Goal: Transaction & Acquisition: Purchase product/service

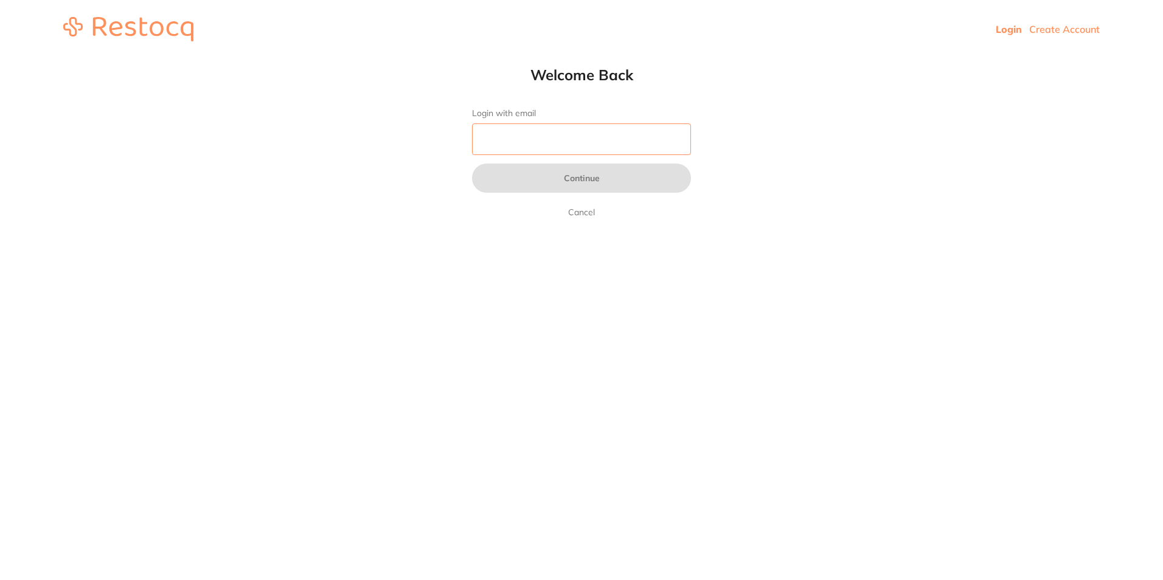
drag, startPoint x: 0, startPoint y: 0, endPoint x: 543, endPoint y: 132, distance: 558.8
click at [543, 132] on input "Login with email" at bounding box center [581, 139] width 219 height 32
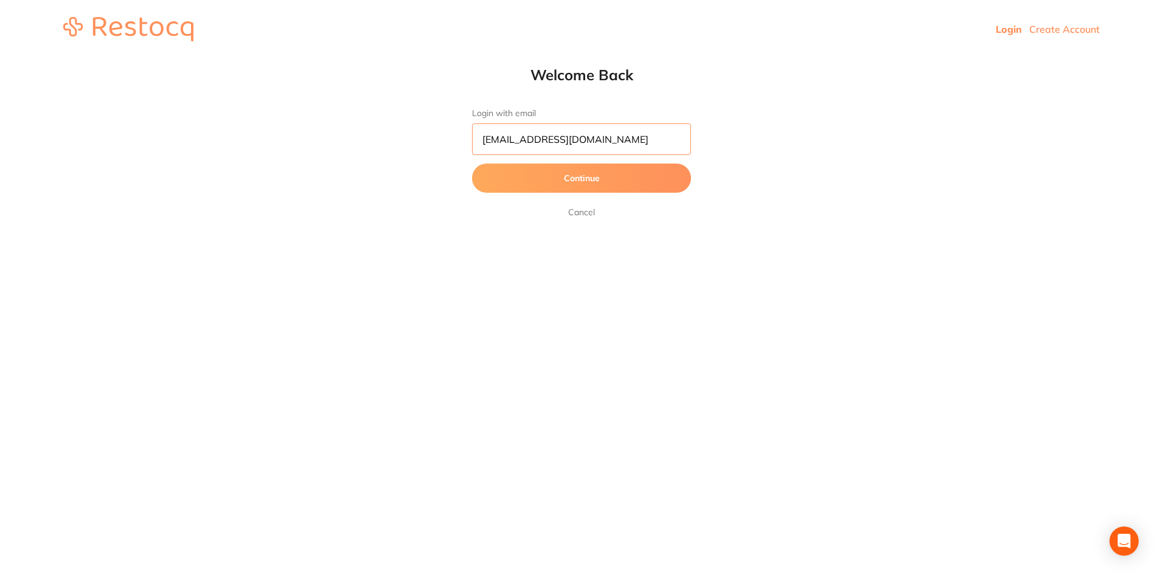
scroll to position [0, 3]
type input "[EMAIL_ADDRESS][DOMAIN_NAME]"
click at [472, 164] on button "Continue" at bounding box center [581, 178] width 219 height 29
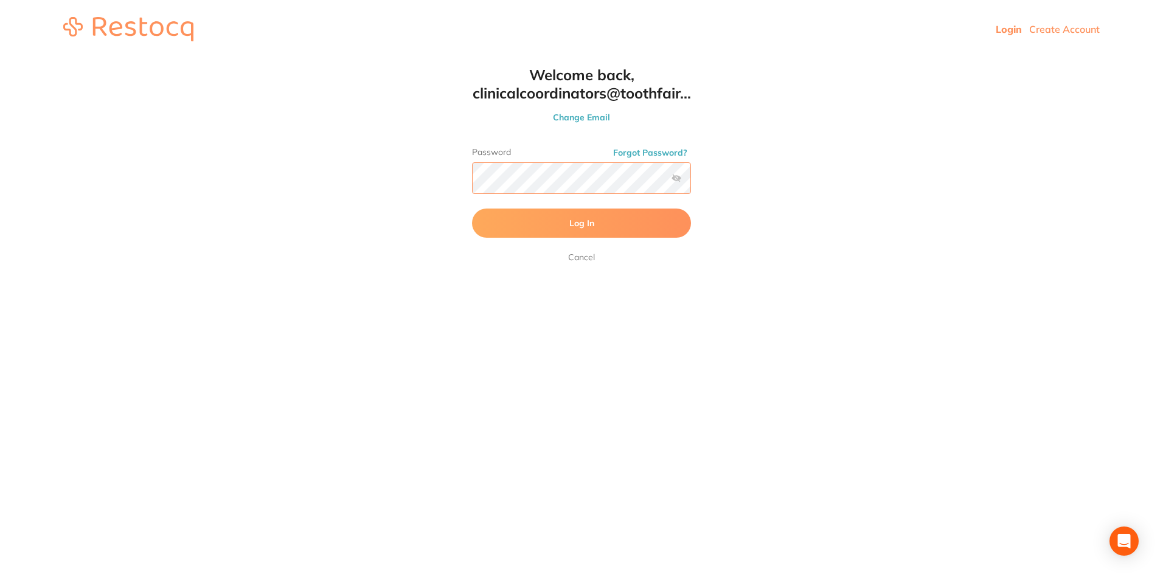
click at [472, 209] on button "Log In" at bounding box center [581, 223] width 219 height 29
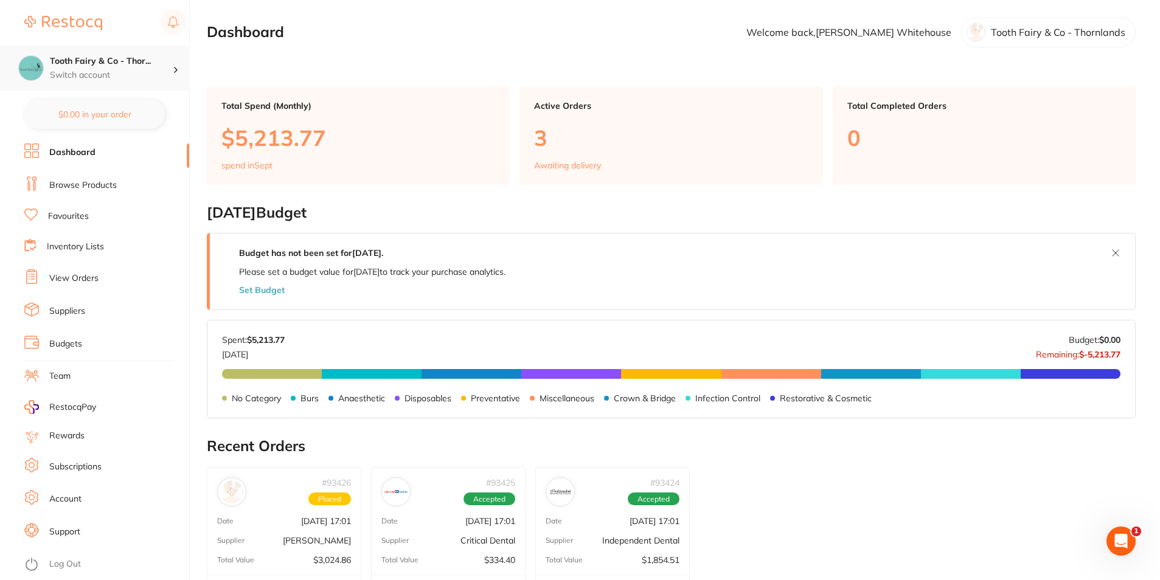
click at [107, 74] on p "Switch account" at bounding box center [111, 75] width 123 height 12
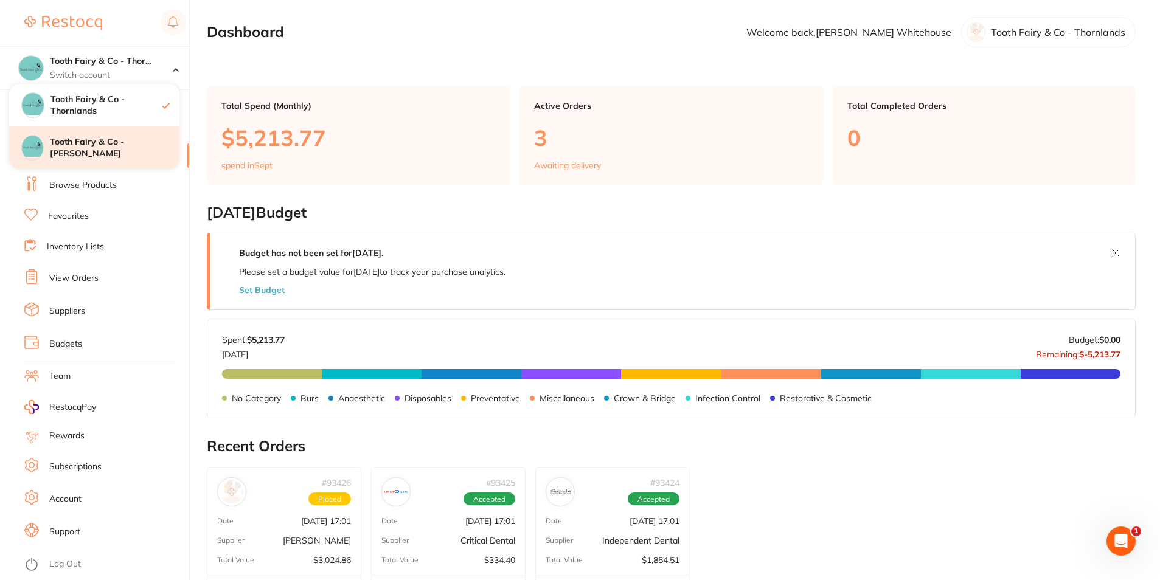
click at [116, 145] on h4 "Tooth Fairy & Co - [PERSON_NAME]" at bounding box center [115, 148] width 130 height 24
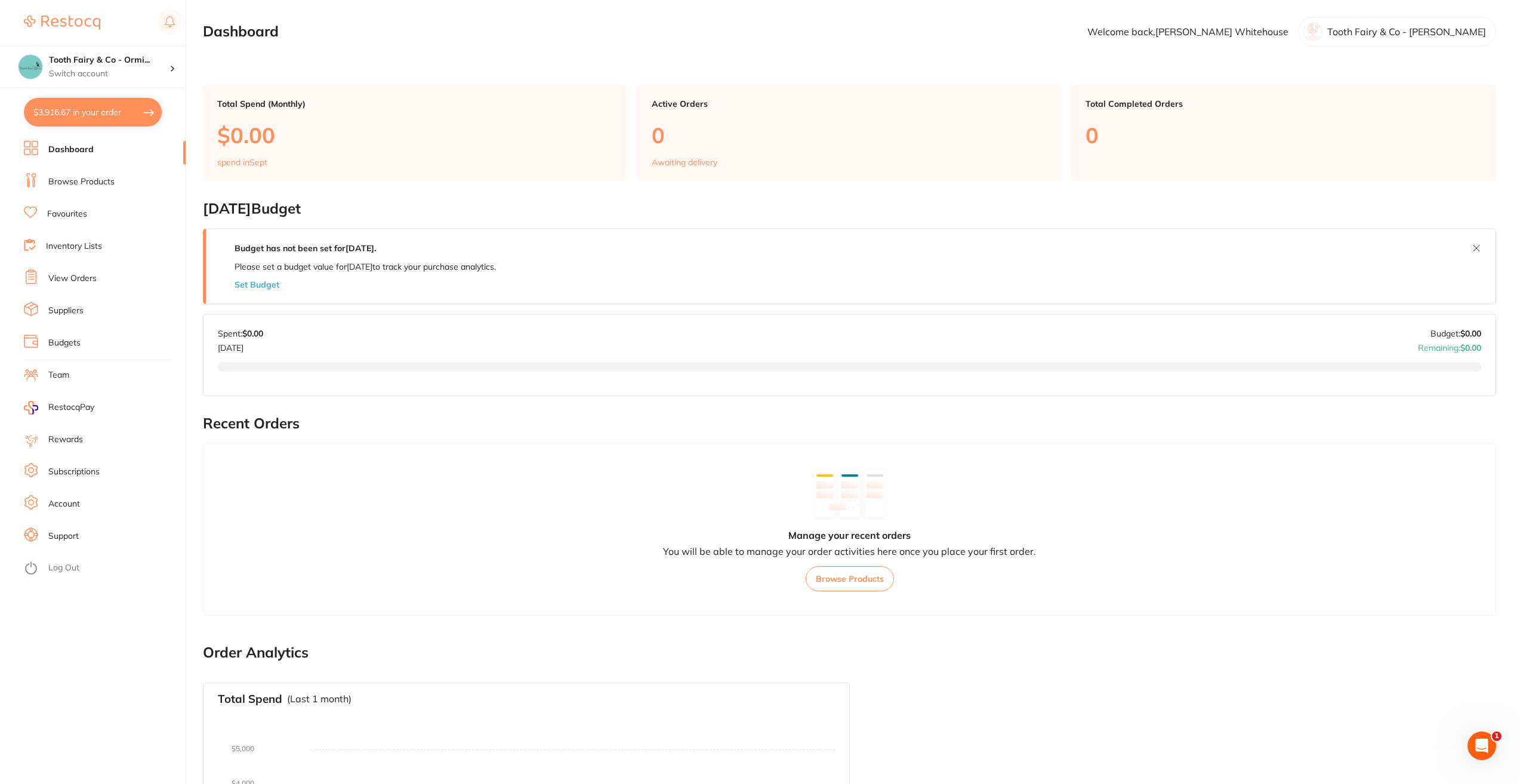
click at [116, 117] on button "$3,916.67 in your order" at bounding box center [92, 112] width 137 height 28
checkbox input "true"
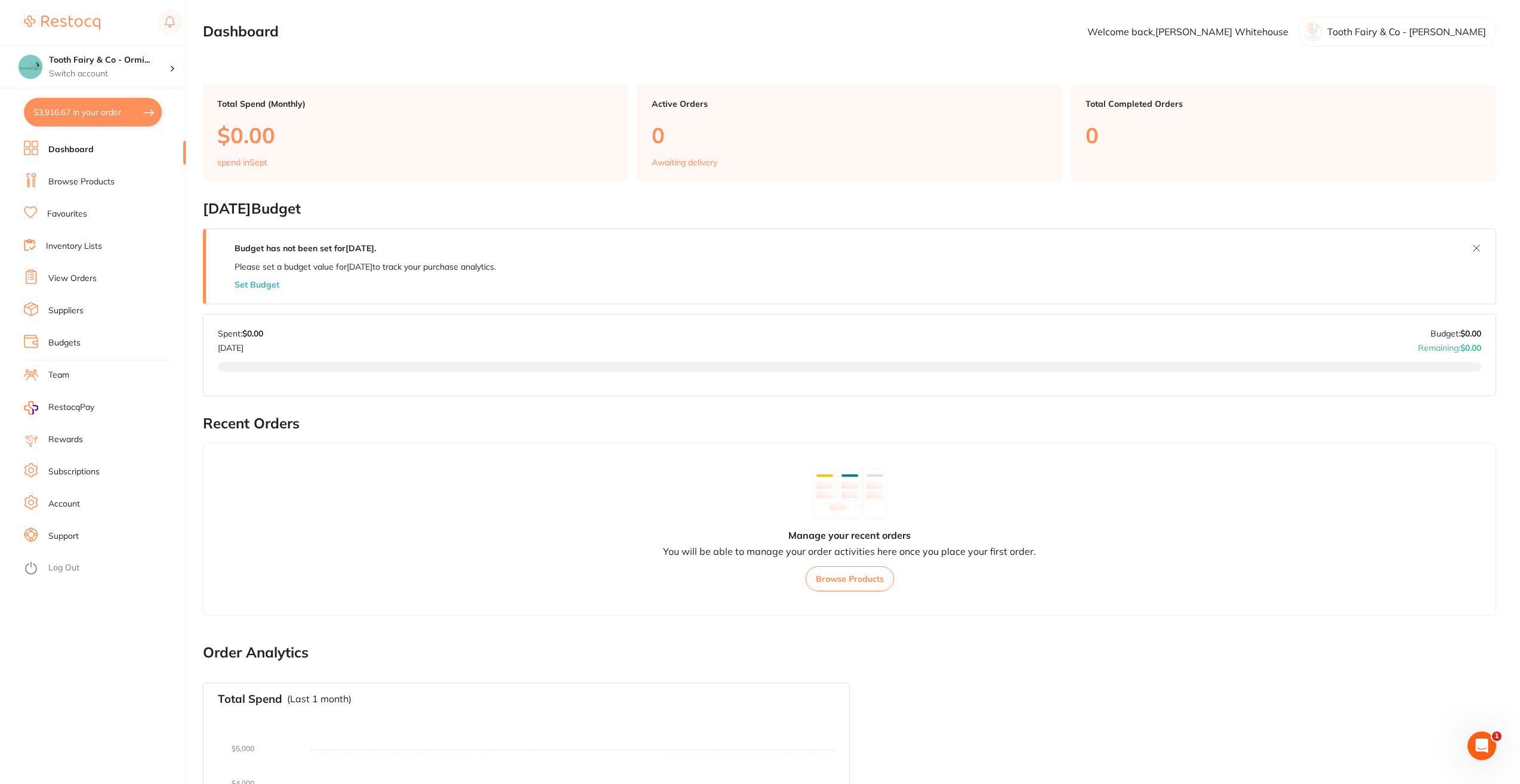
checkbox input "true"
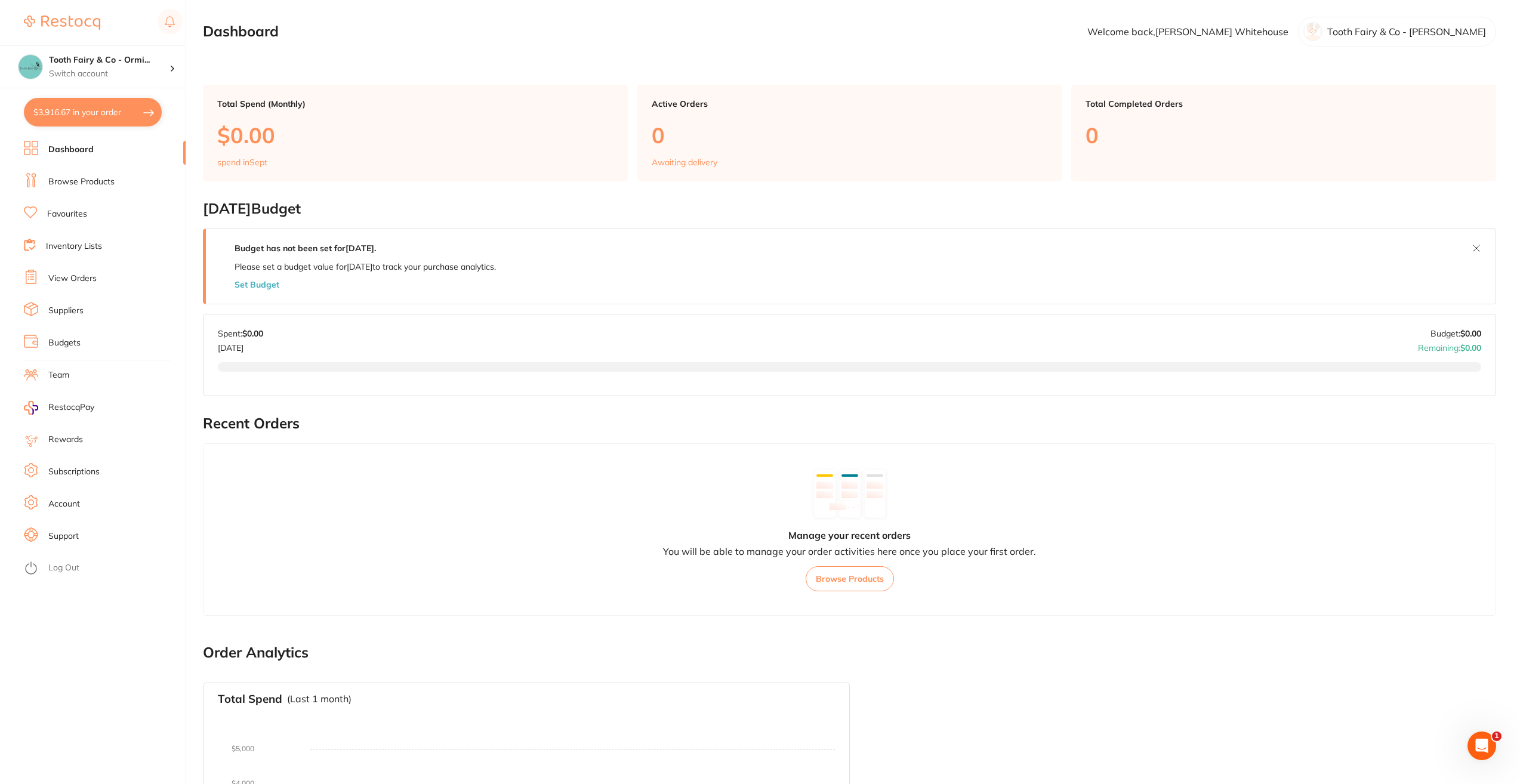
checkbox input "true"
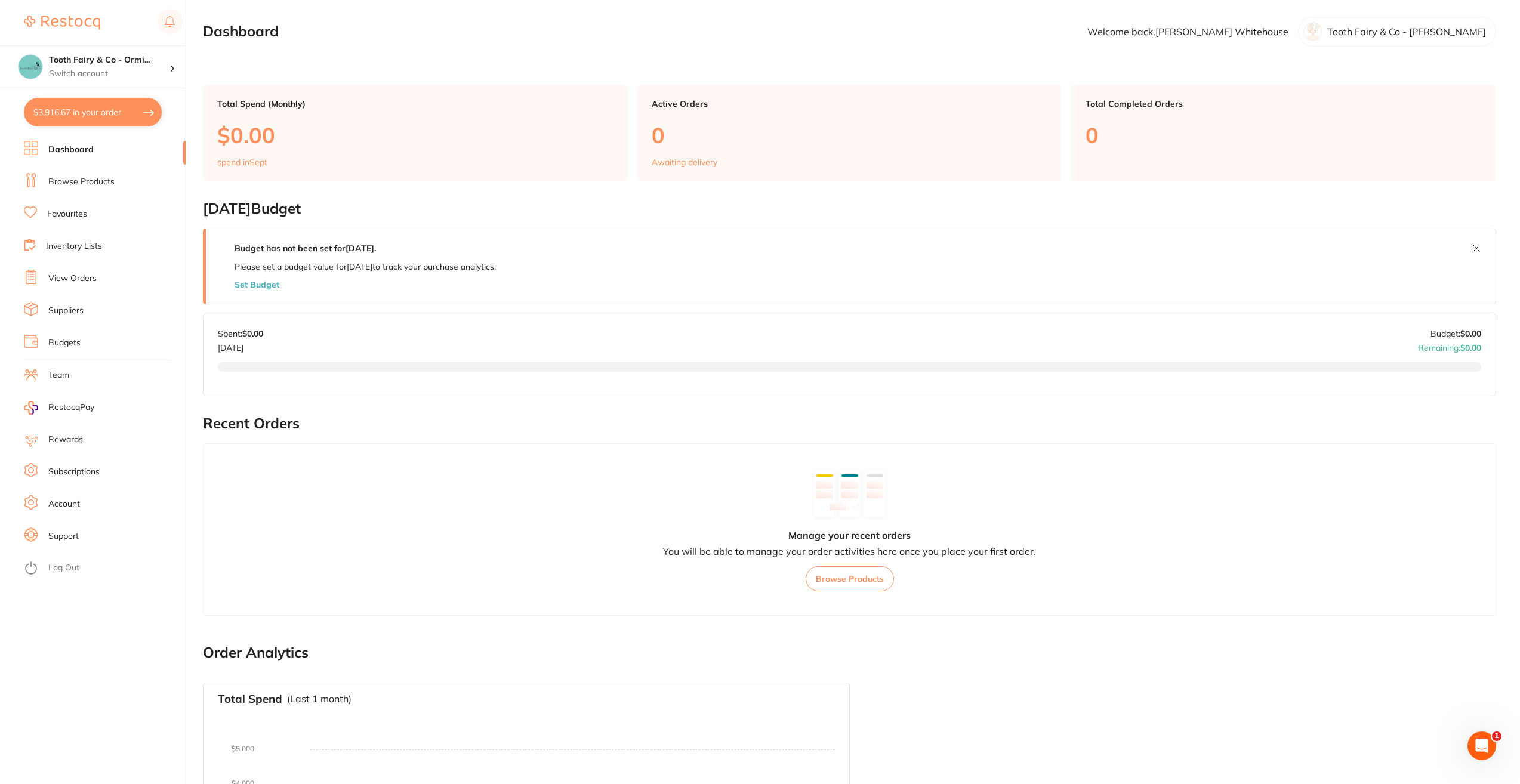
checkbox input "true"
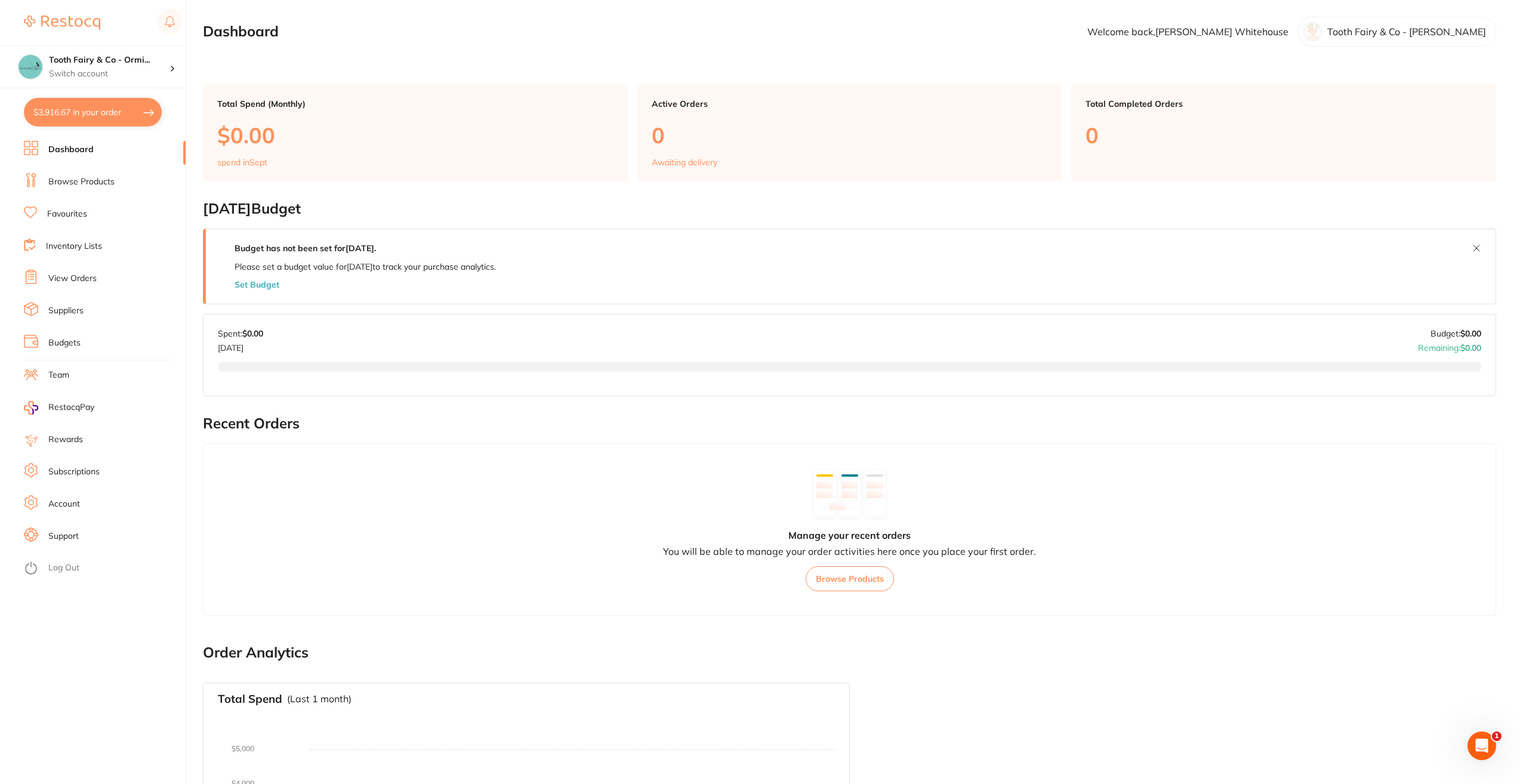
checkbox input "true"
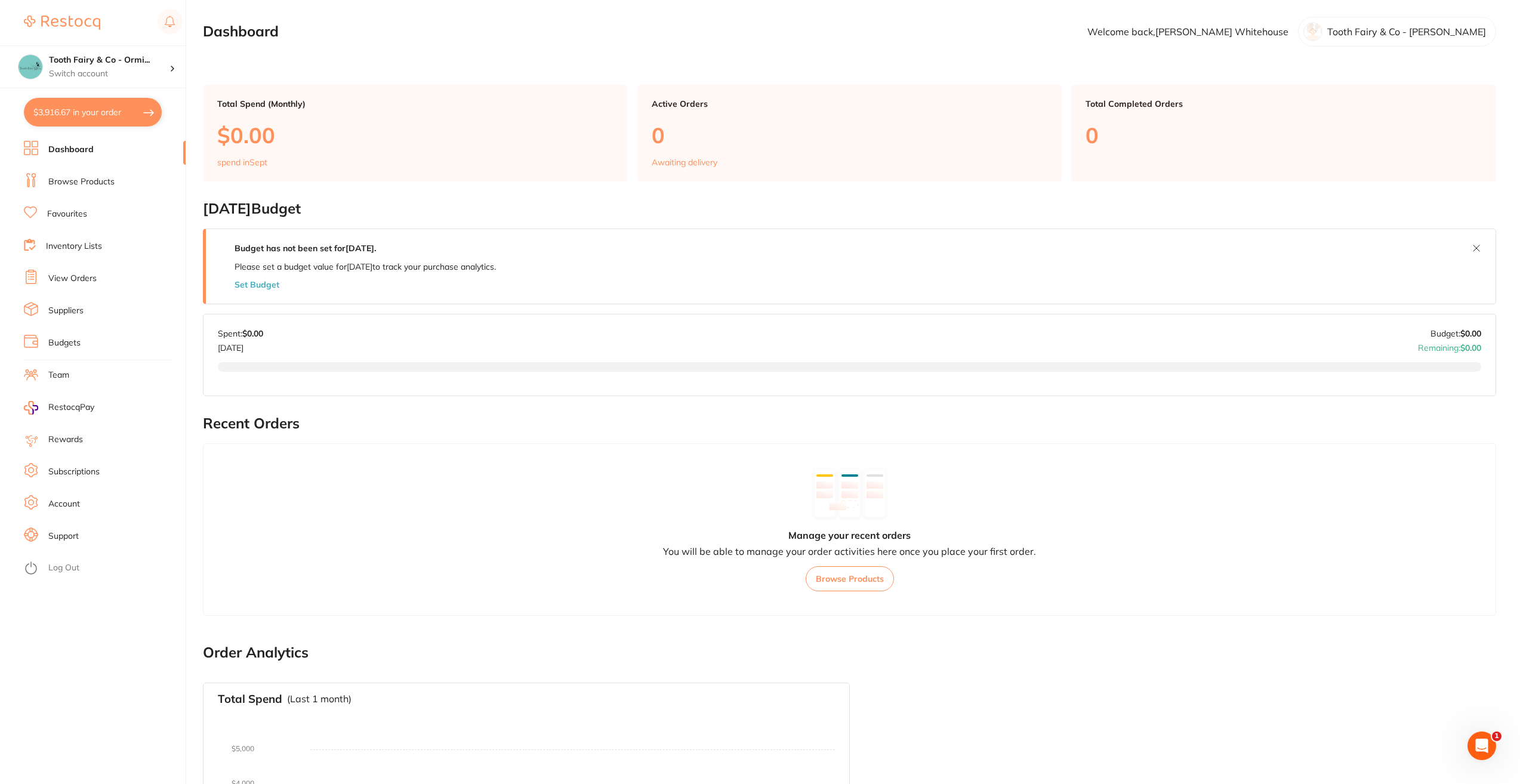
checkbox input "true"
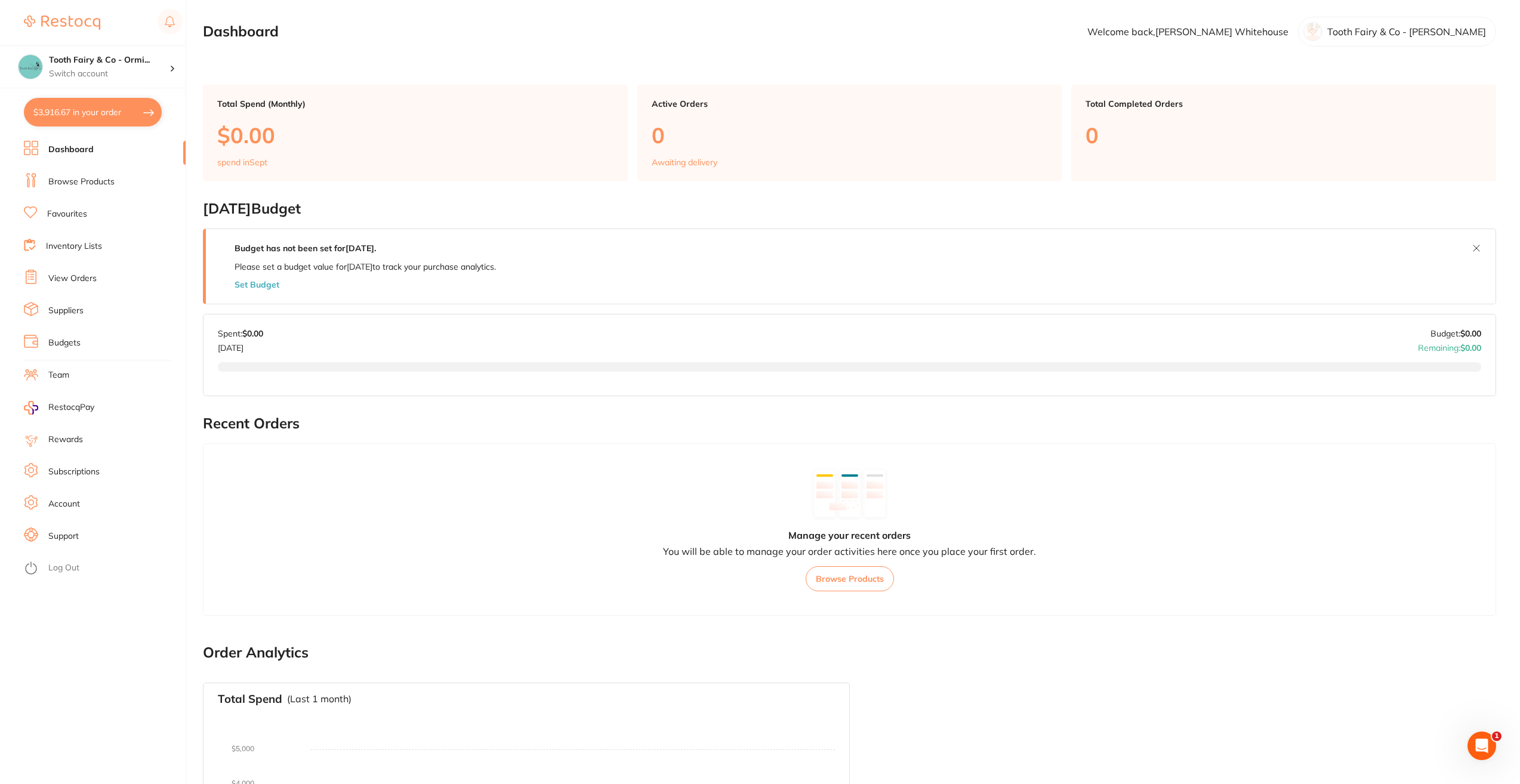
checkbox input "true"
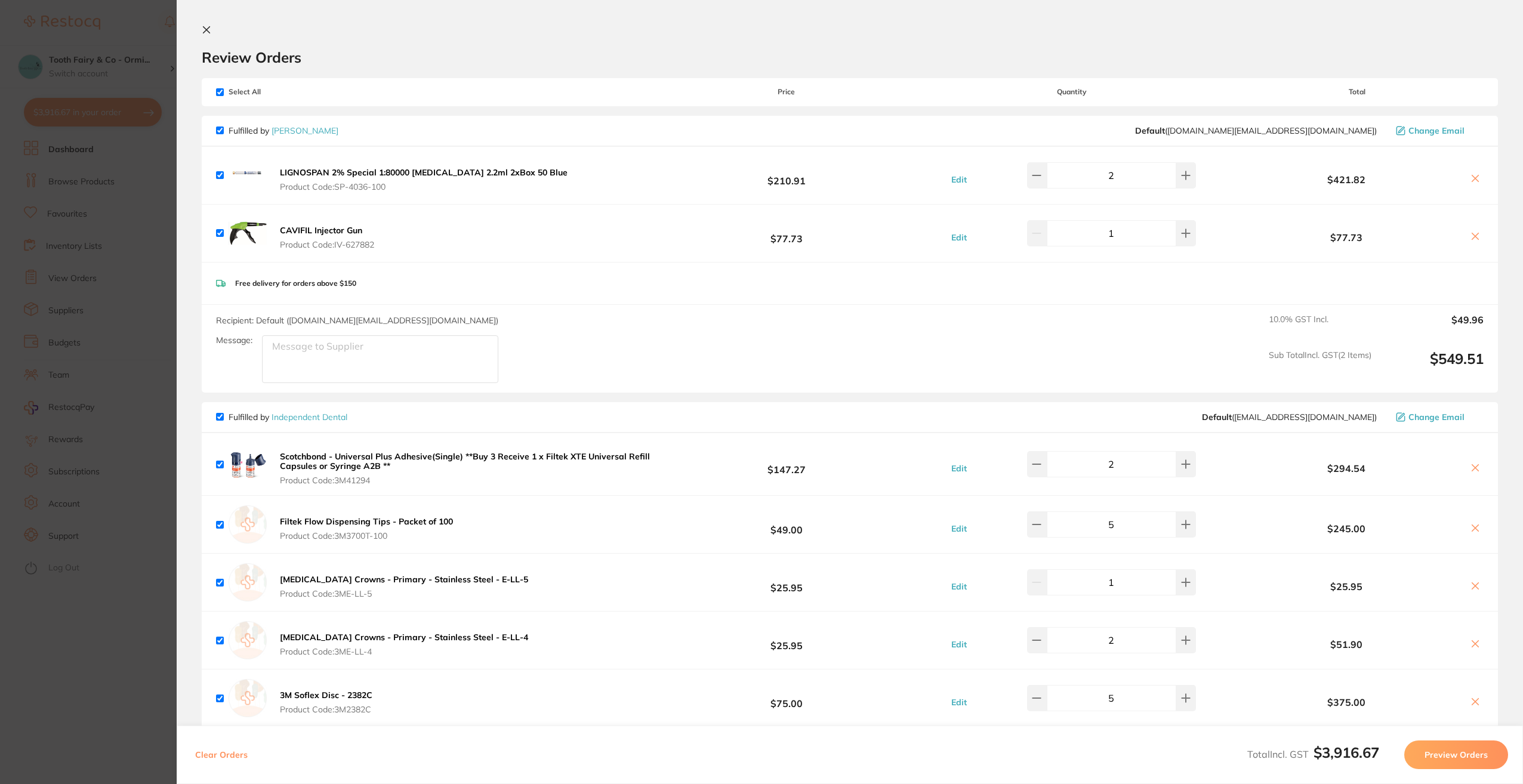
click at [208, 28] on icon at bounding box center [206, 29] width 7 height 7
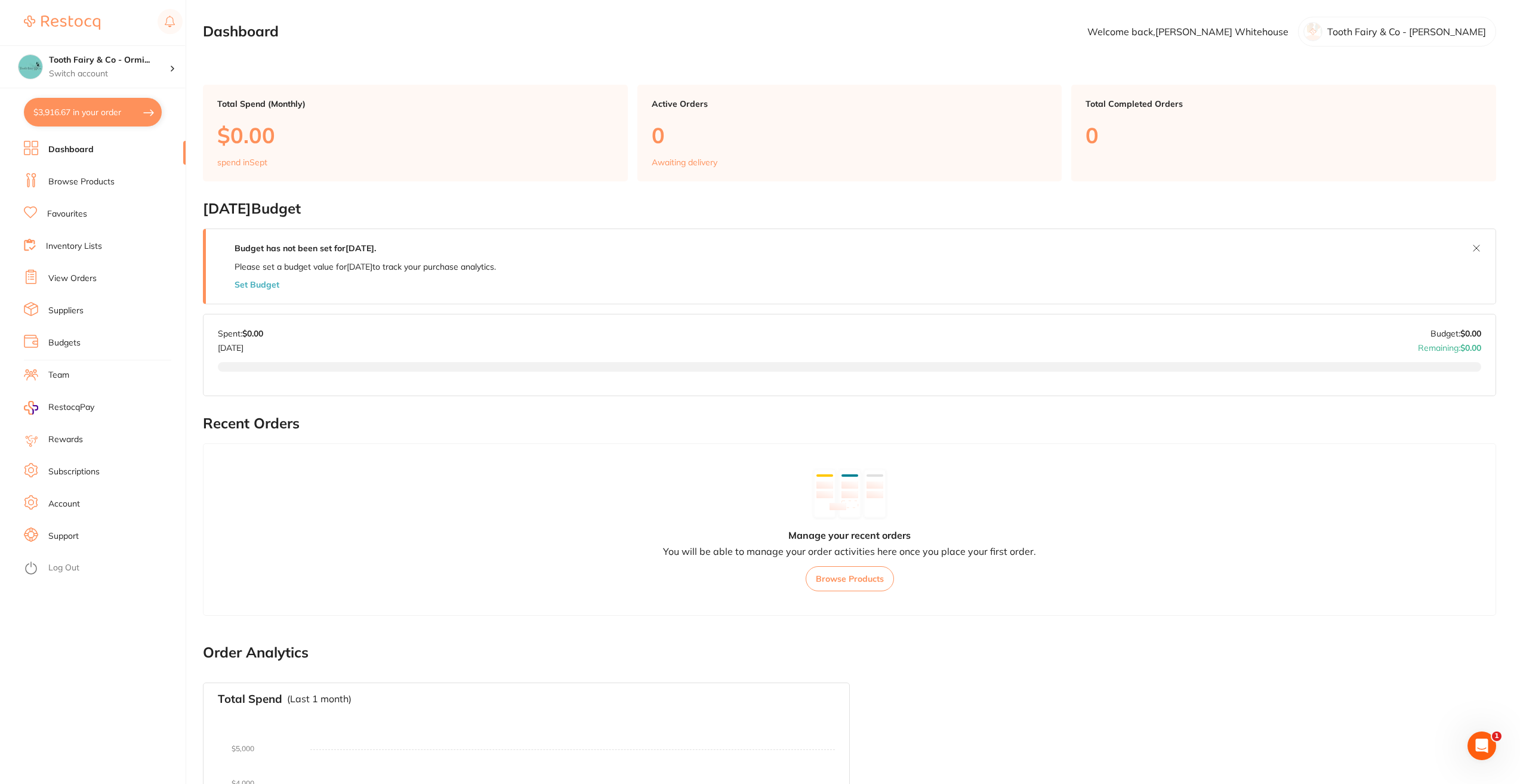
click at [75, 310] on link "Suppliers" at bounding box center [66, 311] width 35 height 12
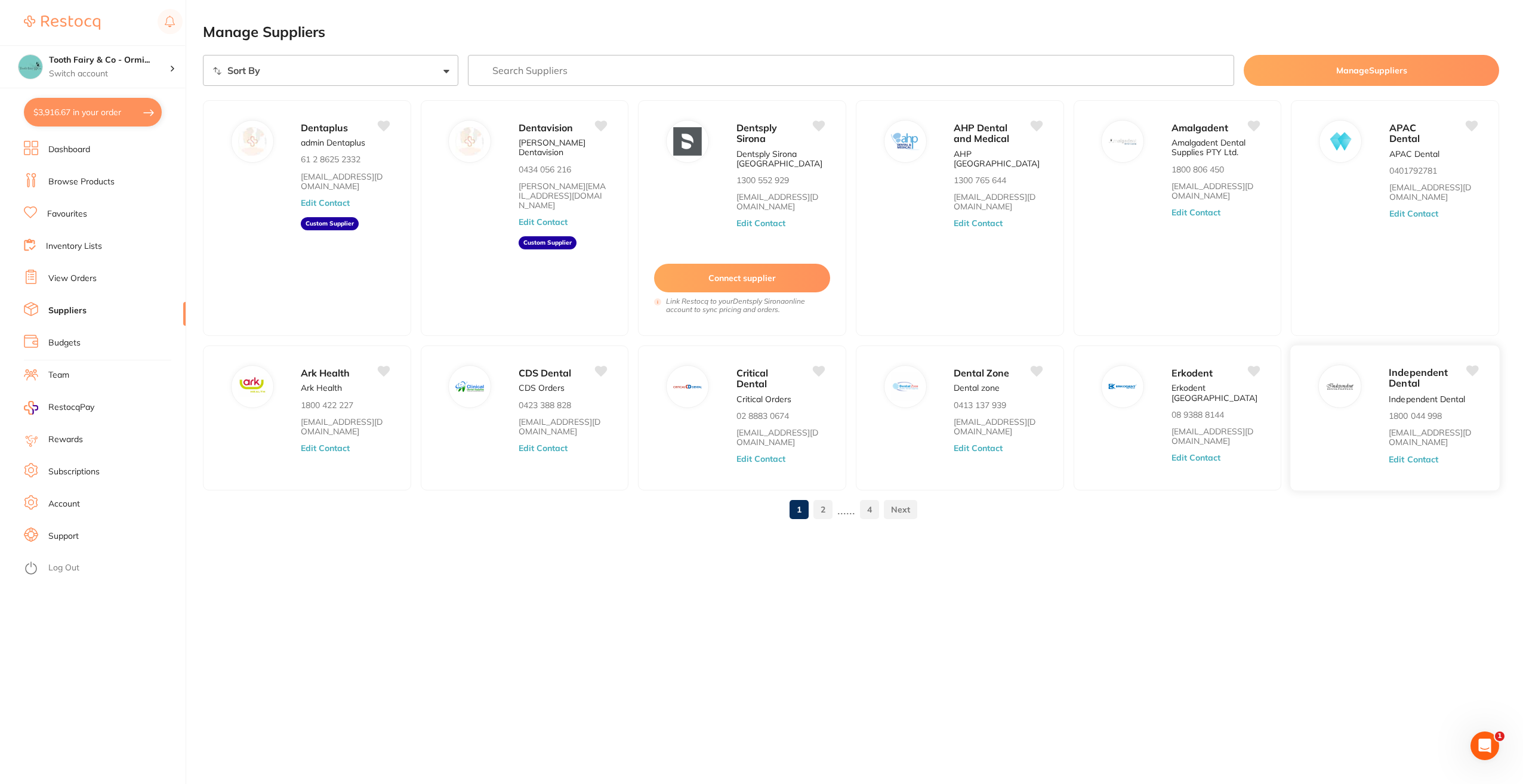
click at [1140, 383] on span "Independent Dental" at bounding box center [1419, 378] width 59 height 24
click at [1140, 392] on img at bounding box center [1339, 386] width 28 height 28
click at [70, 183] on link "Browse Products" at bounding box center [80, 182] width 66 height 12
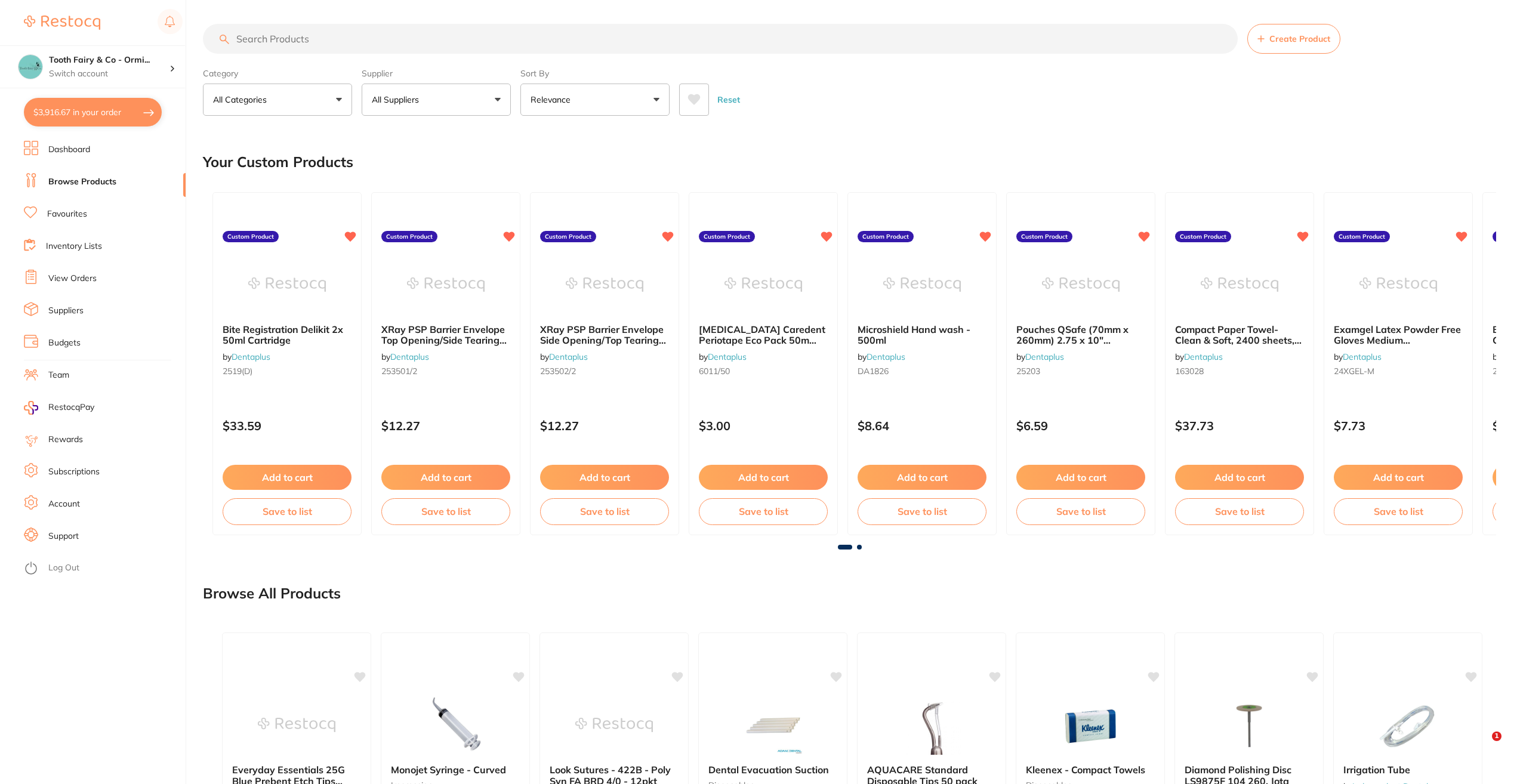
click at [497, 98] on button "All Suppliers" at bounding box center [436, 99] width 149 height 32
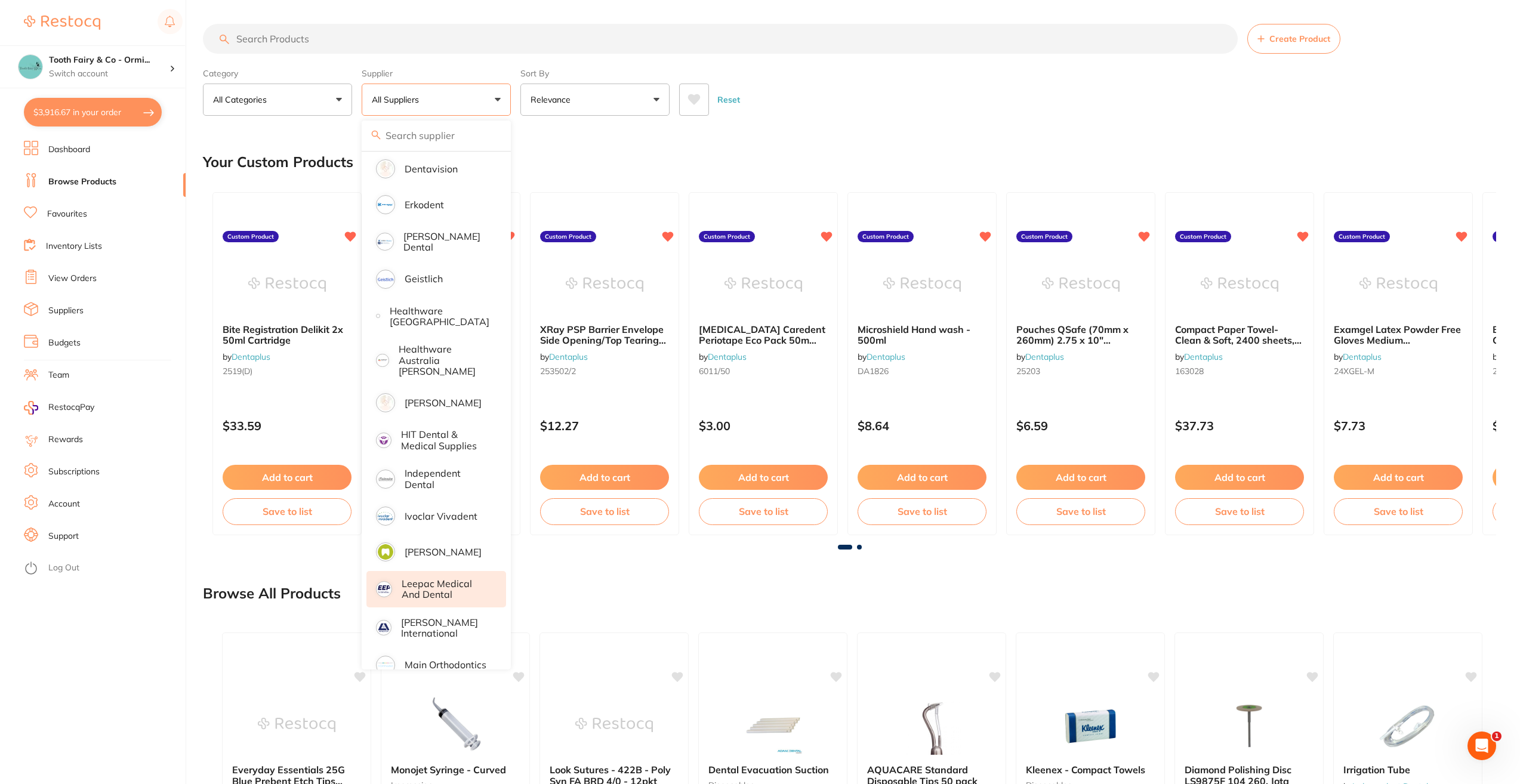
scroll to position [477, 0]
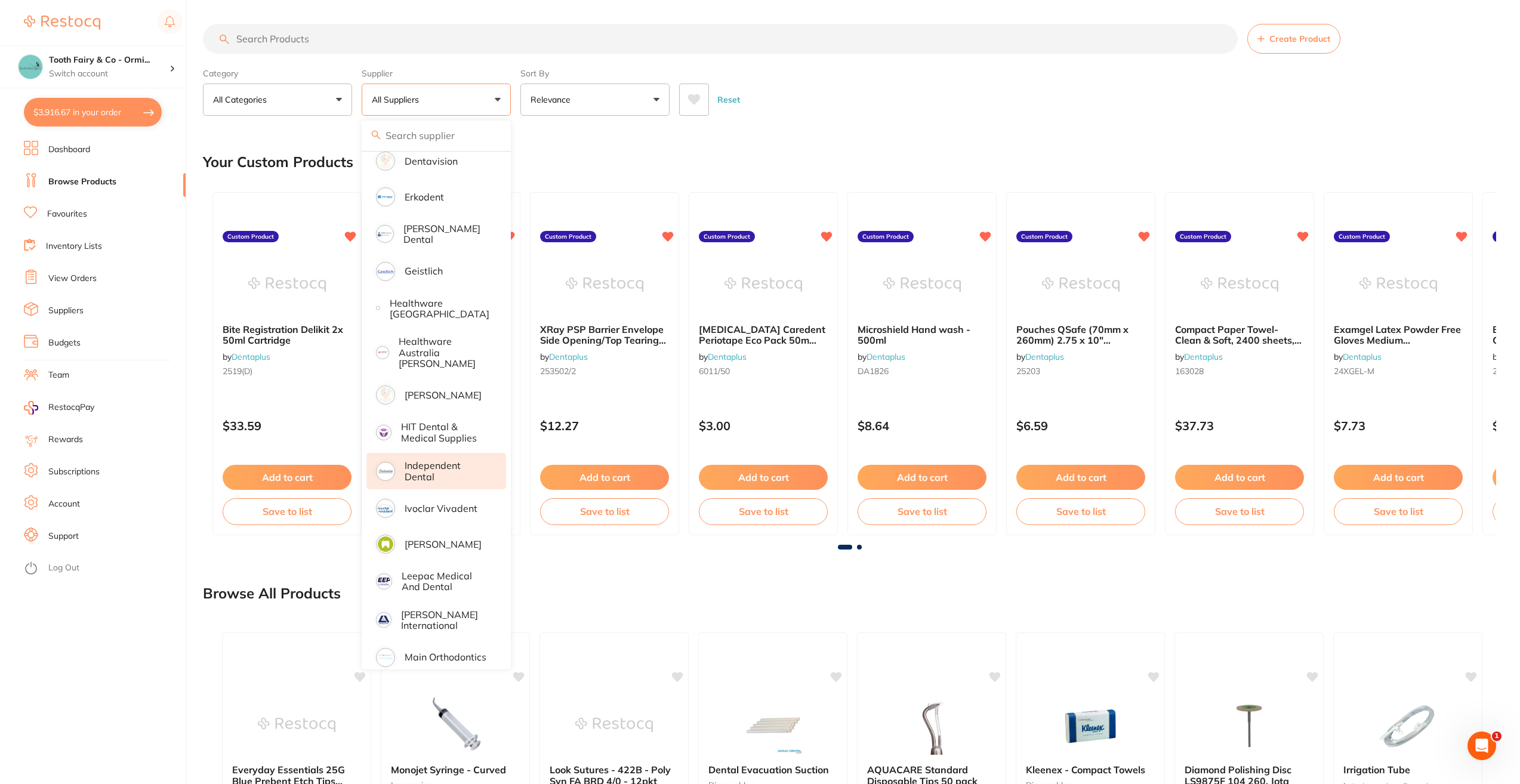
click at [433, 460] on p "Independent Dental" at bounding box center [446, 471] width 84 height 22
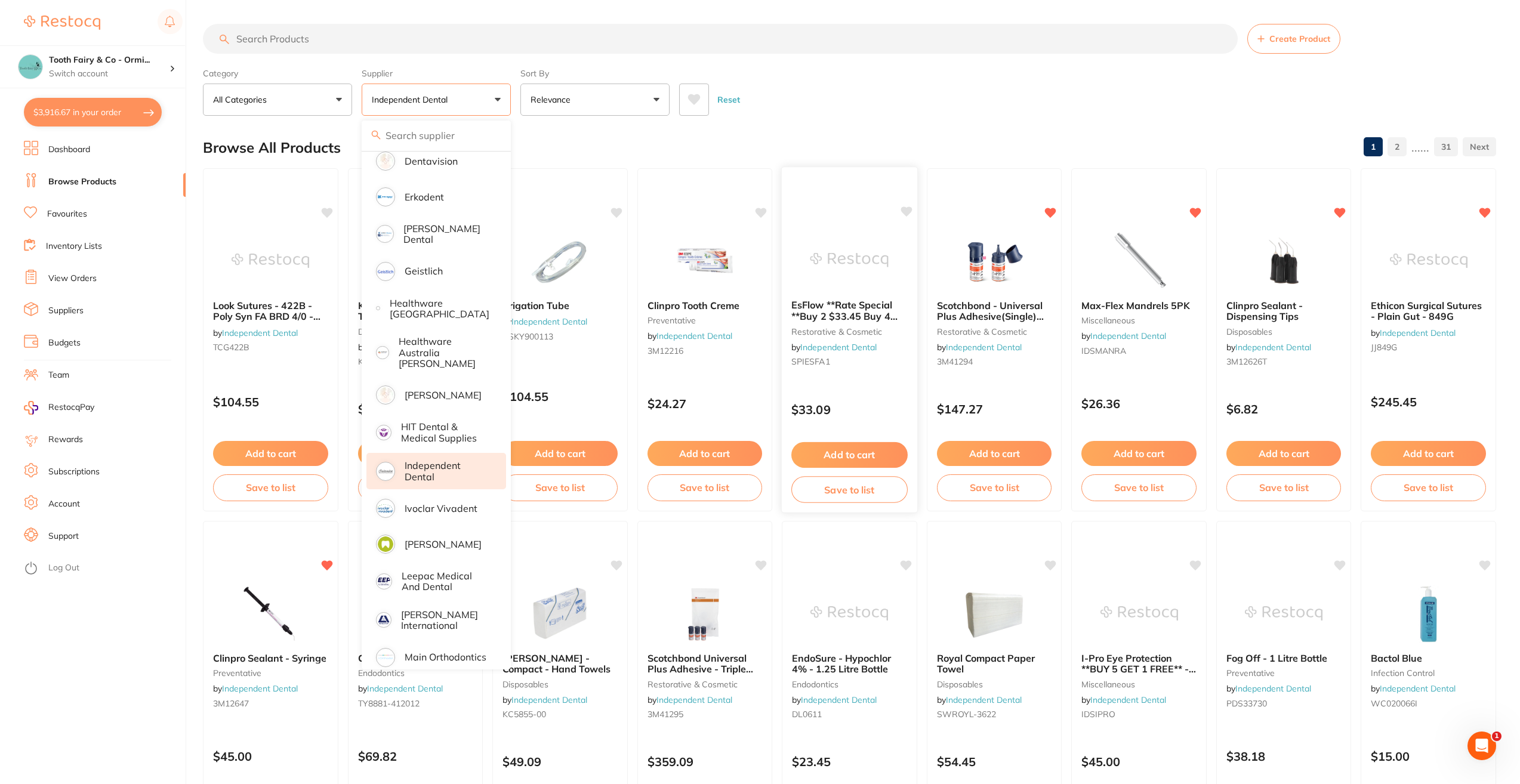
scroll to position [0, 0]
click at [287, 39] on input "search" at bounding box center [720, 38] width 1034 height 29
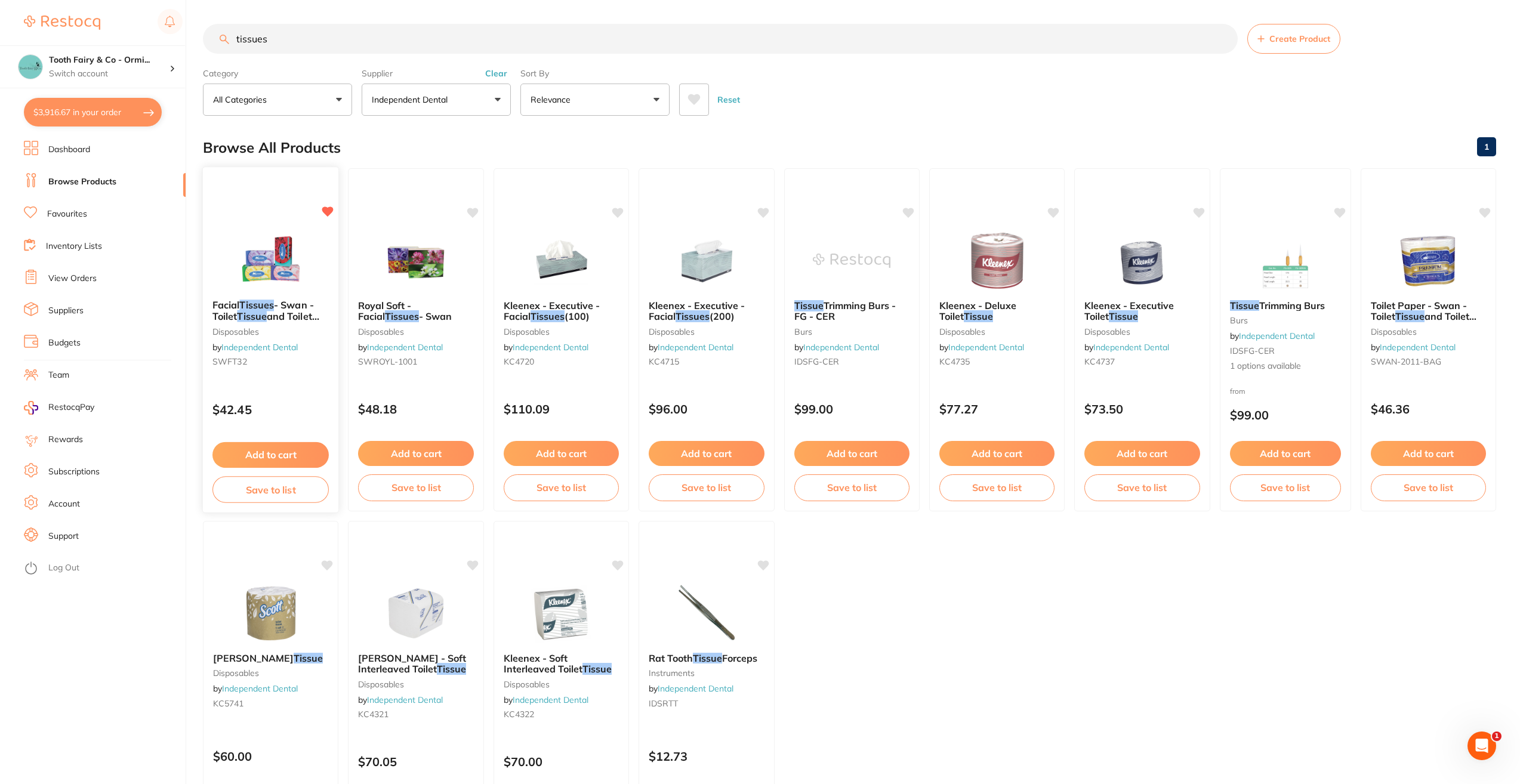
type input "tissues"
click at [270, 453] on button "Add to cart" at bounding box center [270, 455] width 117 height 26
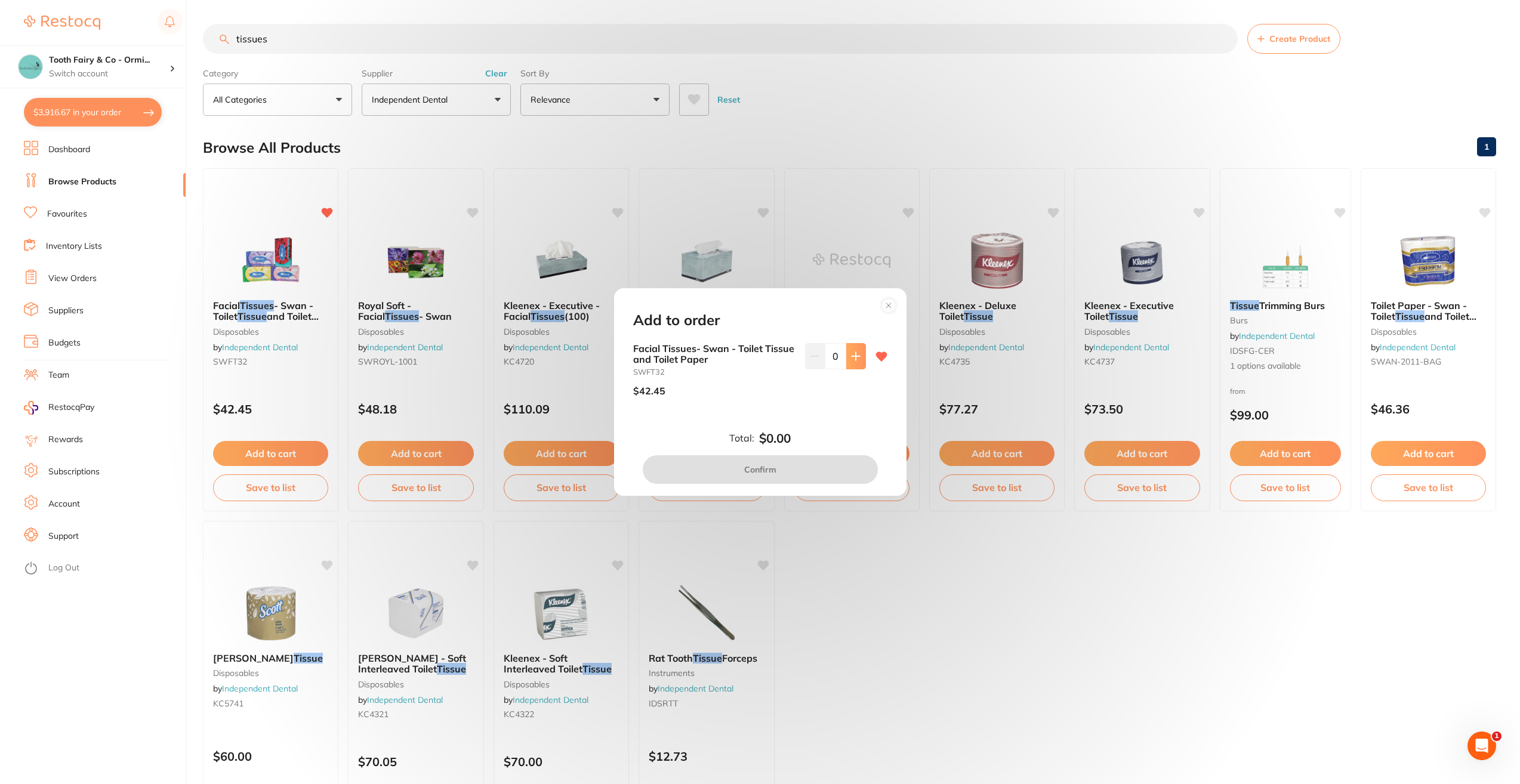
click at [849, 363] on button at bounding box center [856, 356] width 20 height 26
type input "1"
click at [794, 465] on button "Confirm" at bounding box center [760, 469] width 236 height 28
checkbox input "false"
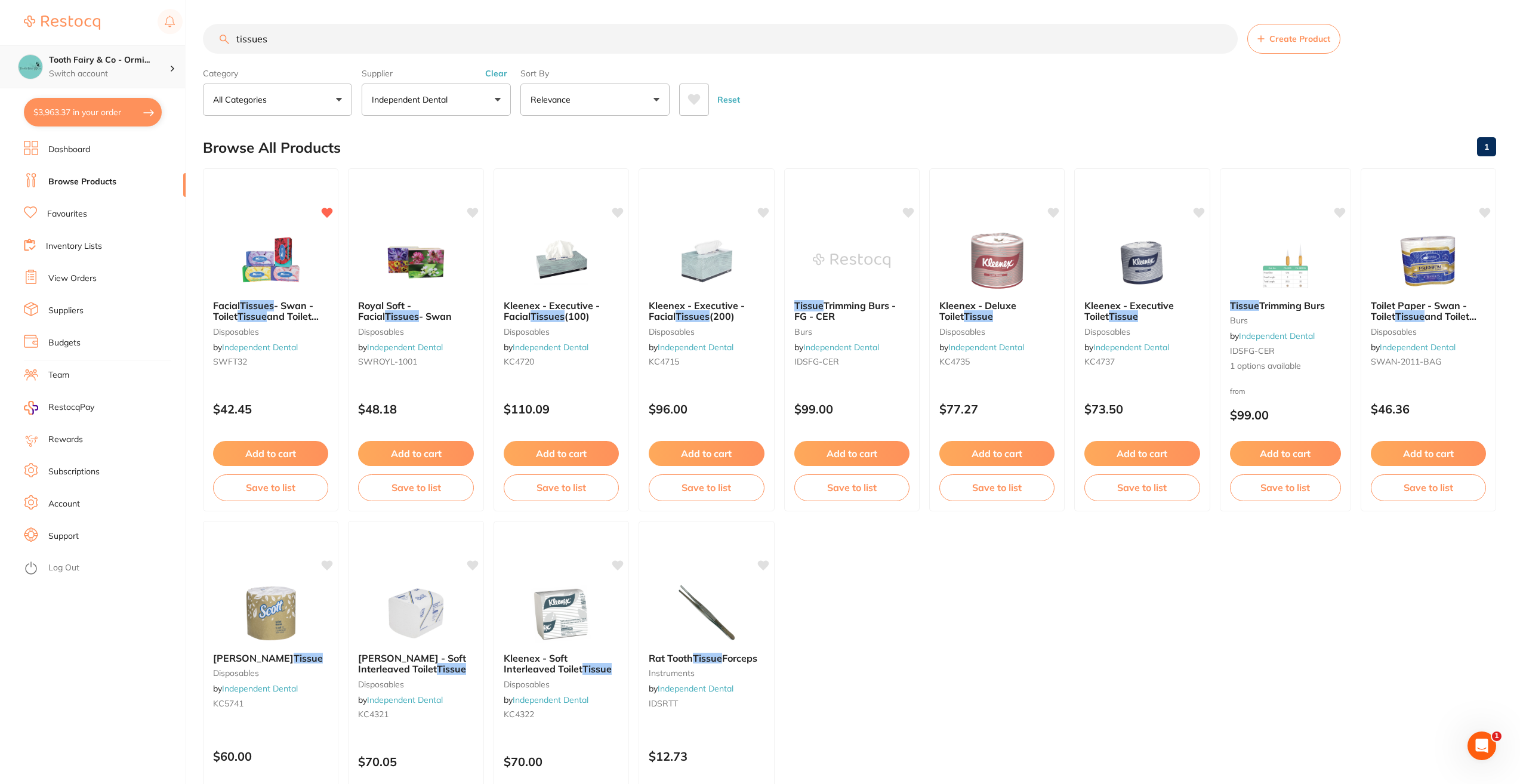
scroll to position [1, 0]
drag, startPoint x: 291, startPoint y: 44, endPoint x: 176, endPoint y: 46, distance: 115.0
click at [176, 46] on div "$3,963.37 Tooth Fairy & Co - Ormi... Switch account Tooth Fairy & Co - Thornlan…" at bounding box center [760, 392] width 1520 height 784
type input "s"
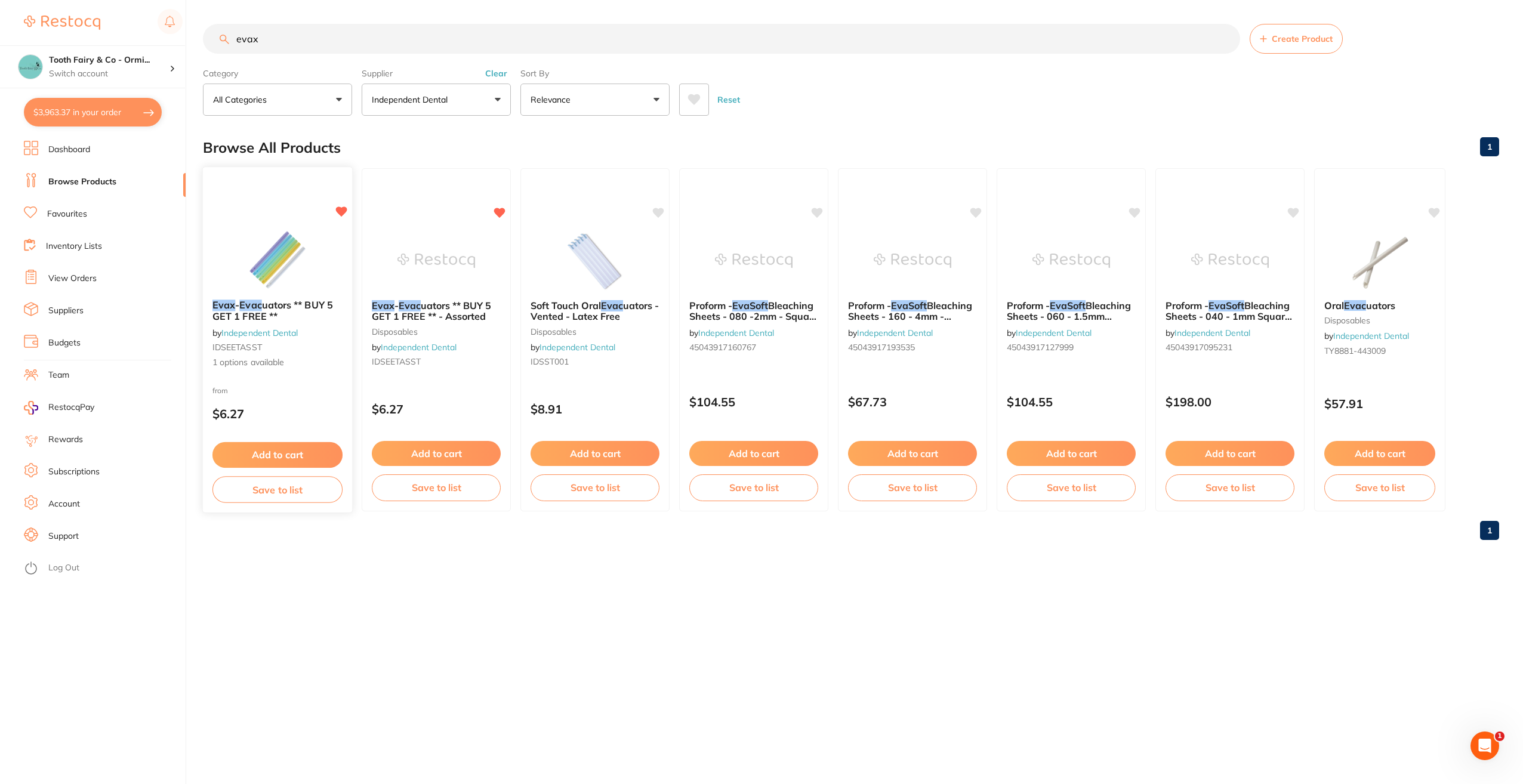
type input "evax"
click at [291, 453] on button "Add to cart" at bounding box center [277, 455] width 131 height 26
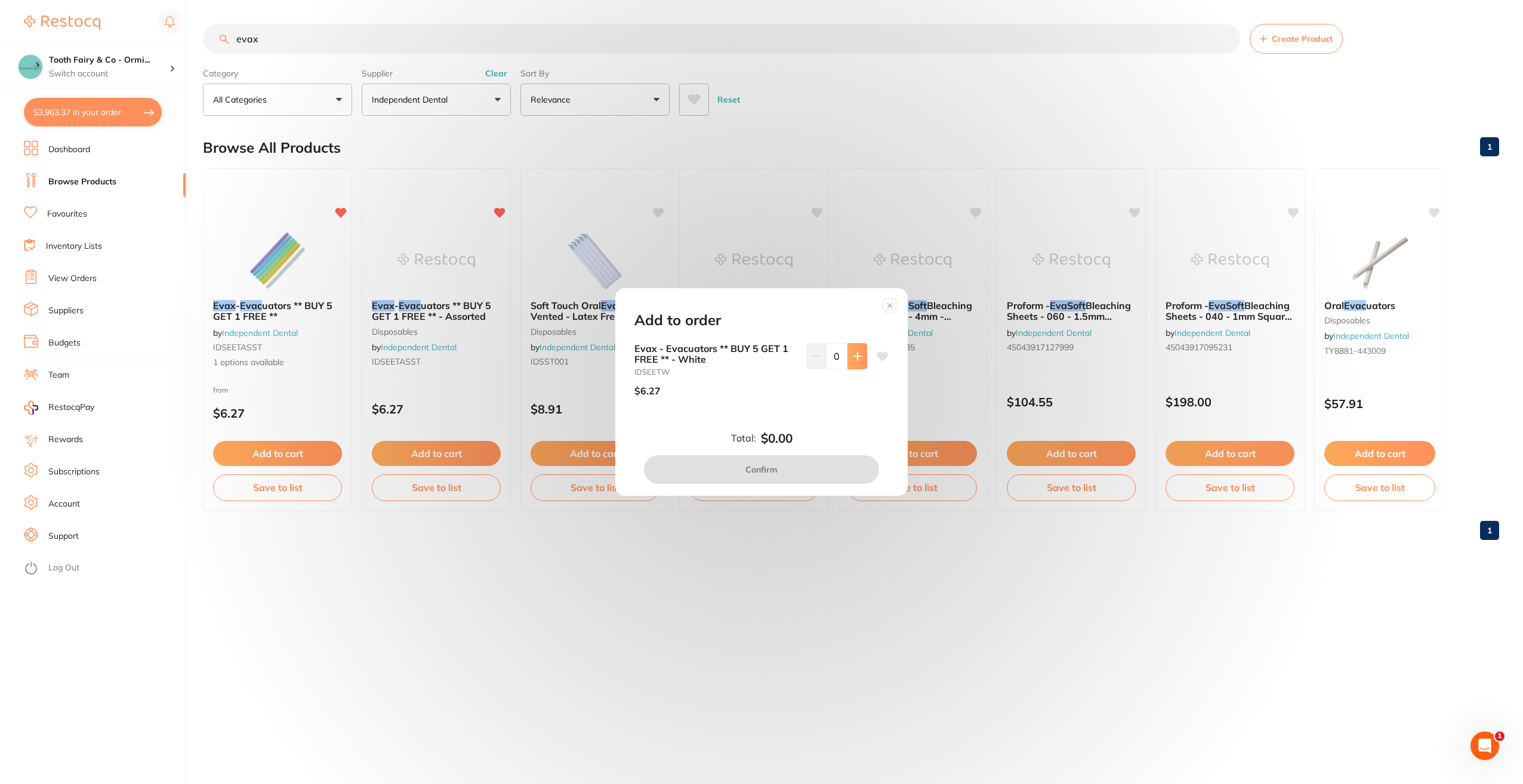
click at [854, 363] on button at bounding box center [857, 356] width 20 height 26
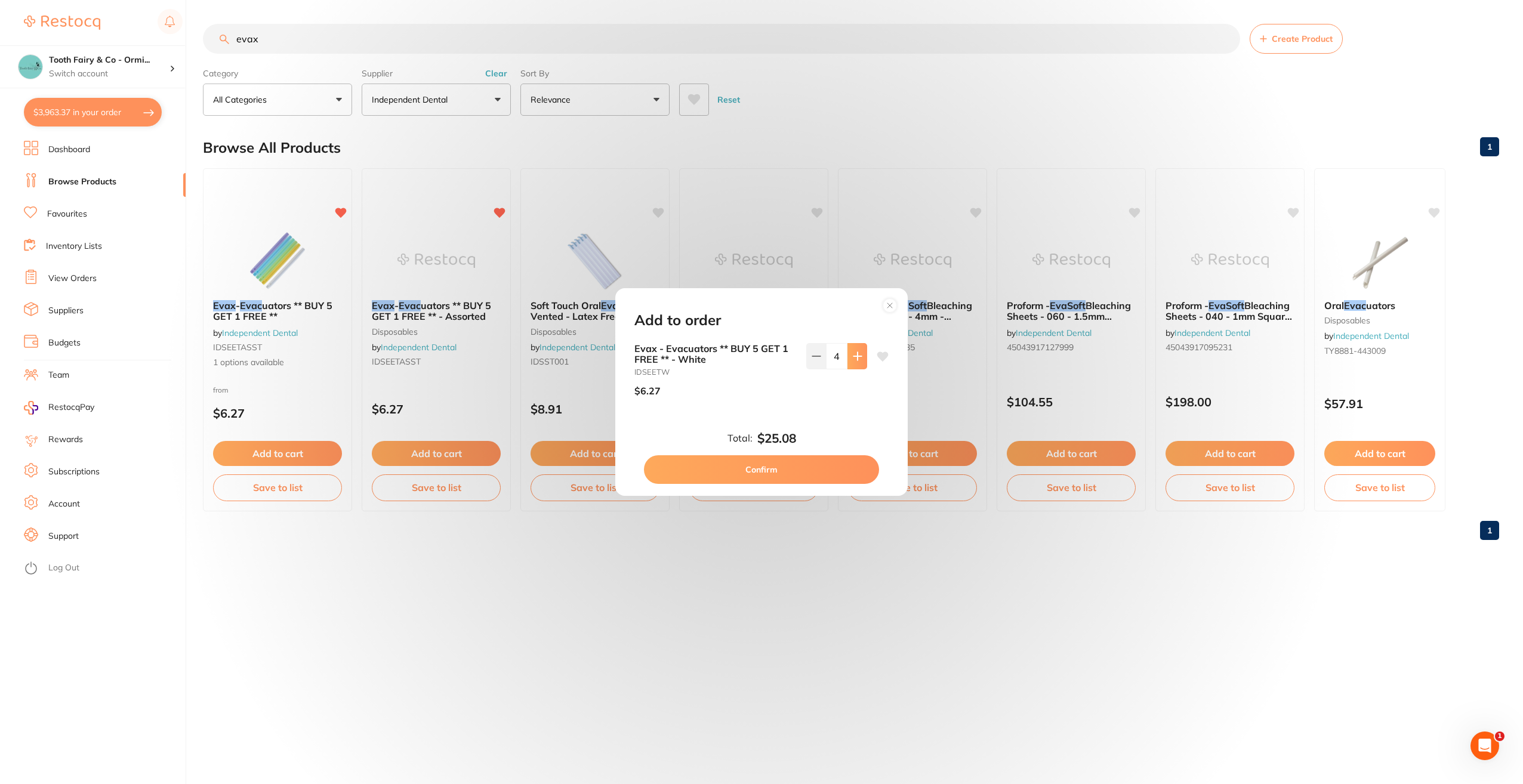
type input "5"
click at [772, 468] on button "Confirm" at bounding box center [762, 469] width 236 height 28
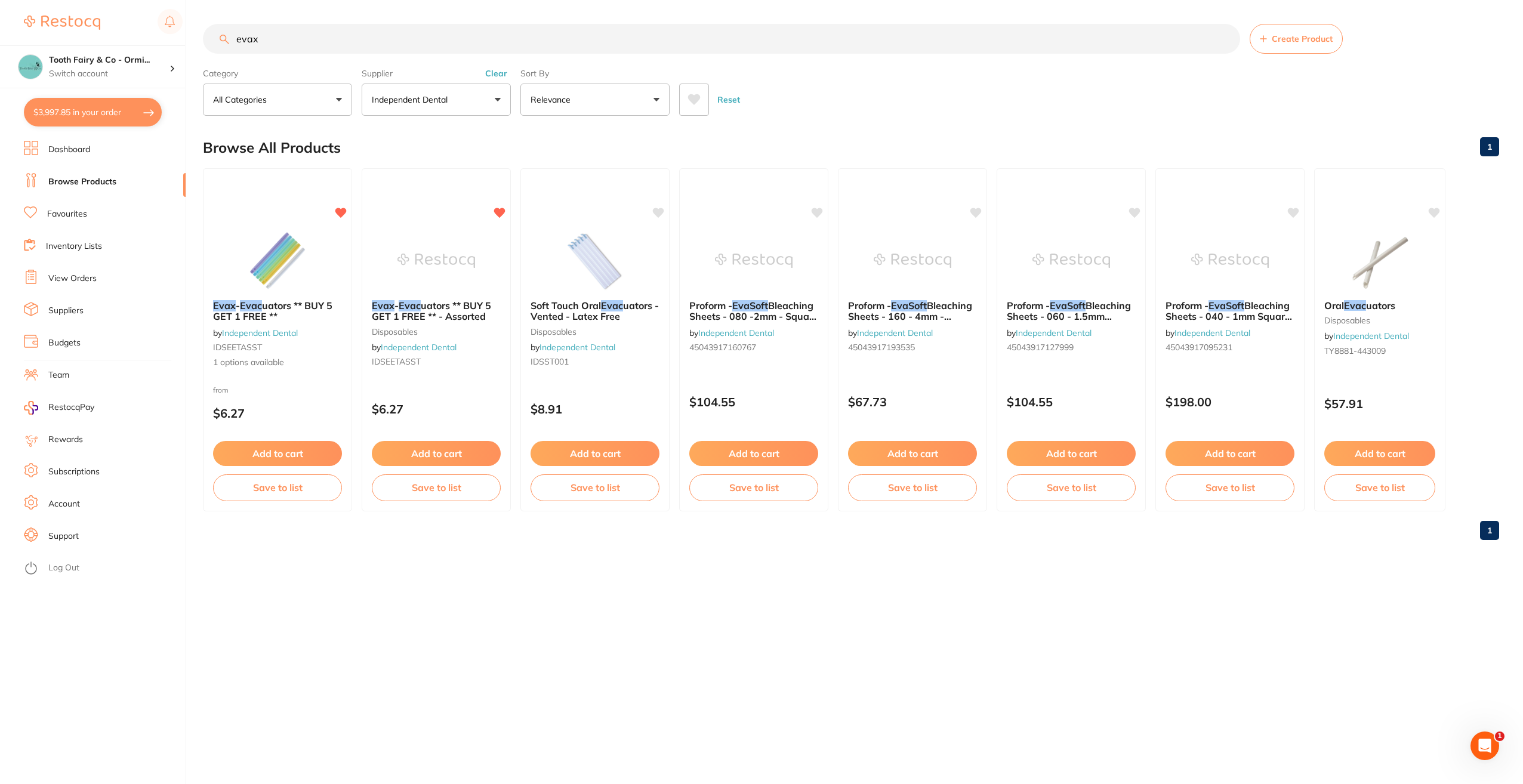
drag, startPoint x: 292, startPoint y: 43, endPoint x: 206, endPoint y: 40, distance: 86.1
click at [206, 40] on input "evax" at bounding box center [721, 38] width 1037 height 29
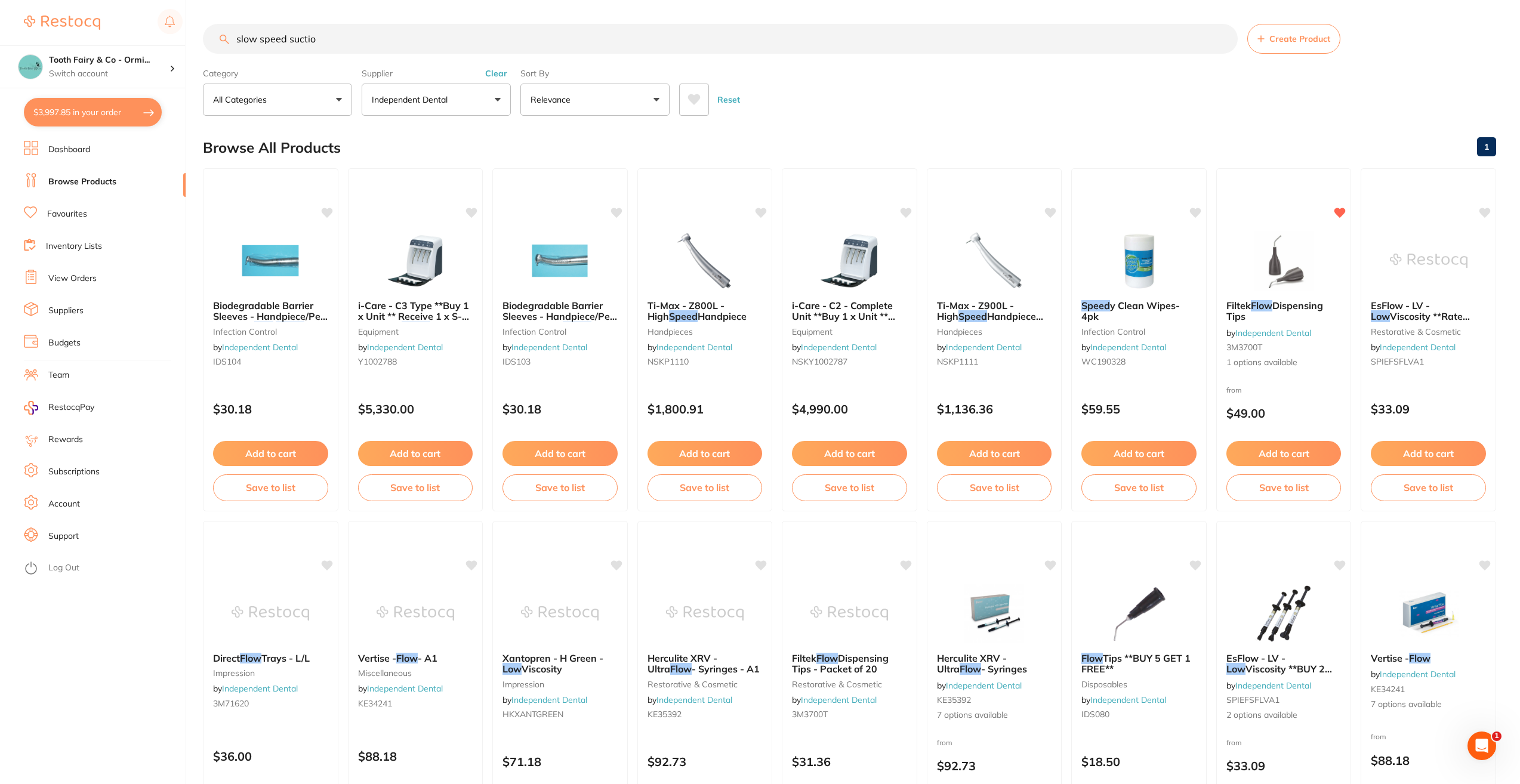
type input "slow speed suction"
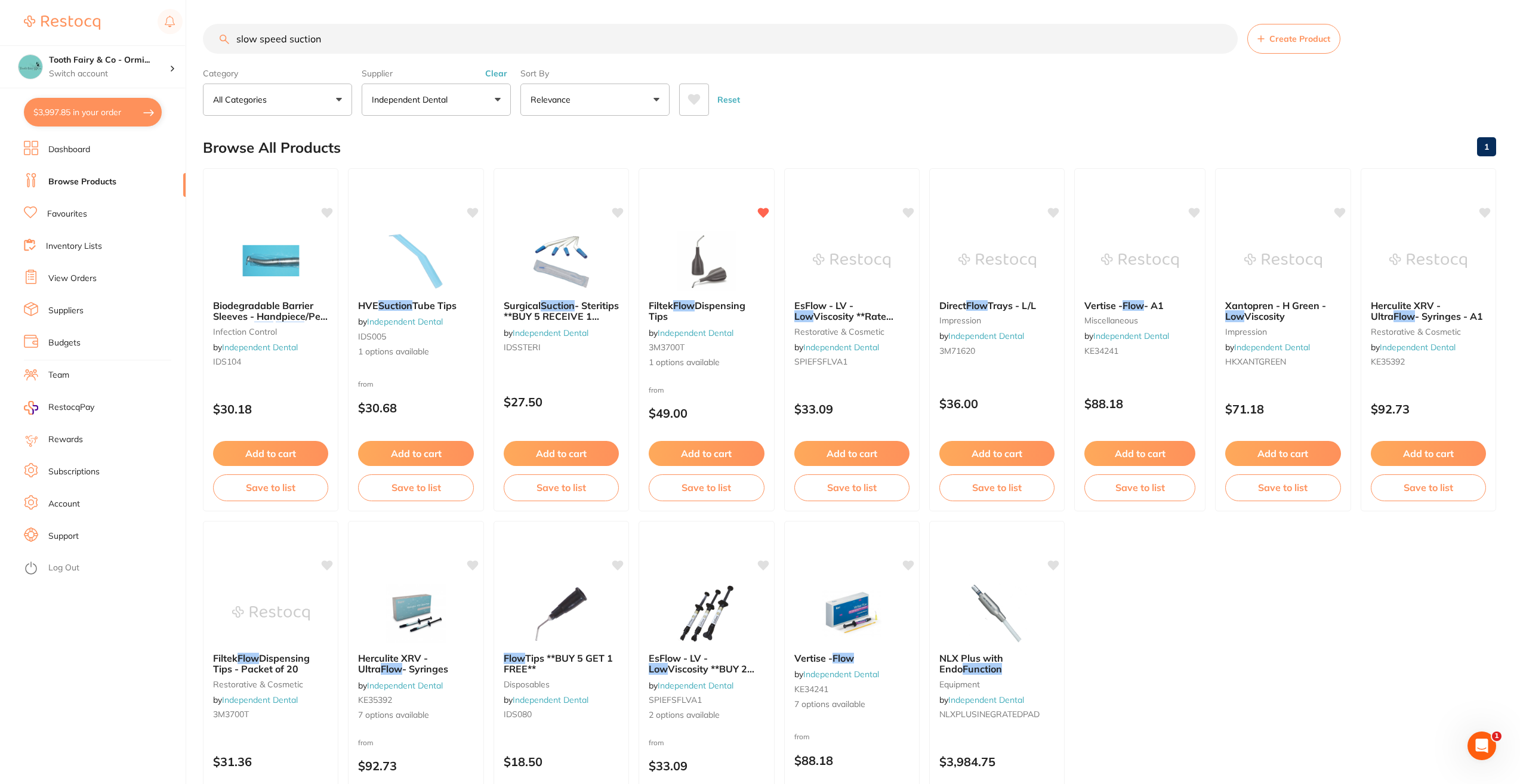
scroll to position [1, 0]
drag, startPoint x: 356, startPoint y: 40, endPoint x: 203, endPoint y: 45, distance: 153.1
click at [203, 45] on div "slow speed suction Create Product" at bounding box center [850, 38] width 1293 height 29
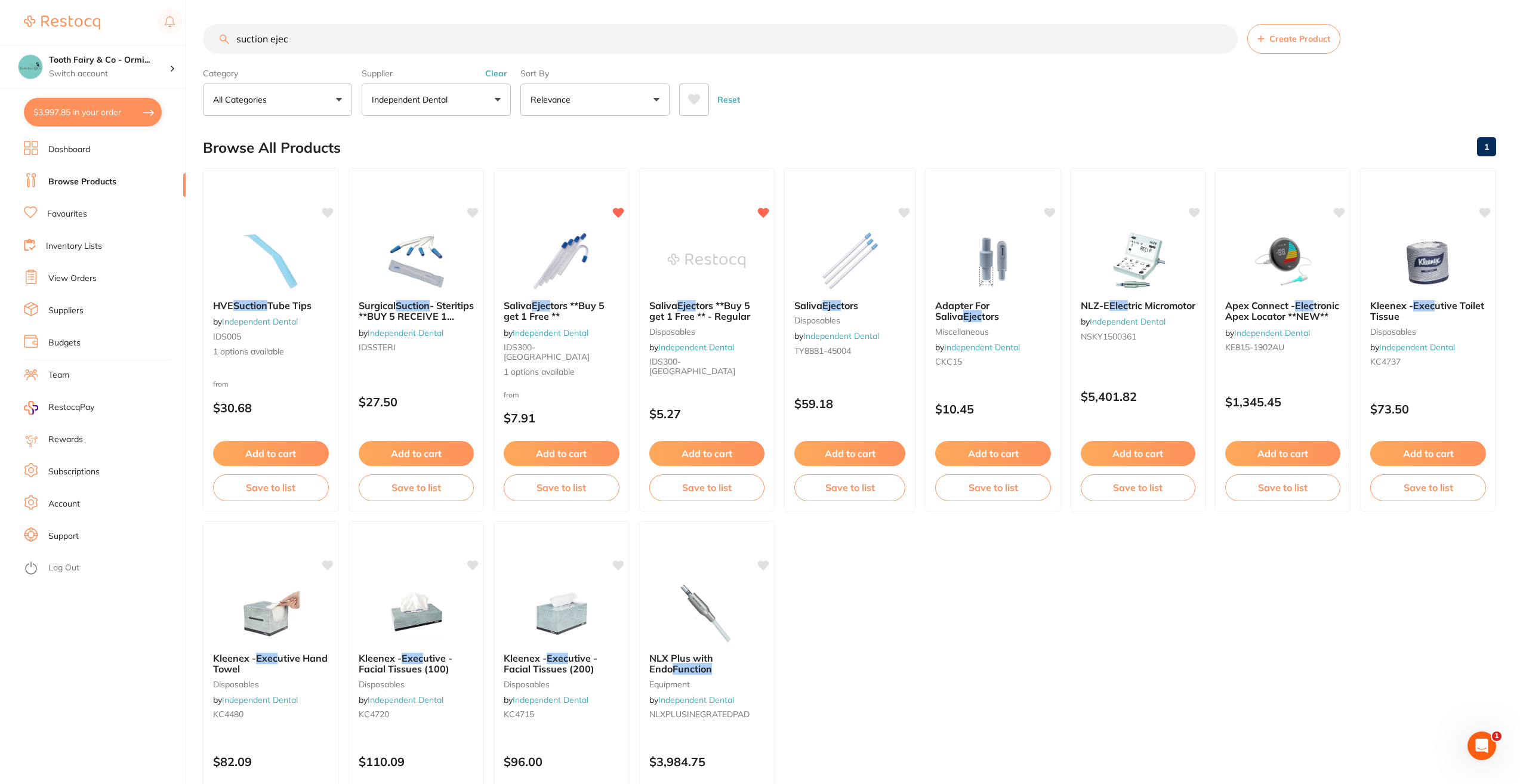
scroll to position [0, 0]
type input "suction ejec"
click at [690, 455] on button "Add to cart" at bounding box center [707, 455] width 117 height 26
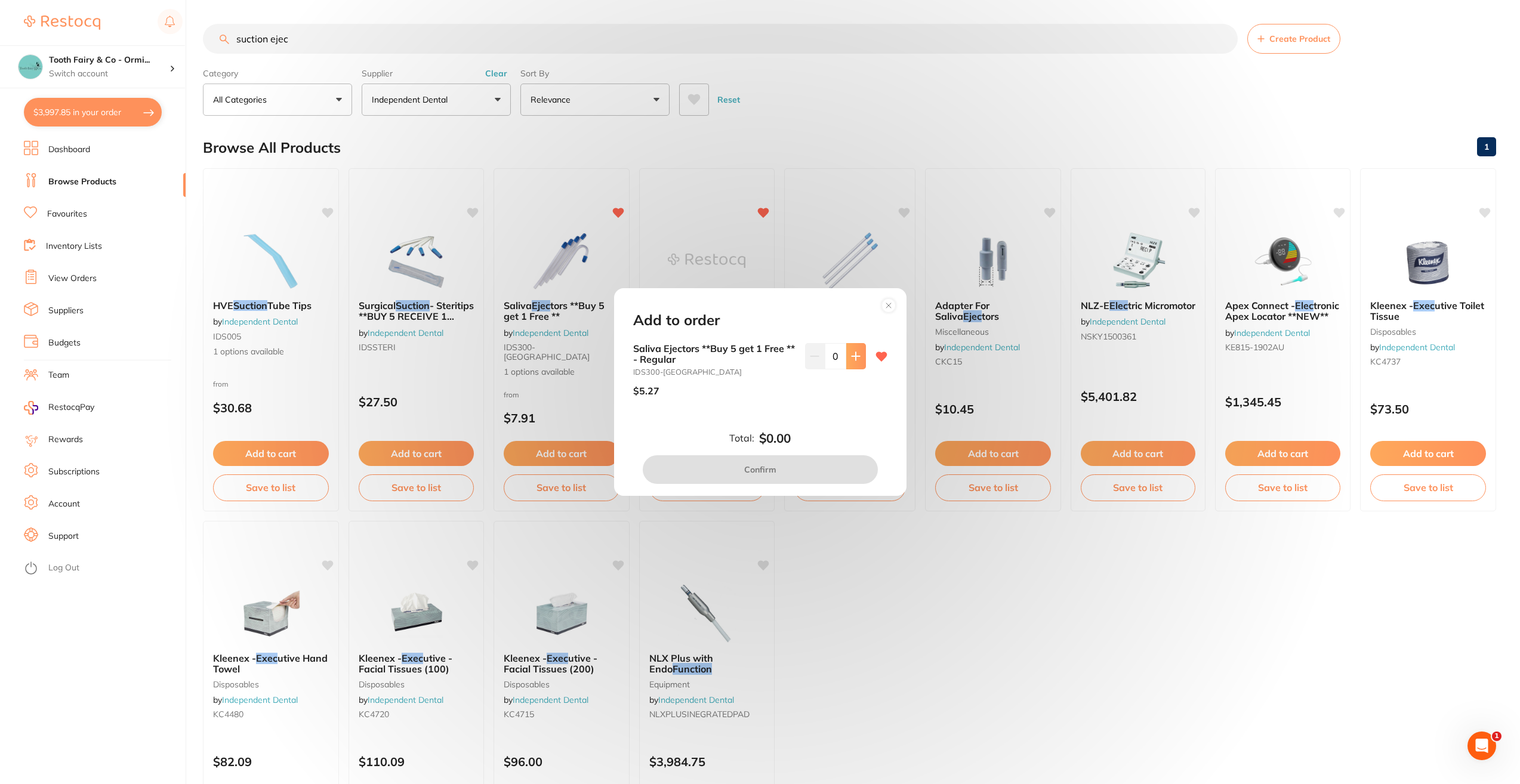
click at [852, 358] on icon at bounding box center [856, 356] width 10 height 10
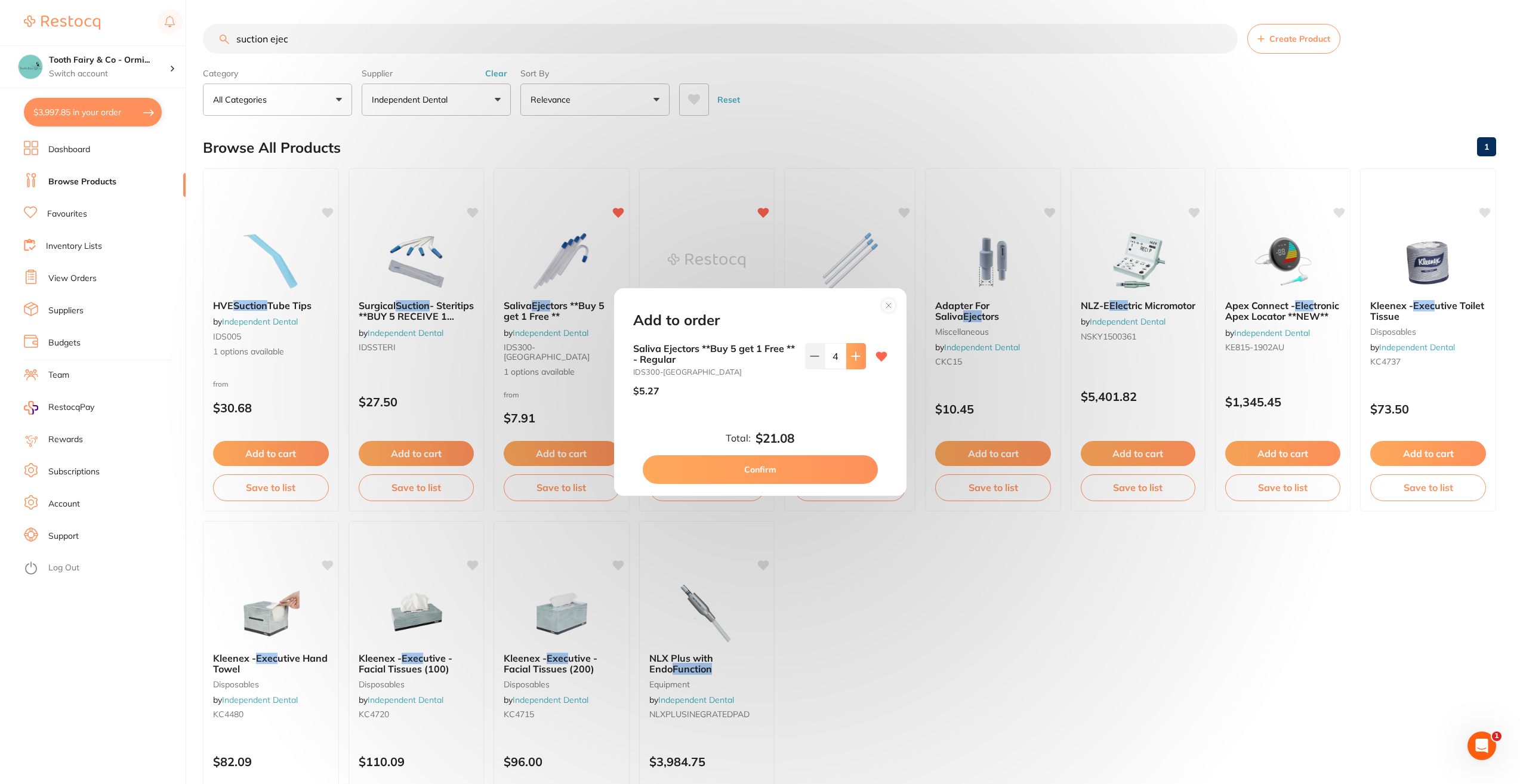
type input "5"
click at [780, 469] on button "Confirm" at bounding box center [760, 469] width 236 height 28
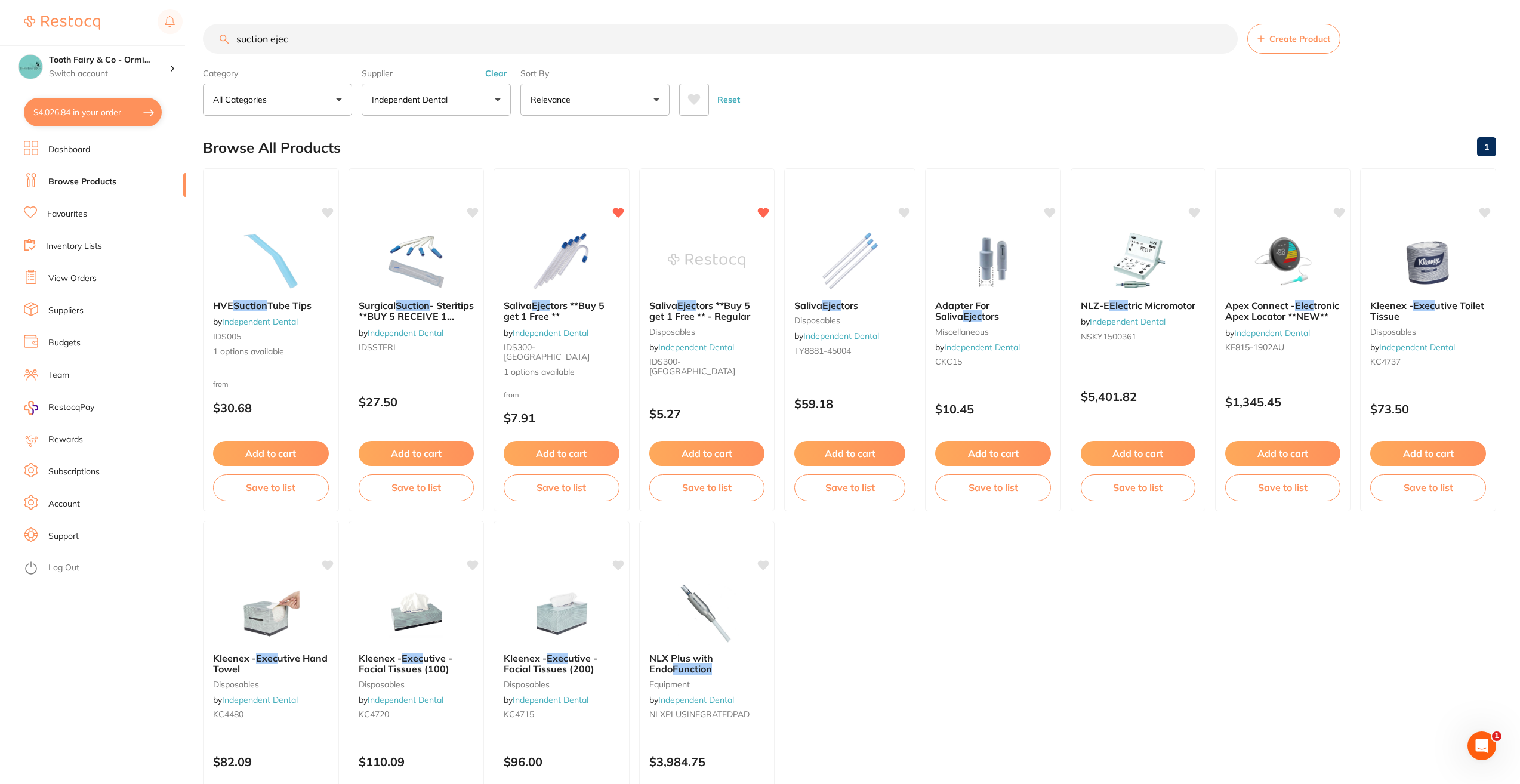
drag, startPoint x: 314, startPoint y: 44, endPoint x: 203, endPoint y: 28, distance: 112.1
click at [203, 28] on div "suction ejec Create Product" at bounding box center [850, 38] width 1293 height 29
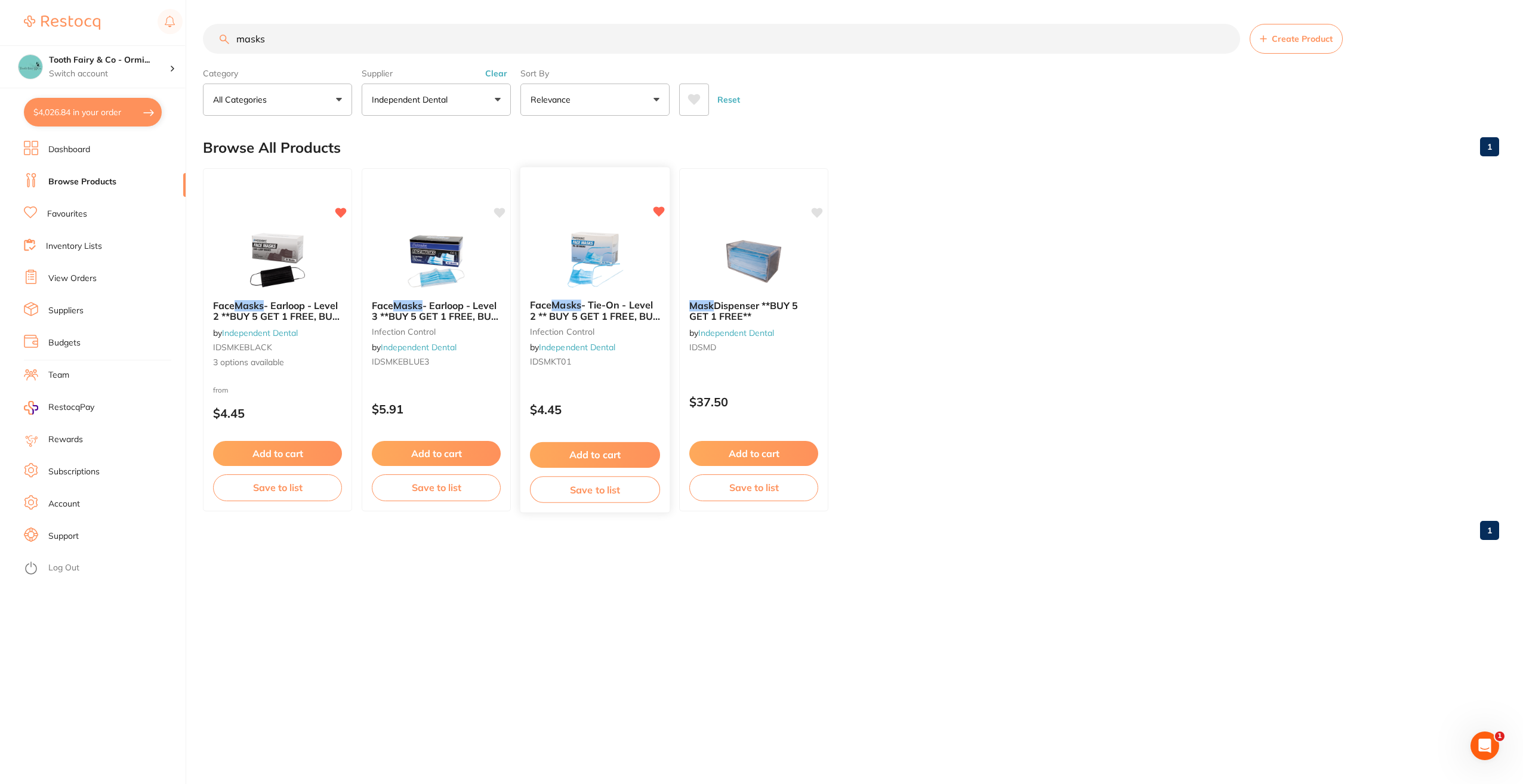
type input "masks"
click at [584, 454] on button "Add to cart" at bounding box center [595, 455] width 131 height 26
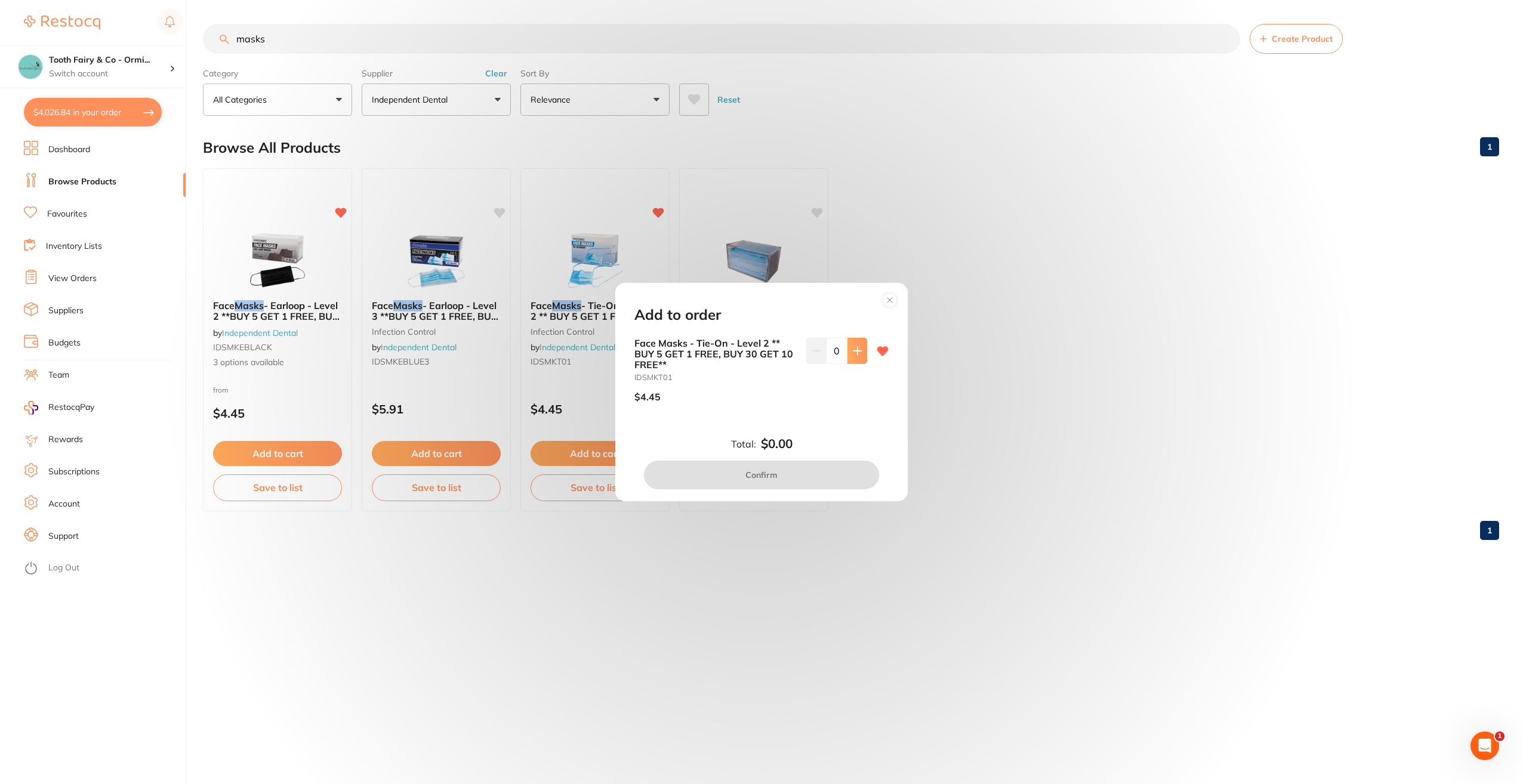
click at [853, 352] on icon at bounding box center [858, 351] width 10 height 10
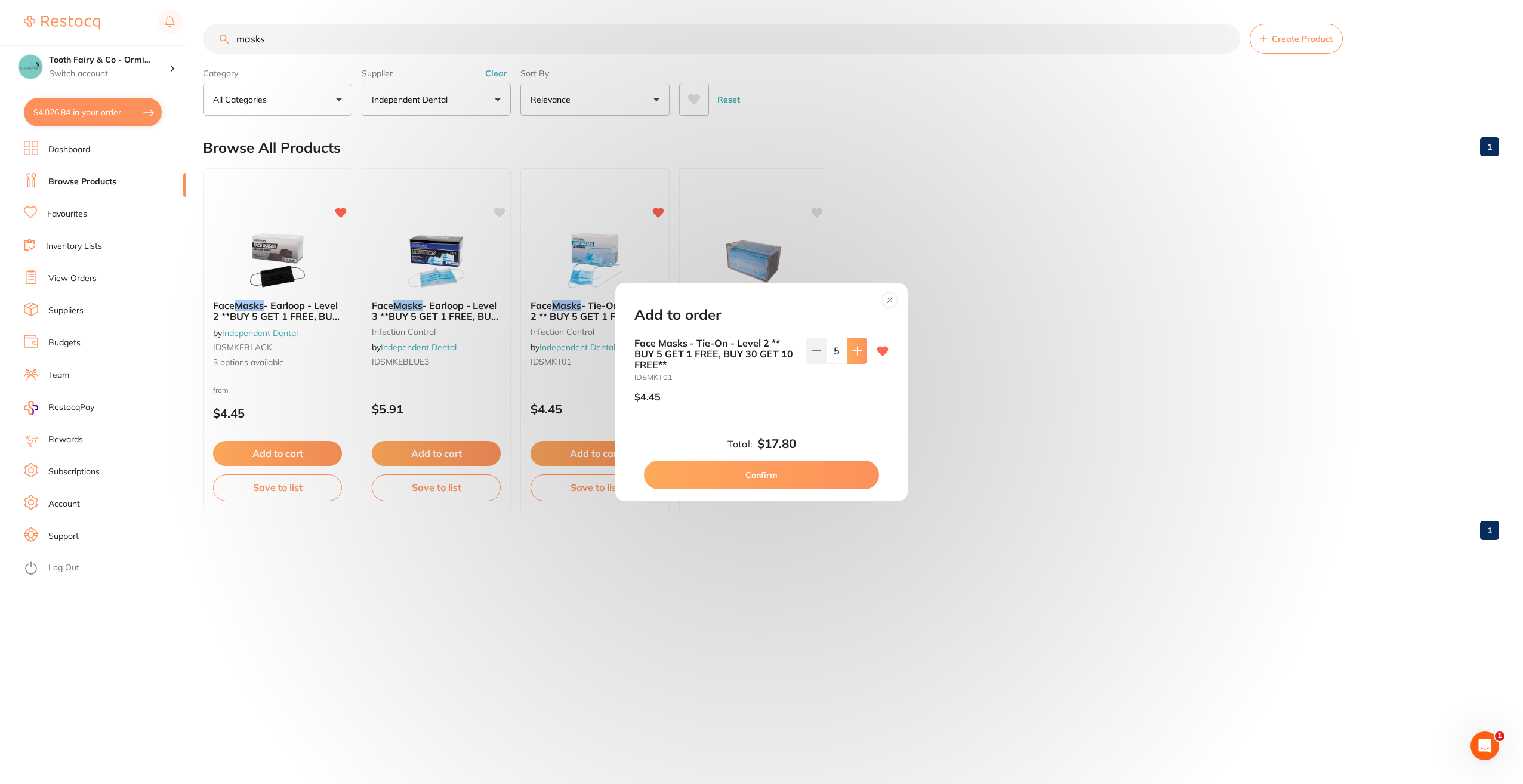
click at [853, 352] on icon at bounding box center [858, 351] width 10 height 10
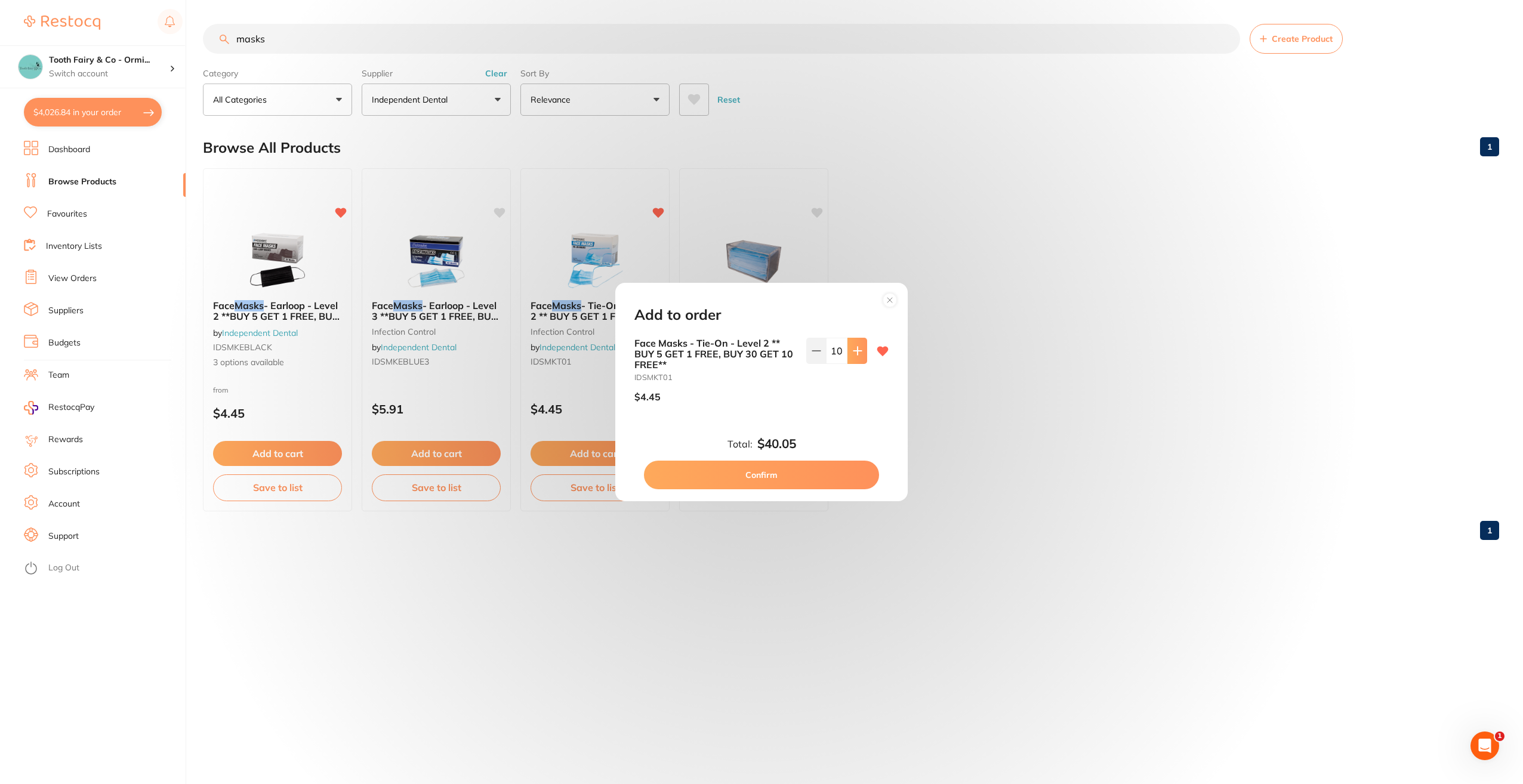
click at [853, 352] on icon at bounding box center [858, 351] width 10 height 10
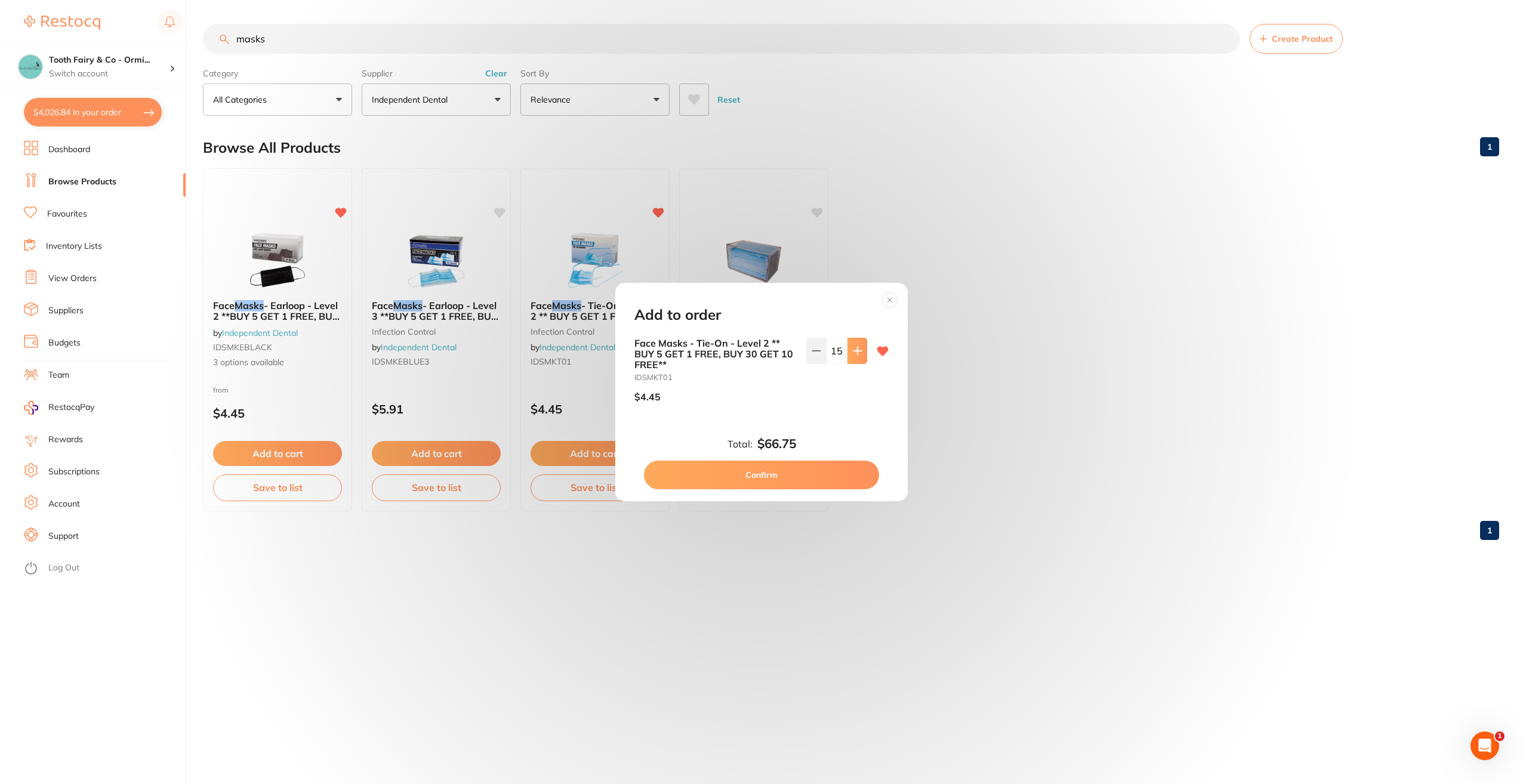
click at [853, 352] on icon at bounding box center [858, 351] width 10 height 10
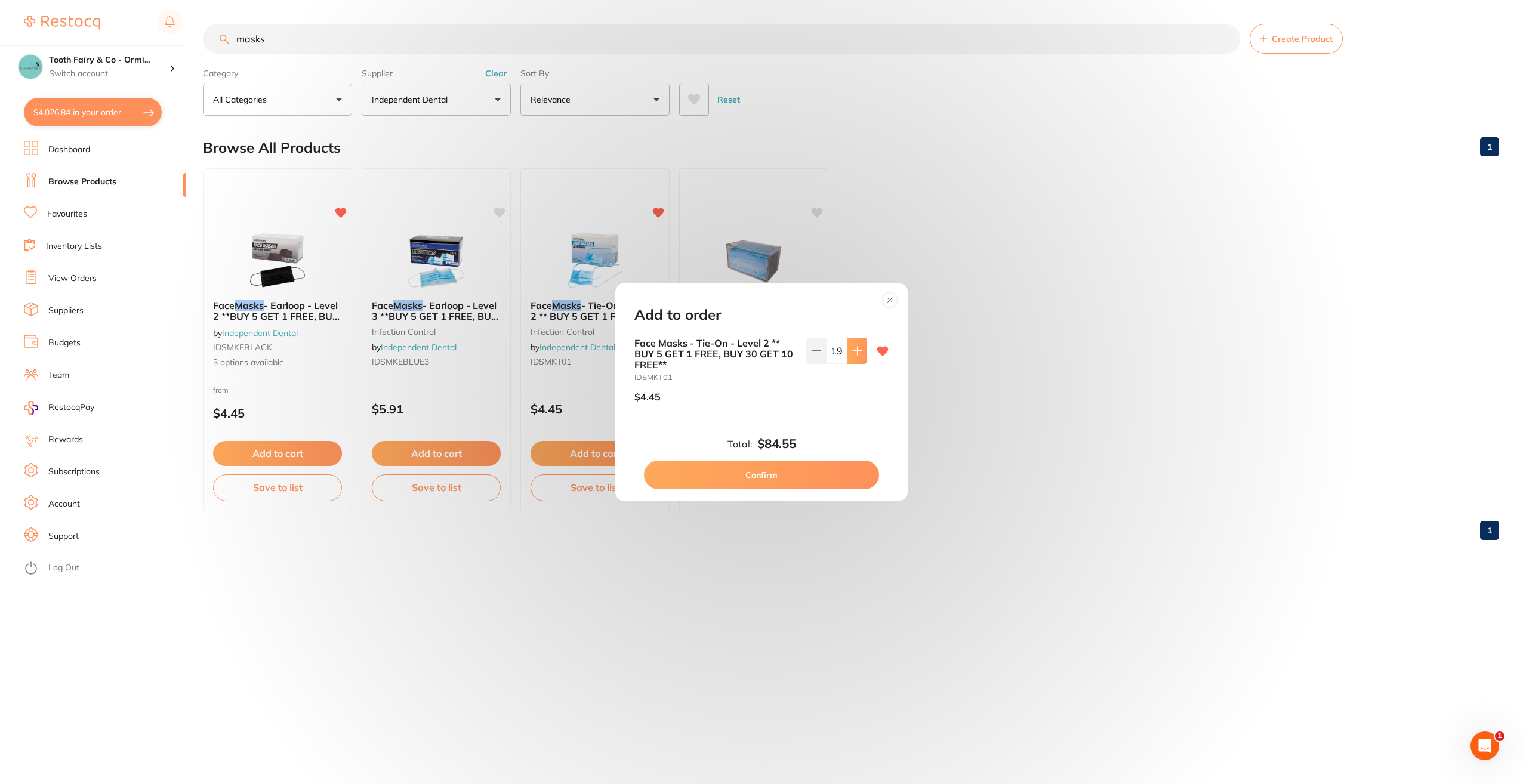
type input "20"
click at [780, 479] on button "Confirm" at bounding box center [762, 474] width 236 height 28
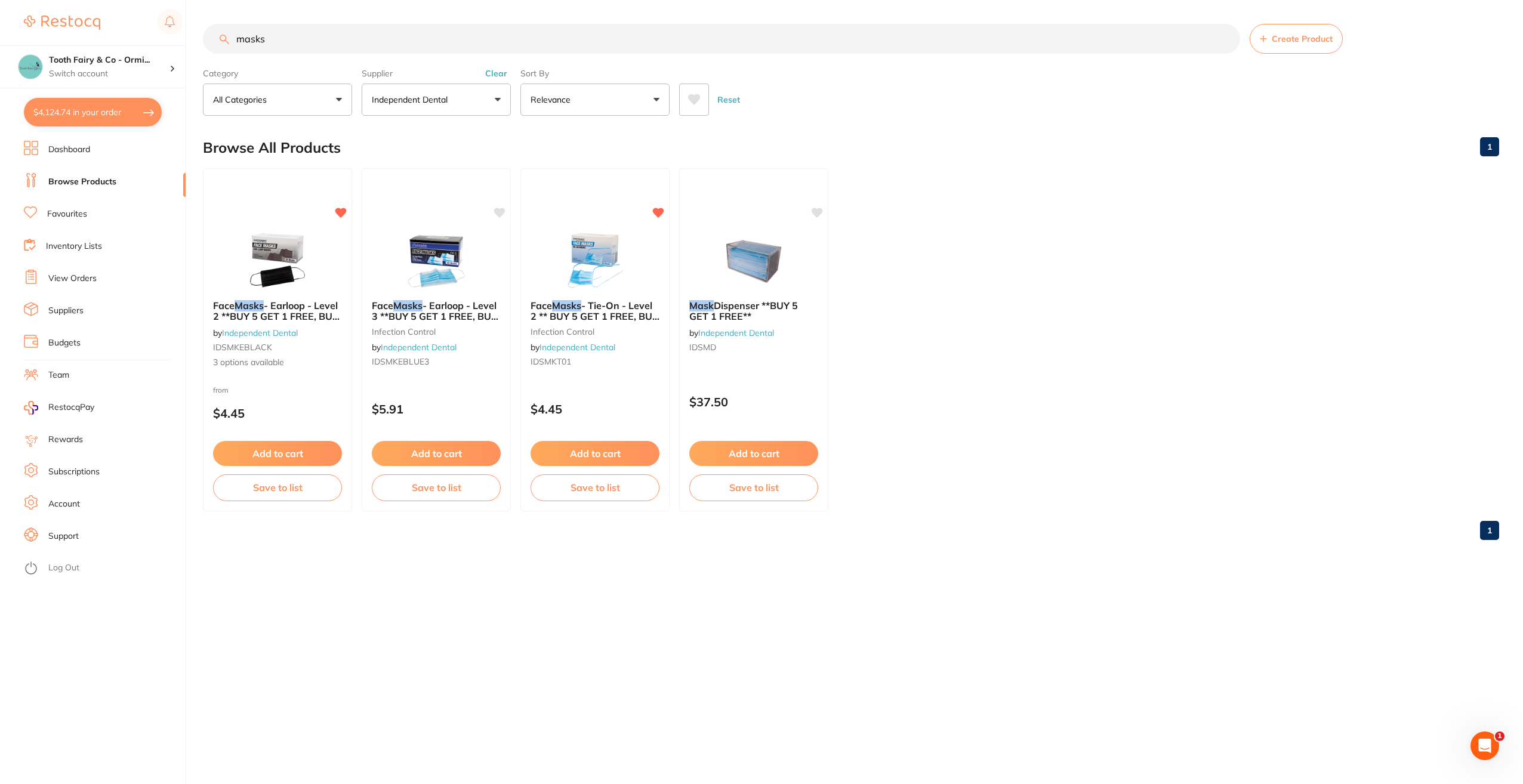
click at [404, 45] on input "masks" at bounding box center [721, 38] width 1037 height 29
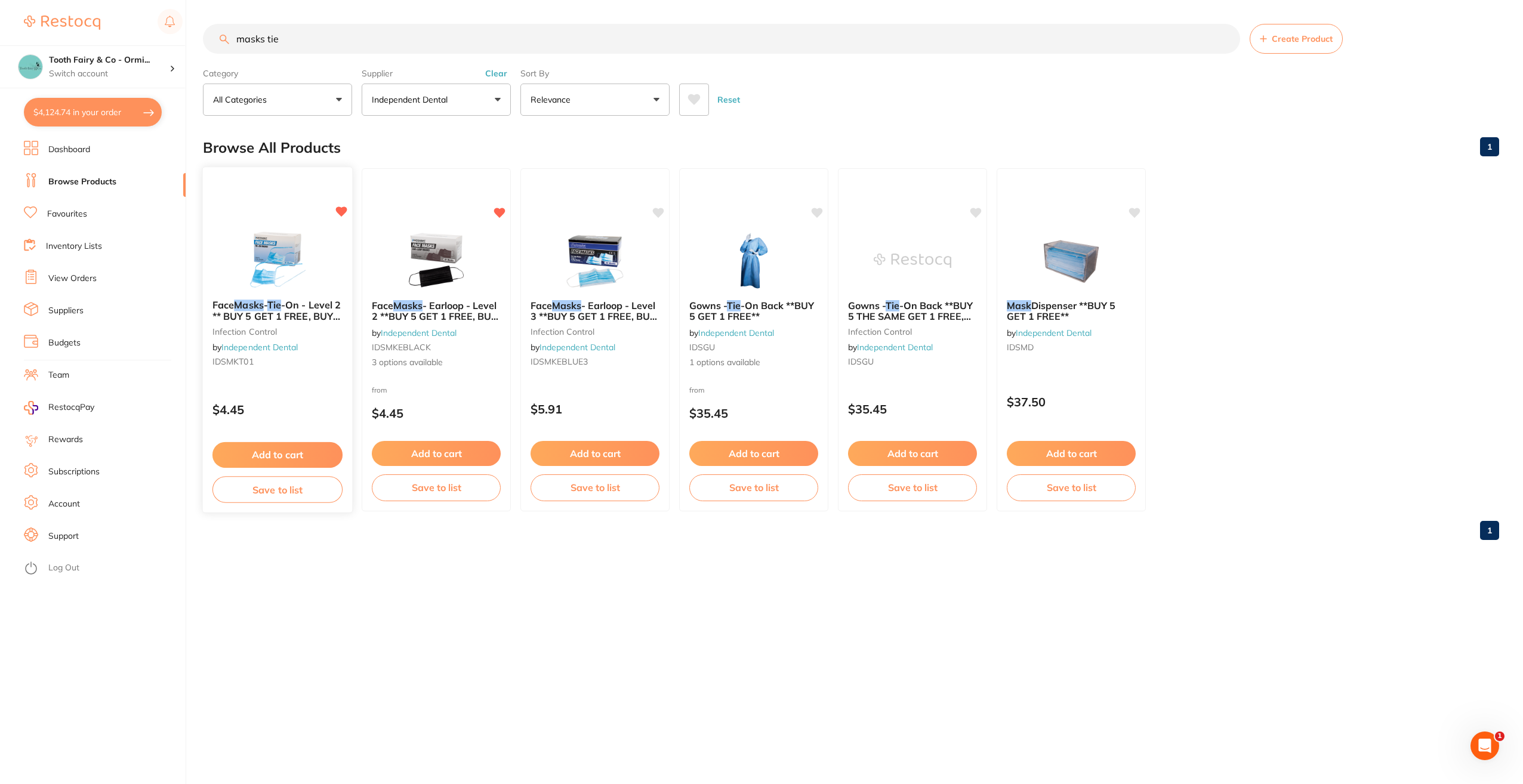
type input "masks tie"
click at [273, 451] on button "Add to cart" at bounding box center [277, 455] width 131 height 26
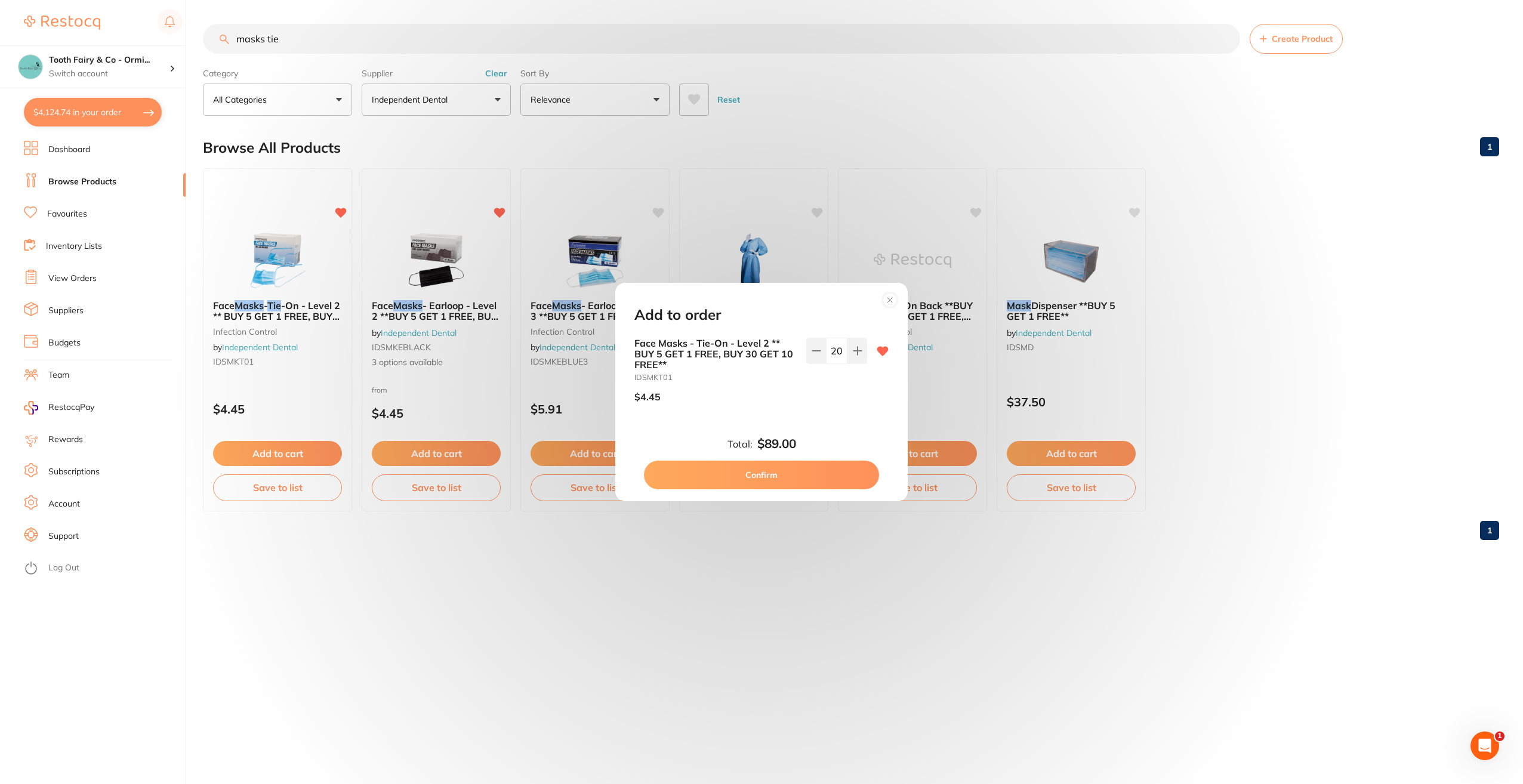
click at [888, 300] on circle at bounding box center [890, 300] width 14 height 14
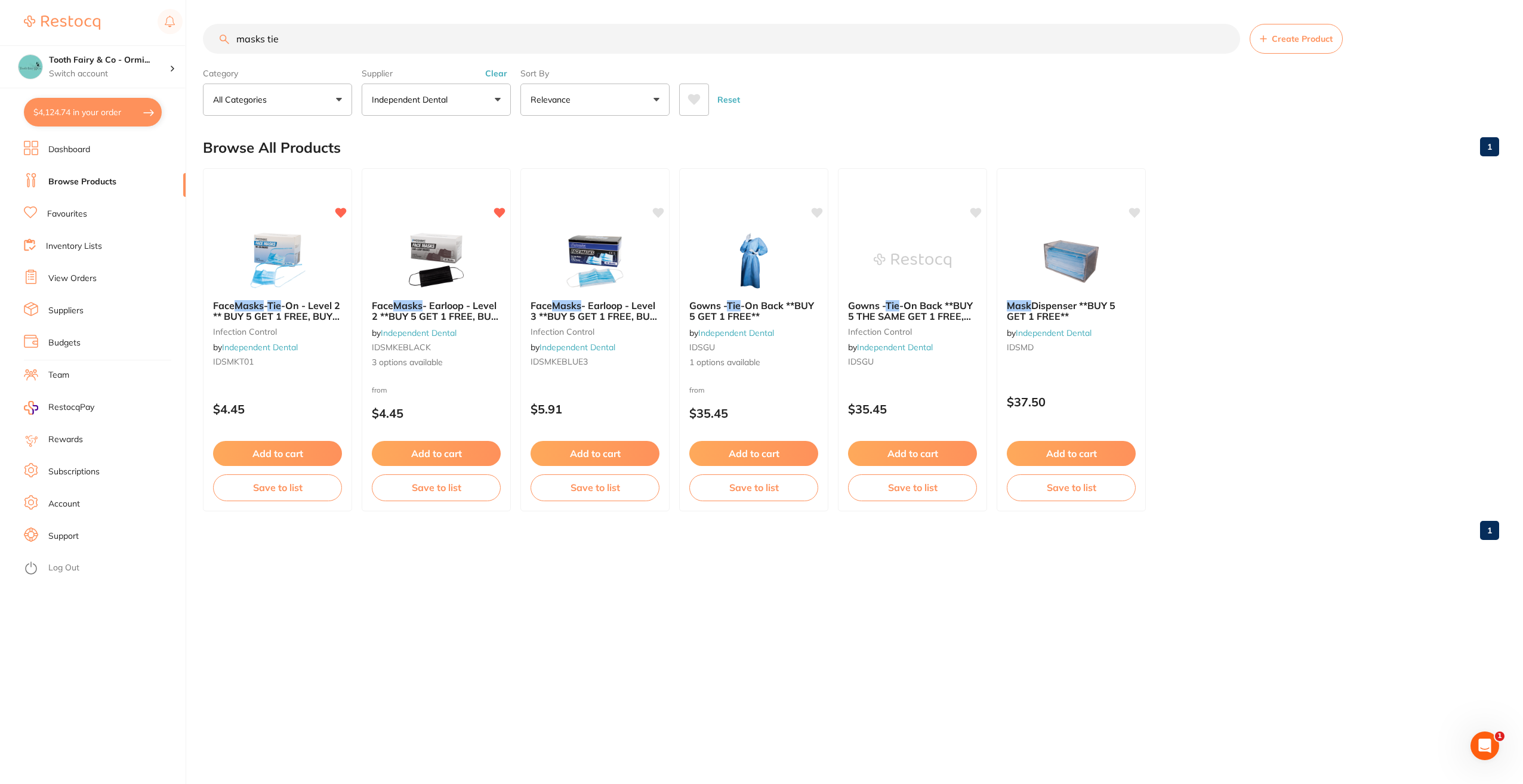
click at [101, 122] on button "$4,124.74 in your order" at bounding box center [92, 112] width 137 height 28
checkbox input "true"
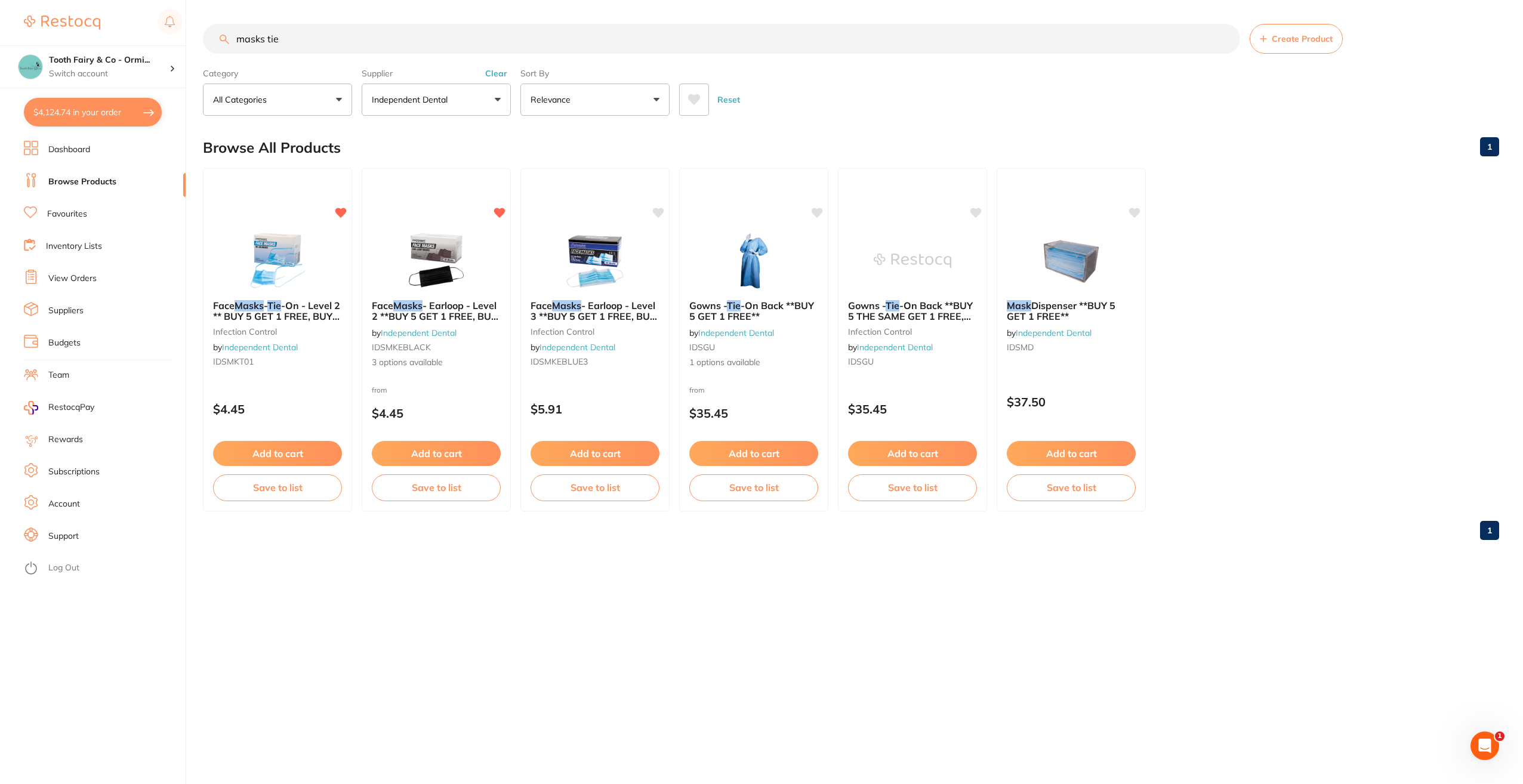
checkbox input "true"
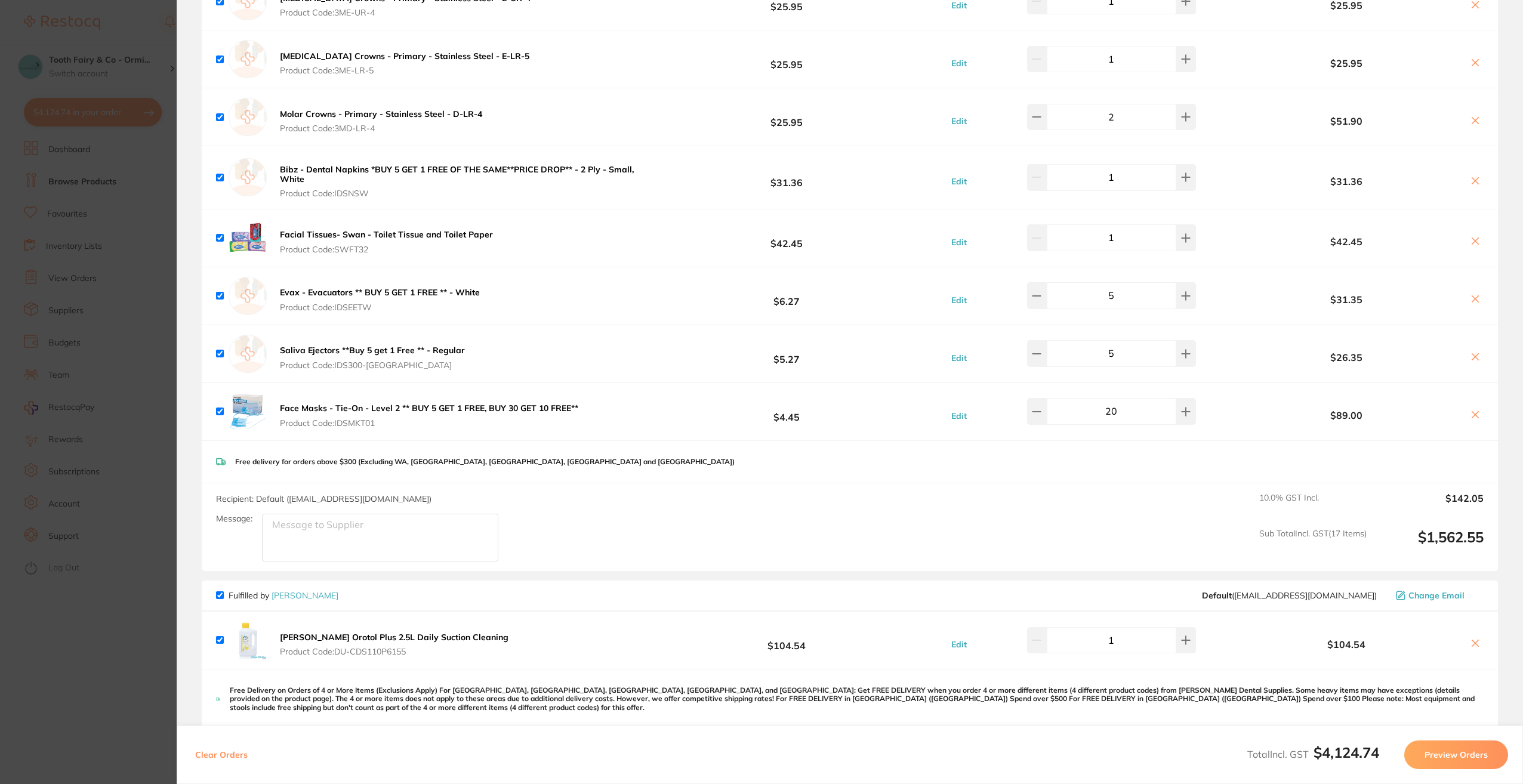
scroll to position [955, 0]
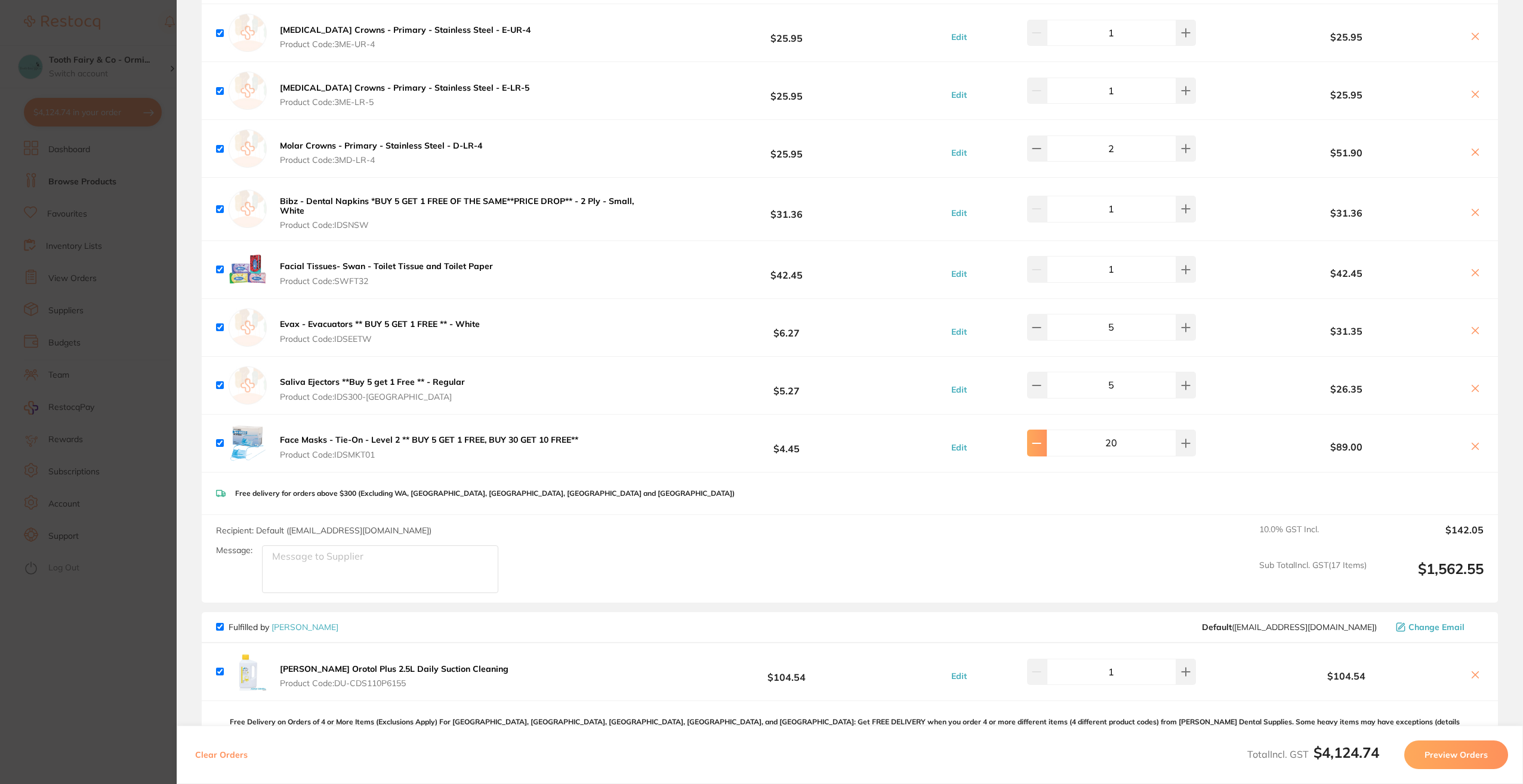
click at [1037, 444] on icon at bounding box center [1036, 444] width 10 height 10
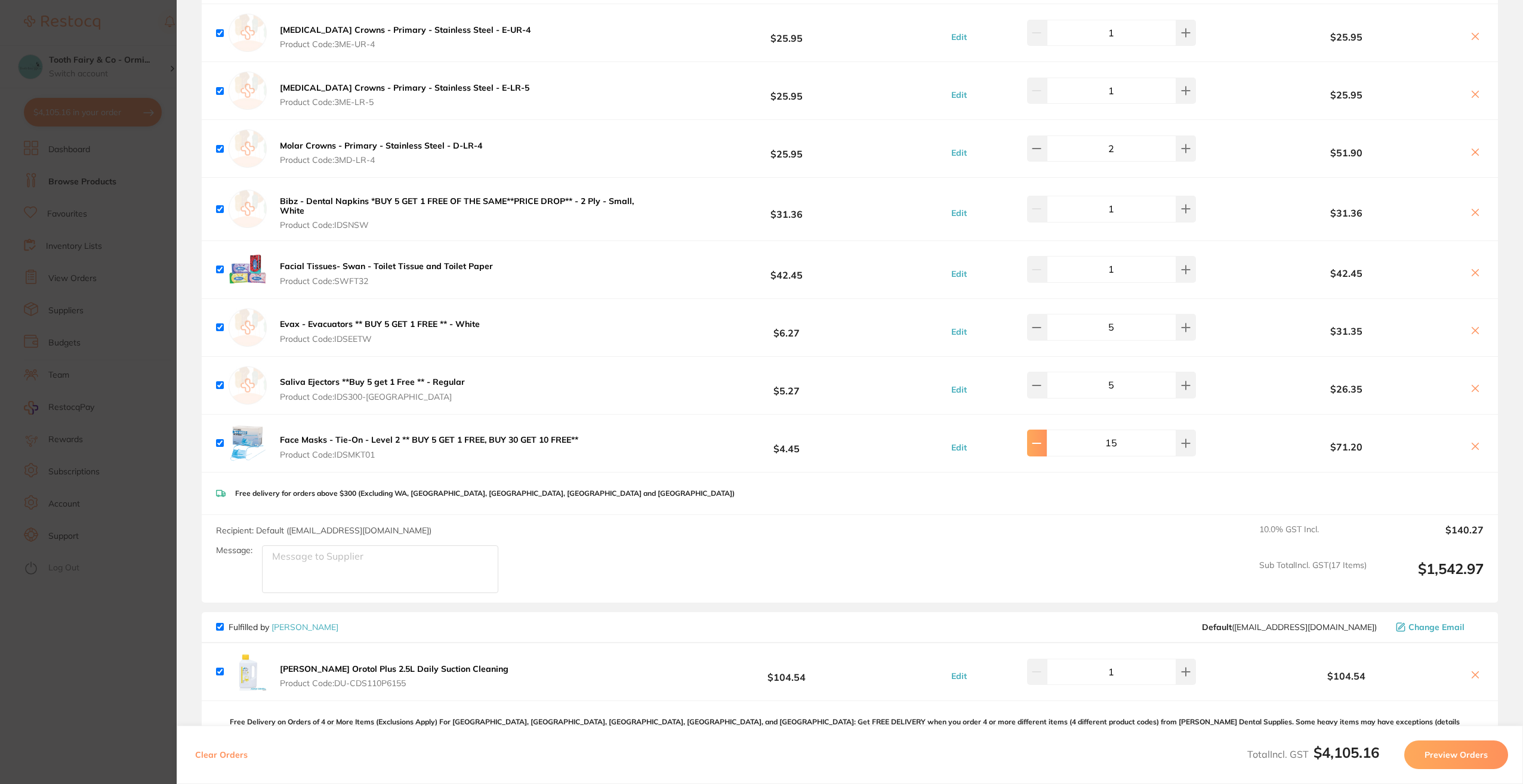
click at [1037, 444] on icon at bounding box center [1036, 444] width 10 height 10
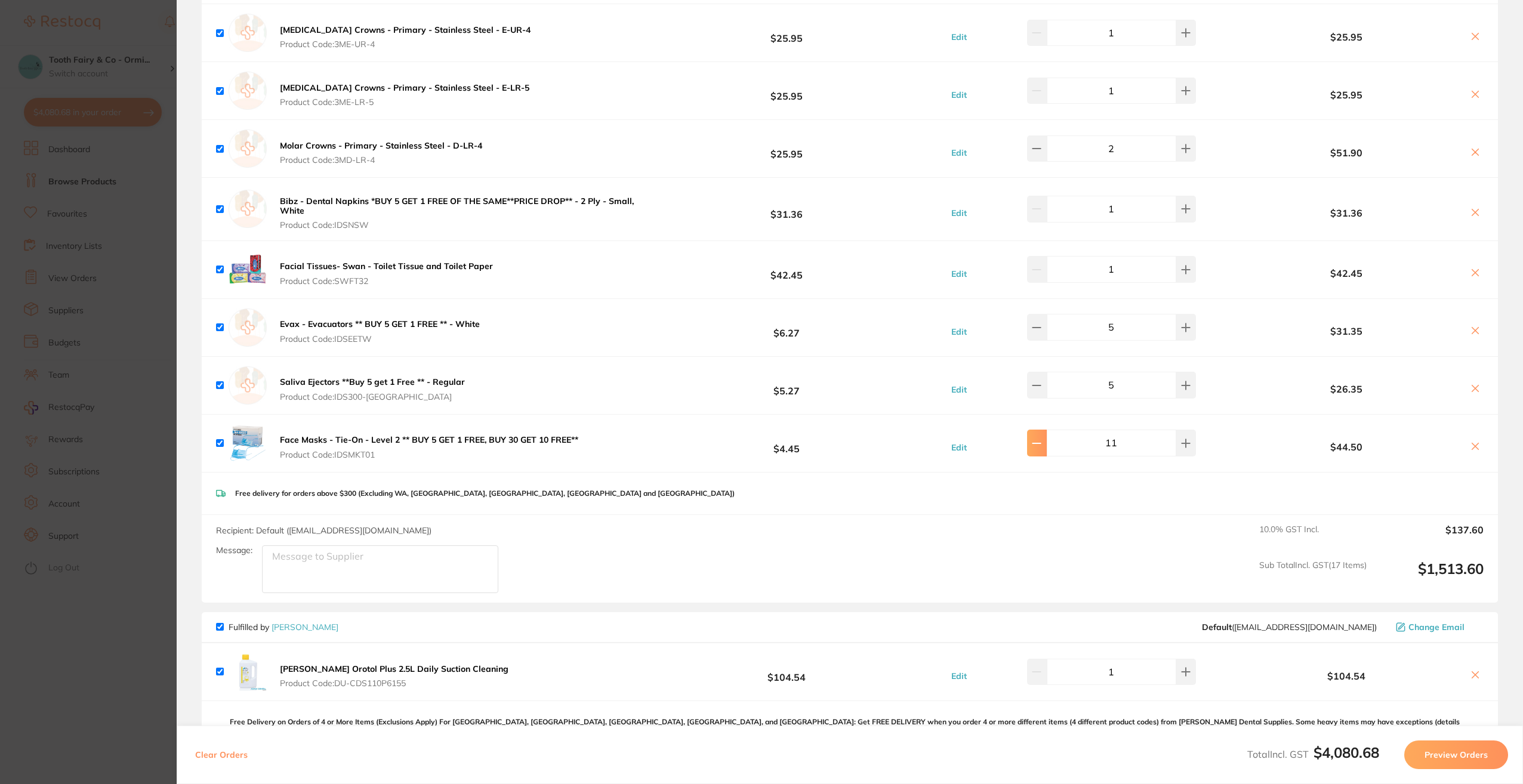
type input "10"
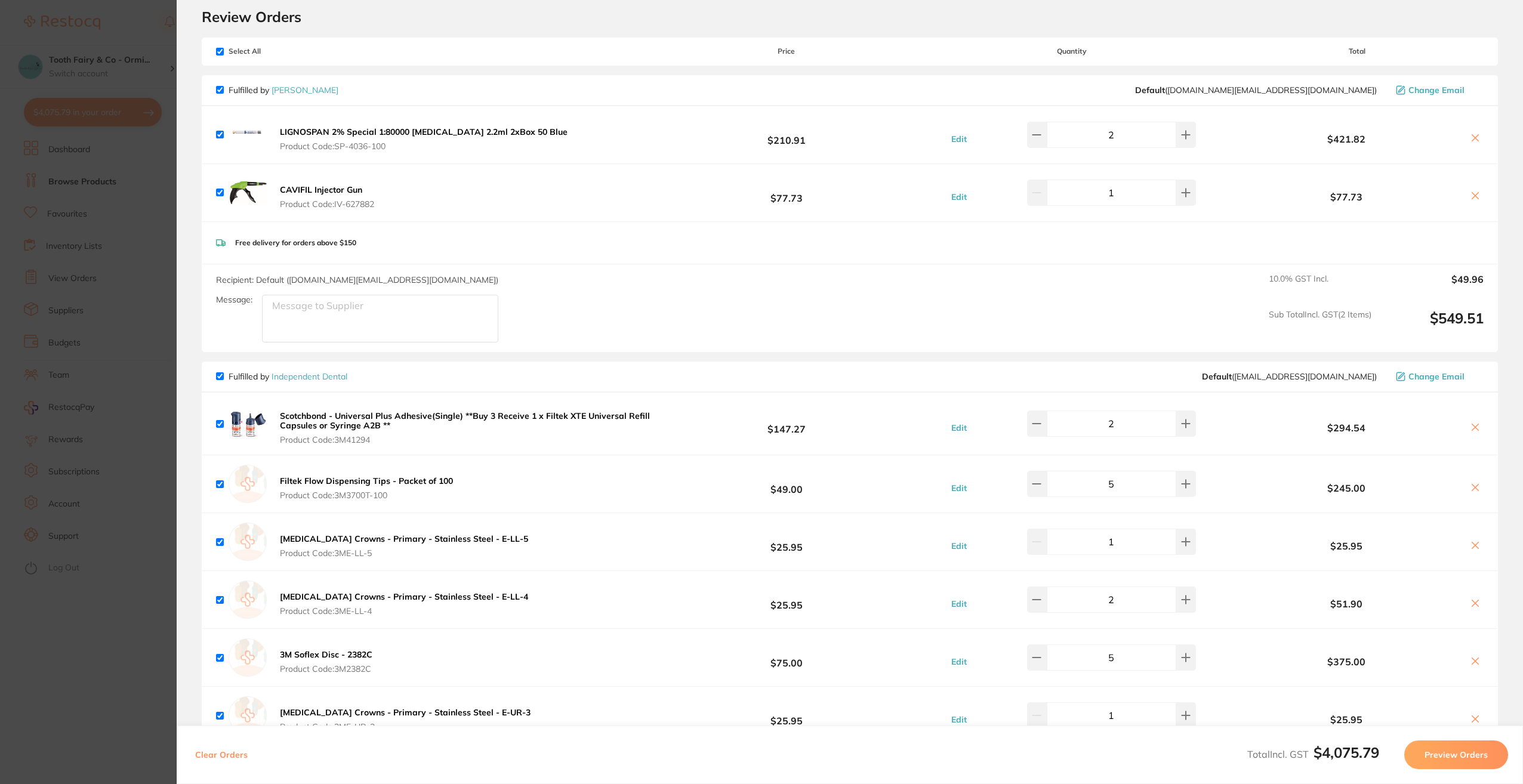
scroll to position [0, 0]
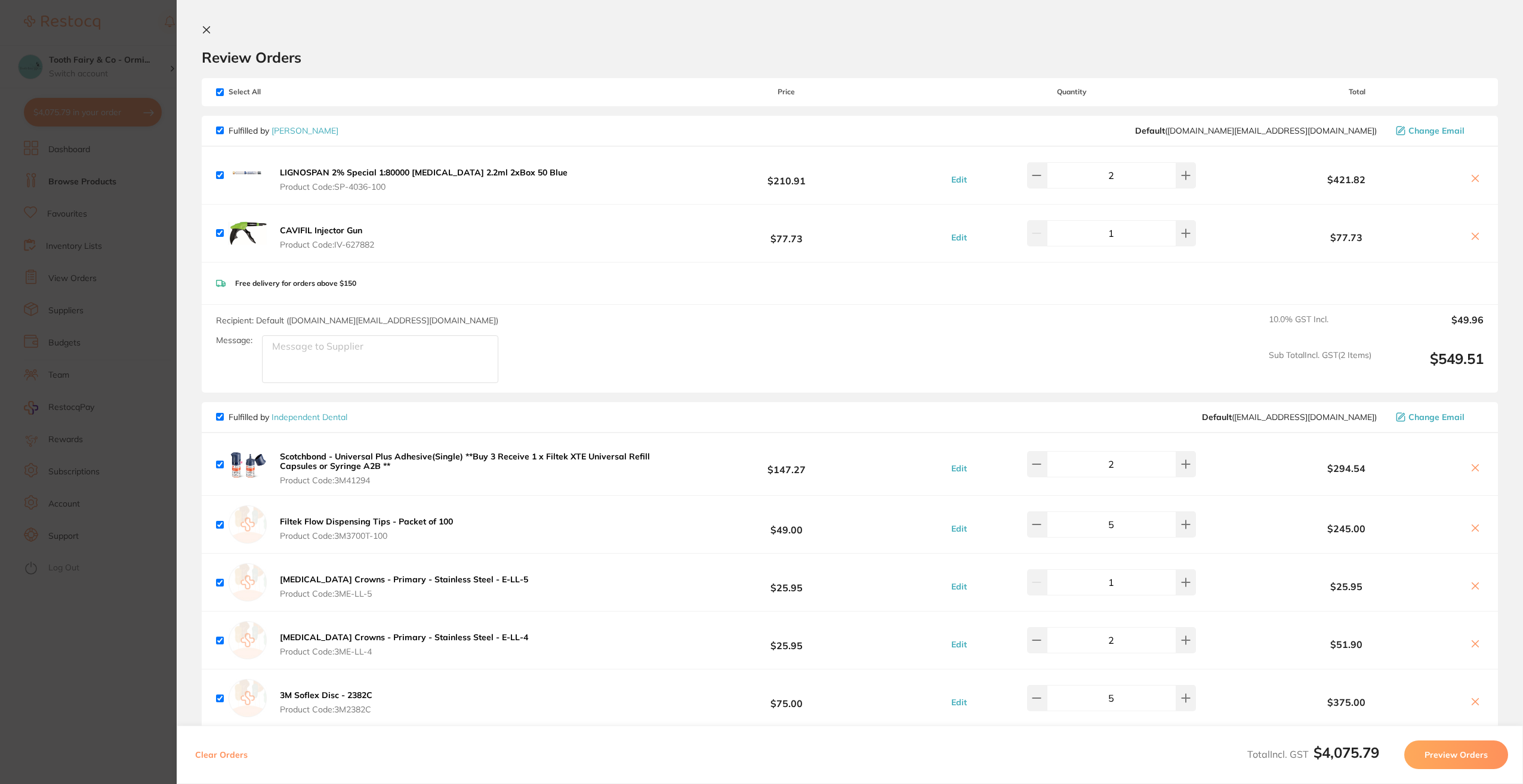
click at [207, 30] on icon at bounding box center [206, 29] width 7 height 7
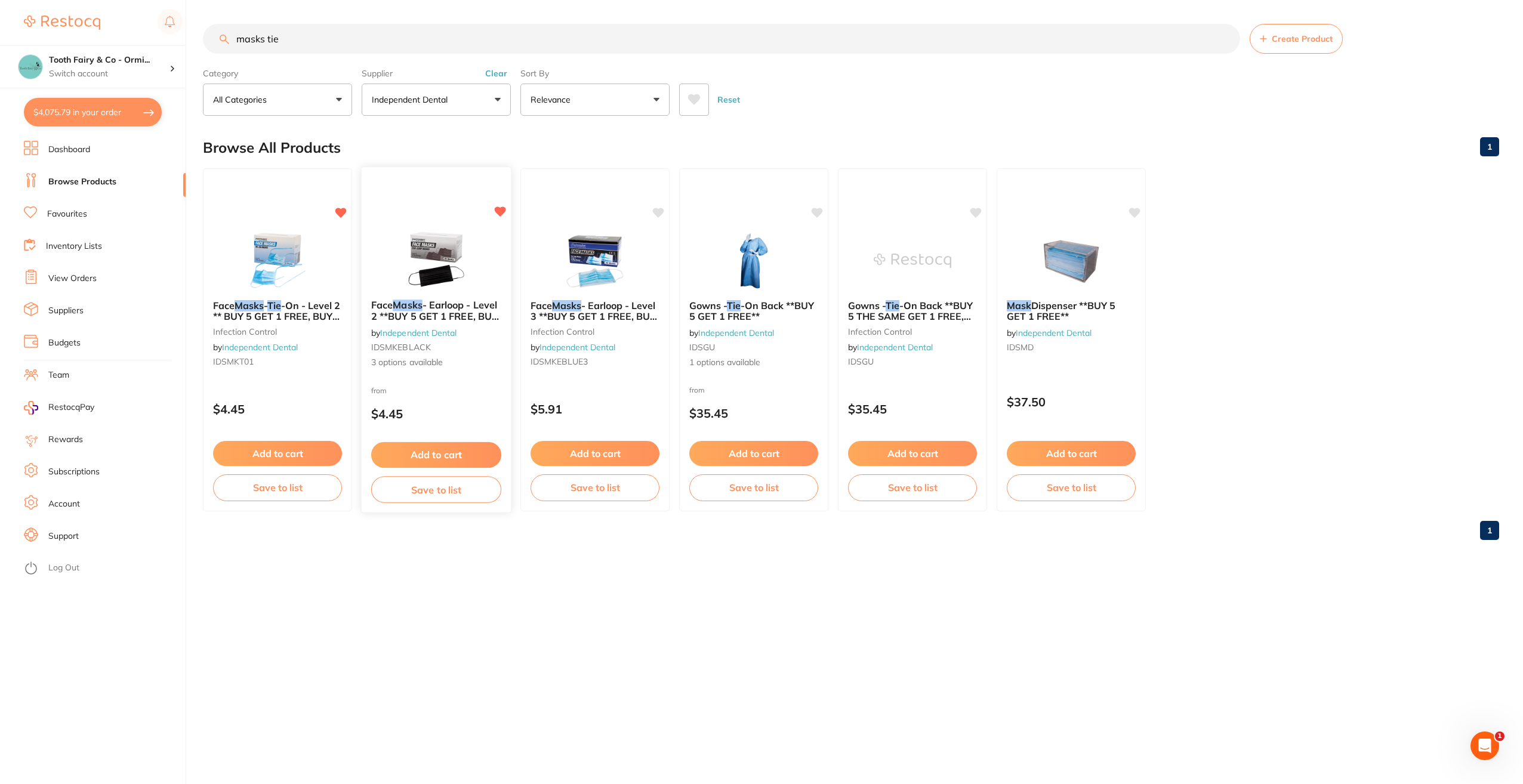
click at [442, 456] on button "Add to cart" at bounding box center [436, 455] width 131 height 26
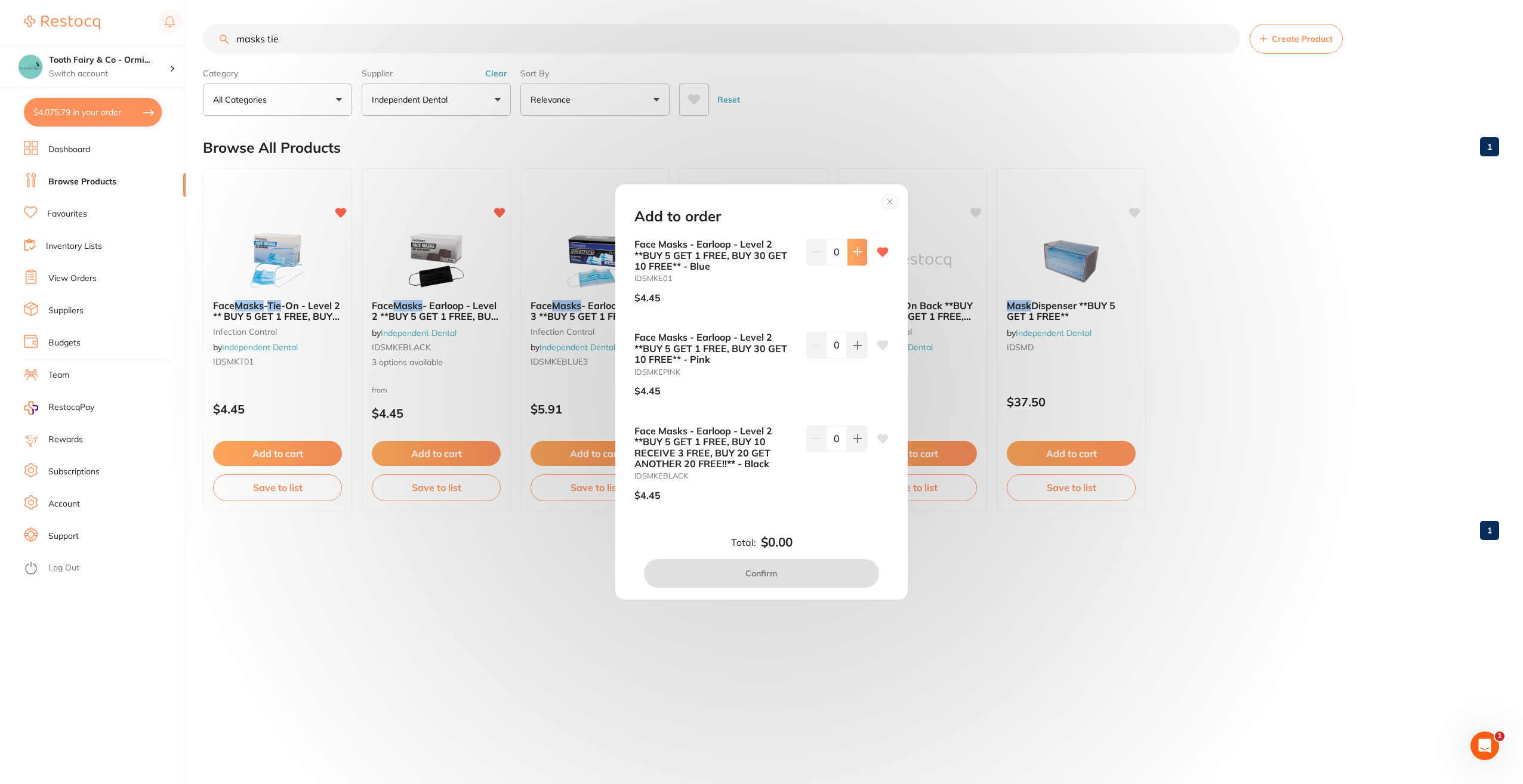
click at [858, 252] on icon at bounding box center [858, 252] width 8 height 8
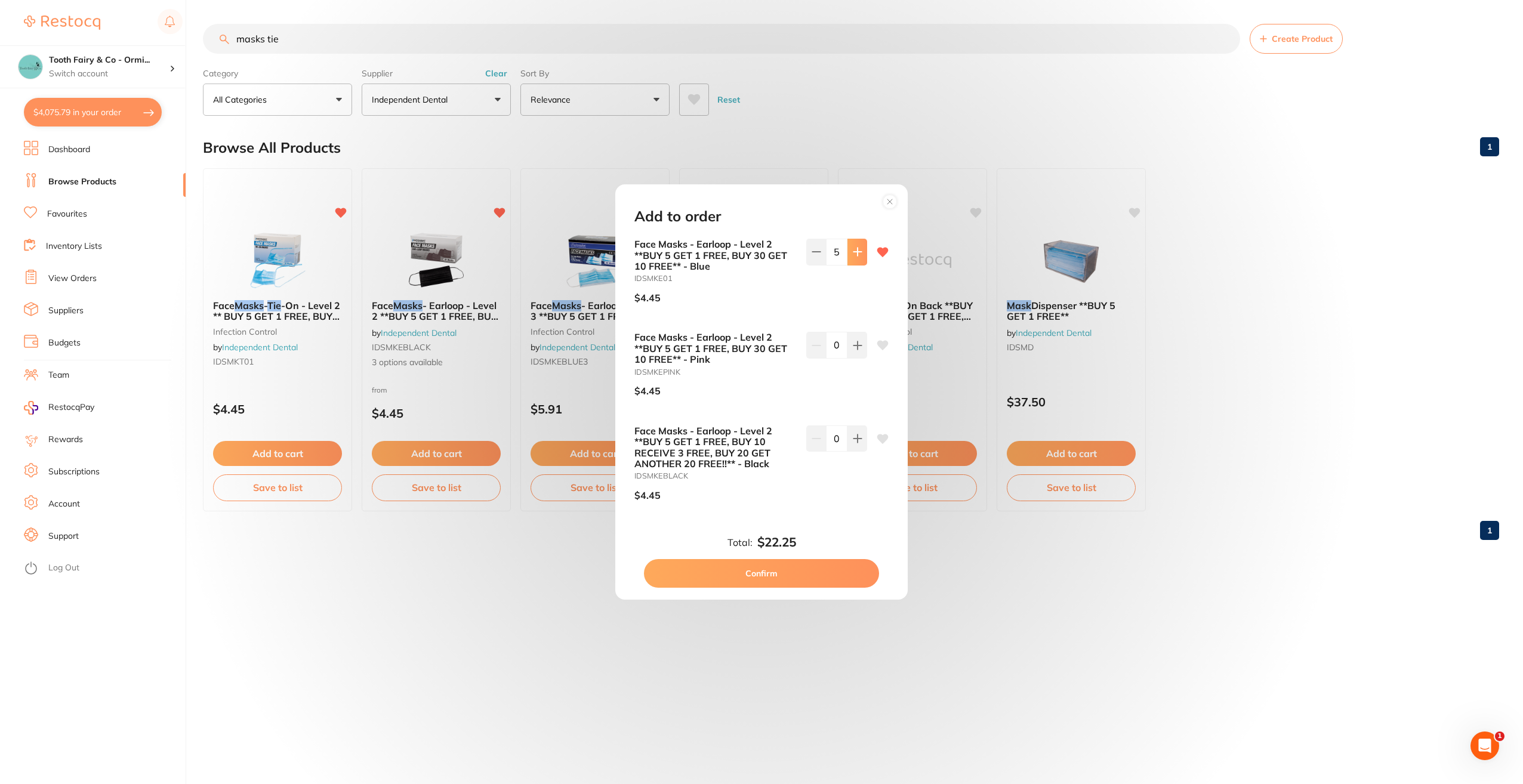
click at [858, 252] on icon at bounding box center [858, 252] width 8 height 8
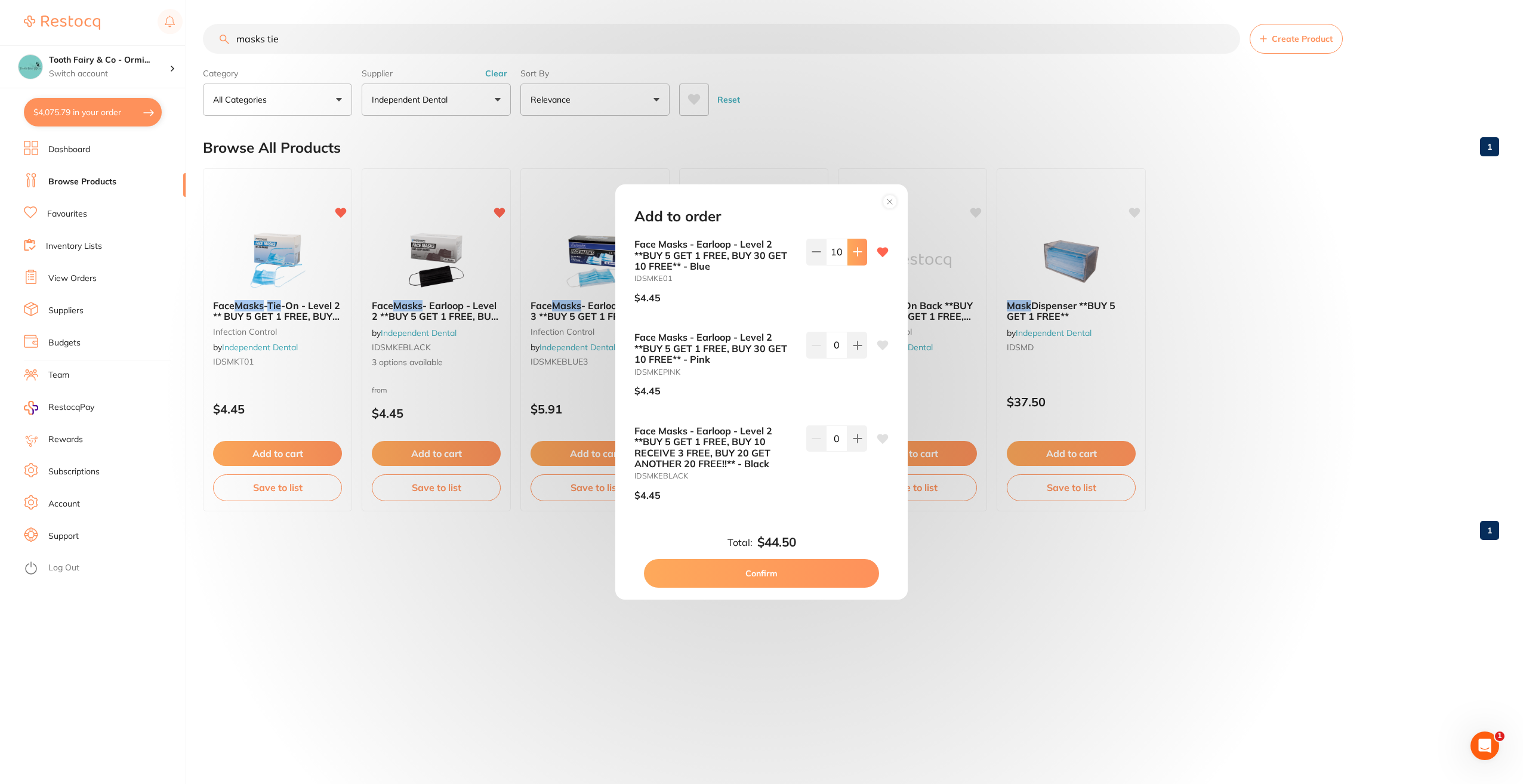
click at [858, 252] on icon at bounding box center [858, 252] width 8 height 8
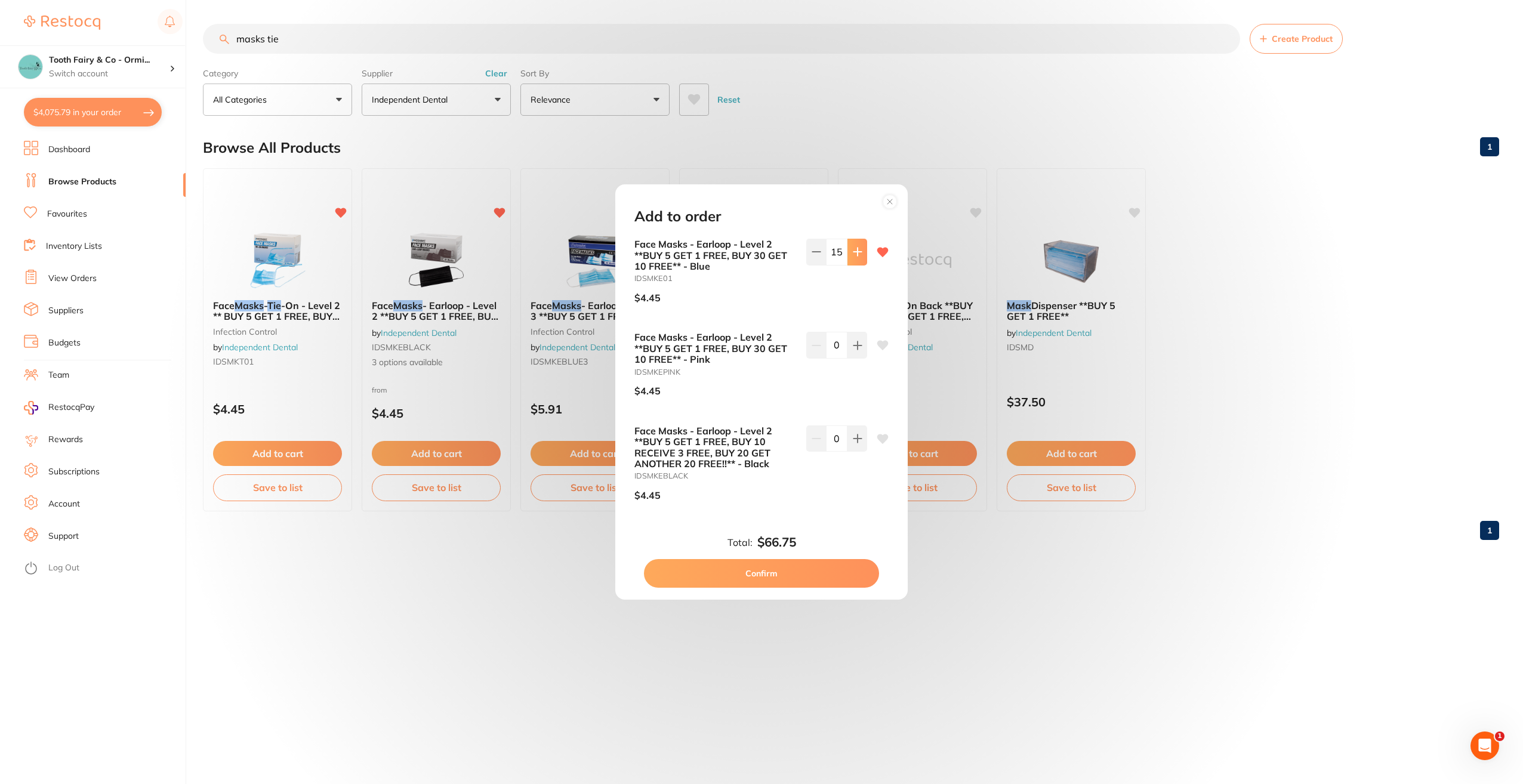
click at [858, 252] on icon at bounding box center [858, 252] width 8 height 8
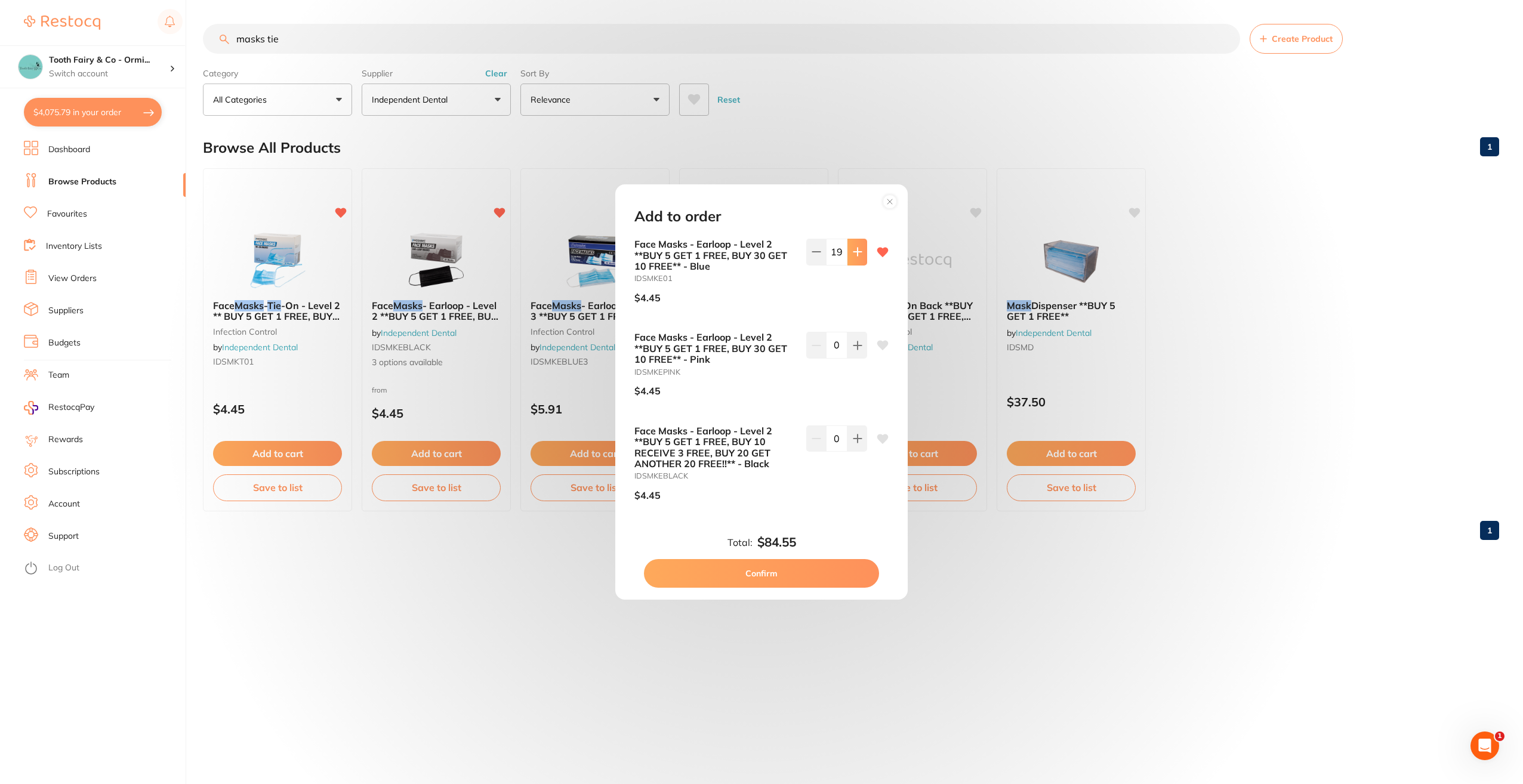
type input "20"
click at [795, 568] on button "Confirm" at bounding box center [762, 573] width 236 height 28
checkbox input "false"
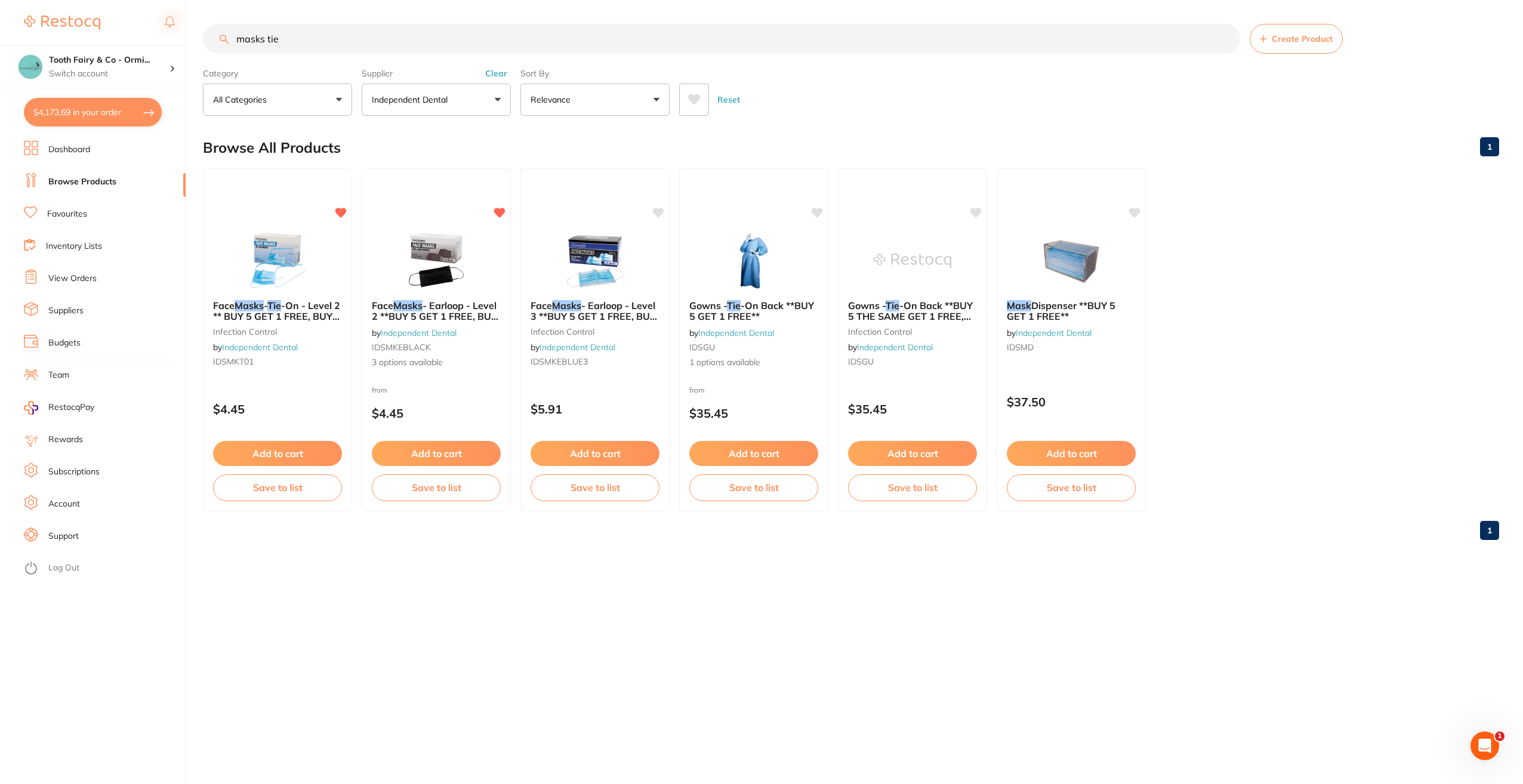
drag, startPoint x: 310, startPoint y: 42, endPoint x: 184, endPoint y: 45, distance: 126.0
click at [186, 45] on div "$4,173.69 Tooth Fairy & Co - Ormi... Switch account Tooth Fairy & Co - Thornlan…" at bounding box center [762, 392] width 1523 height 784
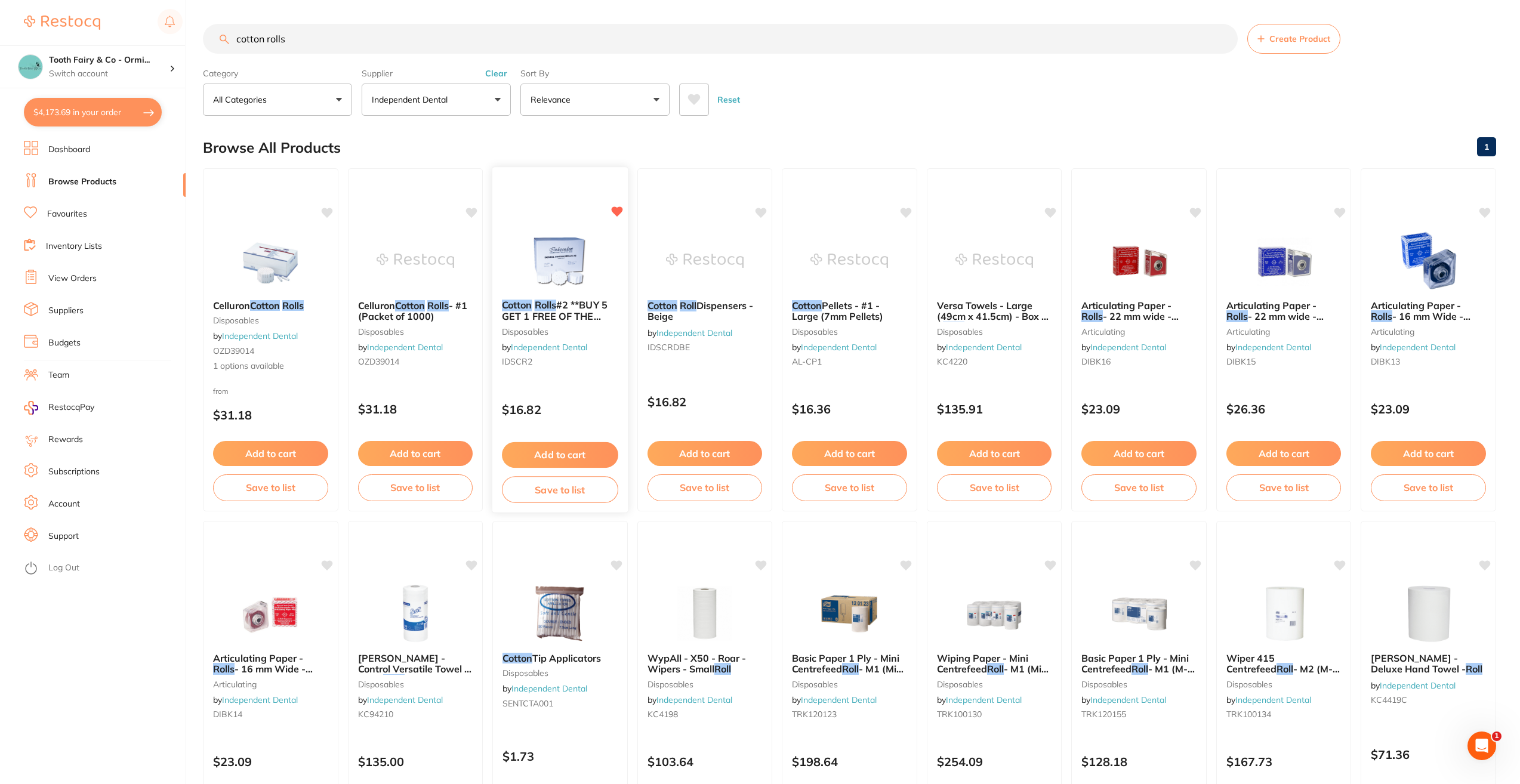
type input "cotton rolls"
click at [554, 454] on button "Add to cart" at bounding box center [559, 455] width 116 height 26
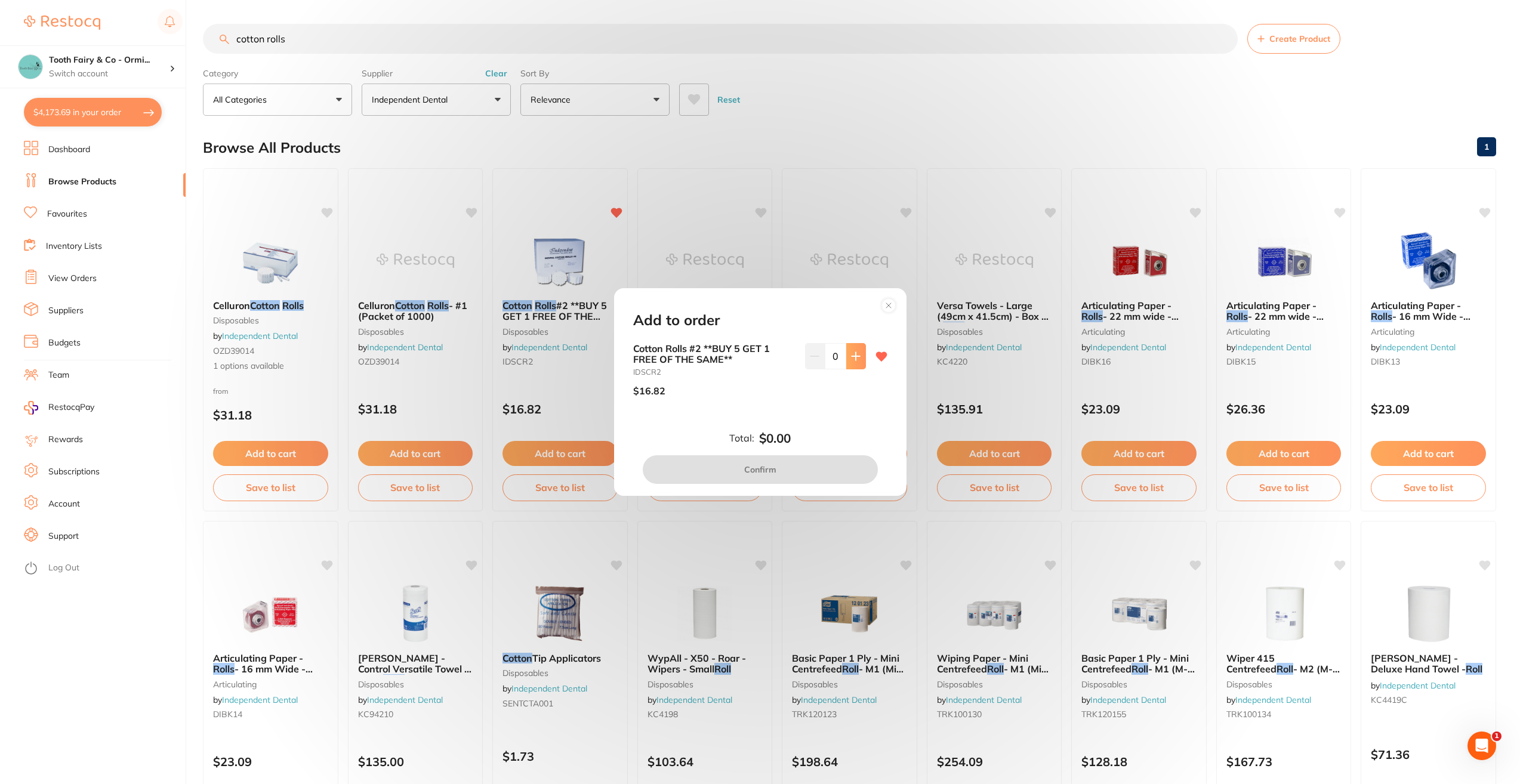
click at [854, 357] on icon at bounding box center [856, 356] width 8 height 8
type input "3"
click at [799, 473] on button "Confirm" at bounding box center [760, 469] width 236 height 28
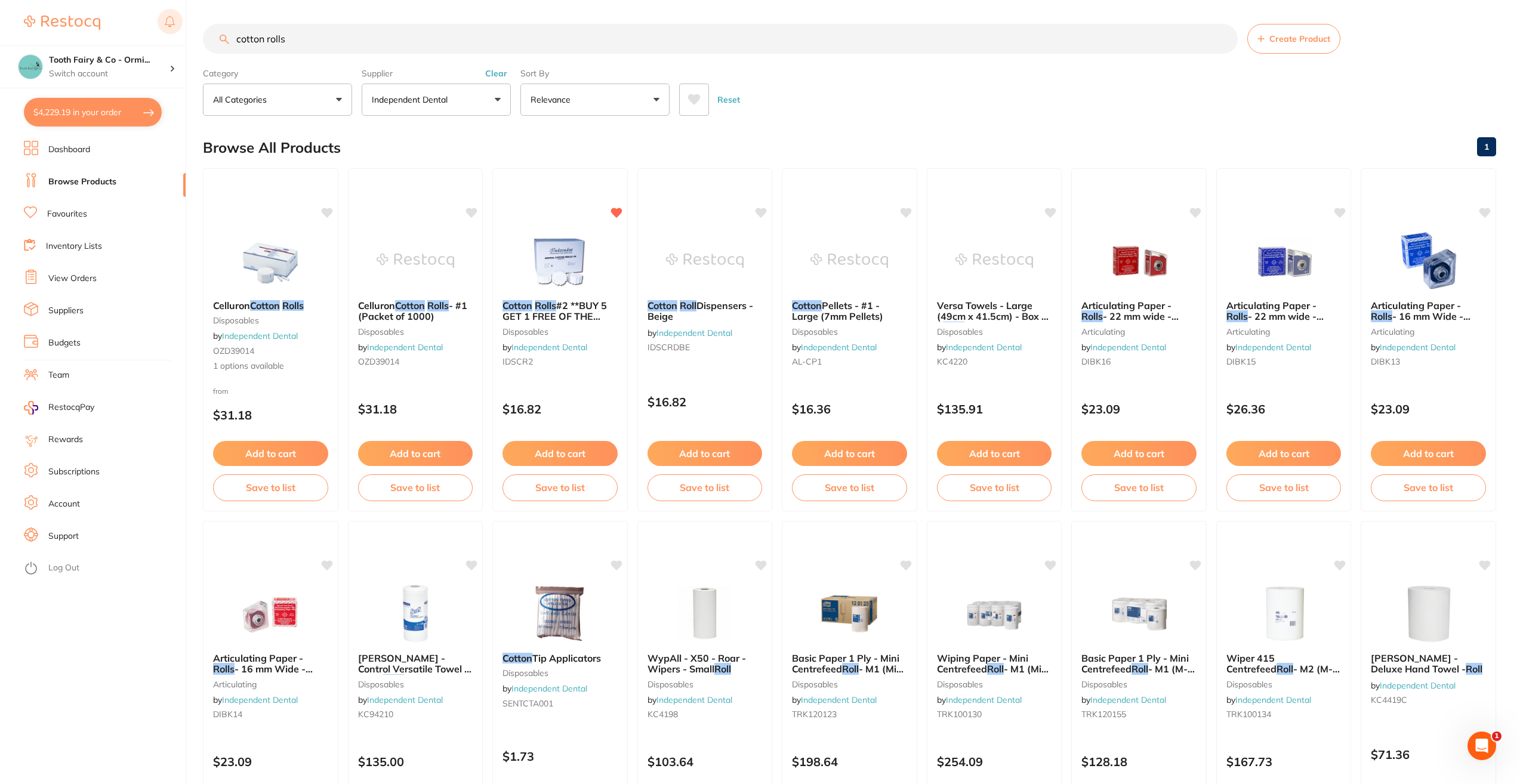
drag, startPoint x: 292, startPoint y: 45, endPoint x: 172, endPoint y: 36, distance: 120.3
click at [172, 36] on div "$4,229.19 Tooth Fairy & Co - Ormi... Switch account Tooth Fairy & Co - Thornlan…" at bounding box center [760, 392] width 1520 height 784
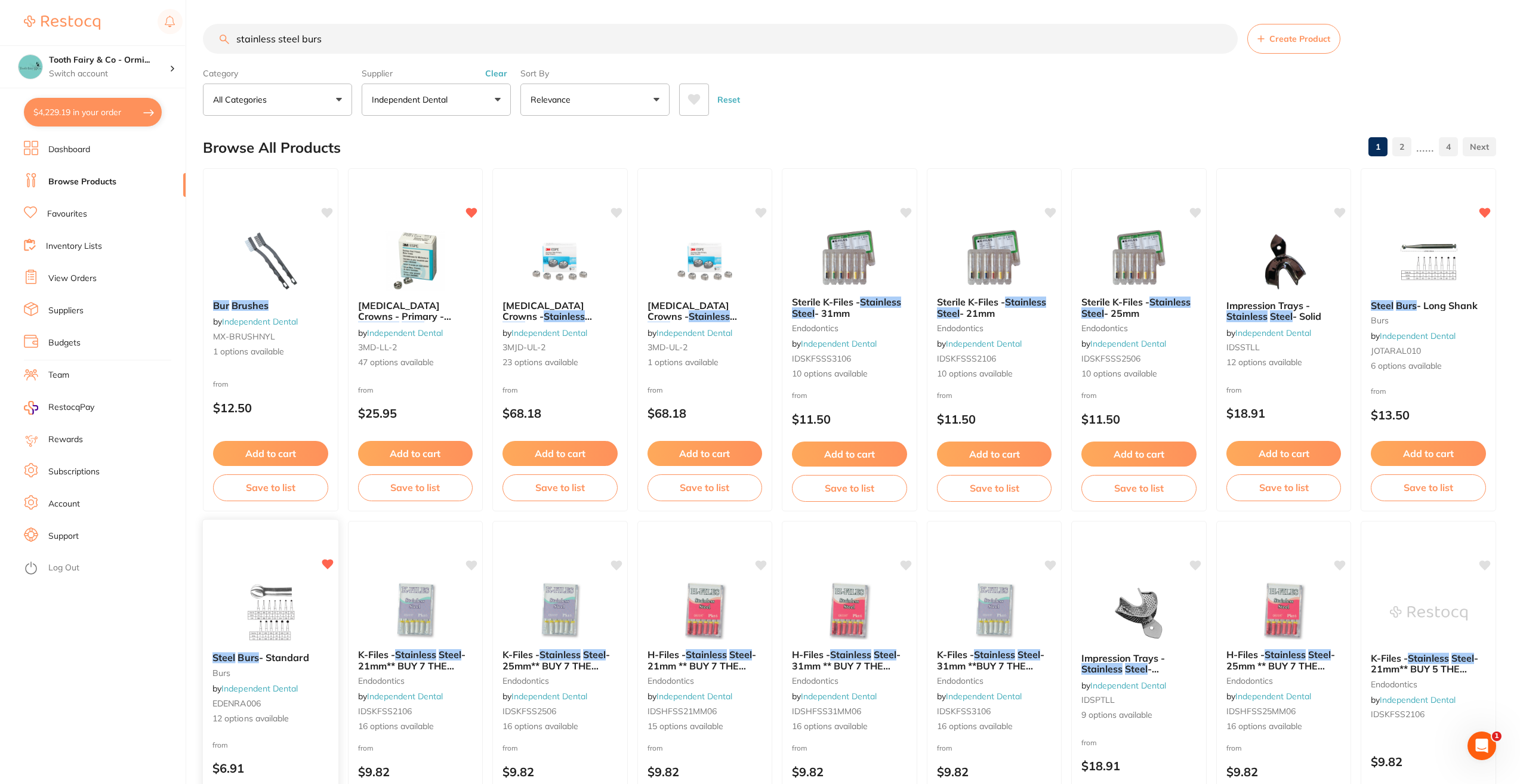
type input "stainless steel burs"
click at [288, 568] on img at bounding box center [271, 611] width 79 height 60
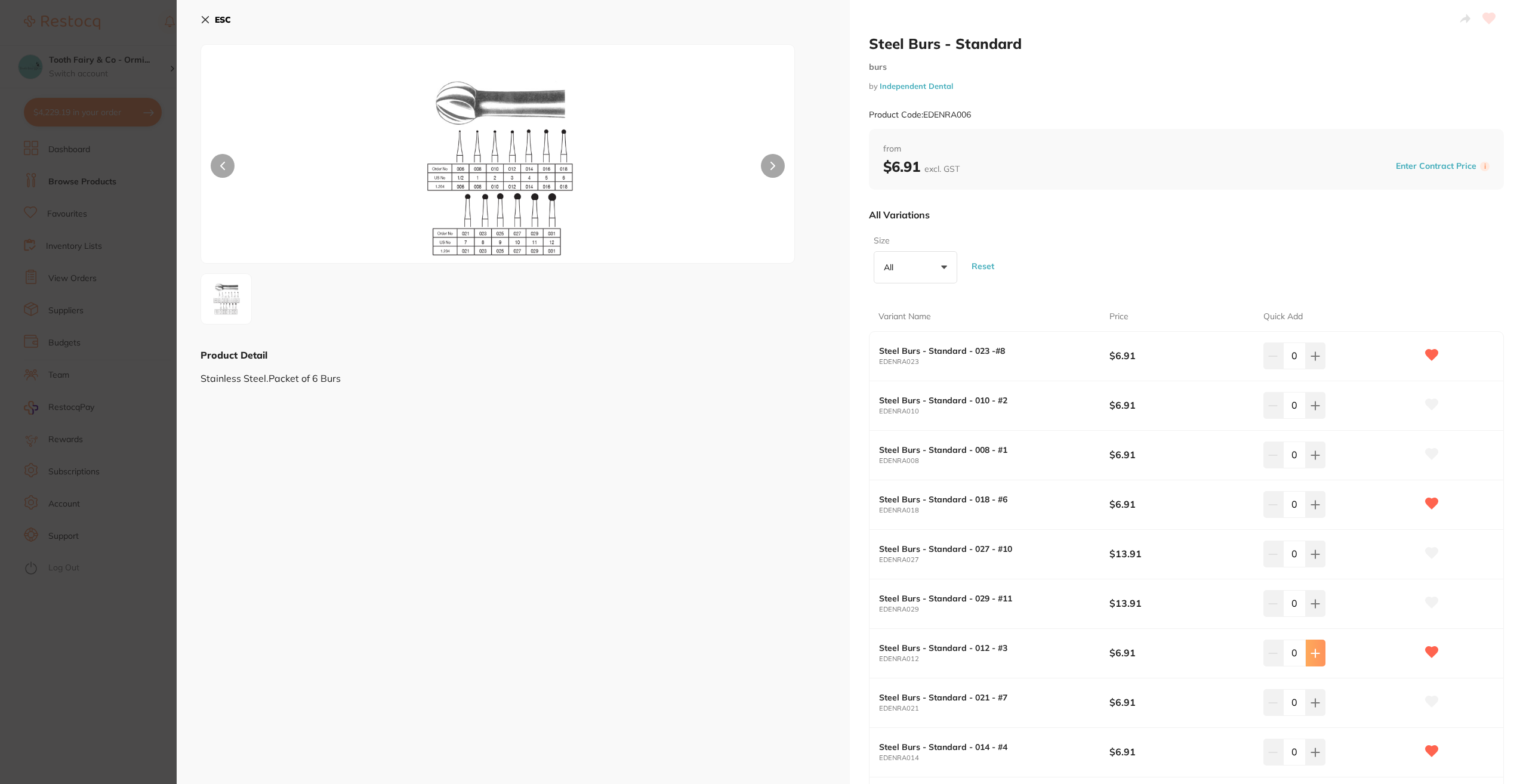
click at [1140, 568] on button at bounding box center [1315, 653] width 20 height 26
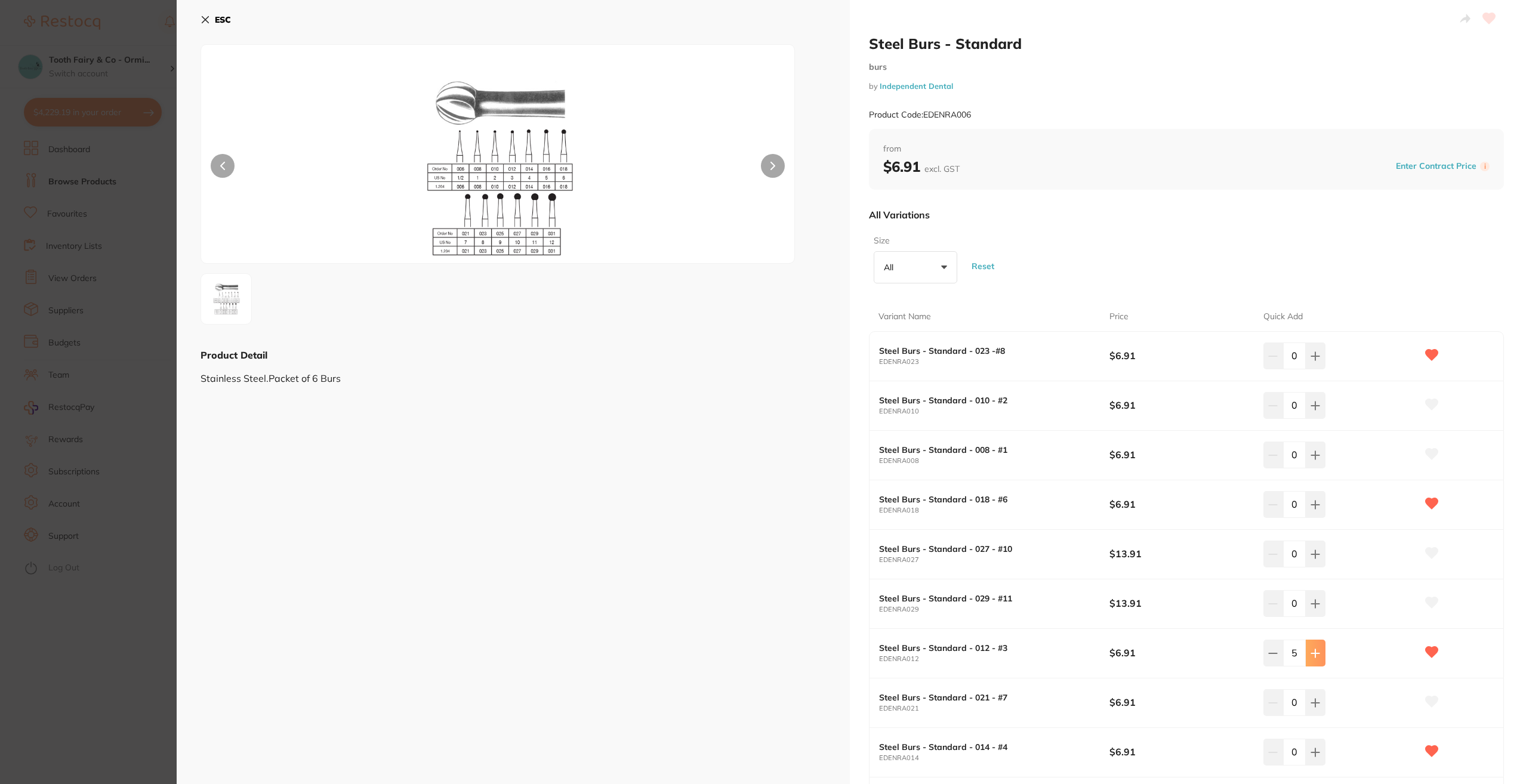
click at [1140, 568] on button at bounding box center [1315, 653] width 20 height 26
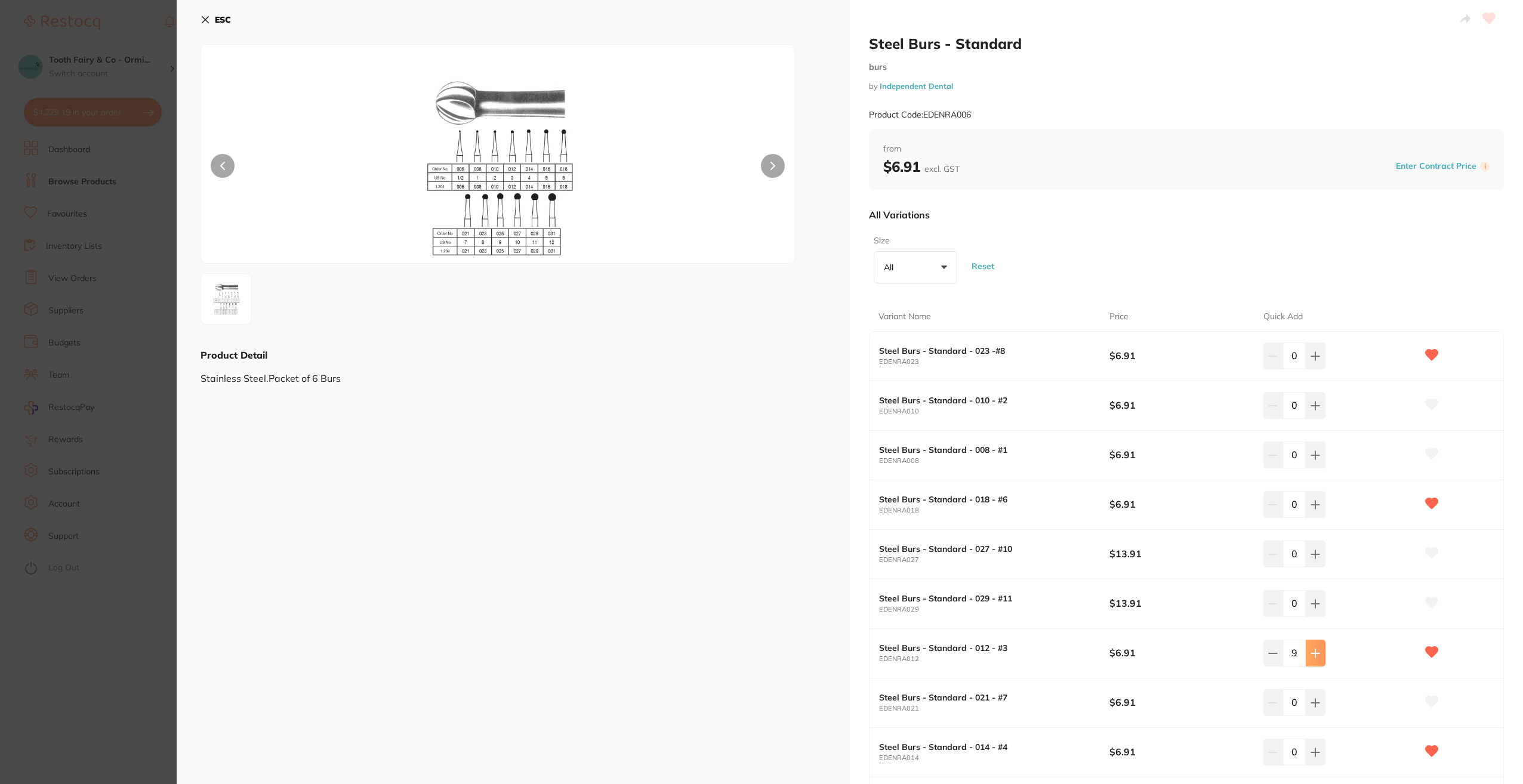
type input "10"
click at [1140, 457] on button at bounding box center [1315, 454] width 20 height 26
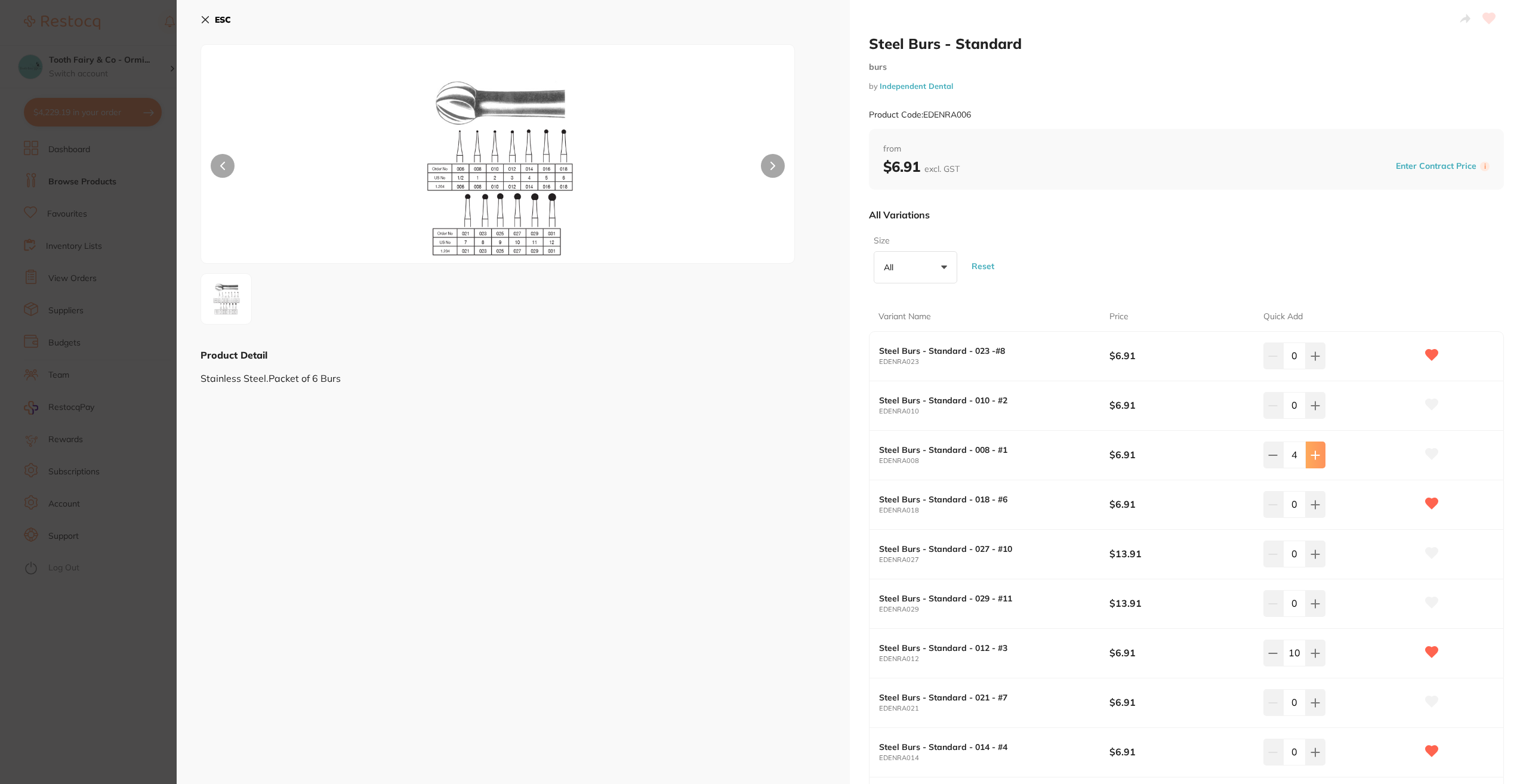
click at [1140, 457] on button at bounding box center [1315, 454] width 20 height 26
type input "5"
click at [1140, 455] on icon at bounding box center [1431, 454] width 13 height 12
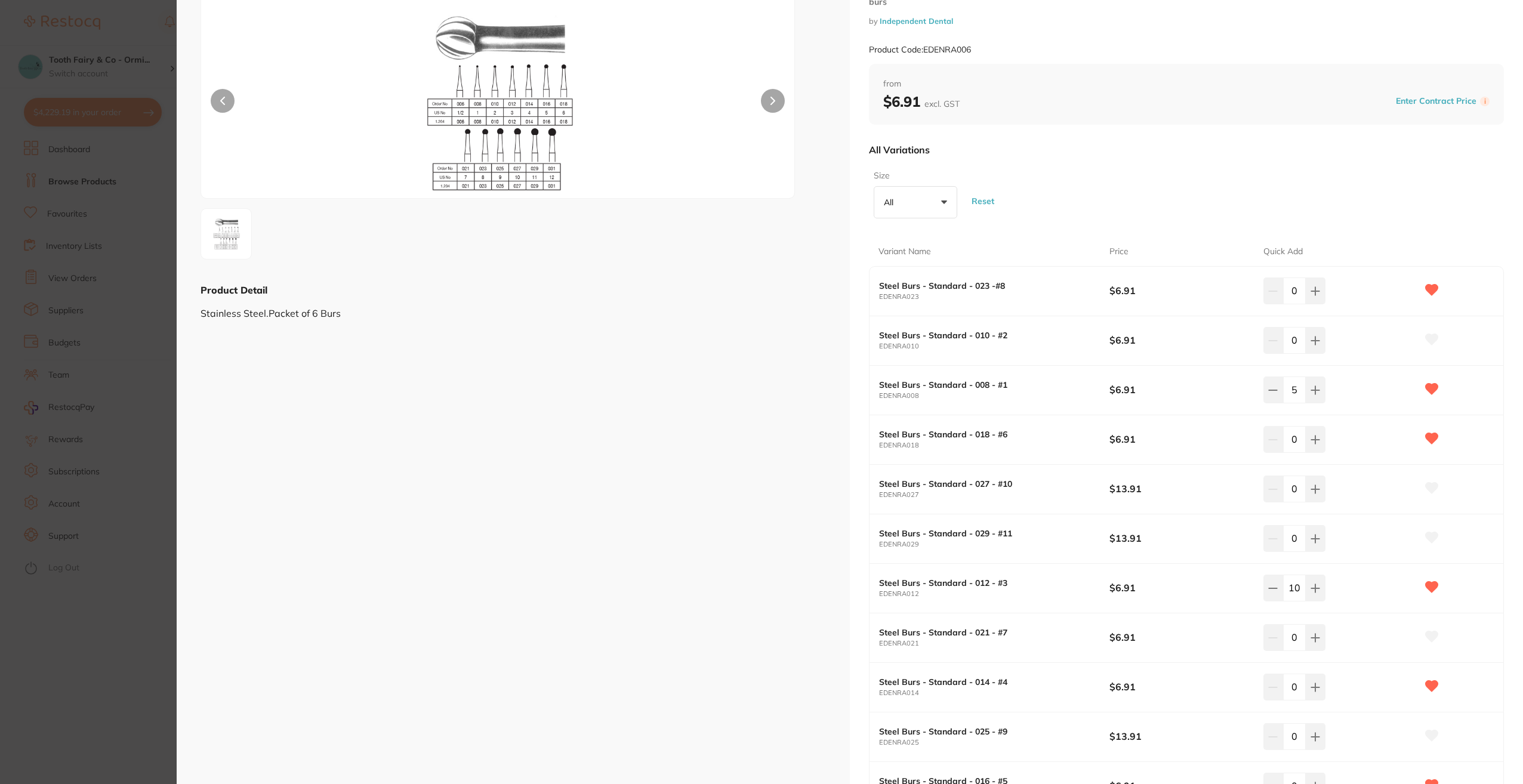
scroll to position [120, 0]
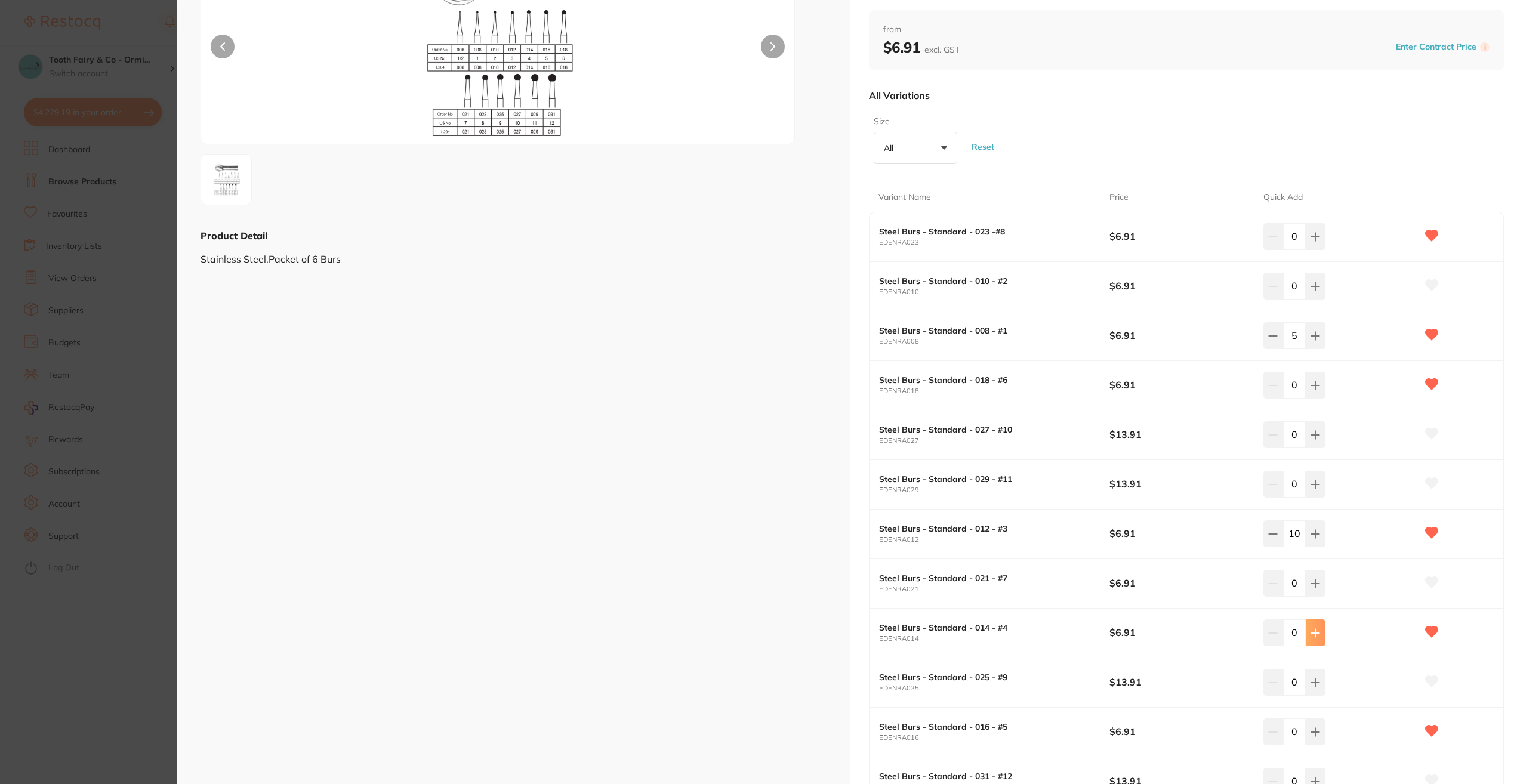
click at [1140, 568] on button at bounding box center [1315, 632] width 20 height 26
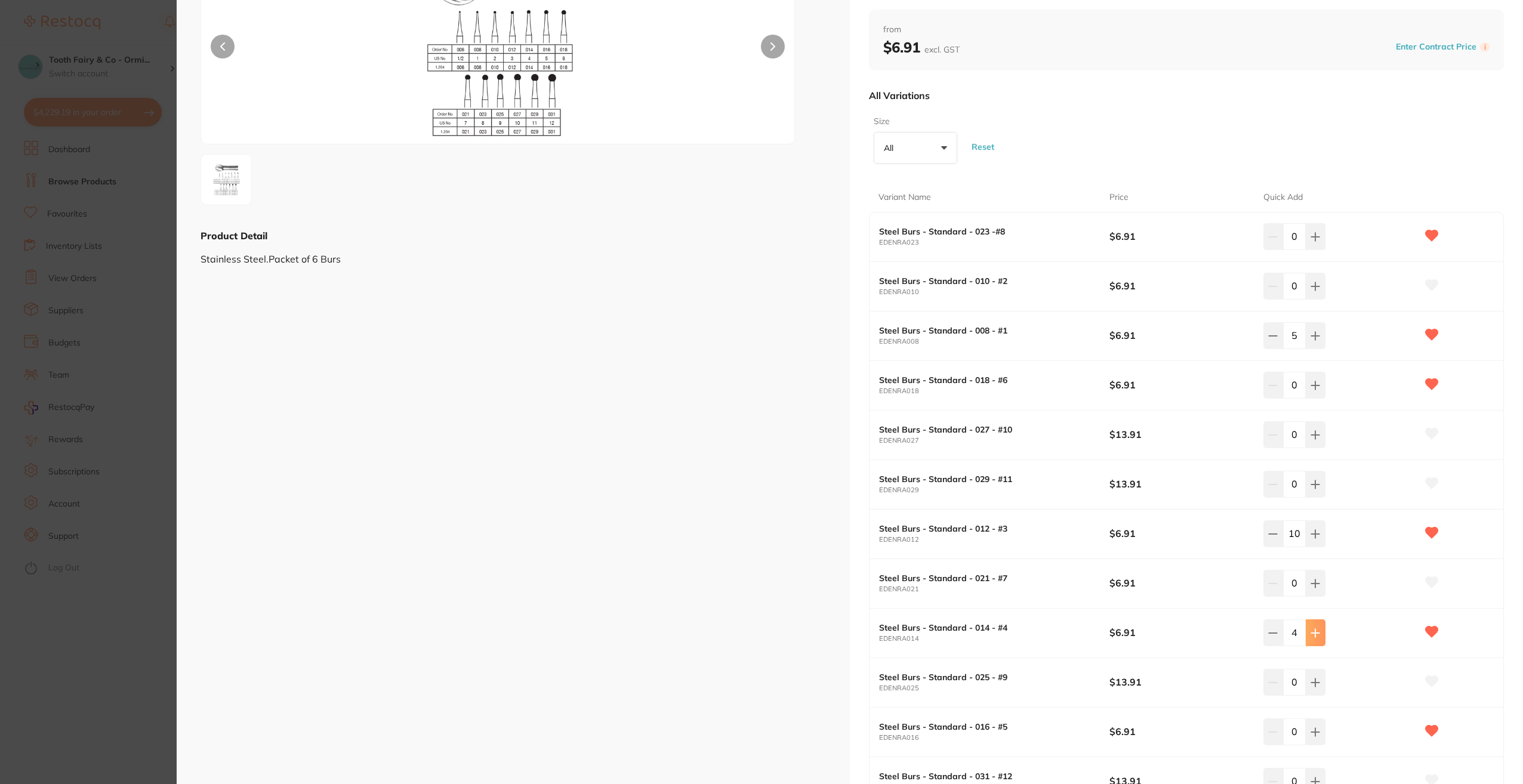
type input "5"
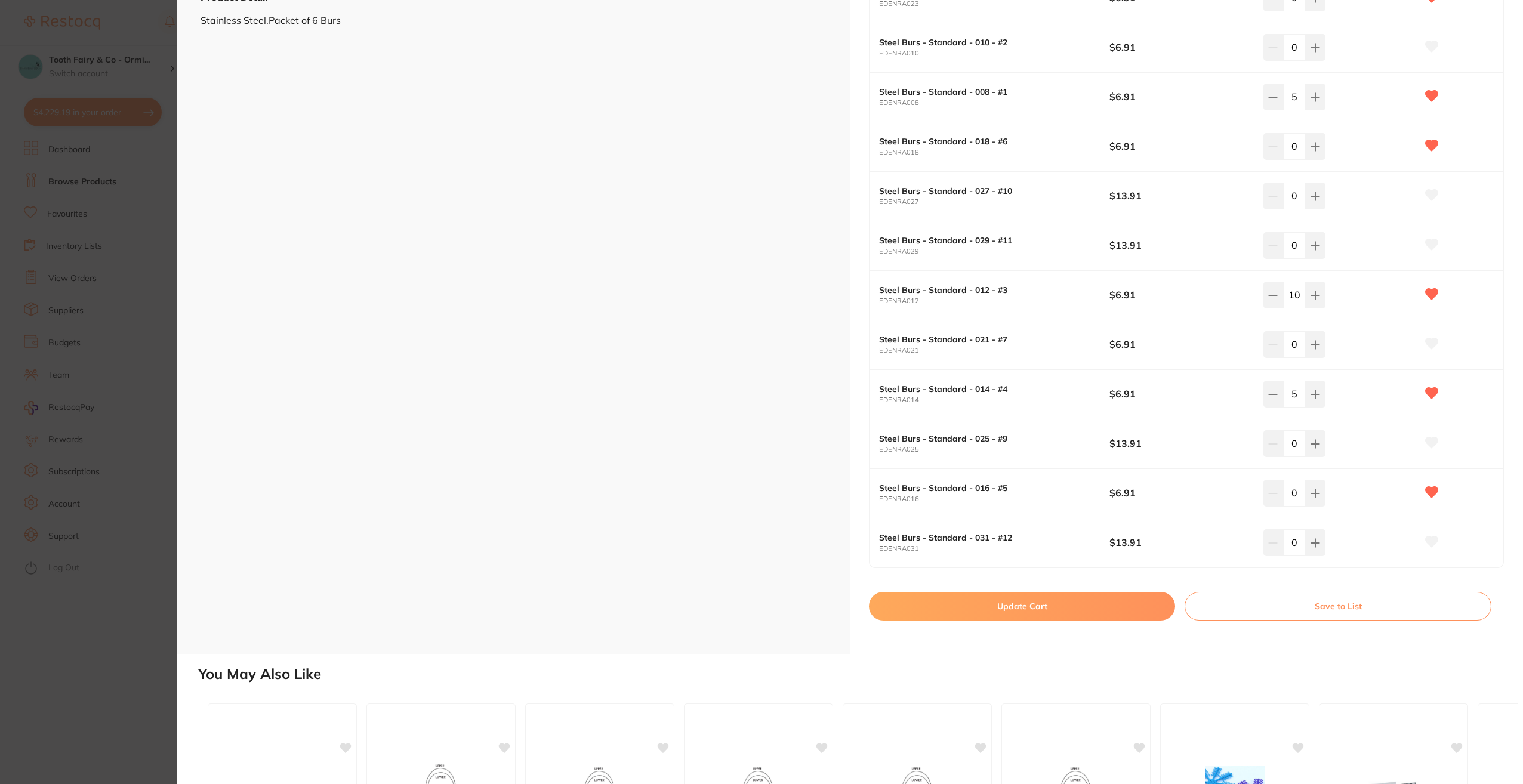
scroll to position [0, 0]
click at [1068, 568] on button "Update Cart" at bounding box center [1022, 605] width 306 height 28
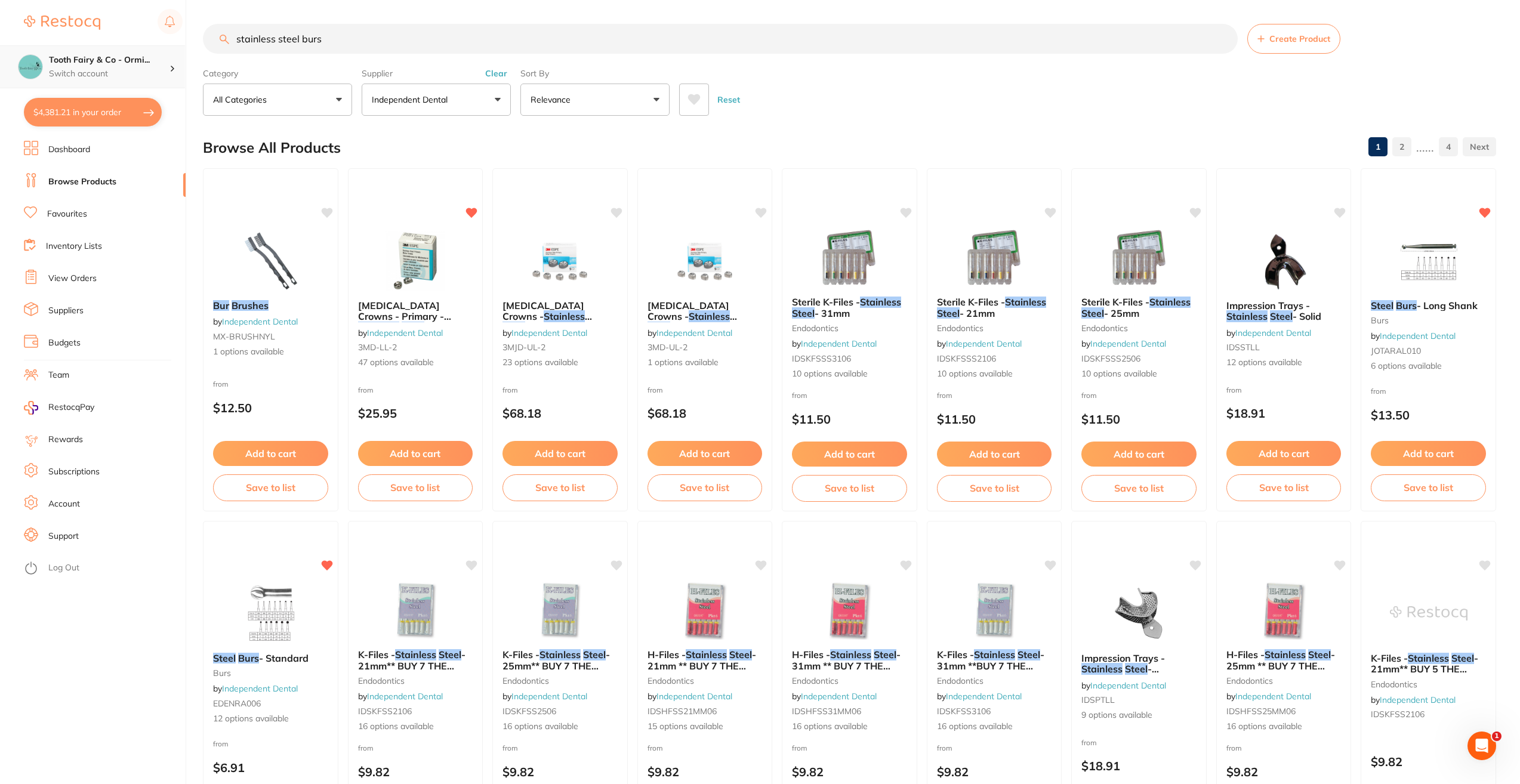
scroll to position [1, 0]
drag, startPoint x: 296, startPoint y: 41, endPoint x: 165, endPoint y: 45, distance: 131.1
click at [165, 45] on div "$4,381.21 Tooth Fairy & Co - Ormi... Switch account Tooth Fairy & Co - Thornlan…" at bounding box center [760, 392] width 1520 height 784
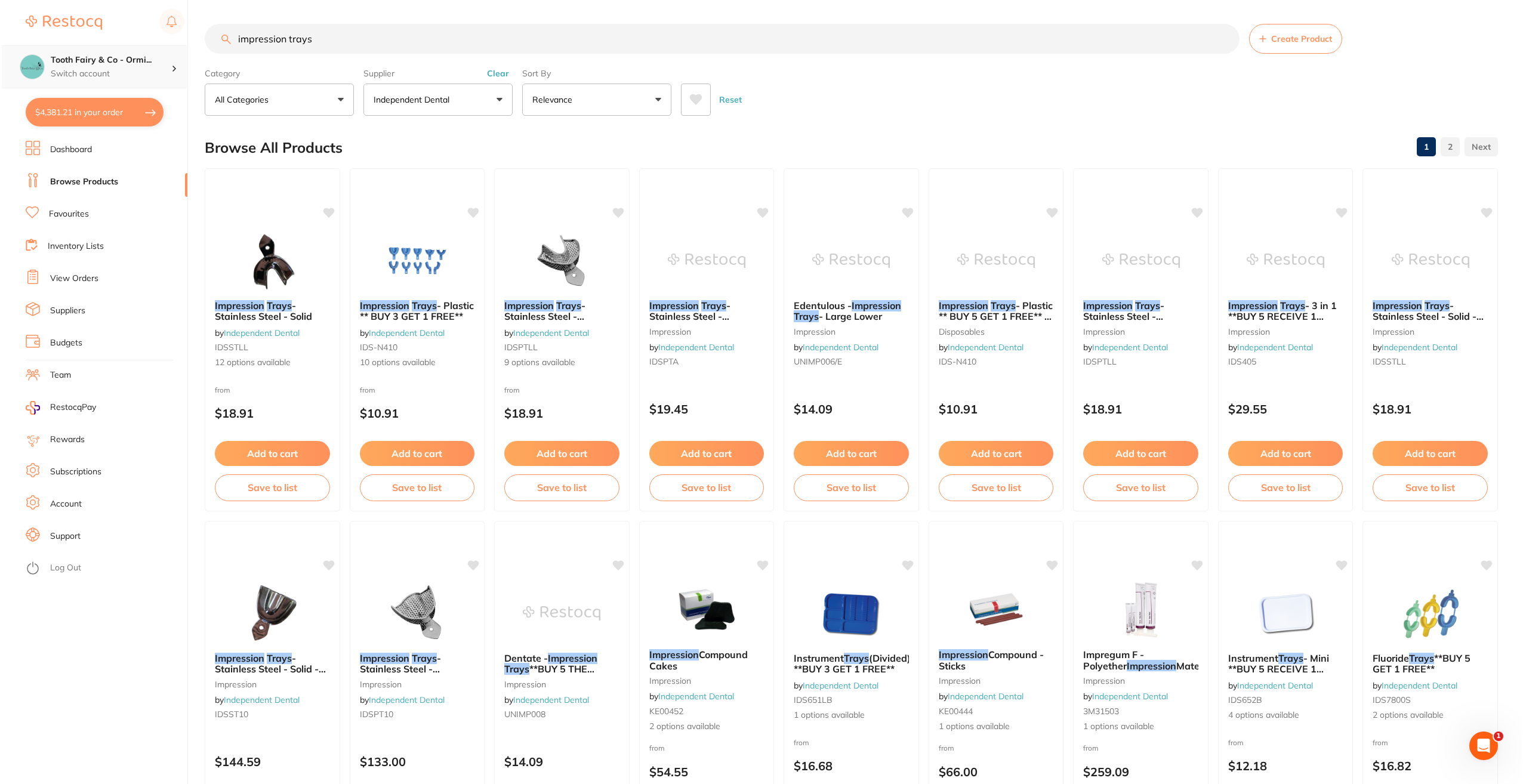
scroll to position [0, 0]
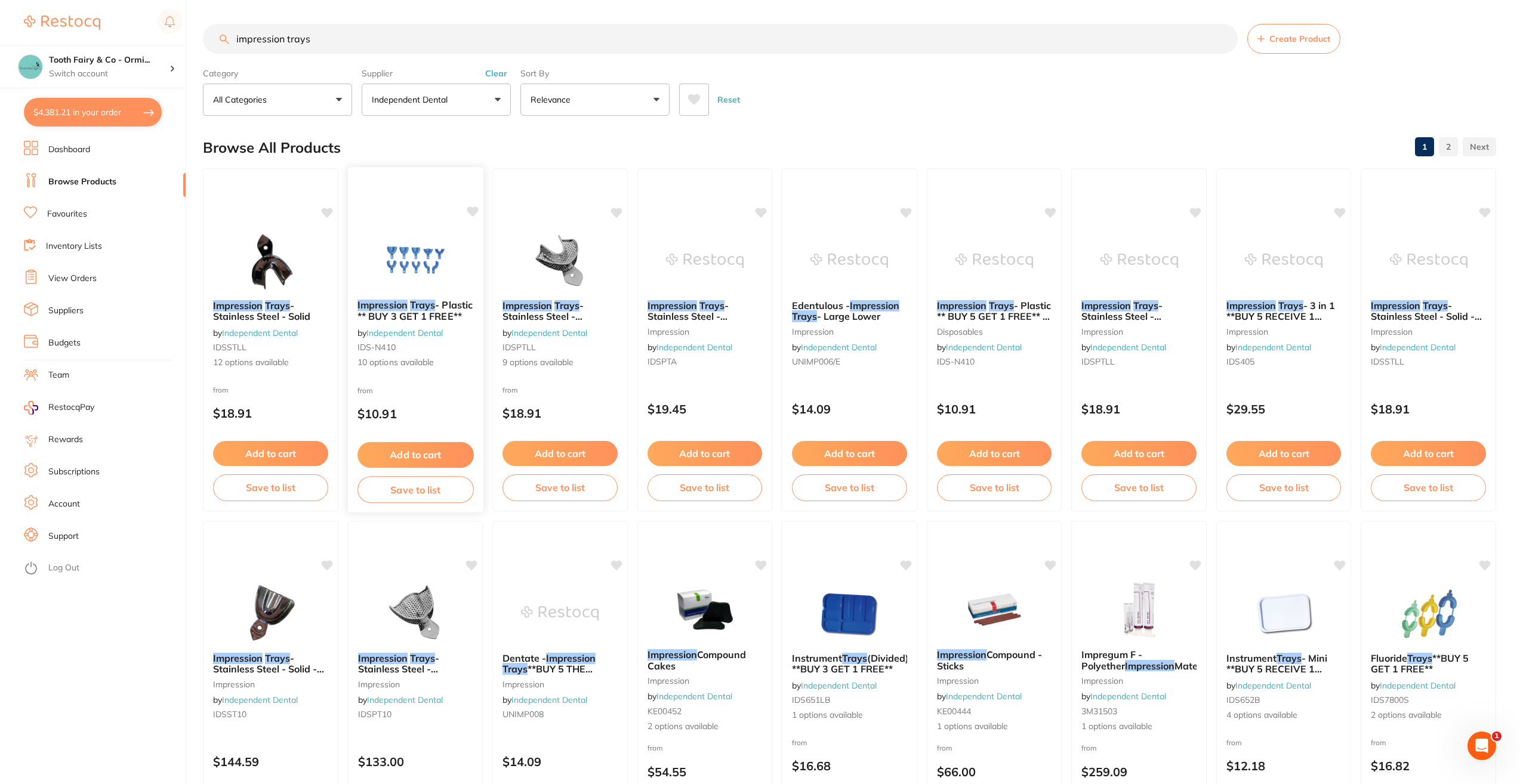
type input "impression trays"
click at [404, 247] on img at bounding box center [415, 259] width 79 height 60
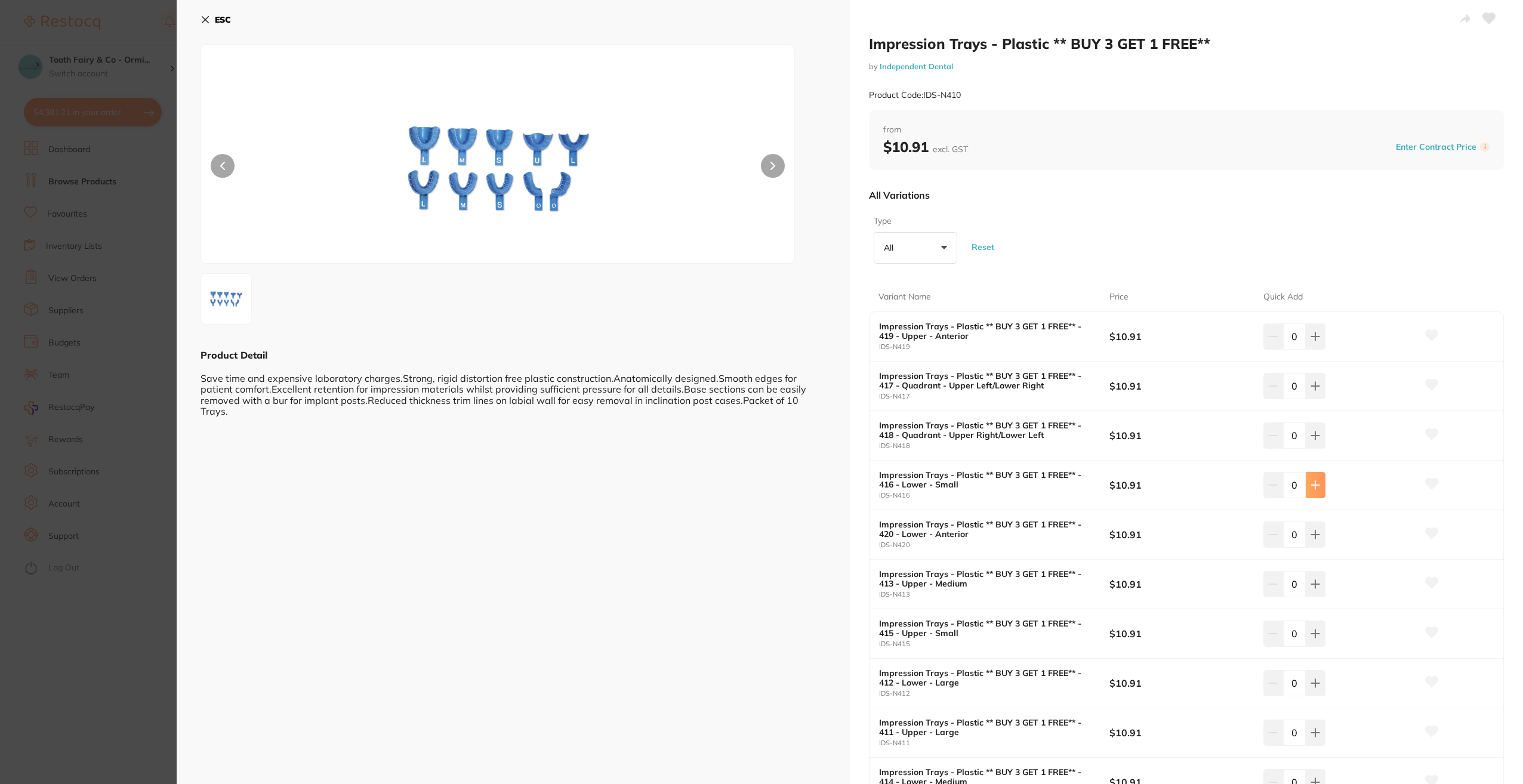
click at [1140, 484] on icon at bounding box center [1315, 485] width 10 height 10
type input "4"
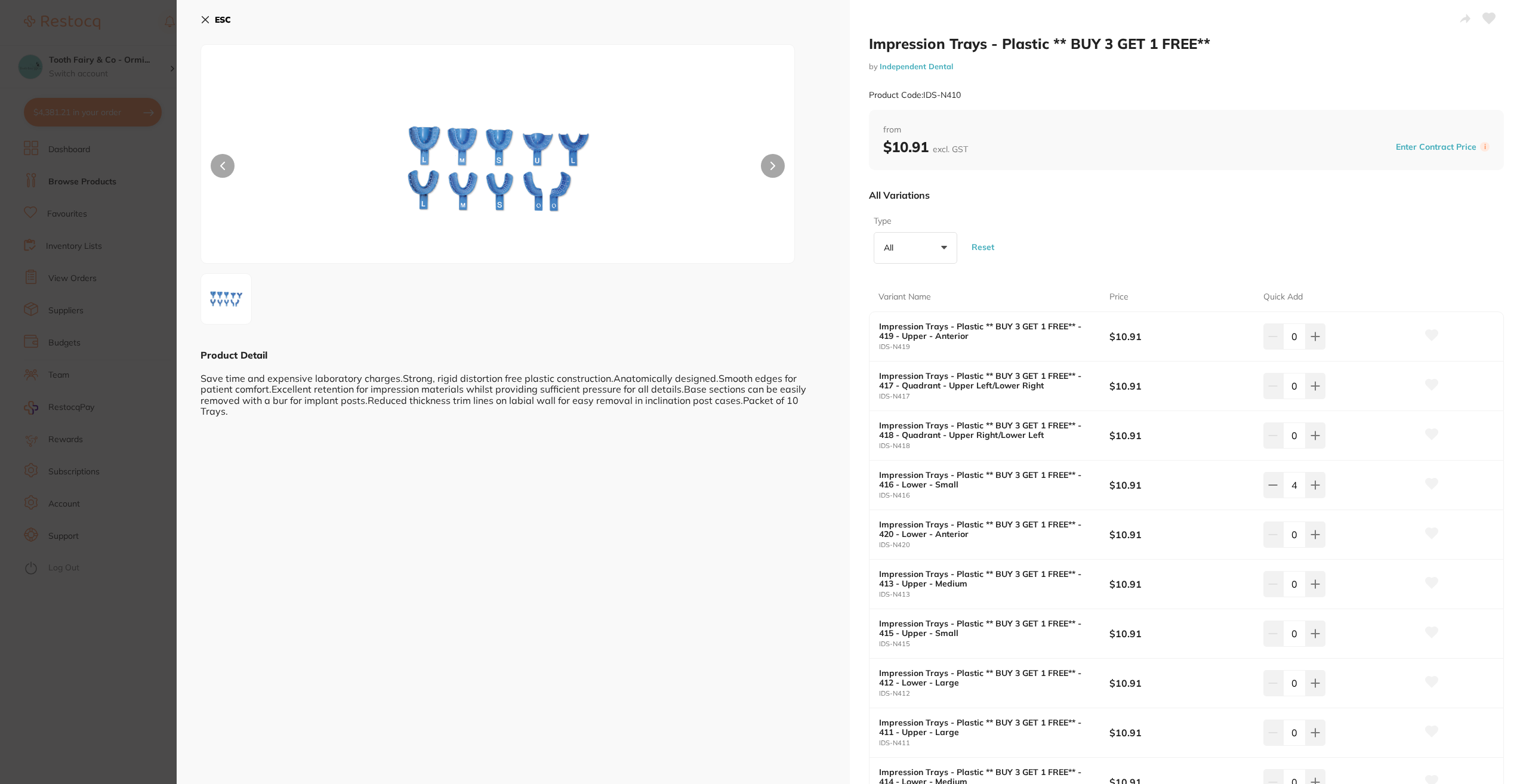
click at [1140, 481] on icon at bounding box center [1432, 484] width 13 height 11
click at [1140, 568] on icon at bounding box center [1315, 584] width 8 height 8
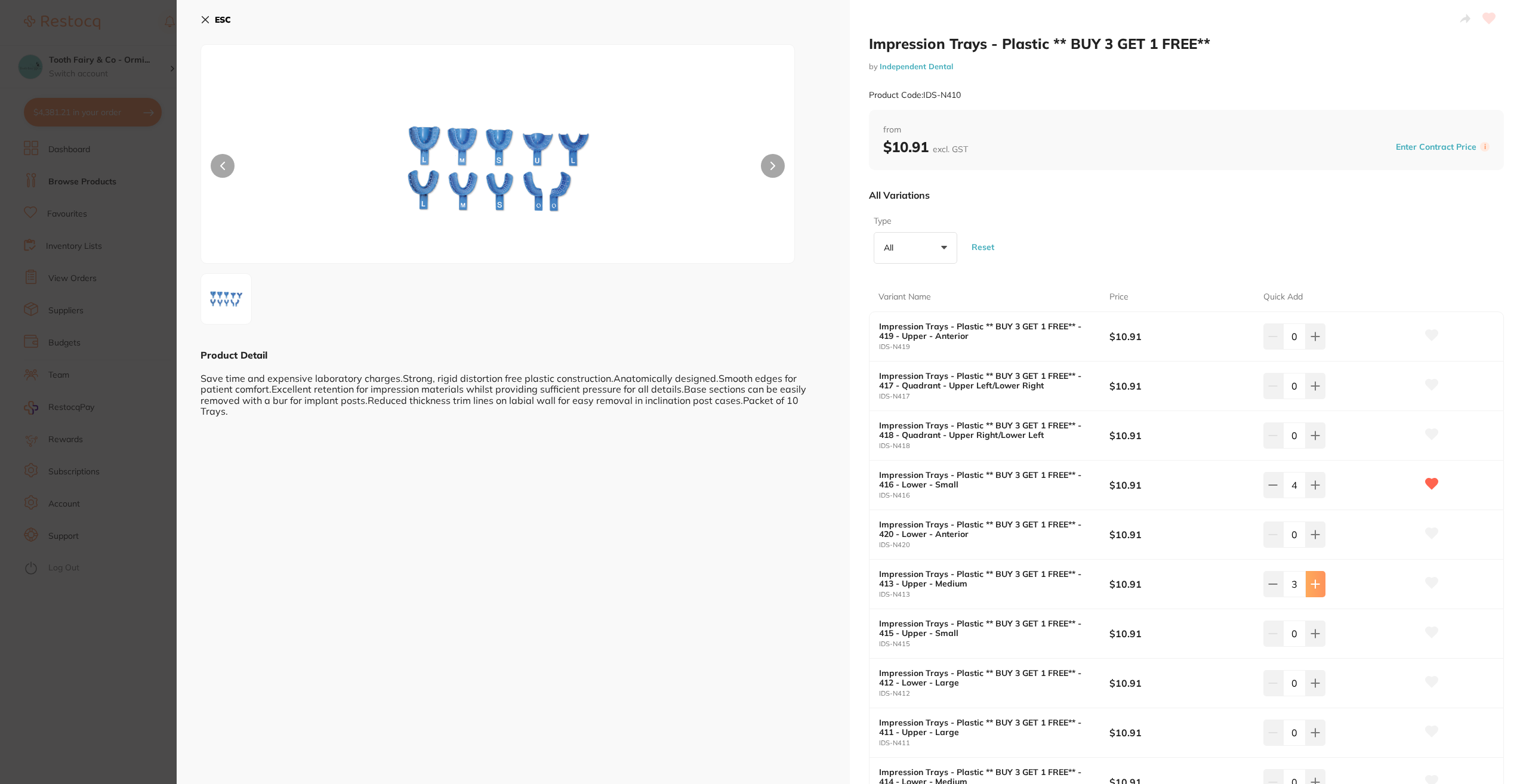
type input "4"
click at [1140, 568] on button at bounding box center [1431, 584] width 29 height 29
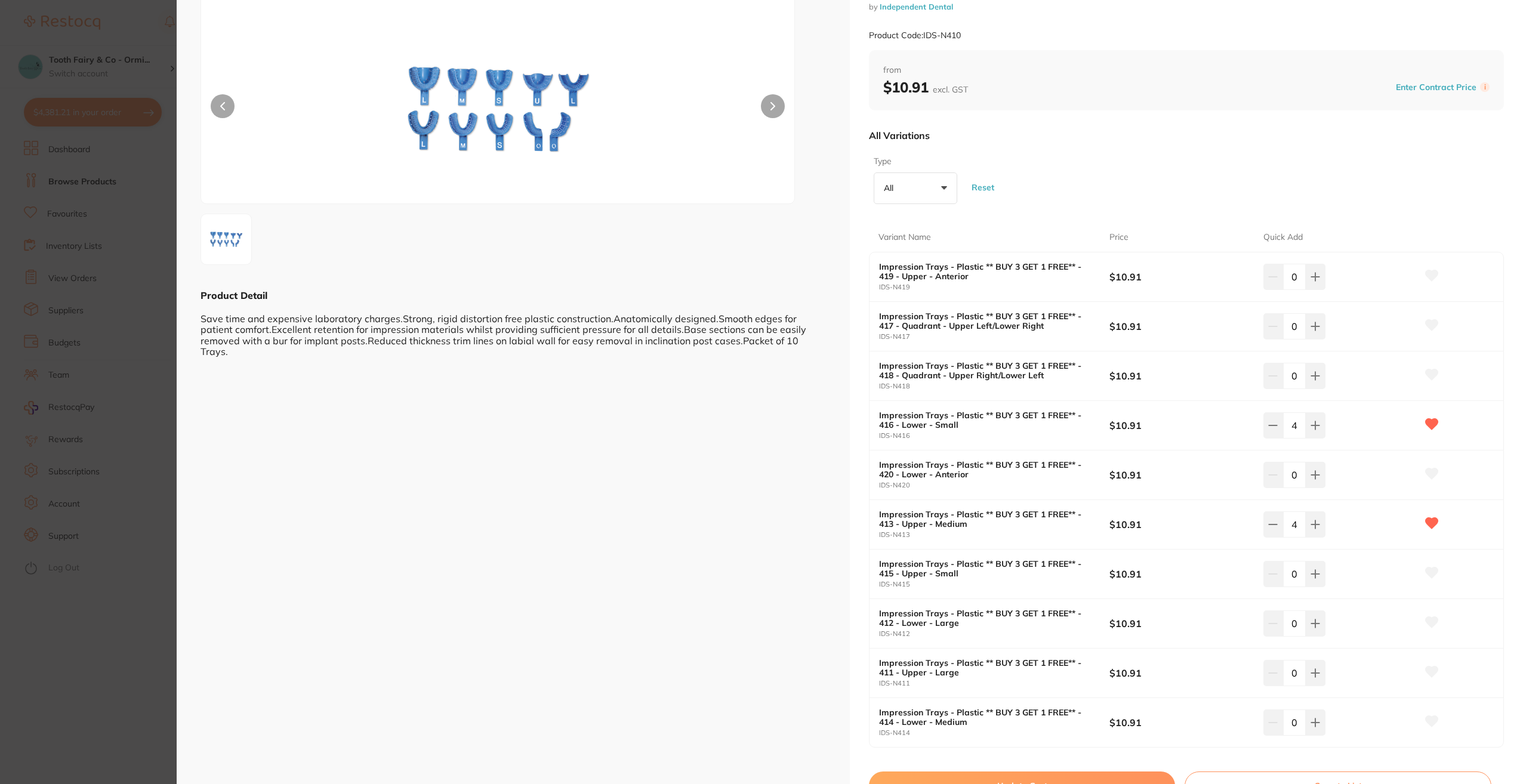
click at [1140, 568] on icon at bounding box center [1431, 721] width 13 height 12
click at [1140, 568] on icon at bounding box center [1315, 722] width 10 height 10
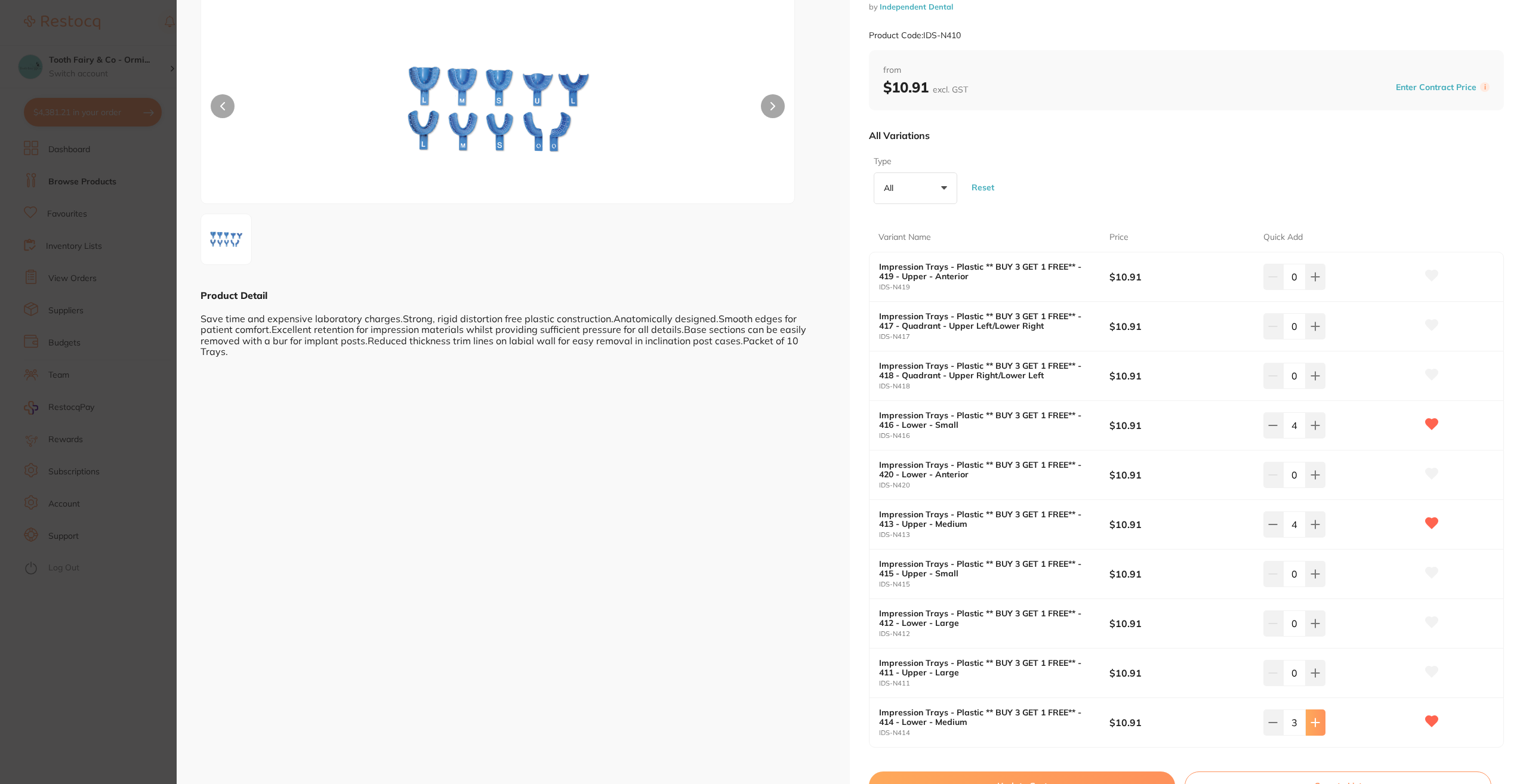
click at [1140, 568] on icon at bounding box center [1315, 722] width 10 height 10
type input "4"
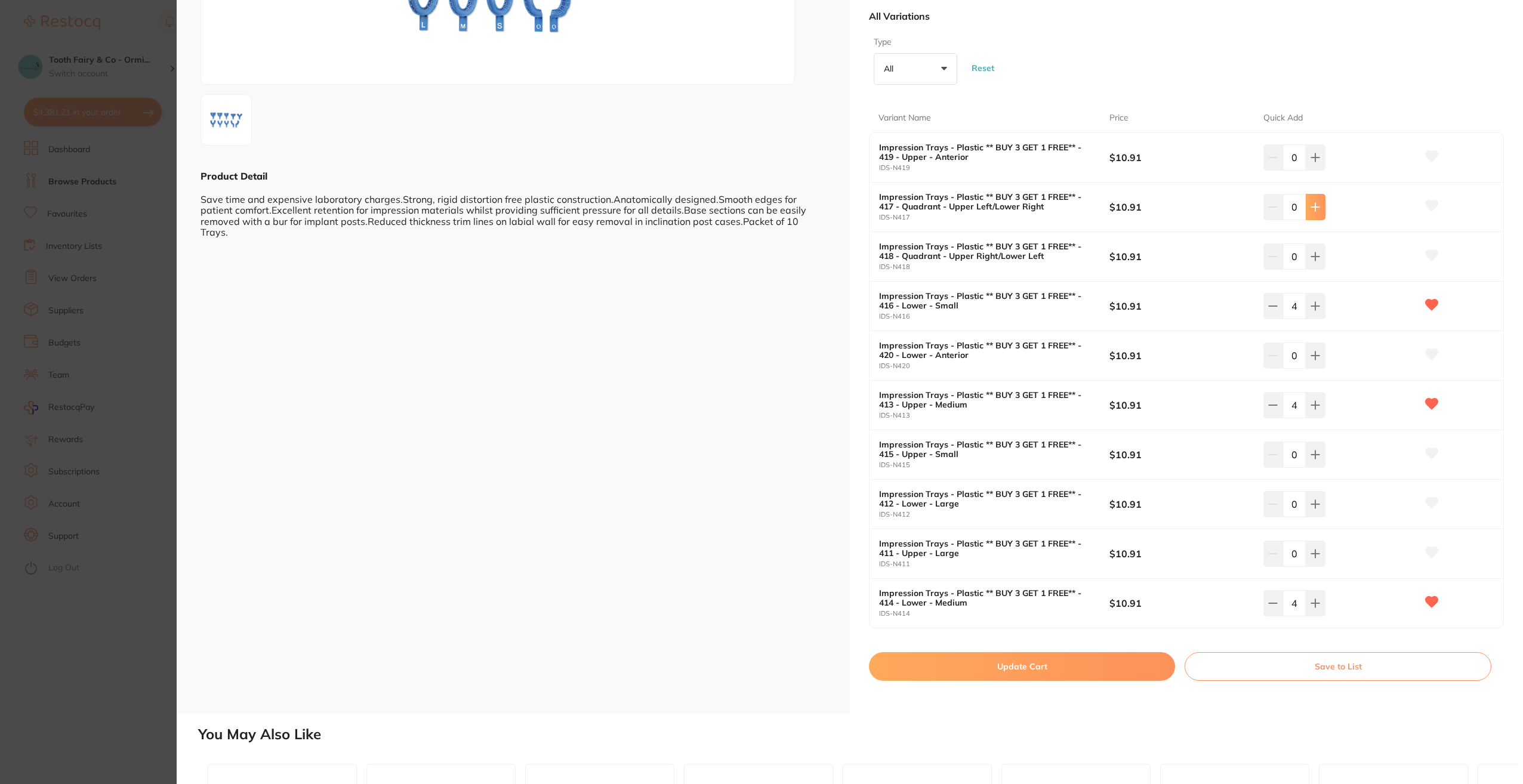
click at [1140, 210] on icon at bounding box center [1315, 207] width 10 height 10
type input "2"
click at [1008, 568] on button "Update Cart" at bounding box center [1022, 666] width 306 height 28
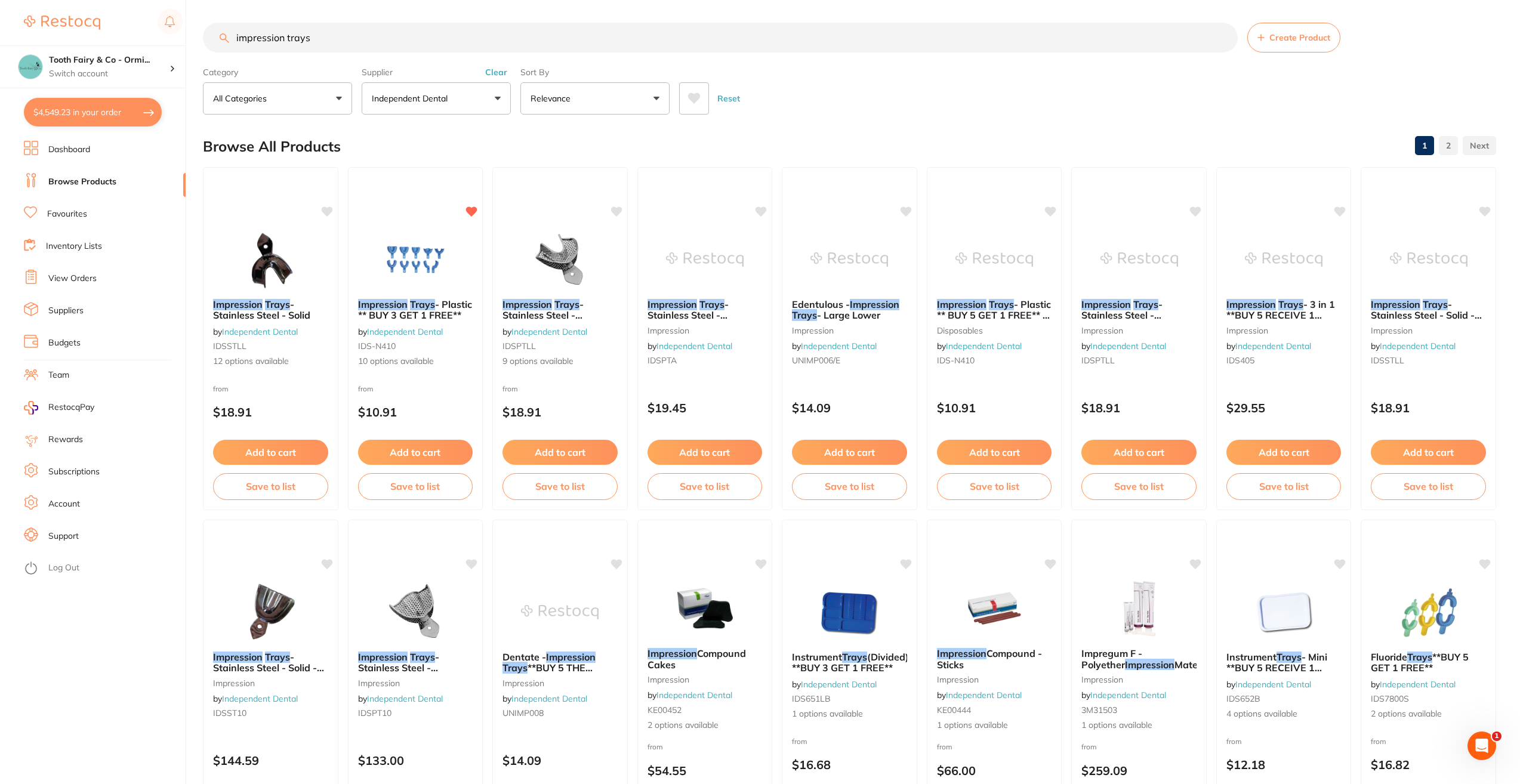
drag, startPoint x: 447, startPoint y: 48, endPoint x: 161, endPoint y: 37, distance: 286.2
click at [161, 37] on div "$4,549.23 Tooth Fairy & Co - Ormi... Switch account Tooth Fairy & Co - Thornlan…" at bounding box center [760, 391] width 1520 height 784
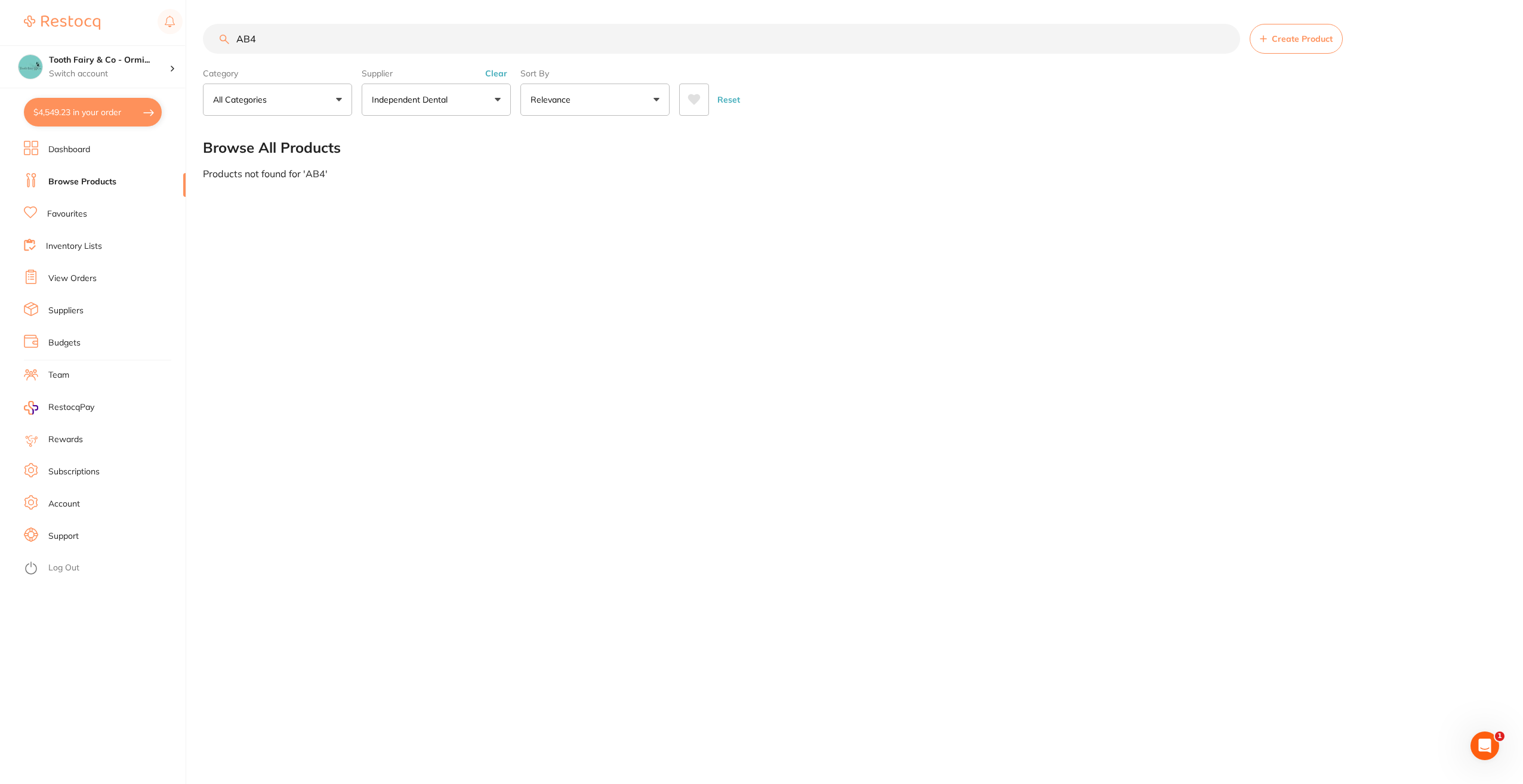
type input "AB4M"
drag, startPoint x: 276, startPoint y: 42, endPoint x: 222, endPoint y: 40, distance: 54.0
click at [223, 40] on div "AB4M Create Product" at bounding box center [851, 38] width 1296 height 29
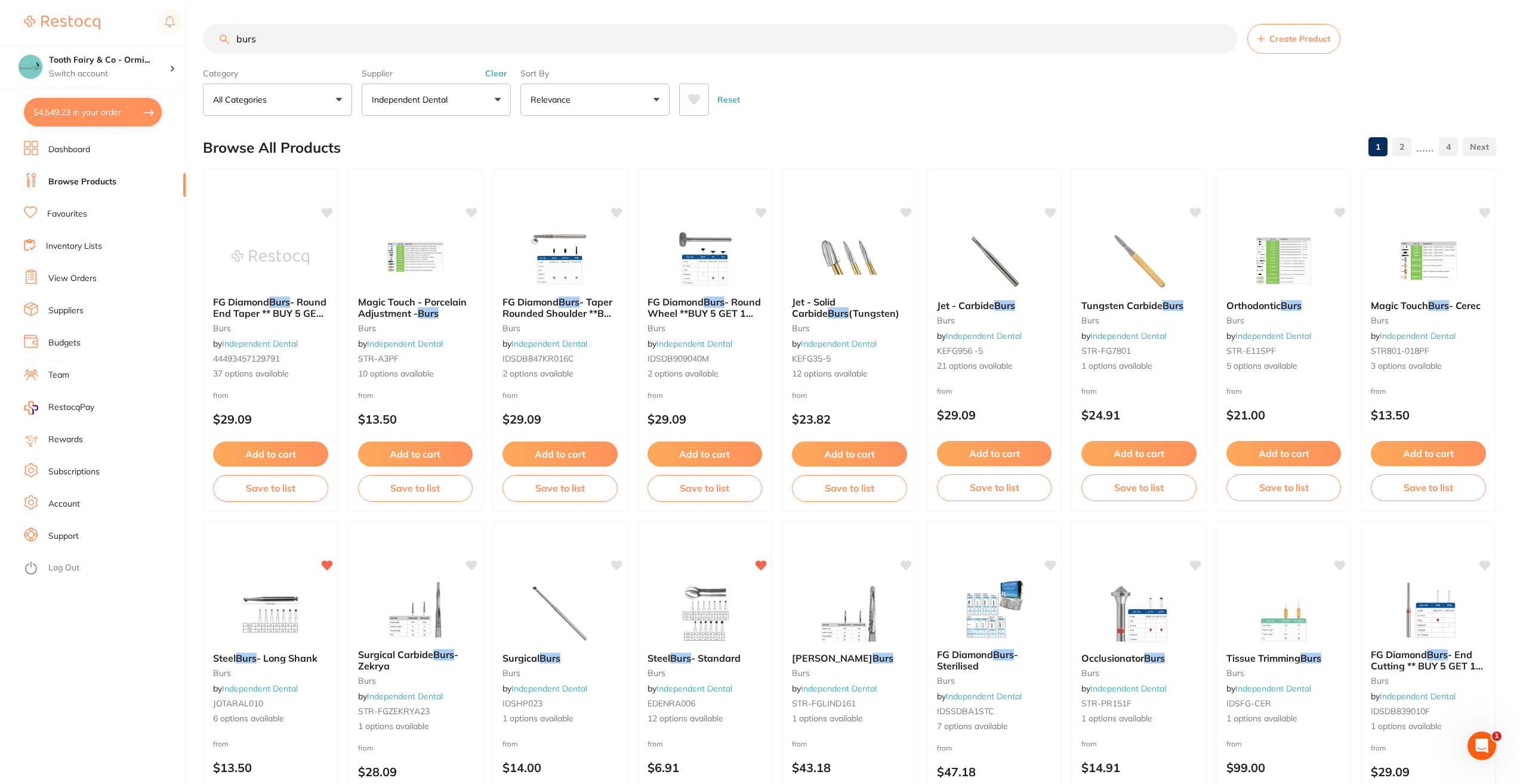
type input "burs"
drag, startPoint x: 270, startPoint y: 42, endPoint x: 219, endPoint y: 44, distance: 51.0
click at [221, 43] on div "burs Create Product" at bounding box center [850, 38] width 1293 height 29
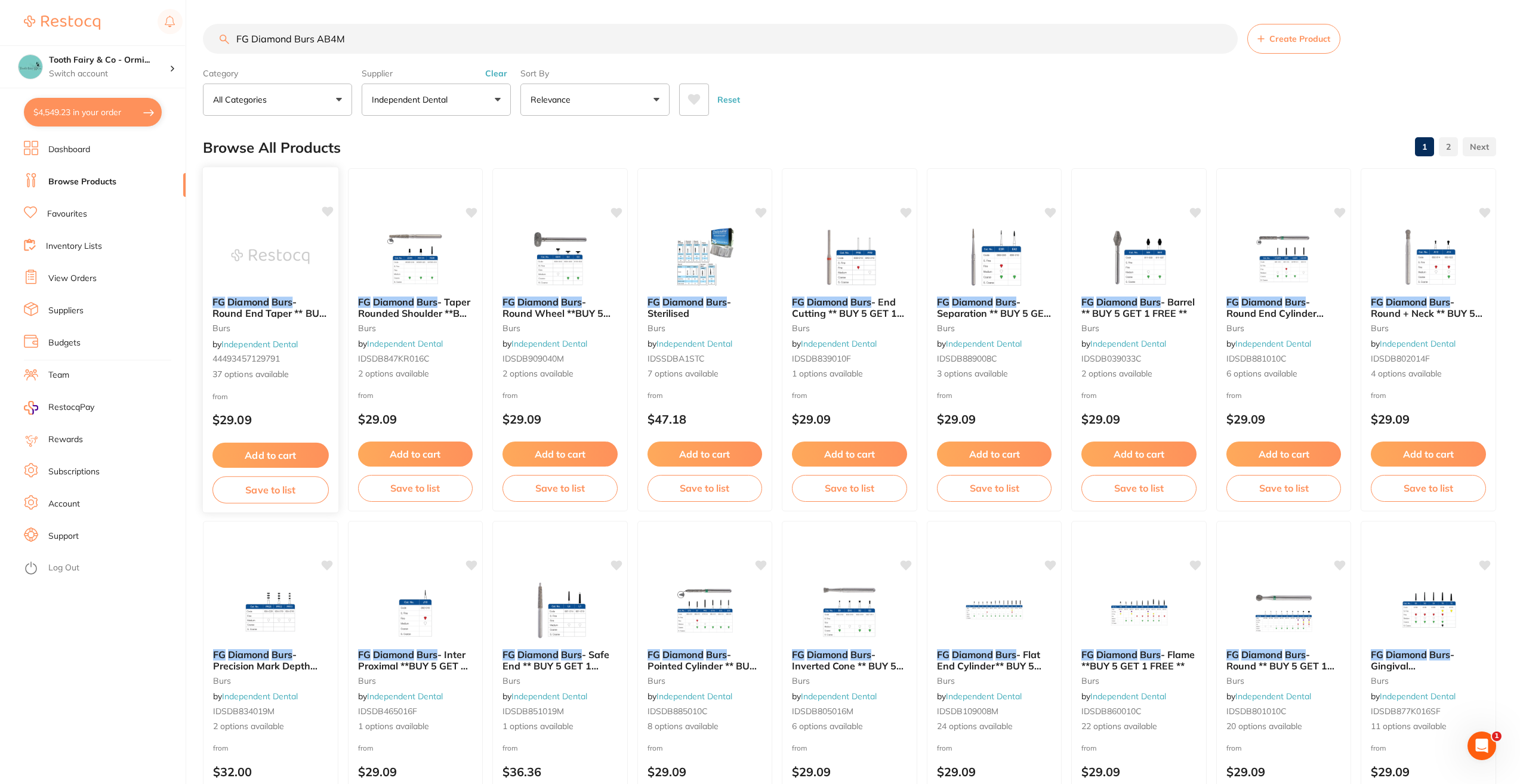
type input "FG Diamond Burs AB4M"
click at [264, 301] on em "Diamond" at bounding box center [248, 302] width 42 height 12
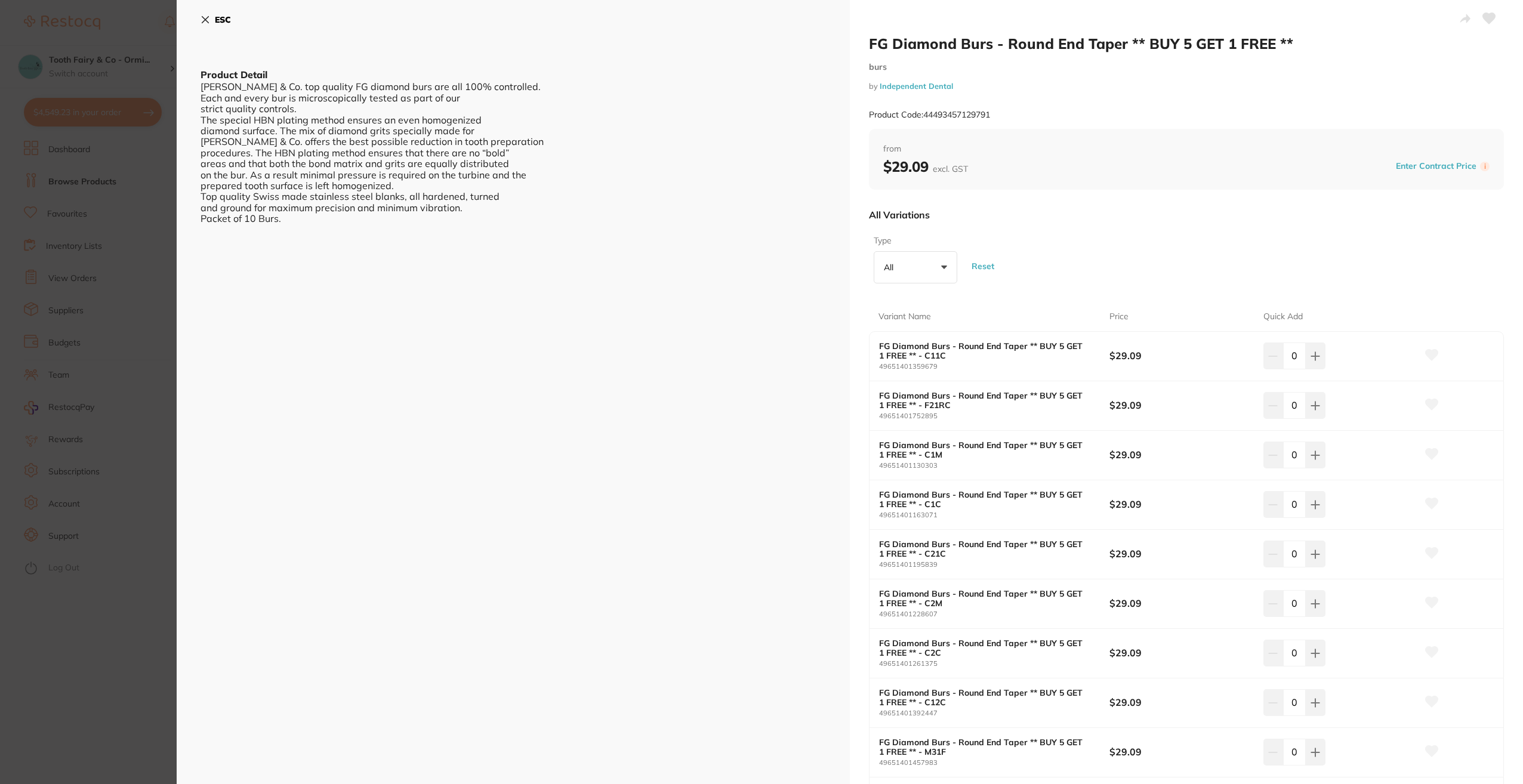
click at [207, 18] on icon at bounding box center [205, 20] width 7 height 7
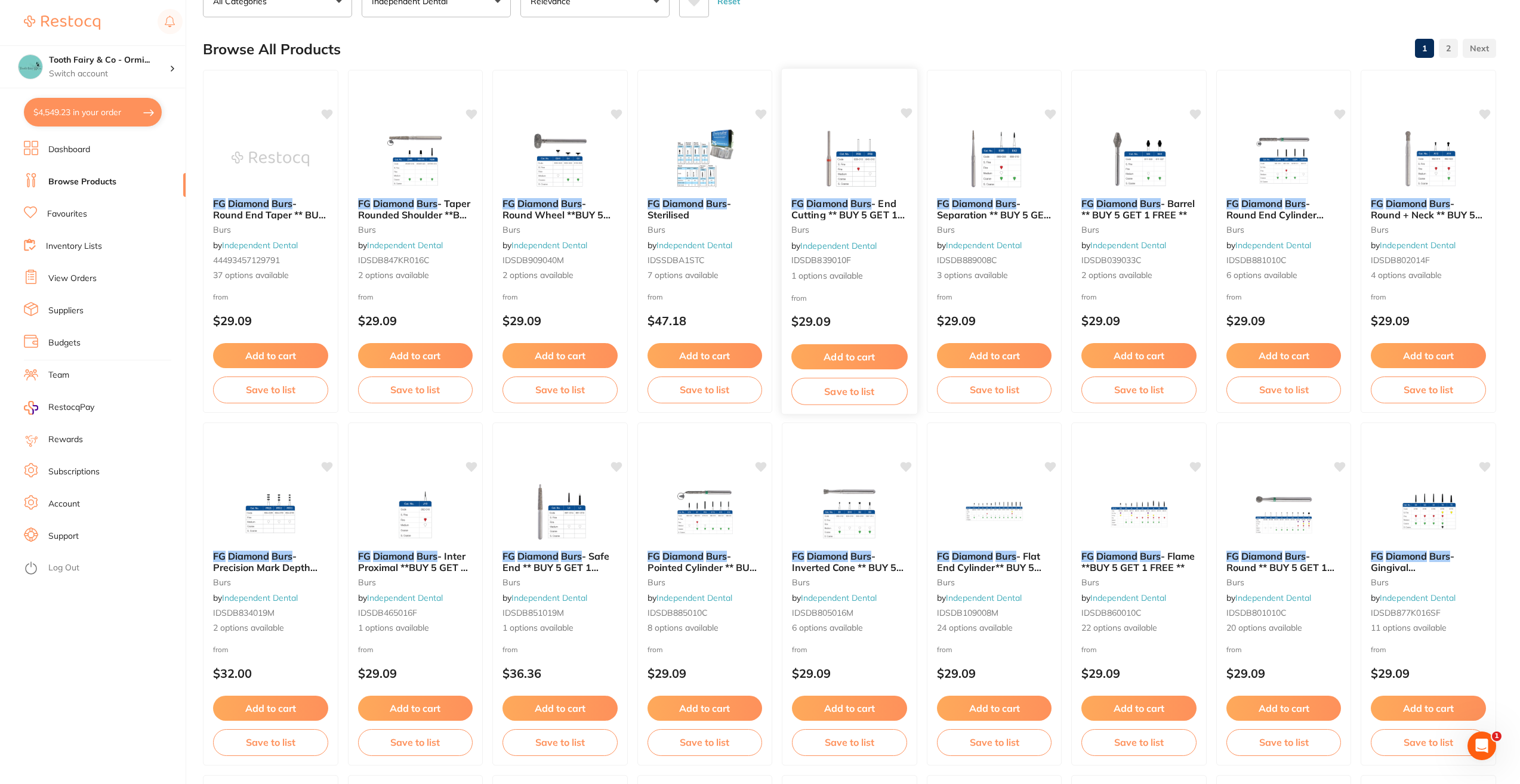
scroll to position [120, 0]
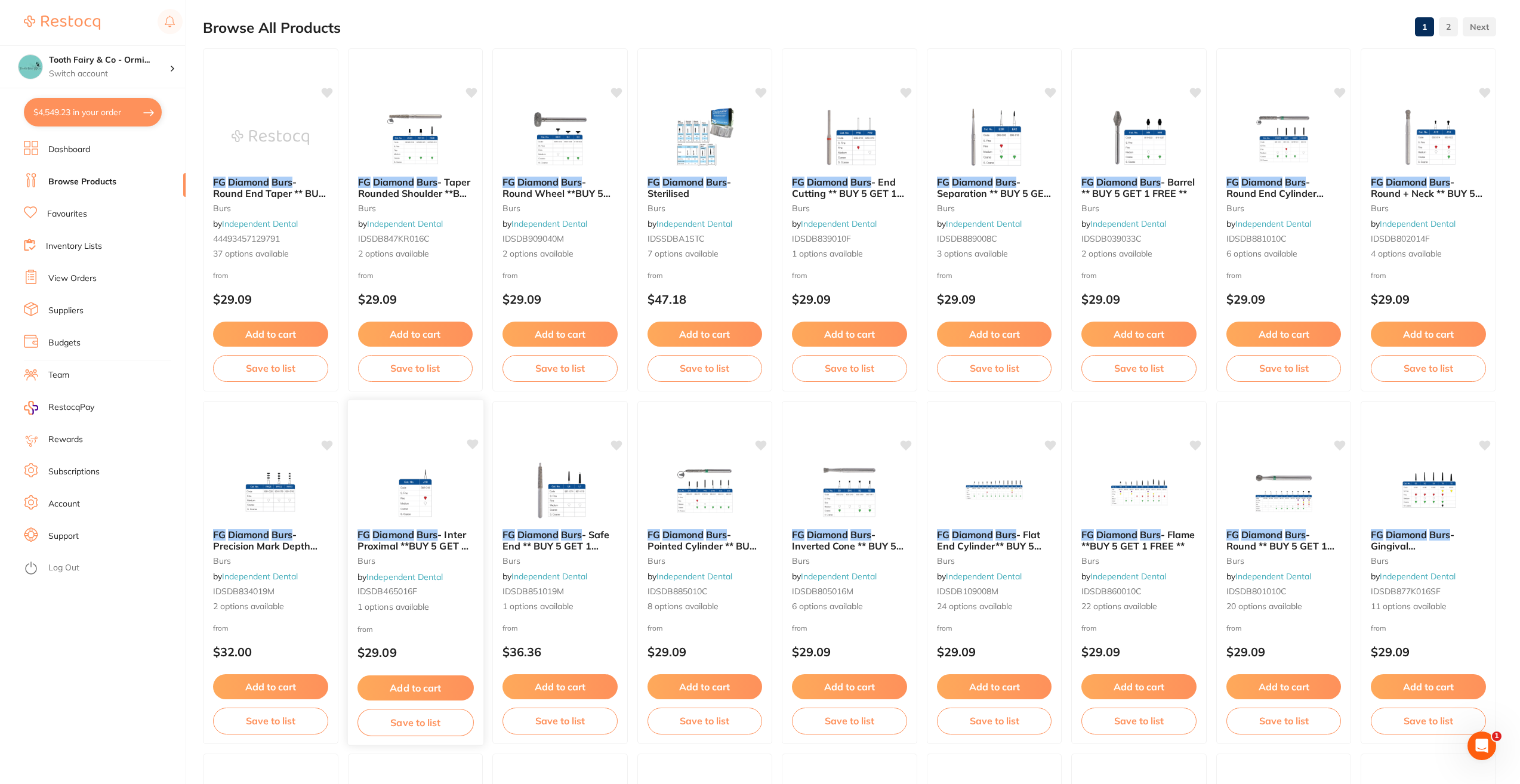
click at [473, 444] on icon at bounding box center [472, 444] width 12 height 10
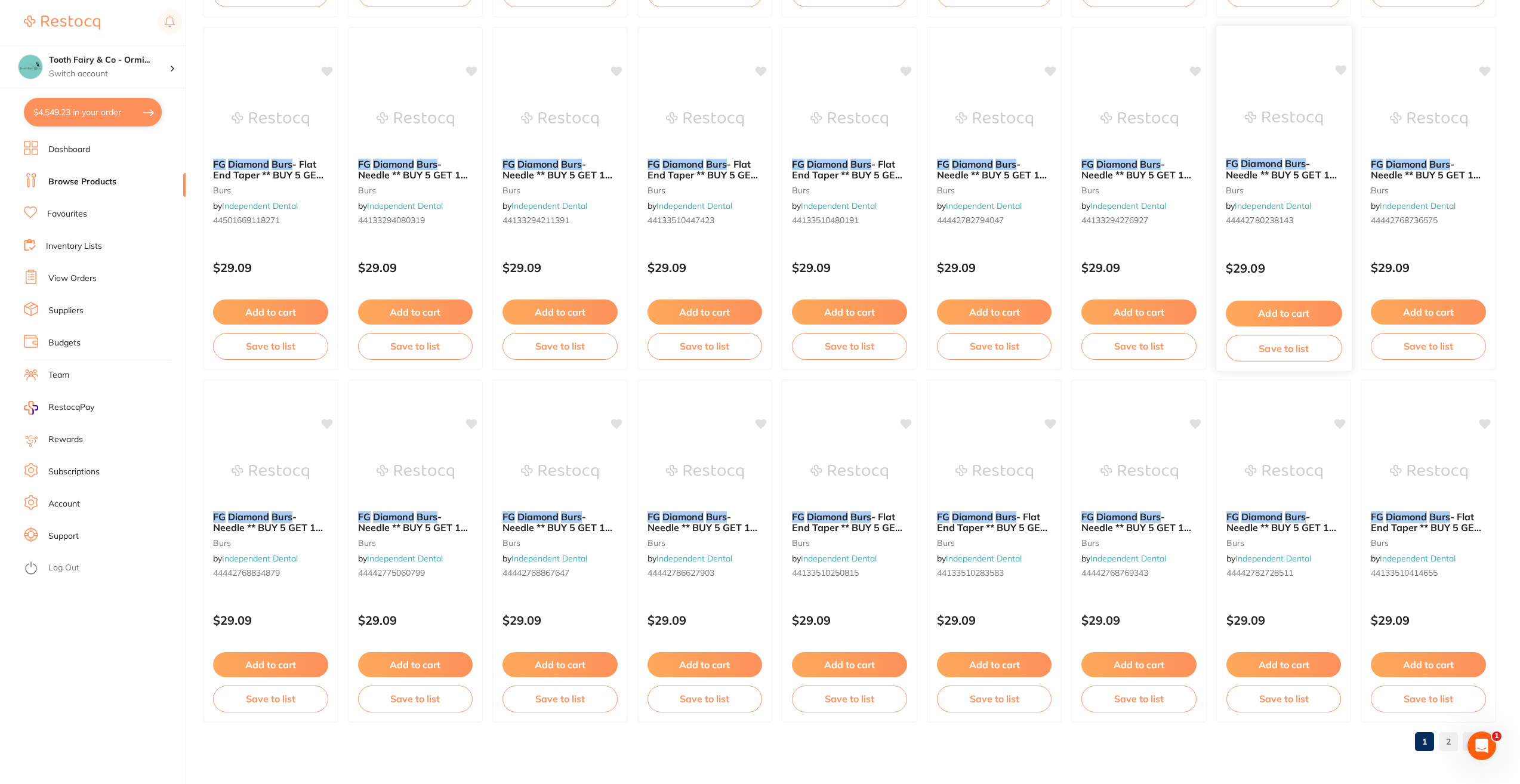
scroll to position [1552, 0]
click at [1140, 568] on link "2" at bounding box center [1447, 741] width 19 height 24
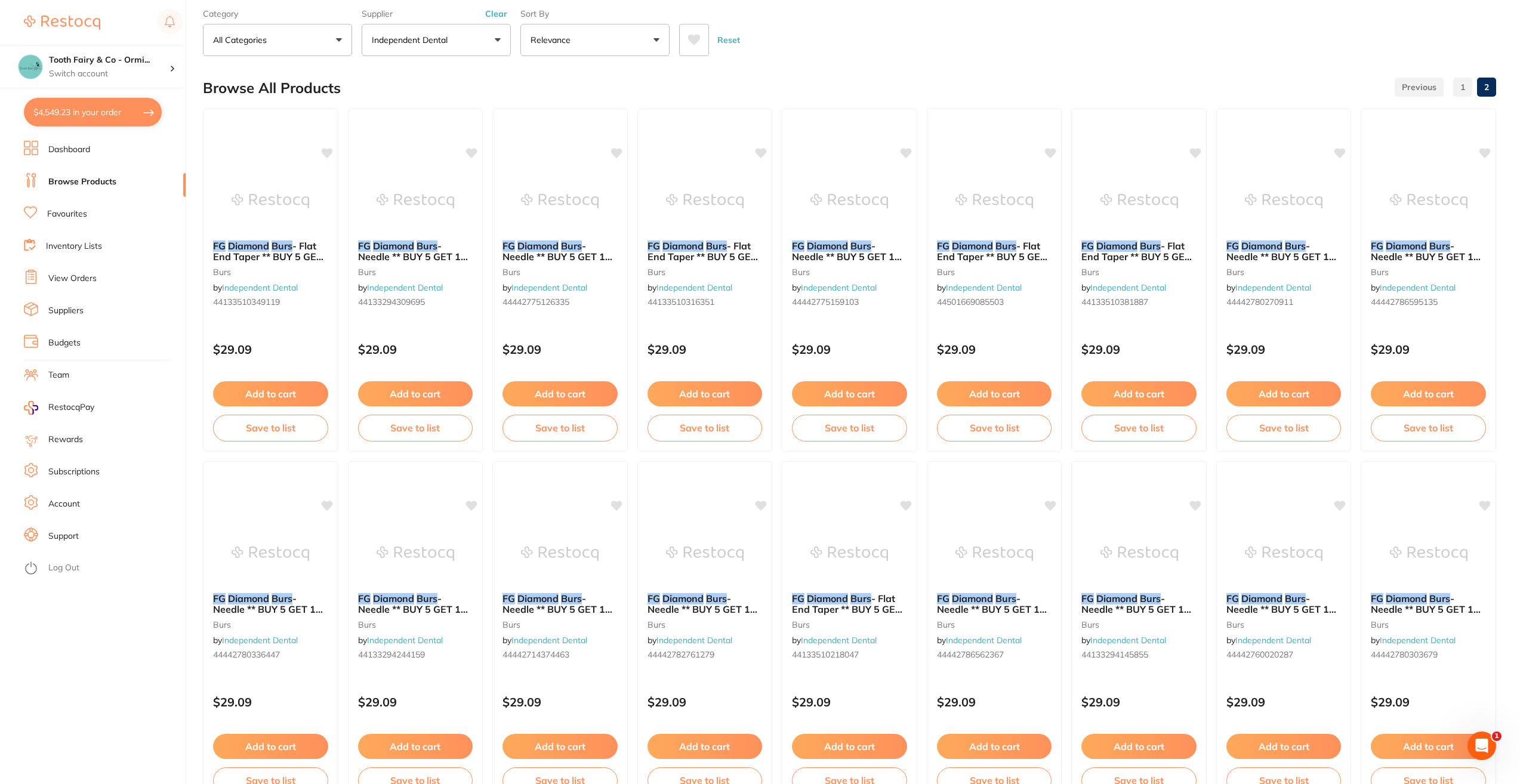
scroll to position [0, 0]
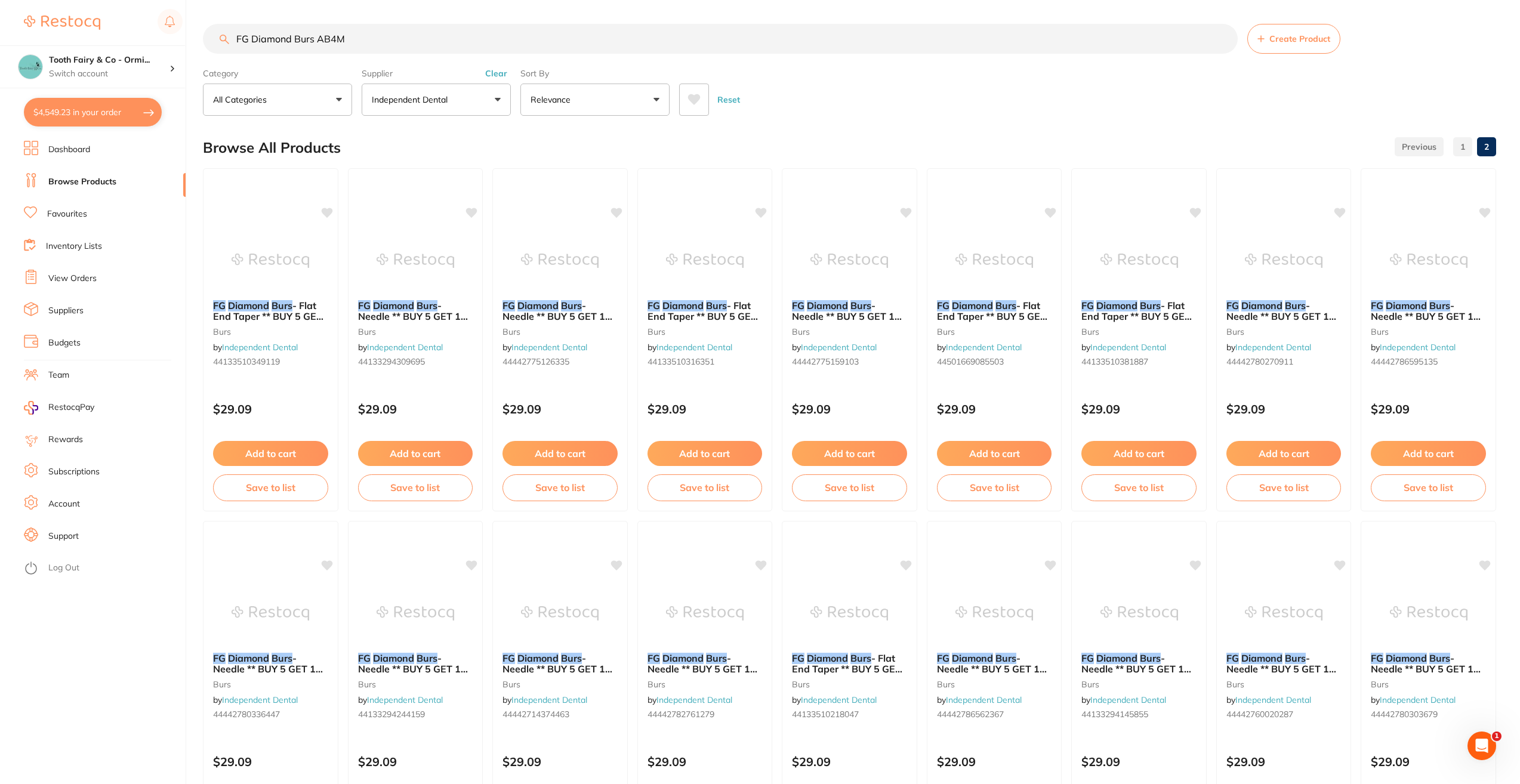
click at [498, 98] on button "Independent Dental" at bounding box center [436, 99] width 149 height 32
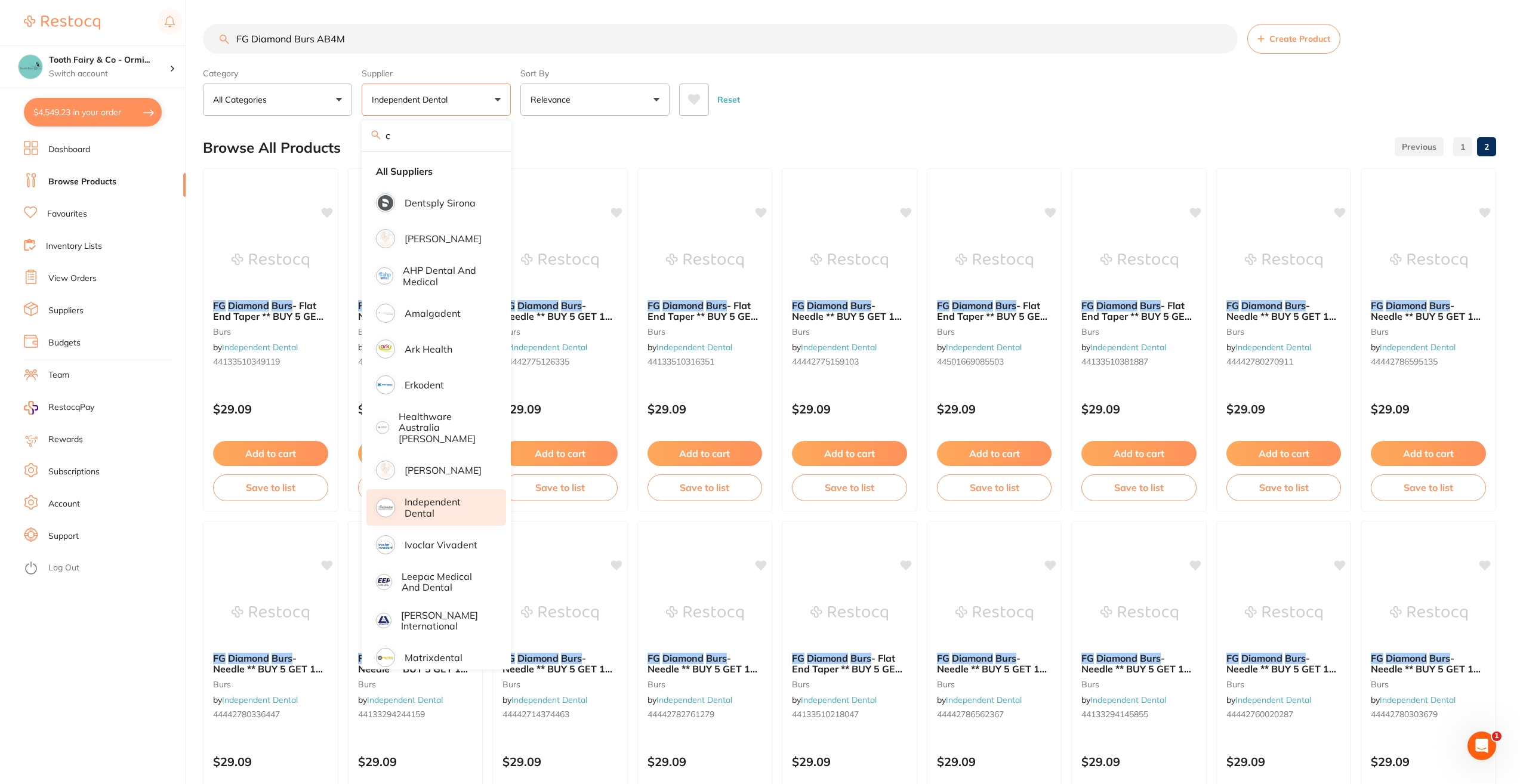
type input "cr"
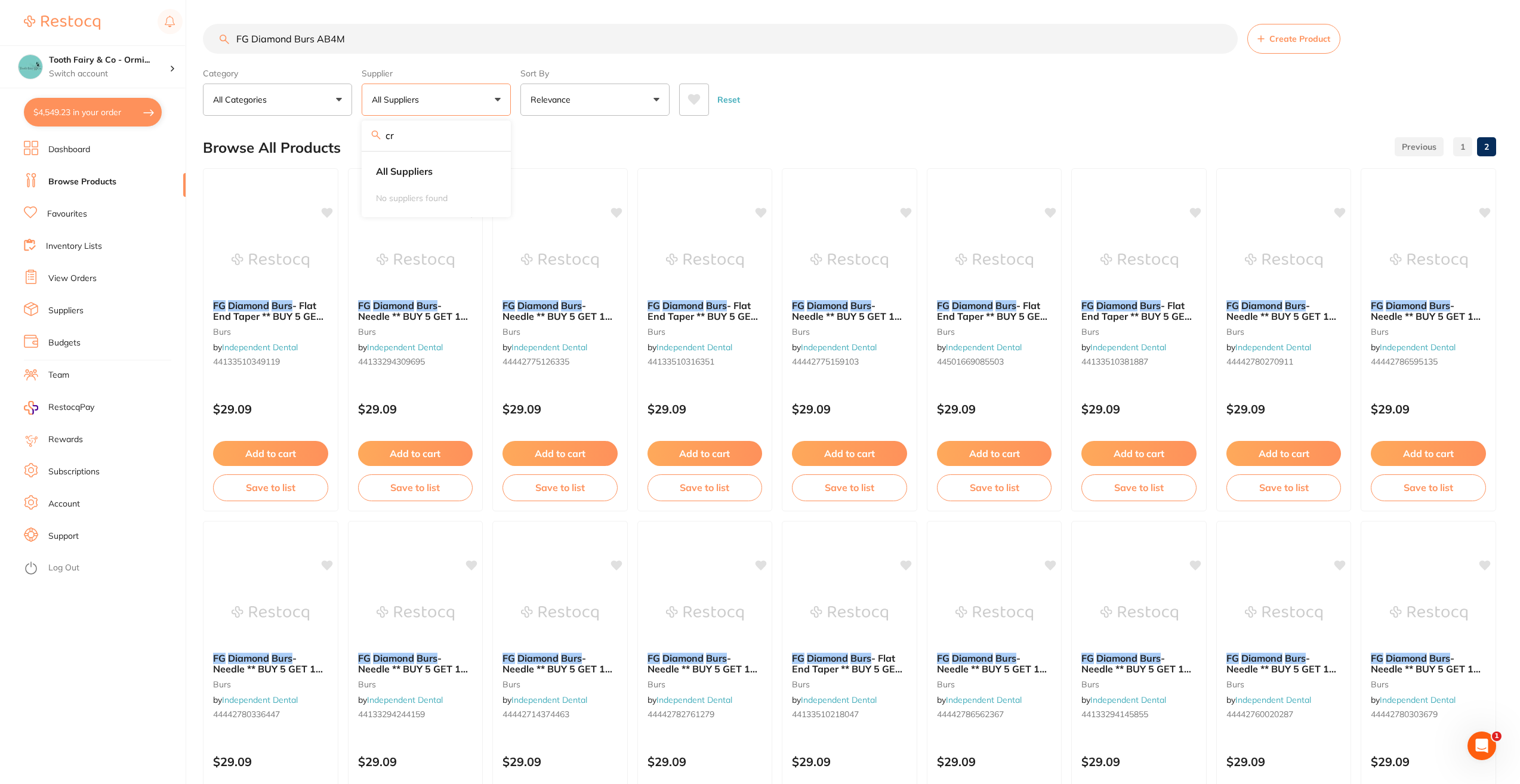
drag, startPoint x: 454, startPoint y: 137, endPoint x: 369, endPoint y: 144, distance: 85.3
click at [369, 144] on div "cr" at bounding box center [436, 135] width 149 height 30
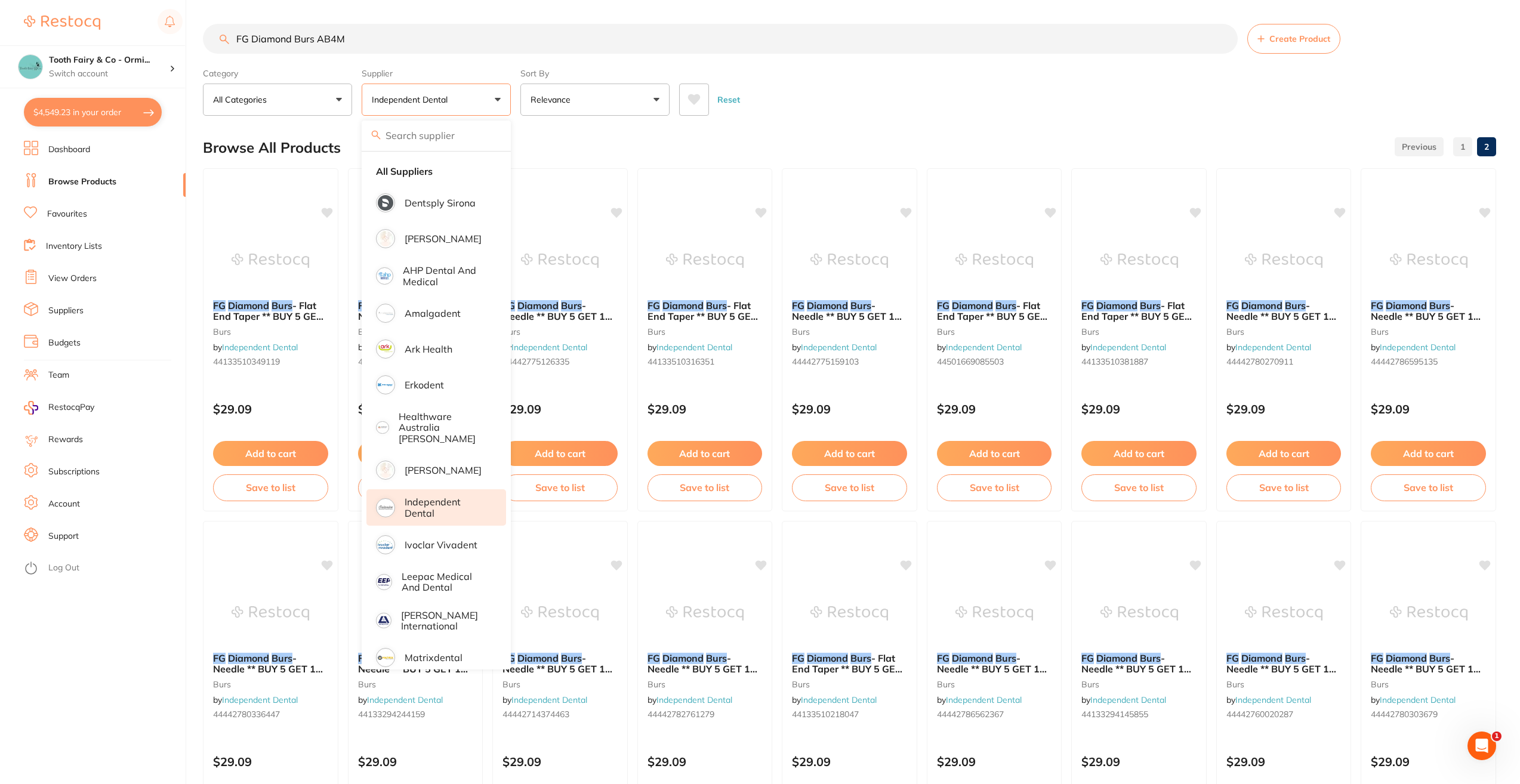
click at [606, 147] on div "Browse All Products 1 2" at bounding box center [850, 147] width 1293 height 40
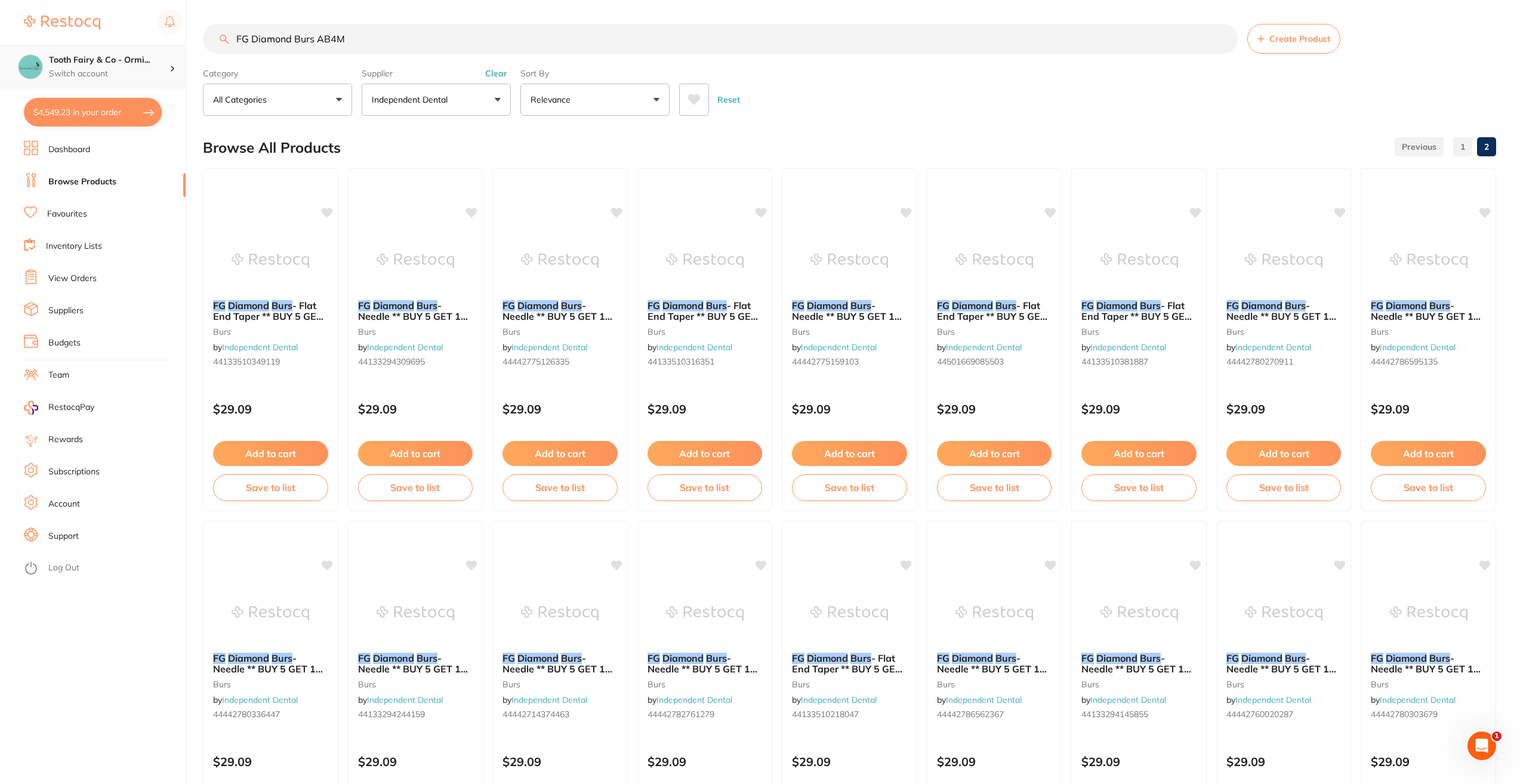
click at [106, 59] on h4 "Tooth Fairy & Co - Ormi..." at bounding box center [109, 60] width 121 height 12
click at [133, 103] on h4 "Tooth Fairy & Co - Thornlands" at bounding box center [114, 103] width 124 height 12
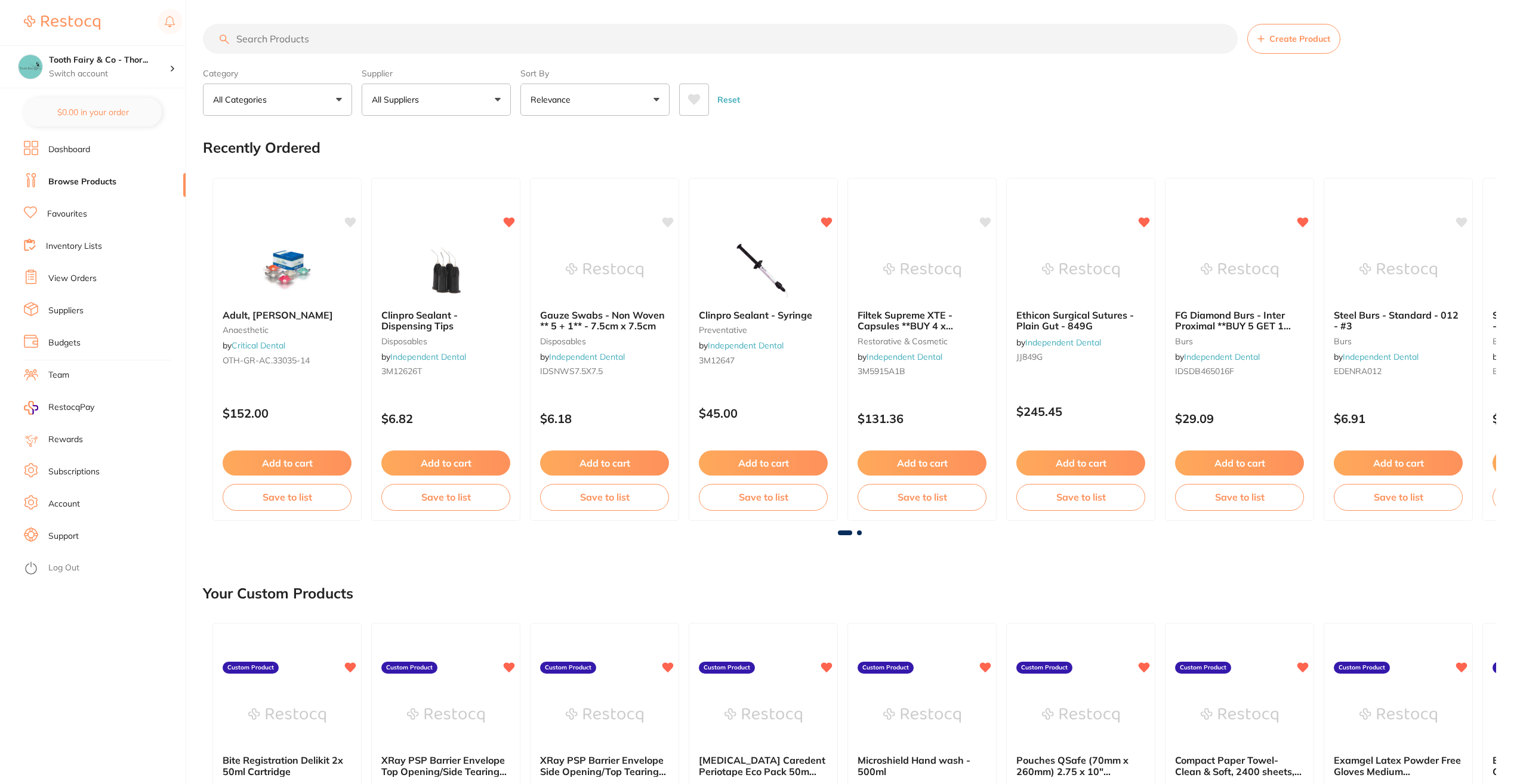
click at [498, 101] on button "All Suppliers" at bounding box center [436, 99] width 149 height 32
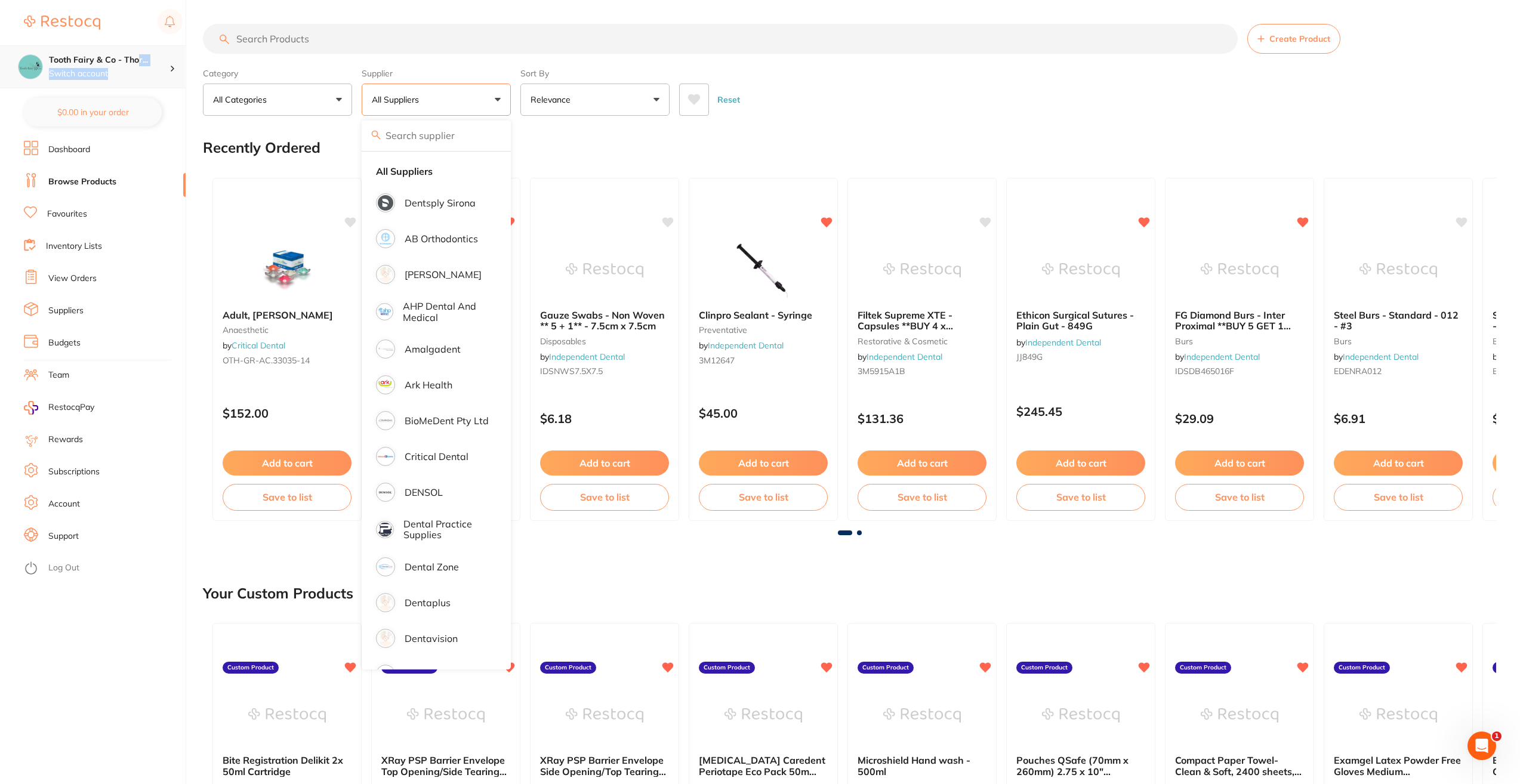
click at [136, 66] on div "Tooth Fairy & Co - Thor... Switch account" at bounding box center [109, 67] width 121 height 26
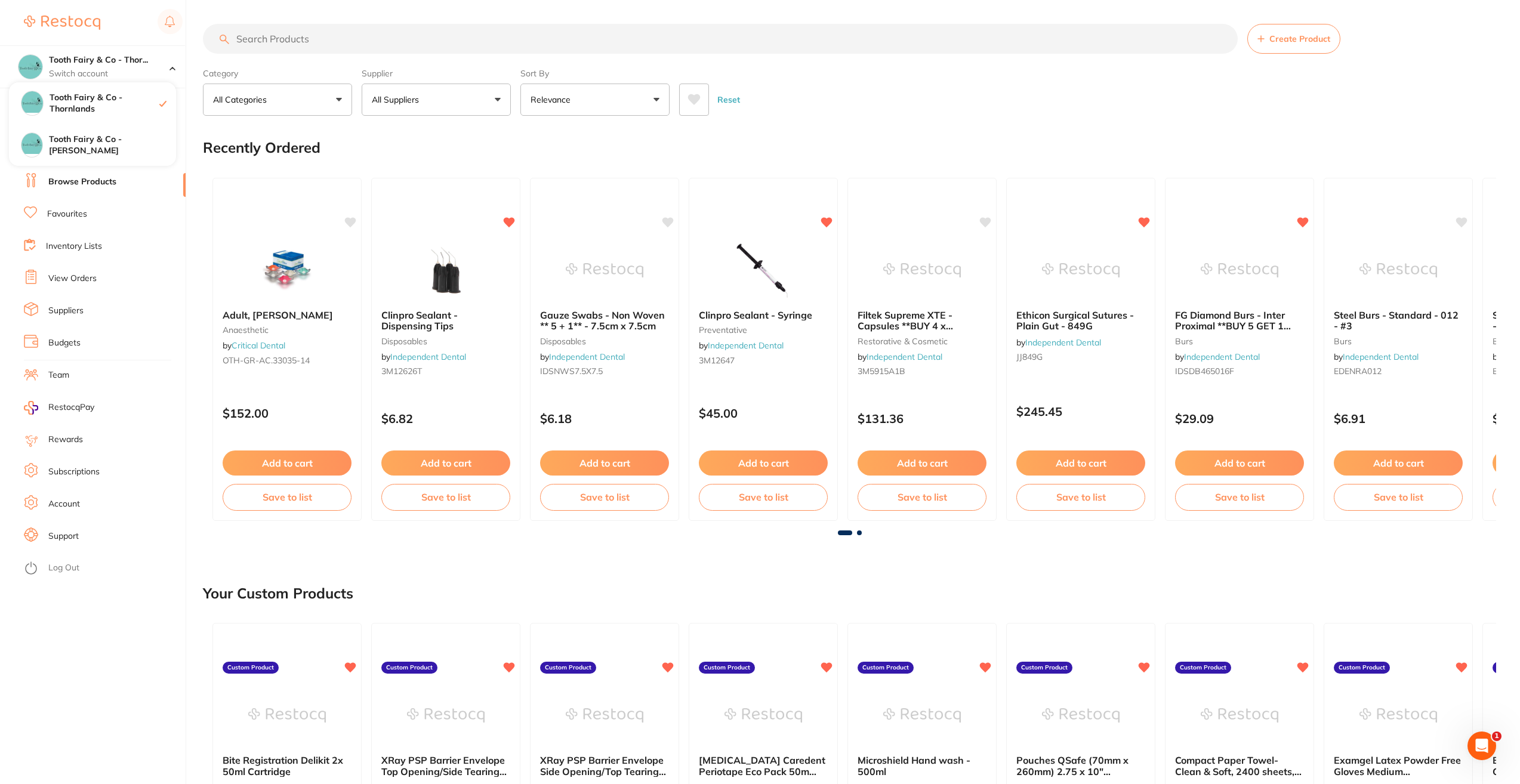
click at [512, 146] on div "Recently Ordered" at bounding box center [850, 147] width 1293 height 40
click at [88, 60] on h4 "Tooth Fairy & Co - Thor..." at bounding box center [109, 60] width 121 height 12
click at [130, 149] on h4 "Tooth Fairy & Co - [PERSON_NAME]" at bounding box center [113, 145] width 128 height 24
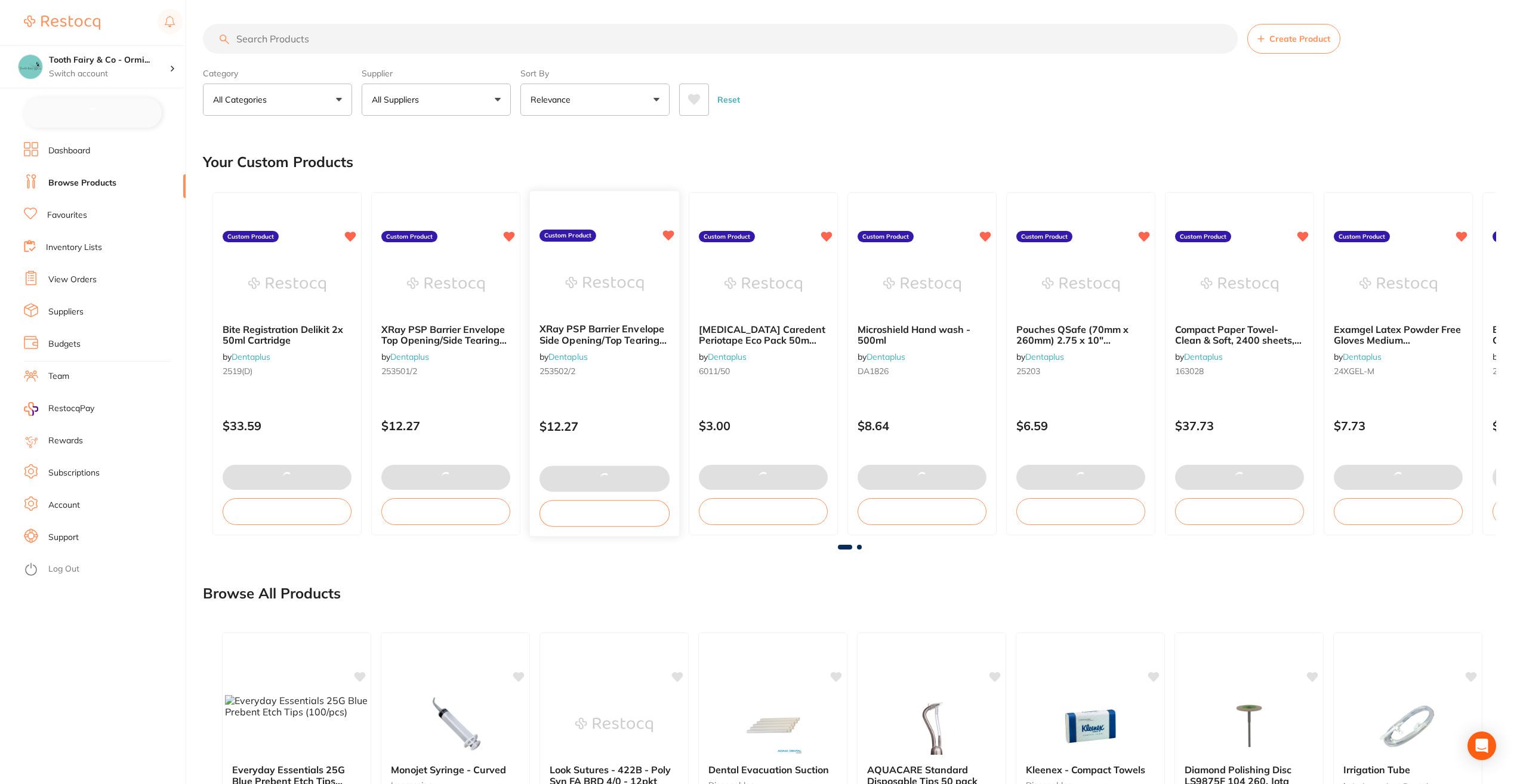
checkbox input "false"
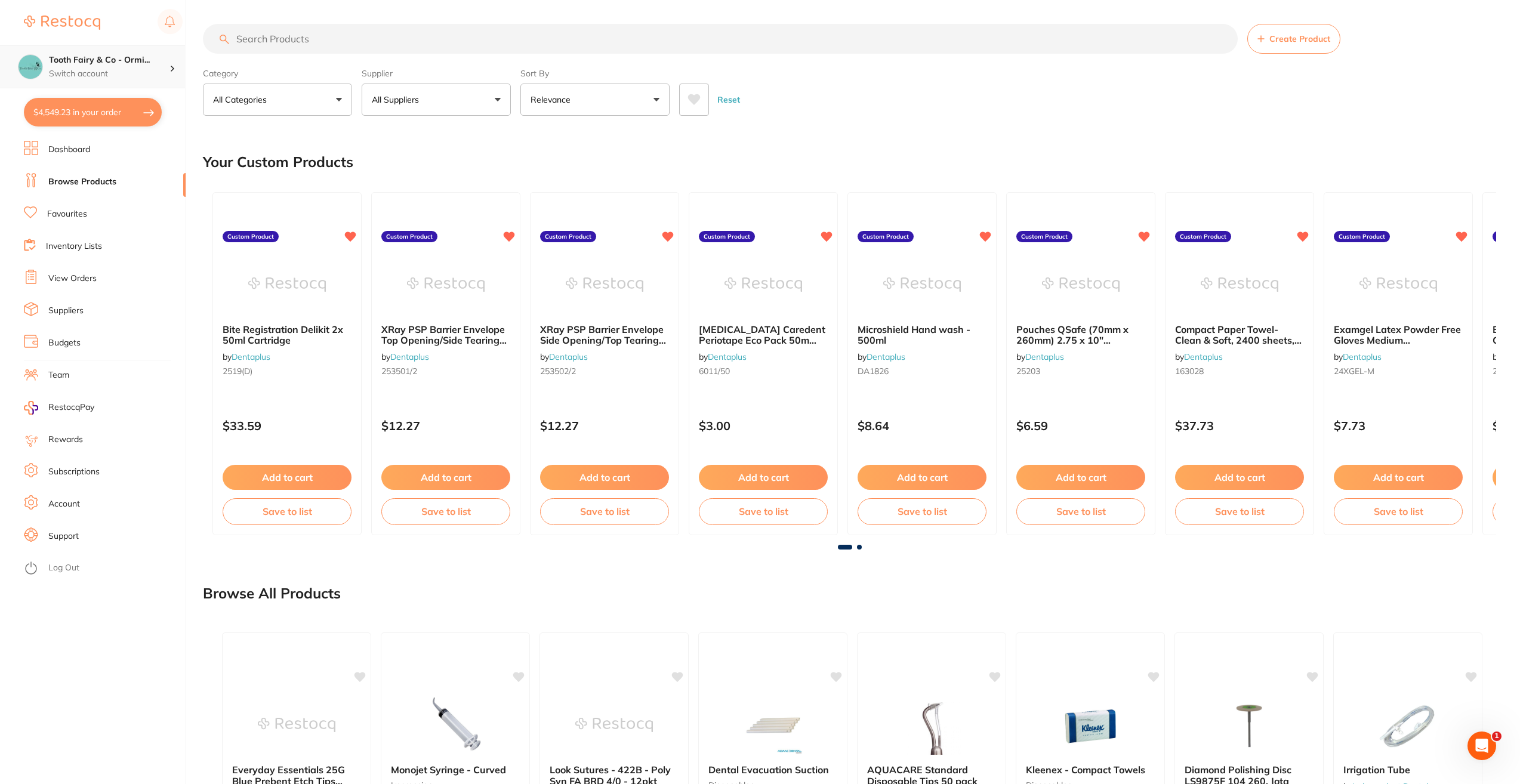
click at [129, 55] on h4 "Tooth Fairy & Co - Ormi..." at bounding box center [109, 60] width 121 height 12
click at [106, 97] on div "Tooth Fairy & Co - Thornlands" at bounding box center [92, 103] width 167 height 42
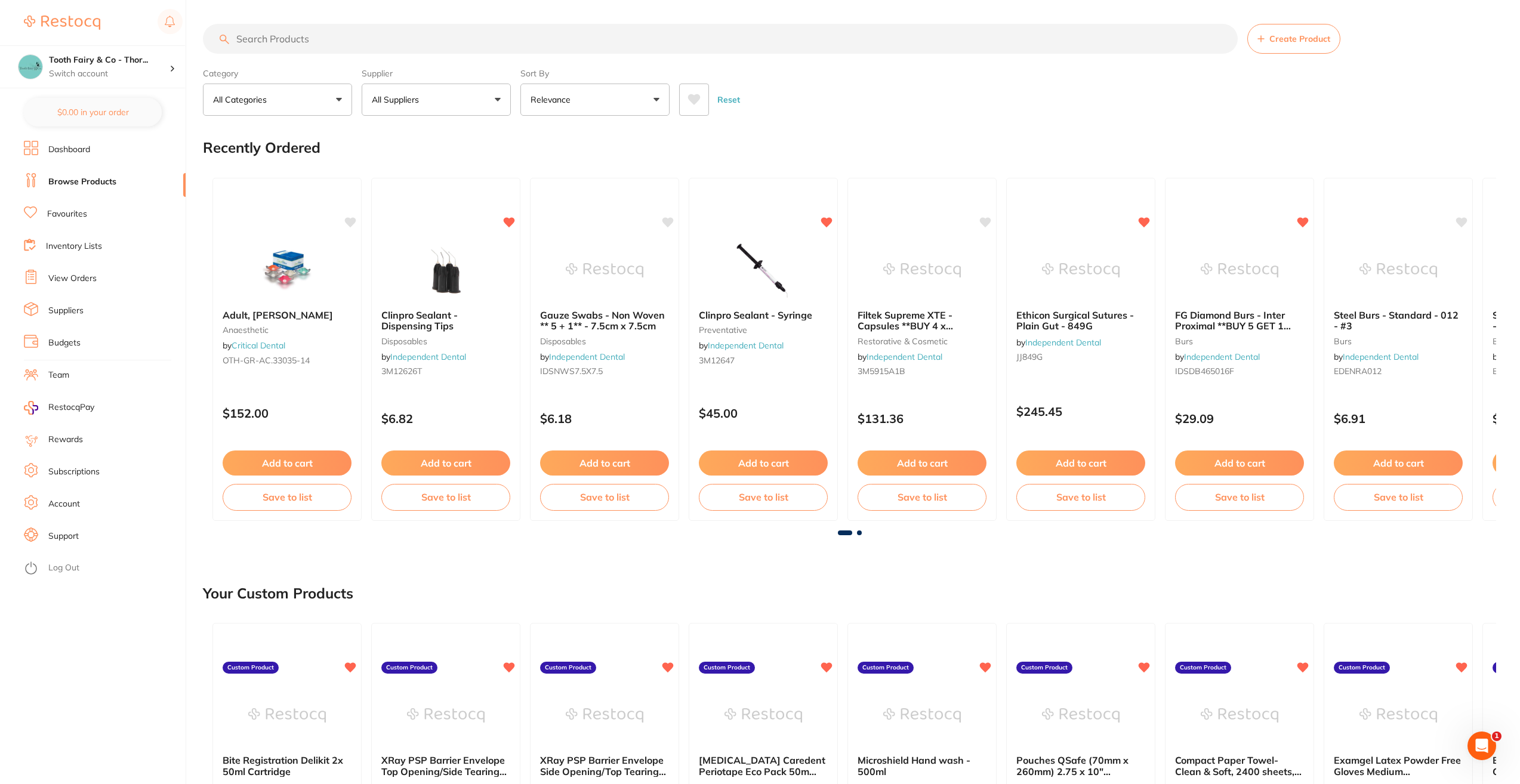
click at [92, 280] on link "View Orders" at bounding box center [72, 279] width 48 height 12
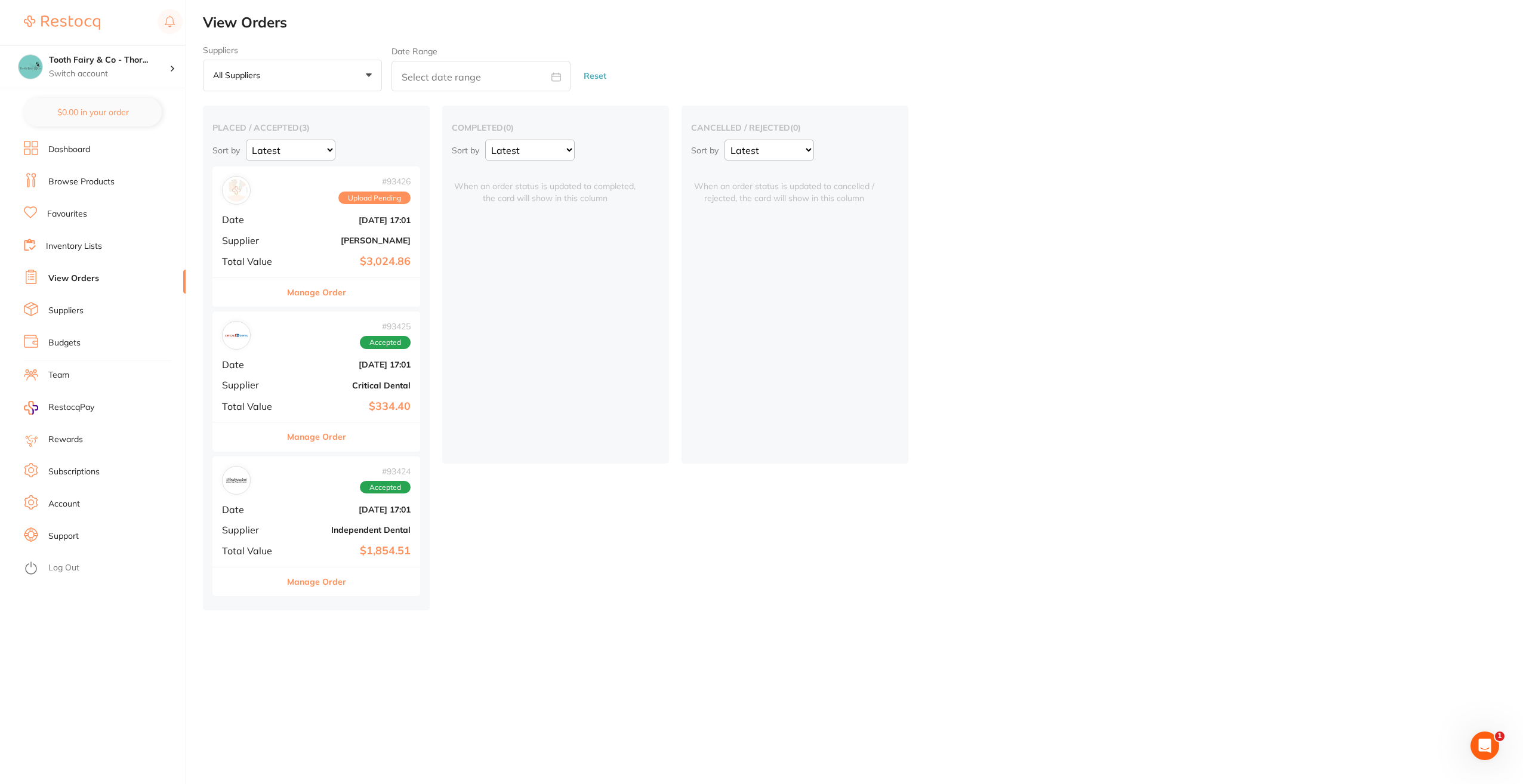
click at [95, 186] on link "Browse Products" at bounding box center [80, 182] width 66 height 12
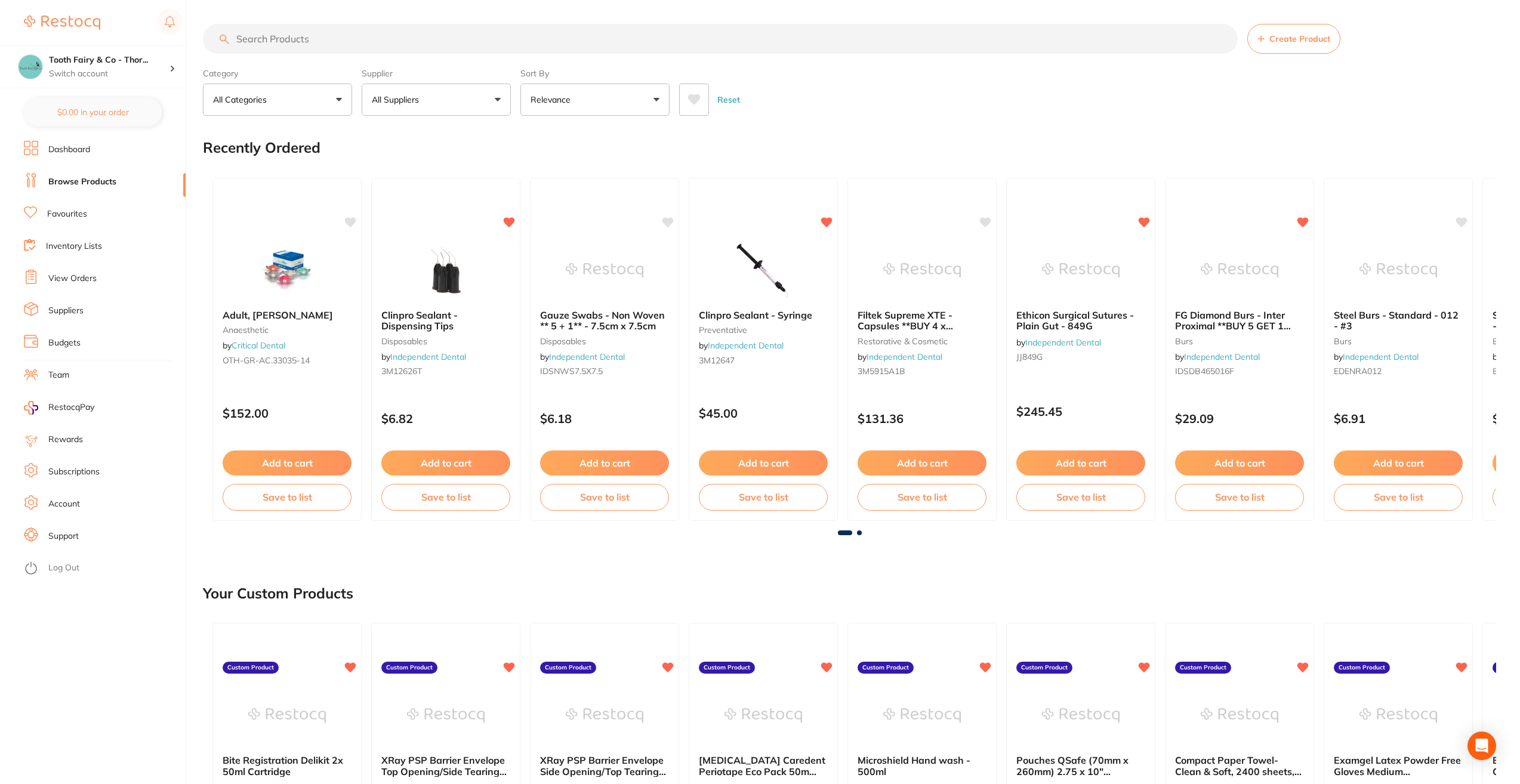
click at [494, 100] on button "All Suppliers" at bounding box center [436, 99] width 149 height 32
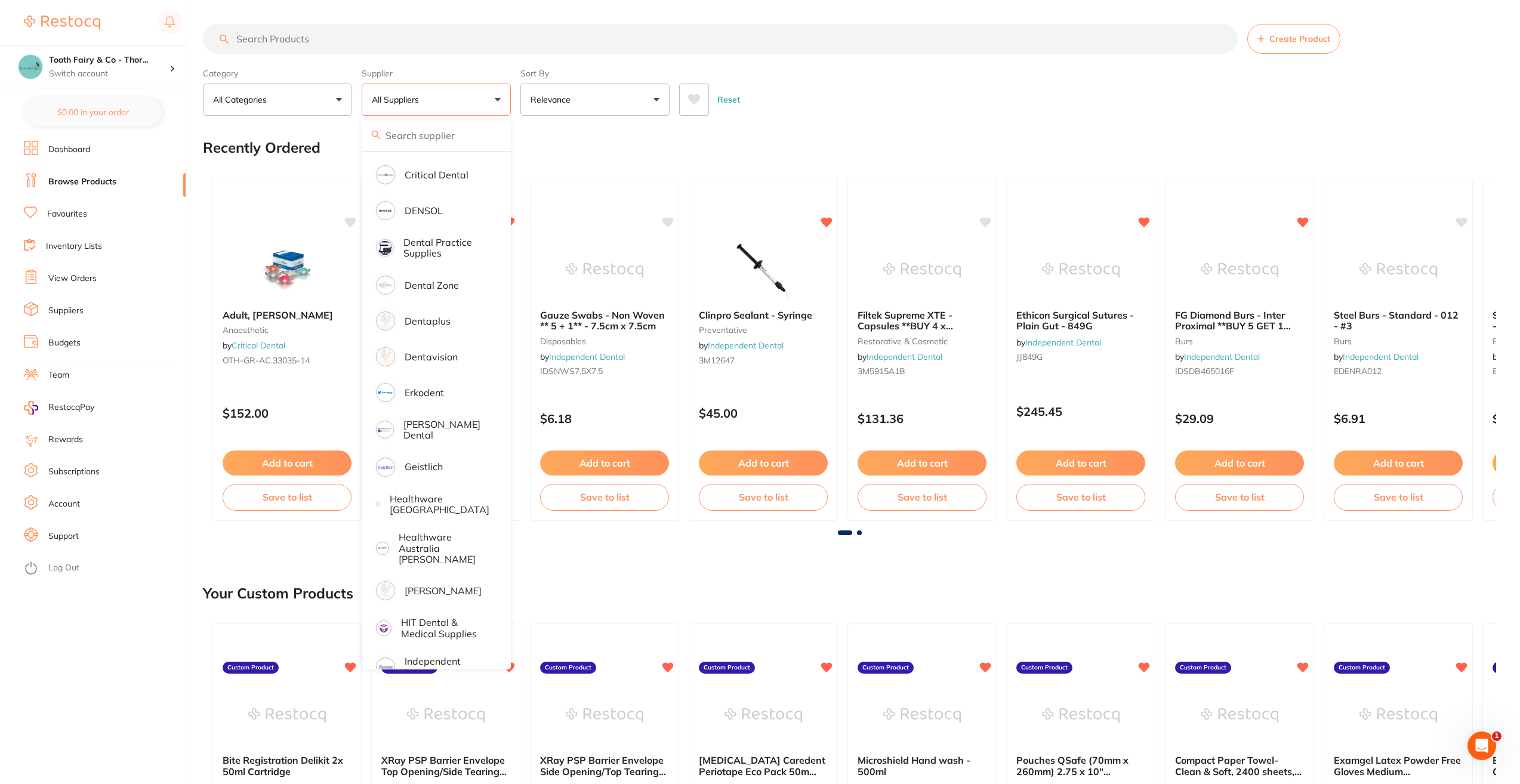
scroll to position [358, 0]
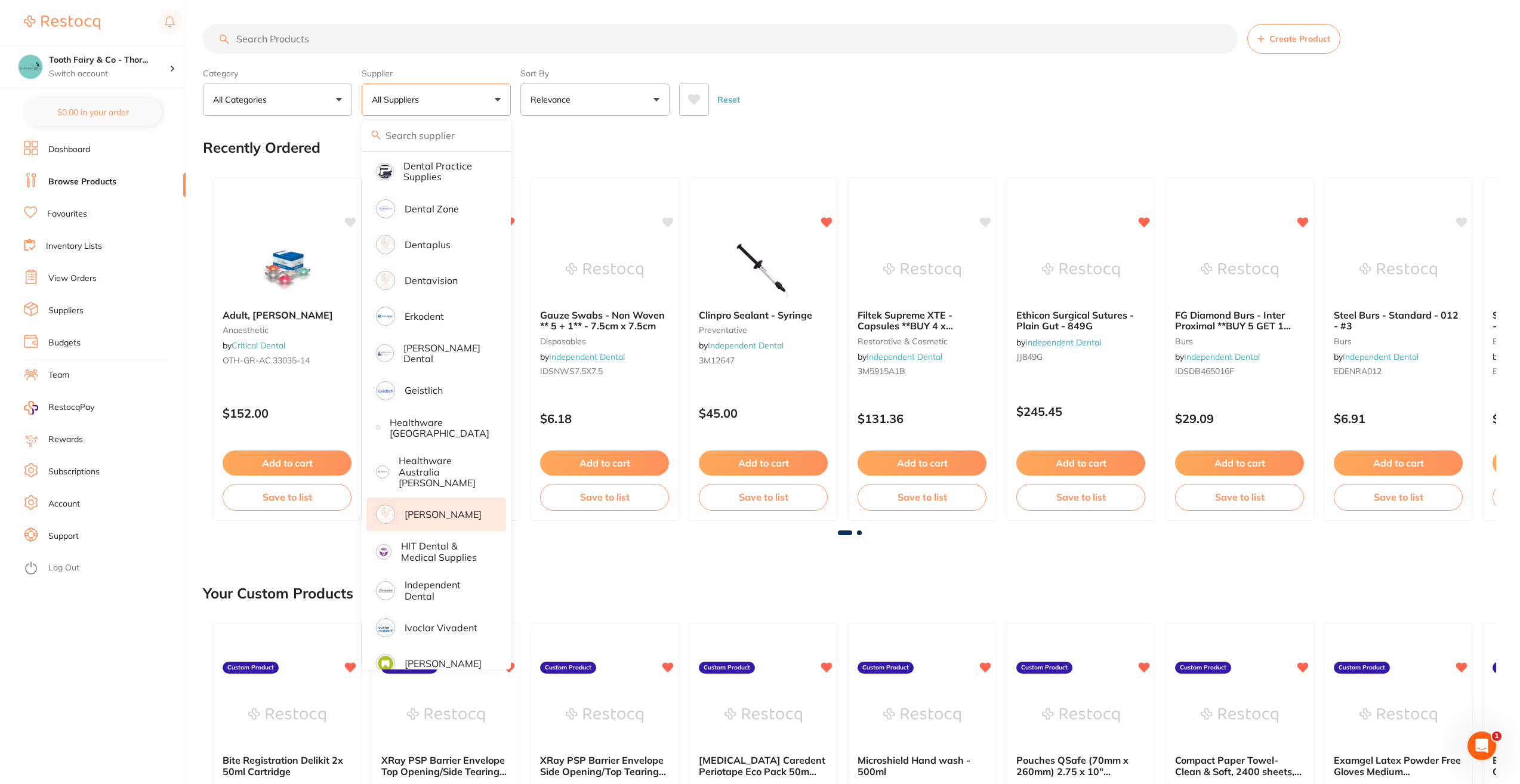
click at [455, 510] on p "[PERSON_NAME]" at bounding box center [443, 514] width 77 height 11
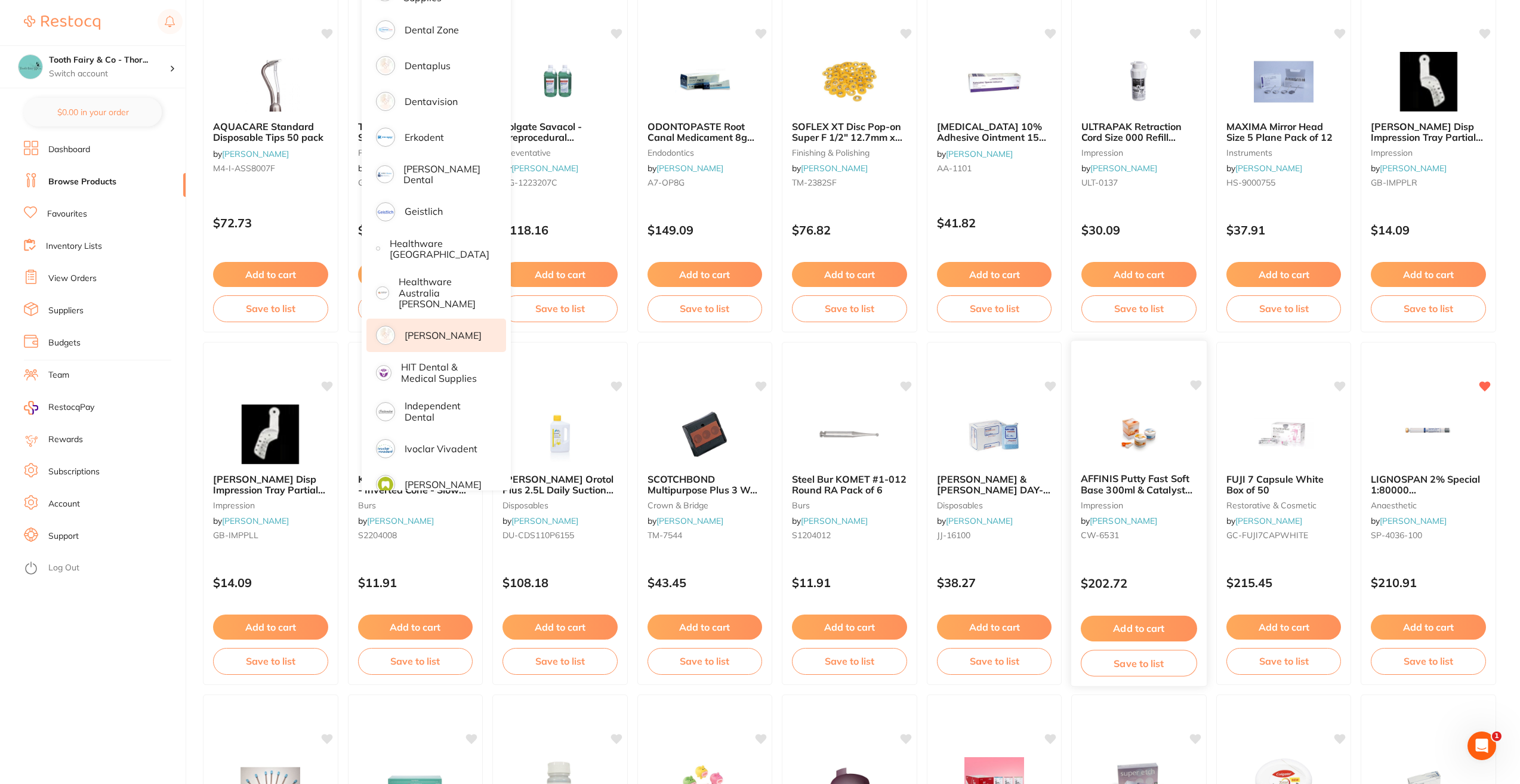
scroll to position [0, 0]
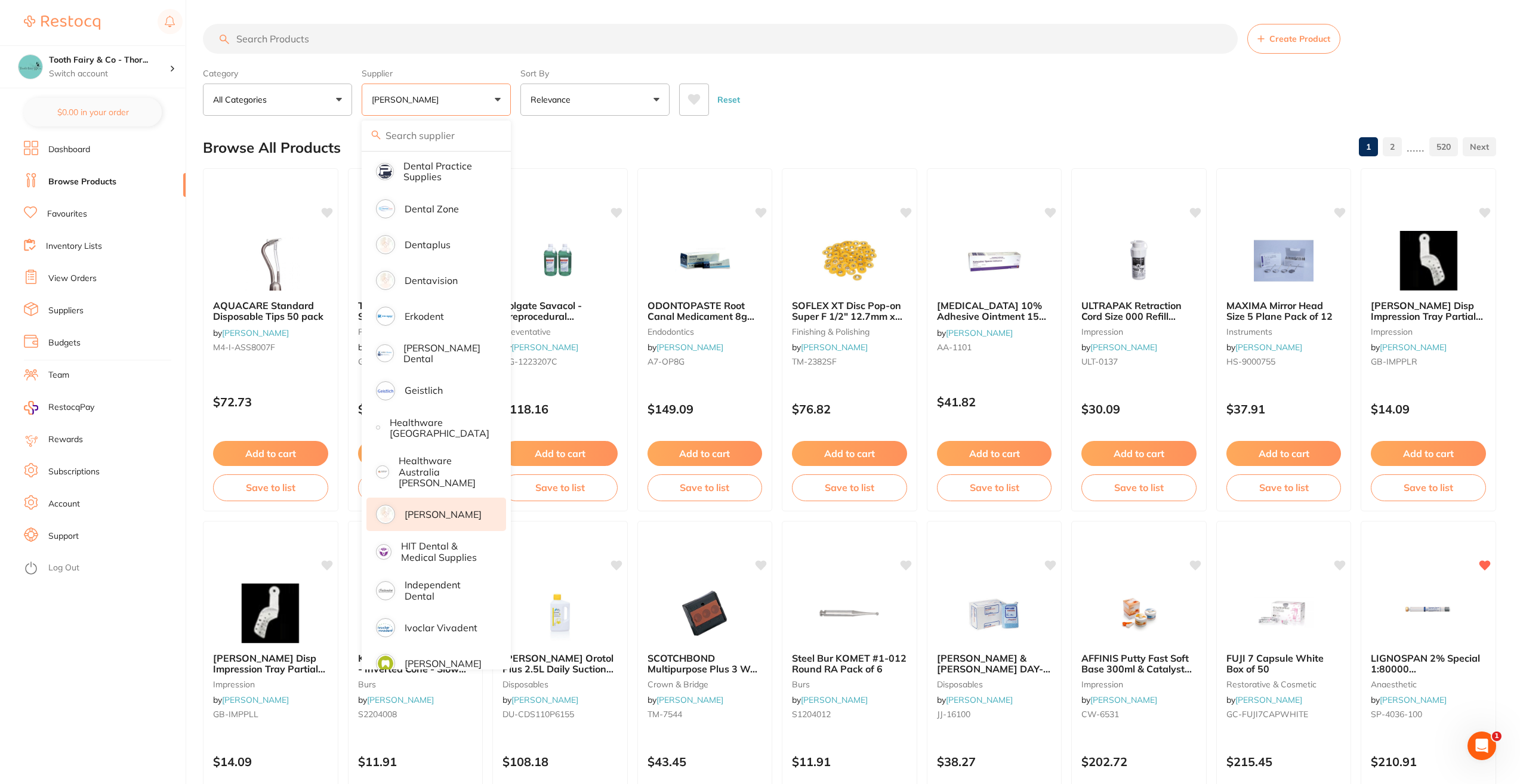
click at [344, 37] on input "search" at bounding box center [720, 38] width 1034 height 29
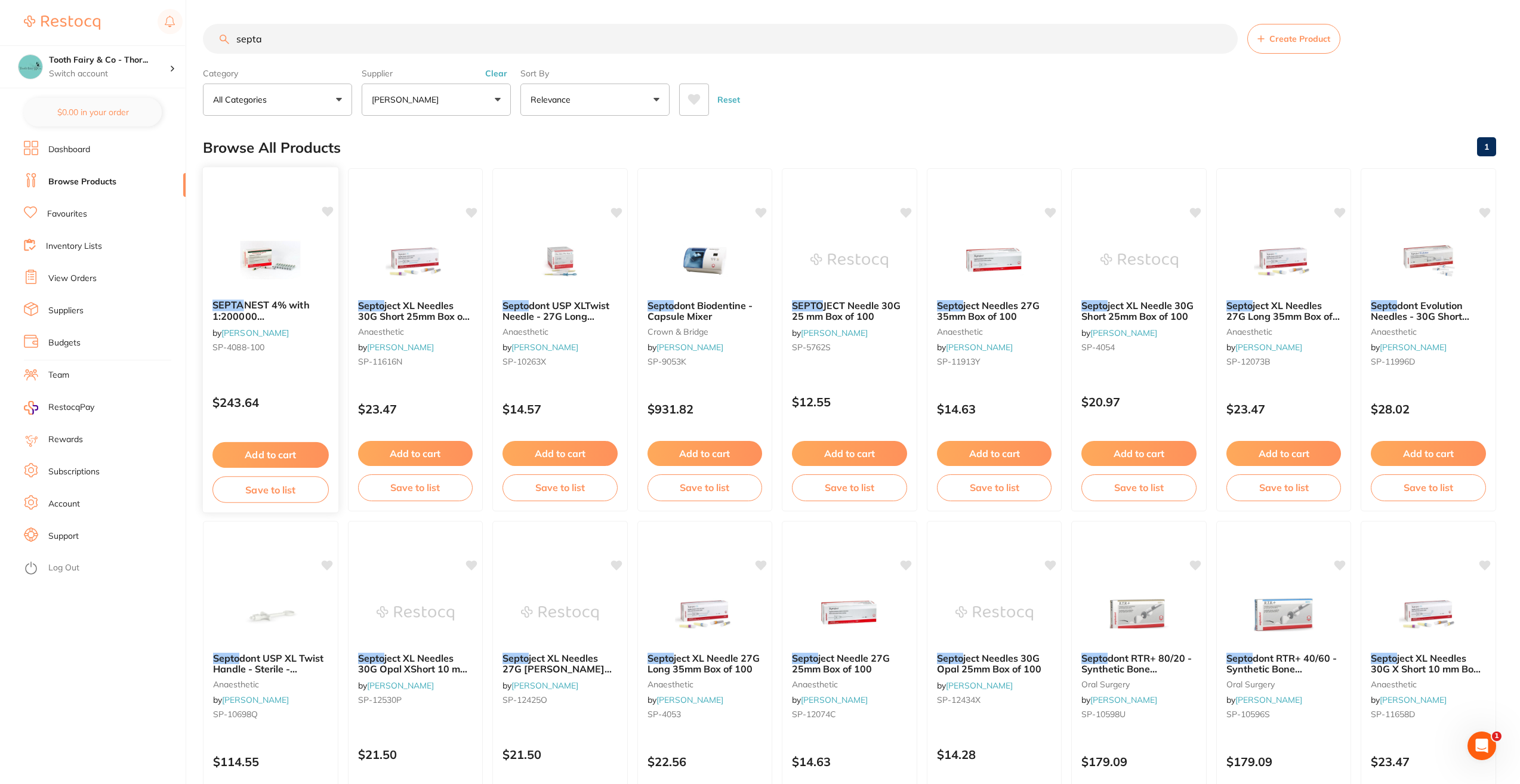
click at [276, 275] on img at bounding box center [271, 259] width 79 height 60
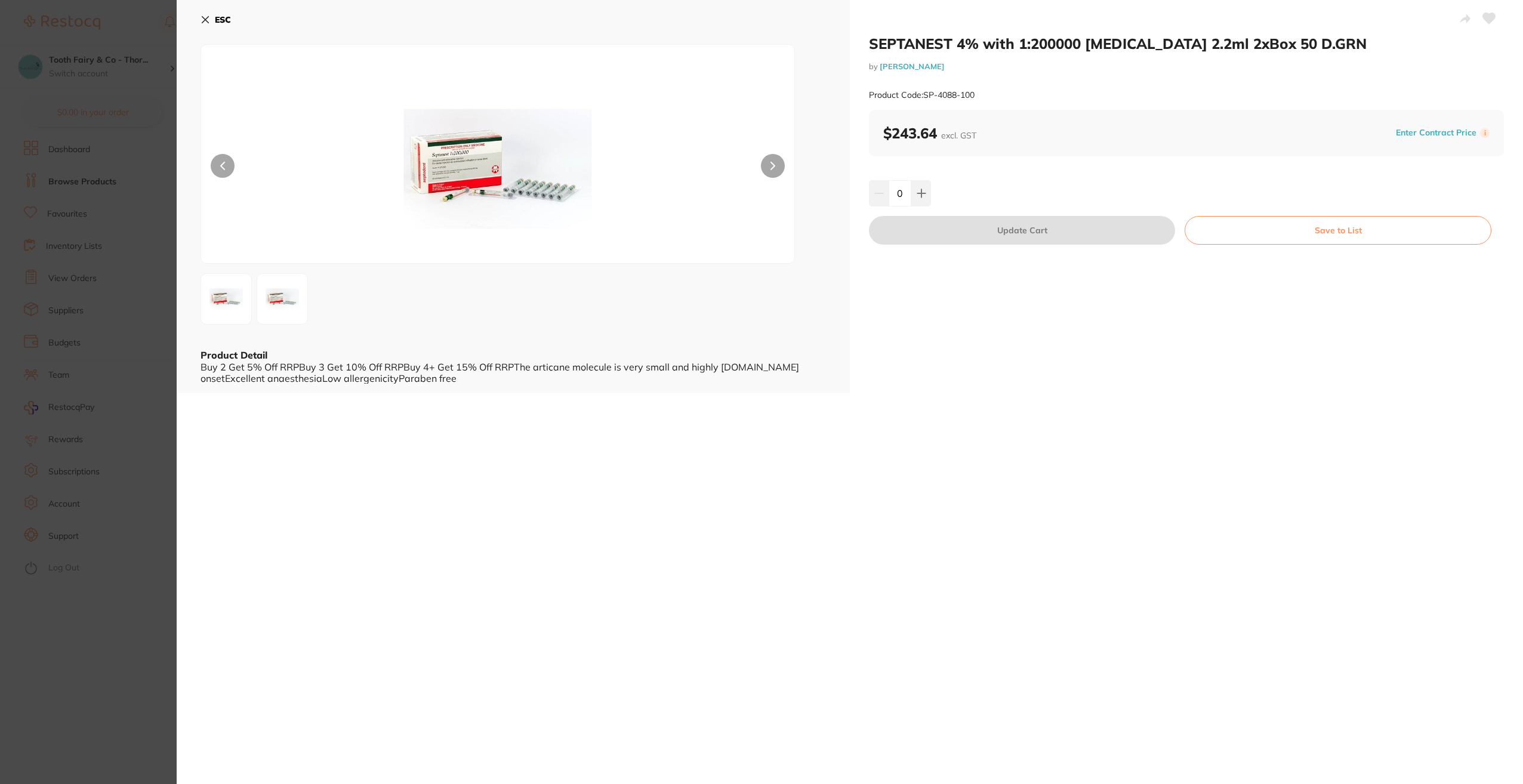
click at [209, 15] on icon at bounding box center [205, 20] width 10 height 10
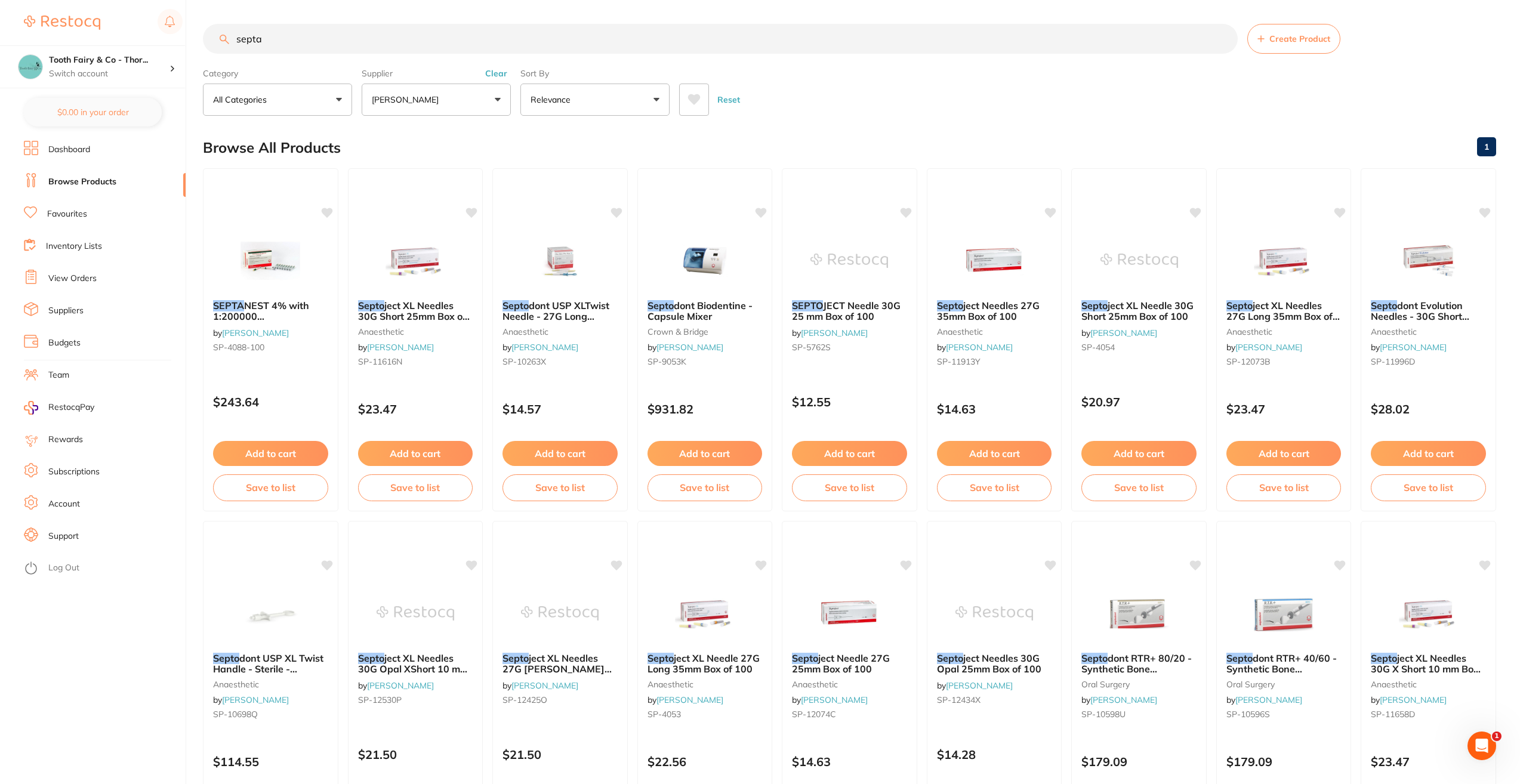
click at [363, 41] on input "septa" at bounding box center [720, 38] width 1034 height 29
type input "s"
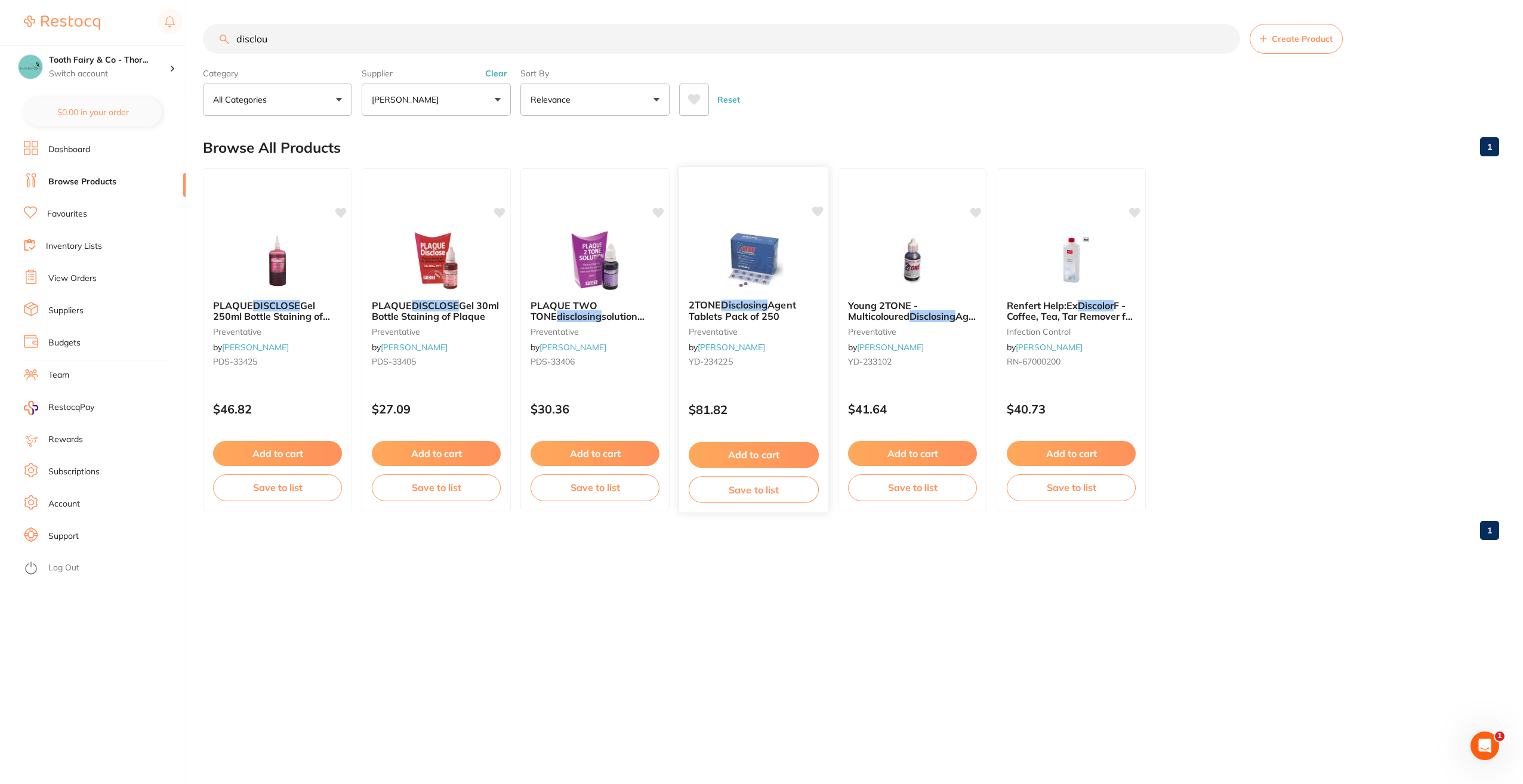
type input "disclou"
click at [822, 209] on icon at bounding box center [818, 211] width 12 height 10
click at [766, 452] on button "Add to cart" at bounding box center [754, 455] width 131 height 26
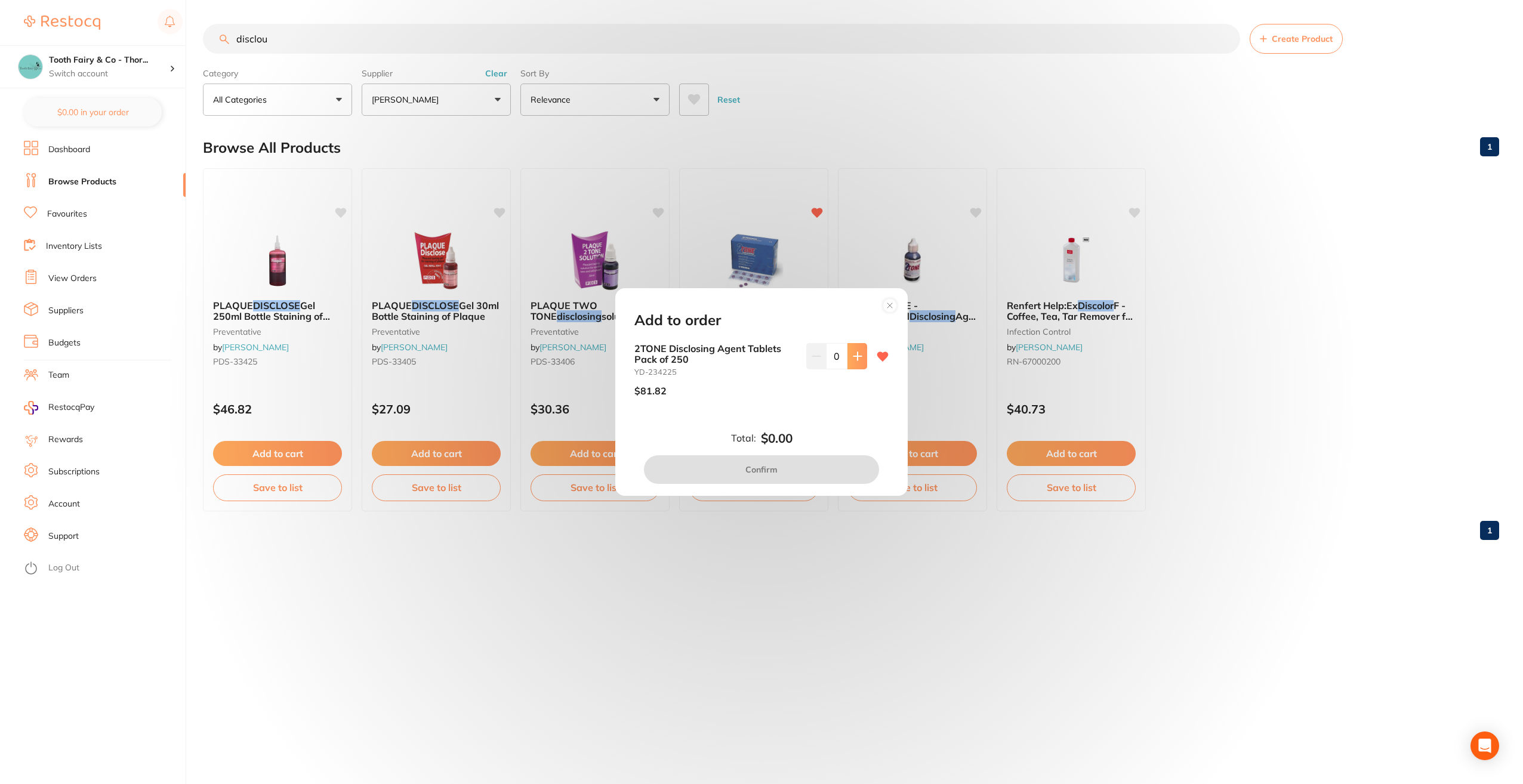
click at [860, 357] on button at bounding box center [857, 356] width 20 height 26
type input "3"
click at [794, 471] on button "Confirm" at bounding box center [762, 469] width 236 height 28
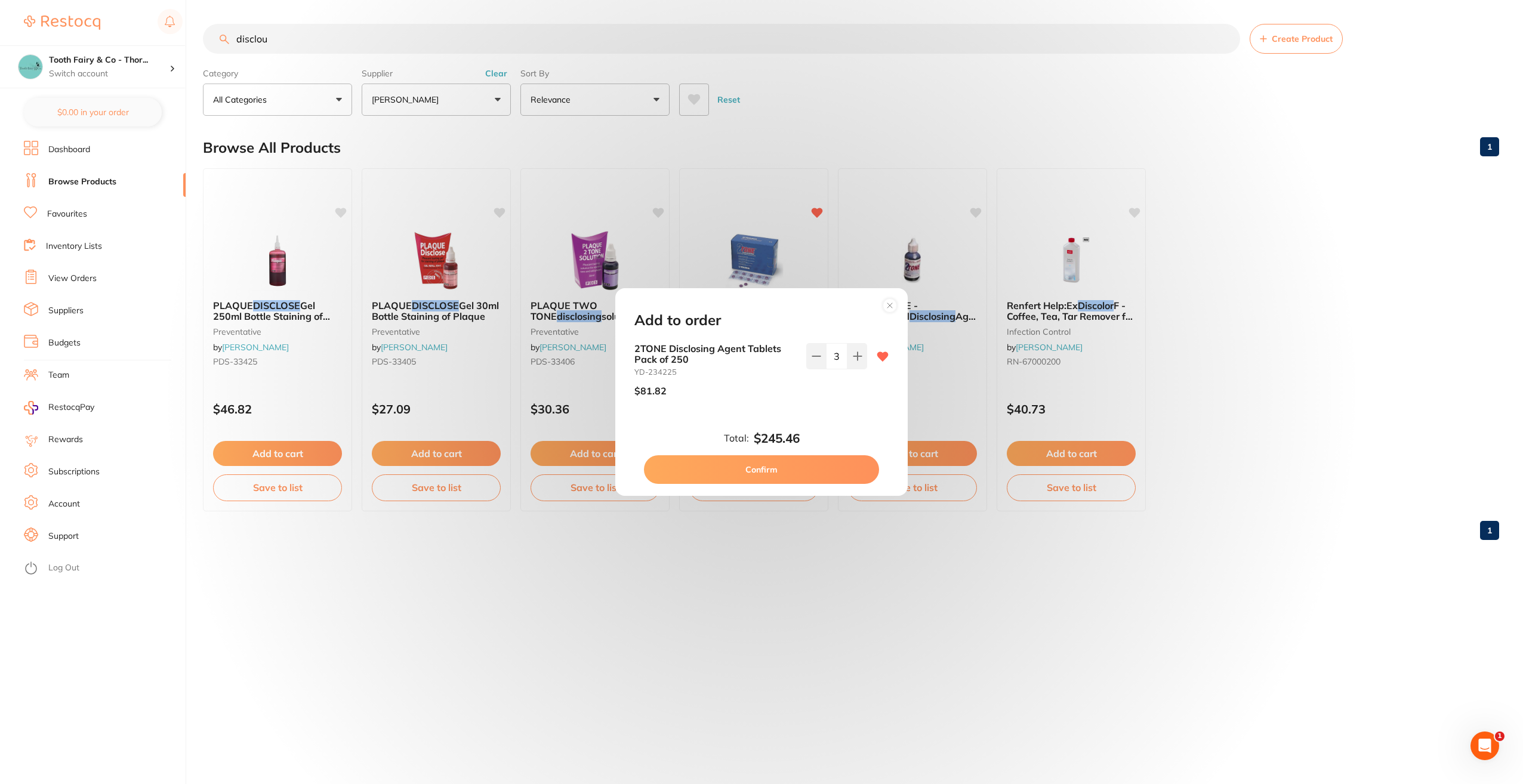
checkbox input "false"
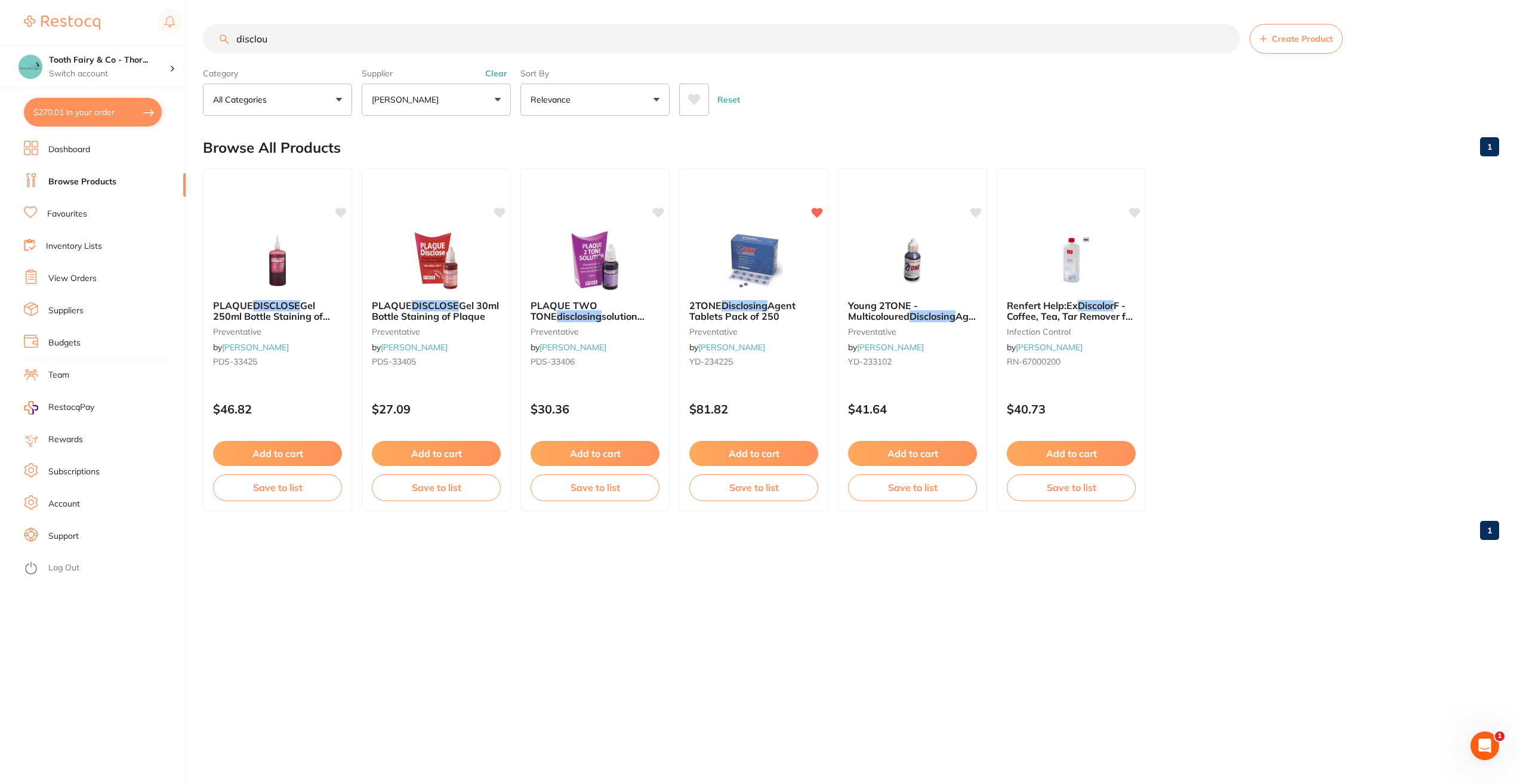
drag, startPoint x: 324, startPoint y: 43, endPoint x: 224, endPoint y: 39, distance: 100.1
click at [225, 39] on div "disclou Create Product" at bounding box center [851, 38] width 1296 height 29
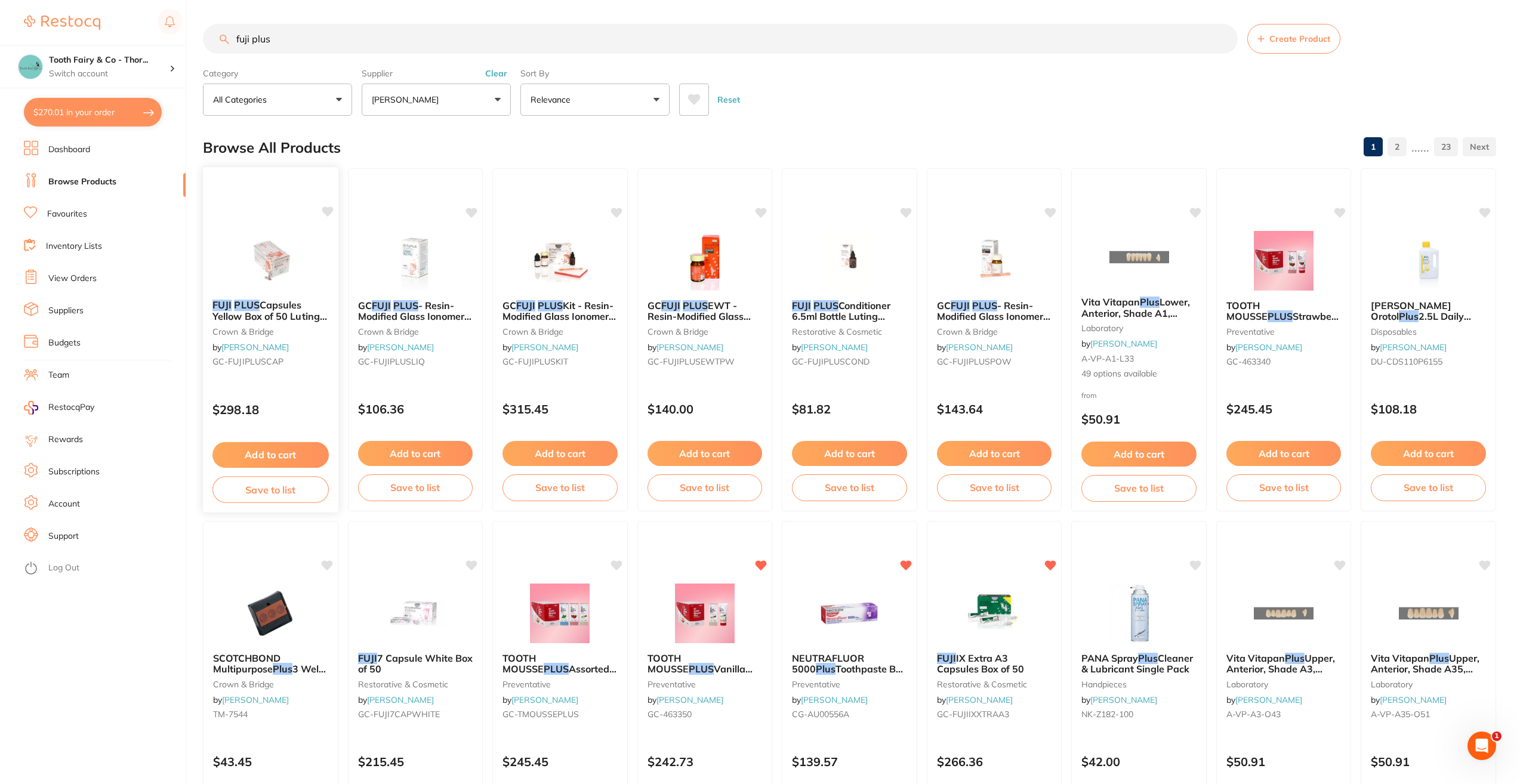
type input "fuji plus"
click at [325, 207] on icon at bounding box center [328, 211] width 12 height 10
click at [297, 448] on button "Add to cart" at bounding box center [270, 455] width 116 height 26
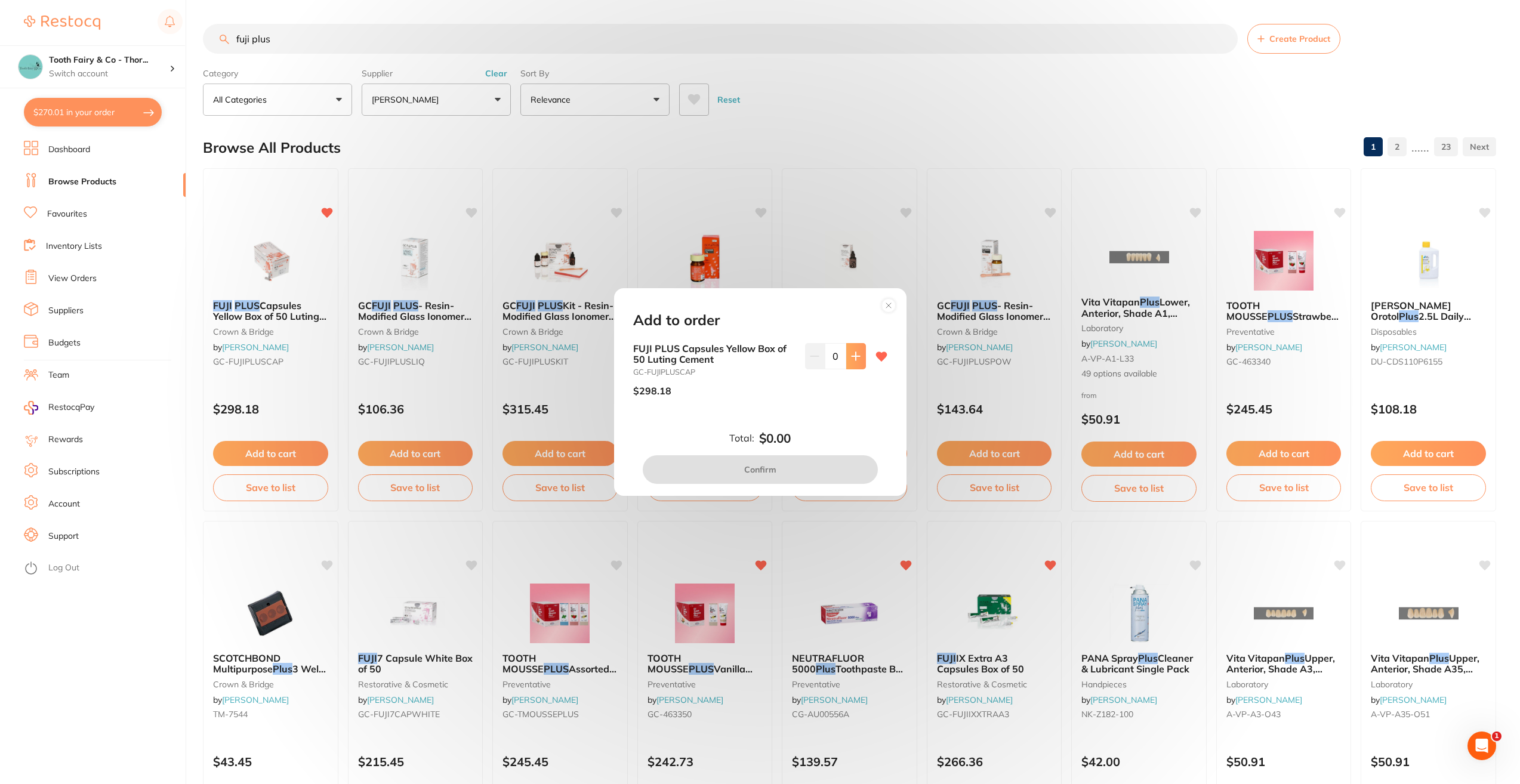
click at [858, 360] on button at bounding box center [856, 356] width 20 height 26
type input "1"
click at [796, 470] on button "Confirm" at bounding box center [760, 469] width 236 height 28
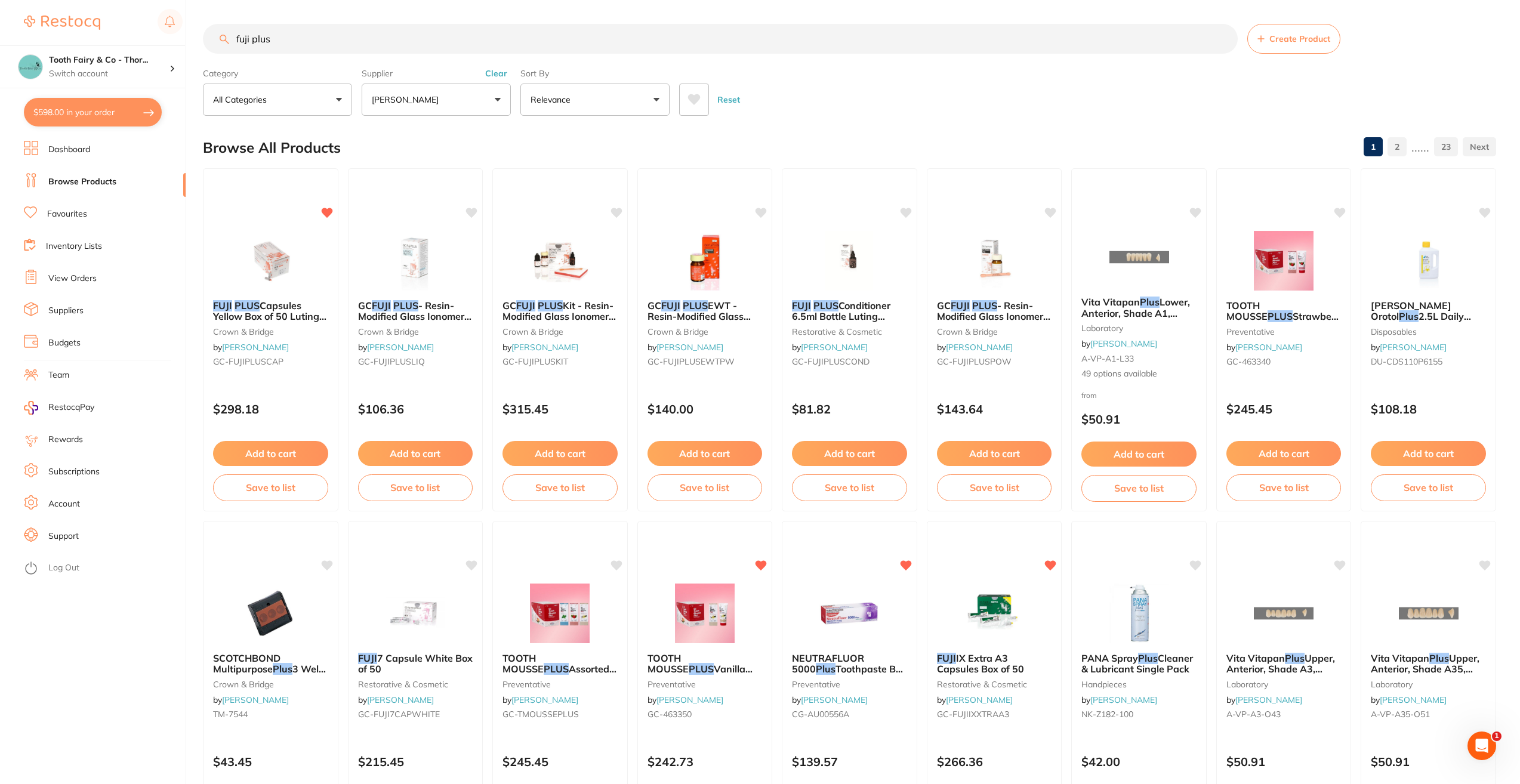
click at [497, 102] on button "[PERSON_NAME]" at bounding box center [436, 99] width 149 height 32
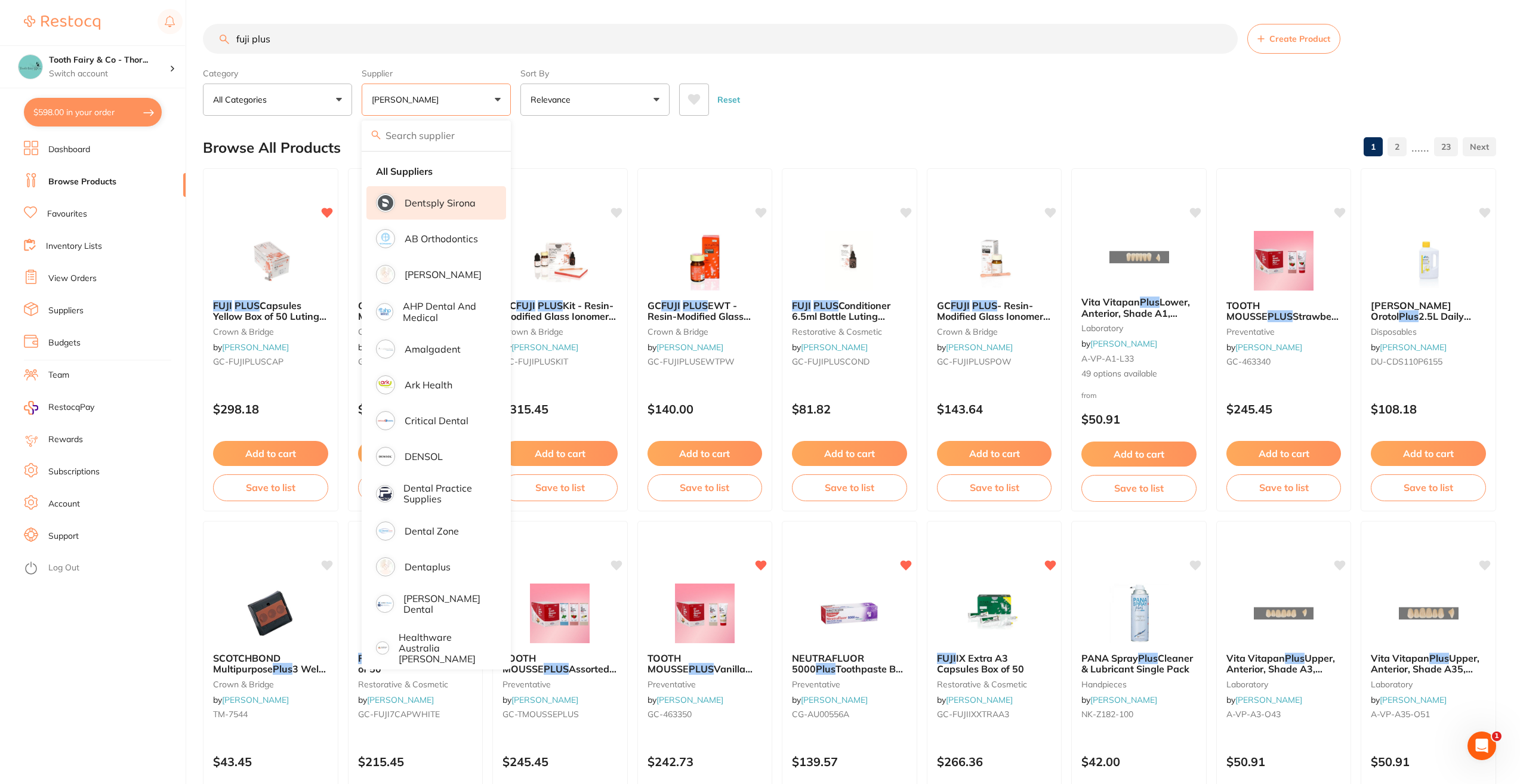
click at [465, 205] on p "Dentsply Sirona" at bounding box center [440, 202] width 71 height 11
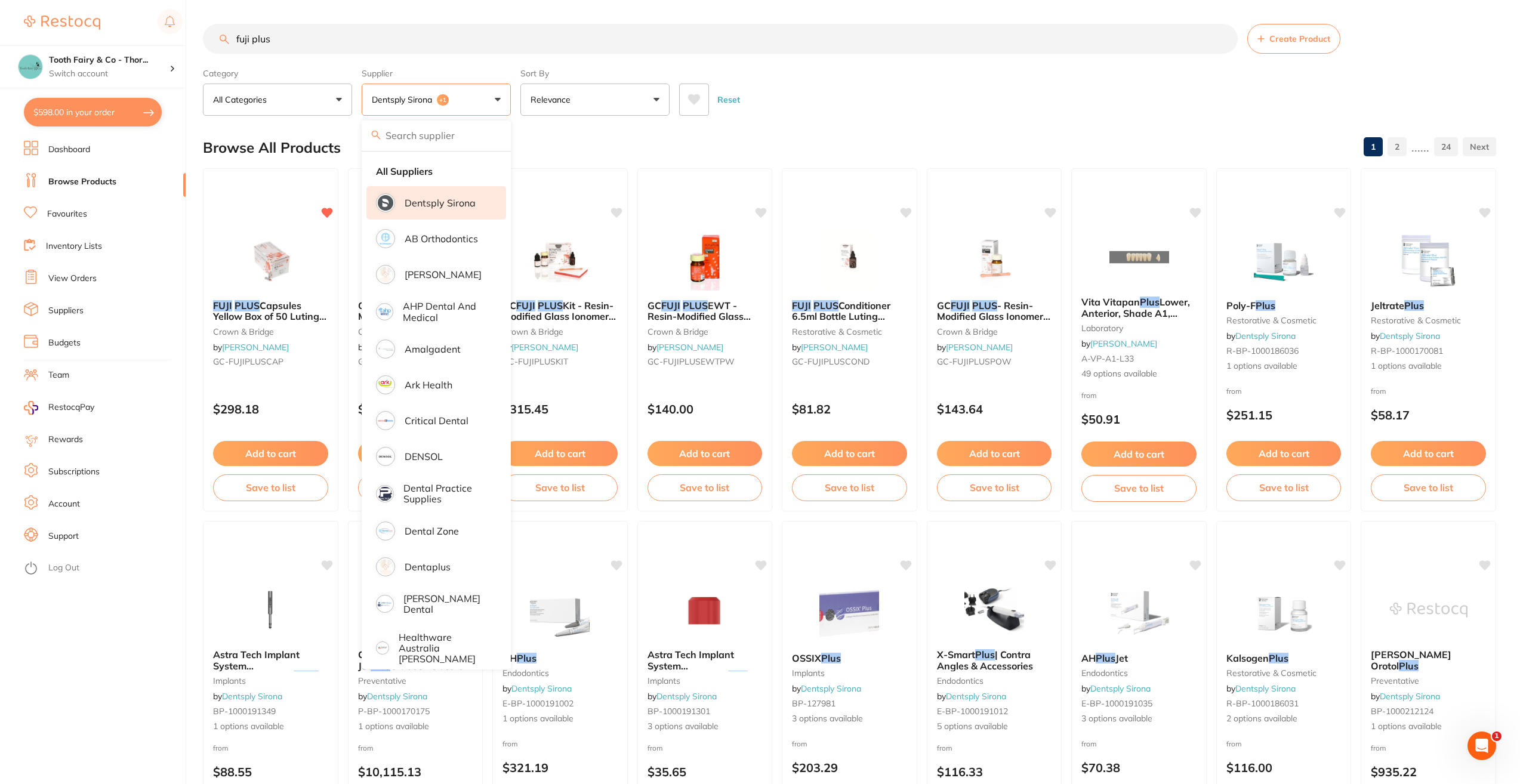
scroll to position [60, 0]
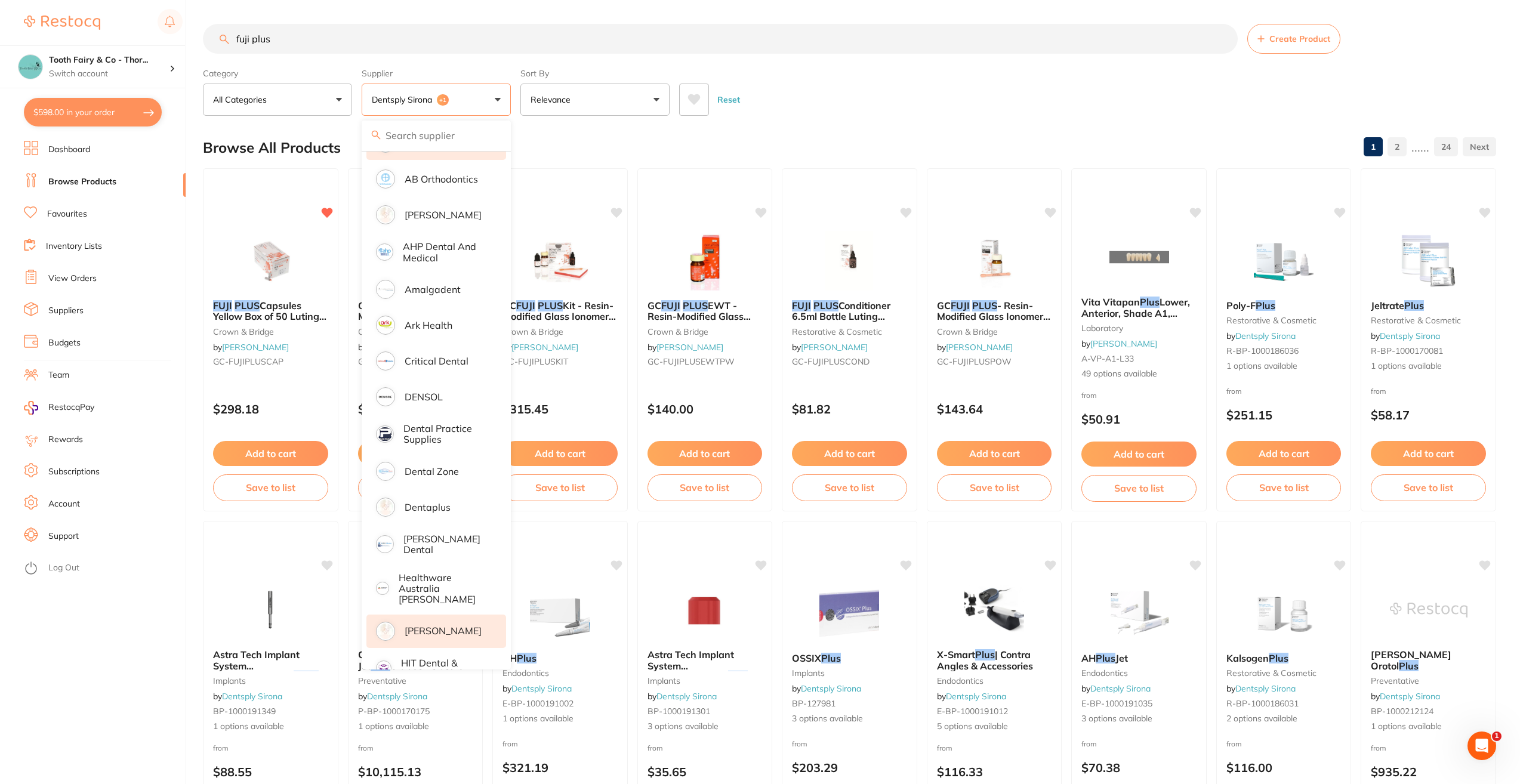
click at [428, 625] on p "[PERSON_NAME]" at bounding box center [443, 630] width 77 height 11
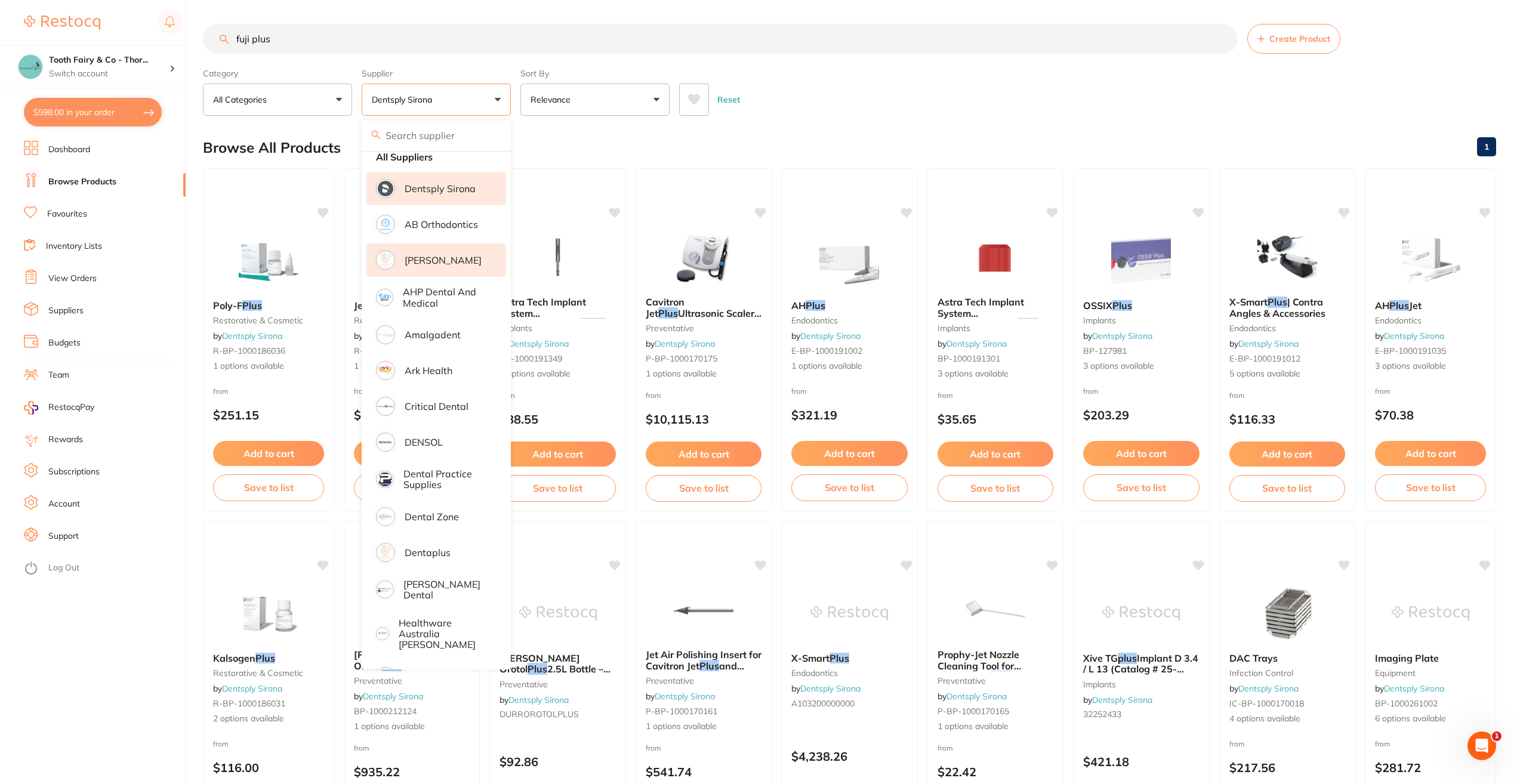
scroll to position [0, 0]
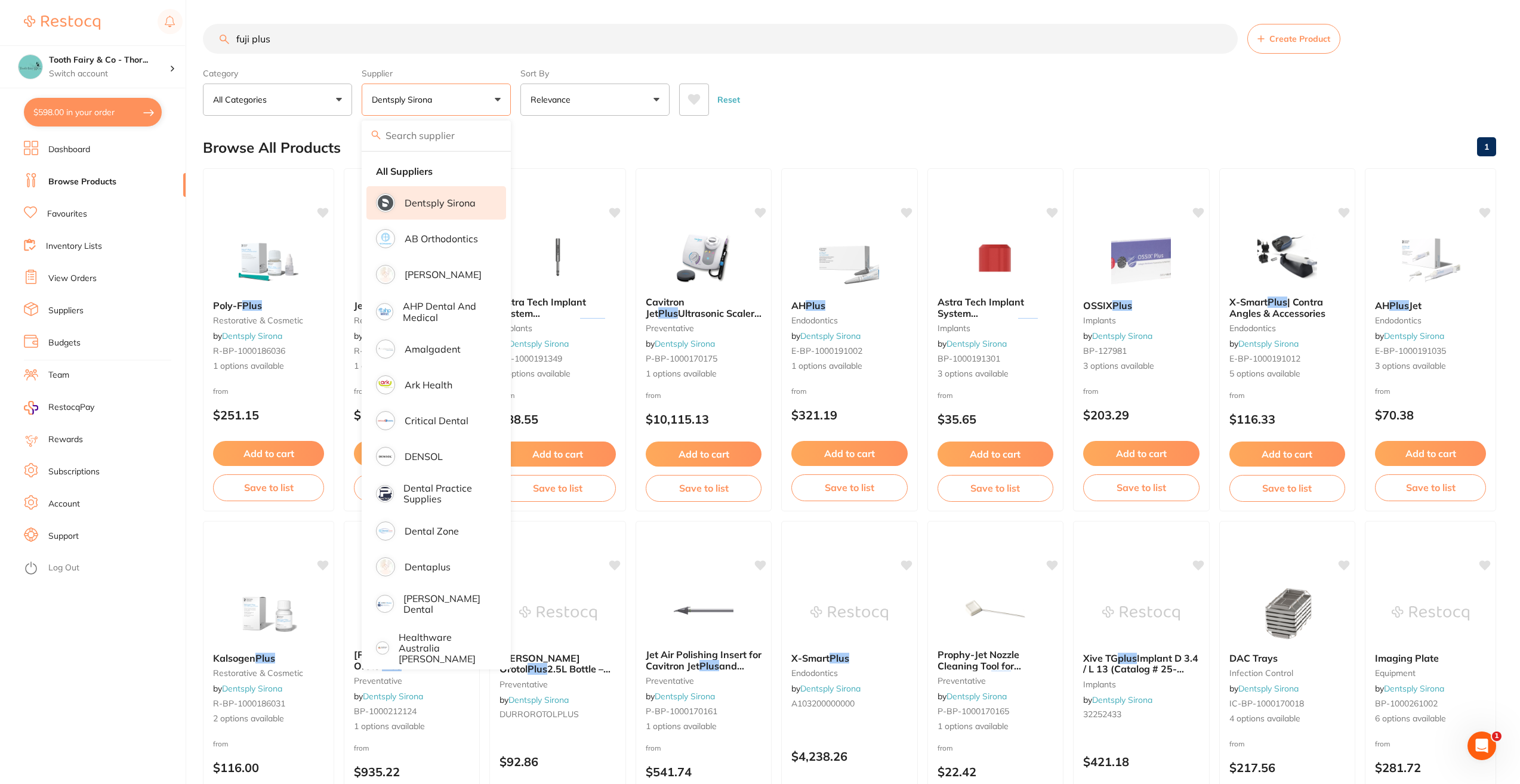
drag, startPoint x: 369, startPoint y: 54, endPoint x: 199, endPoint y: 54, distance: 170.0
click at [200, 54] on div "$598.00 Tooth Fairy & Co - Thor... Switch account Tooth Fairy & Co - Thornlands…" at bounding box center [760, 392] width 1520 height 784
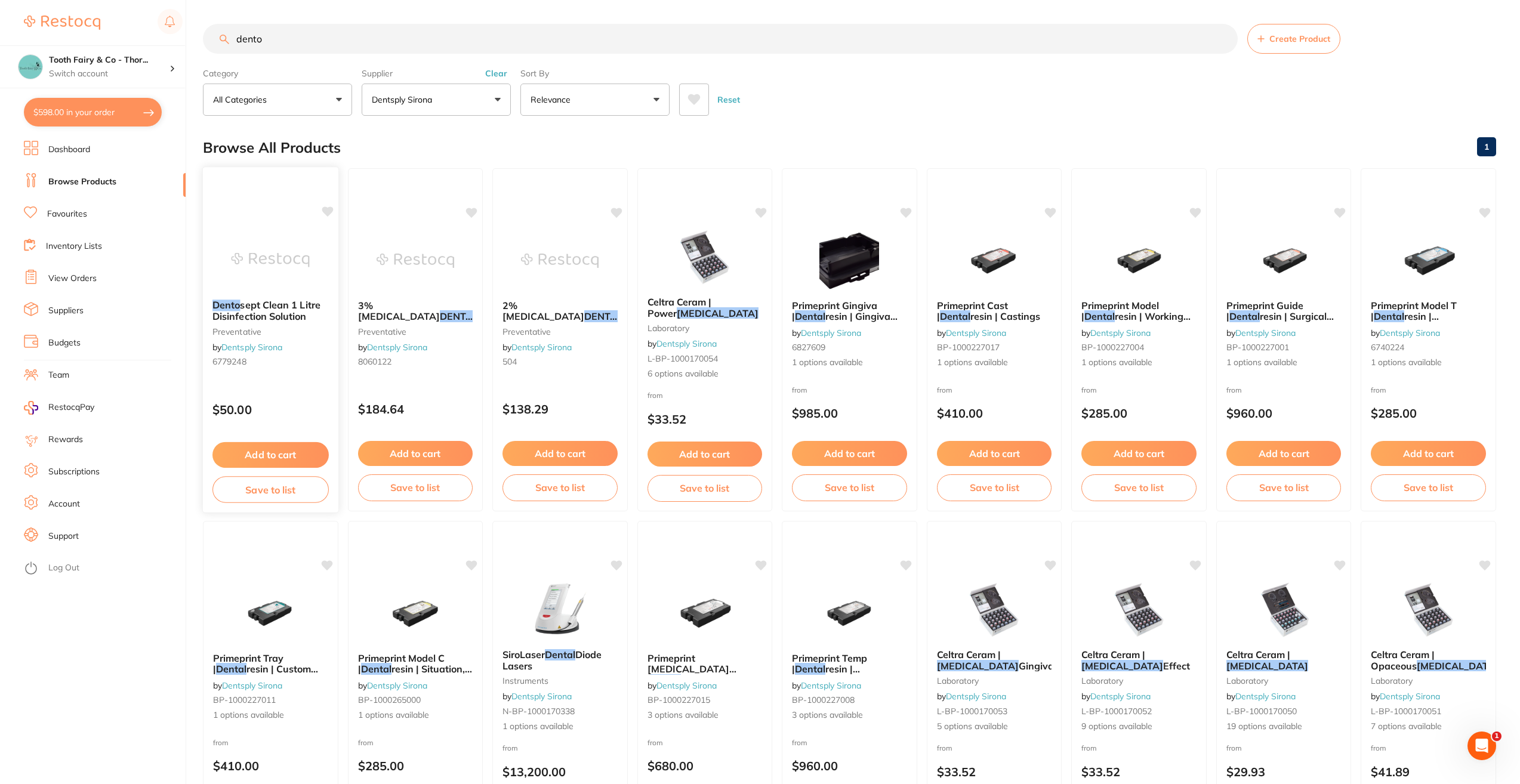
type input "dento"
click at [275, 454] on button "Add to cart" at bounding box center [270, 455] width 116 height 26
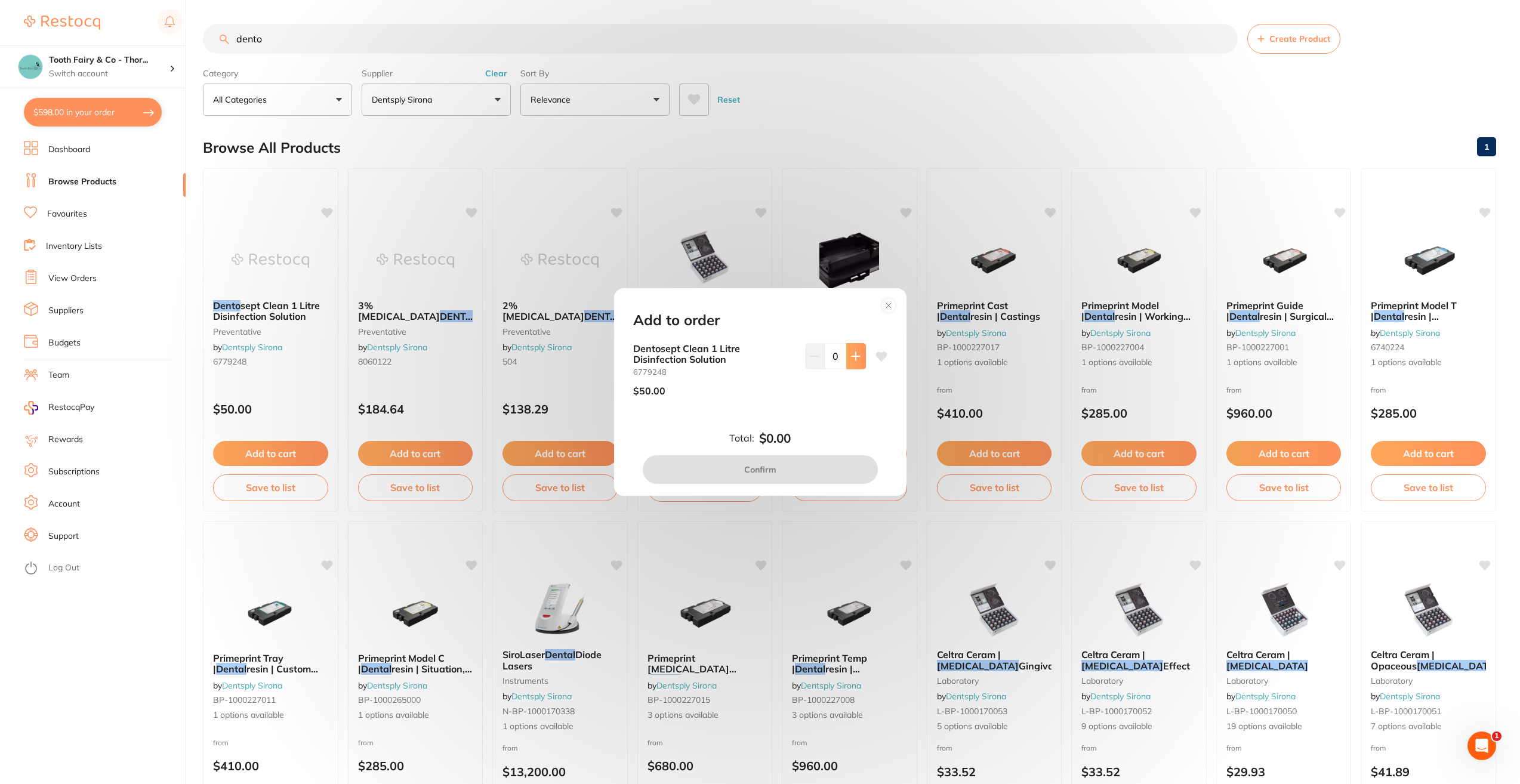
click at [861, 357] on button at bounding box center [856, 356] width 20 height 26
type input "4"
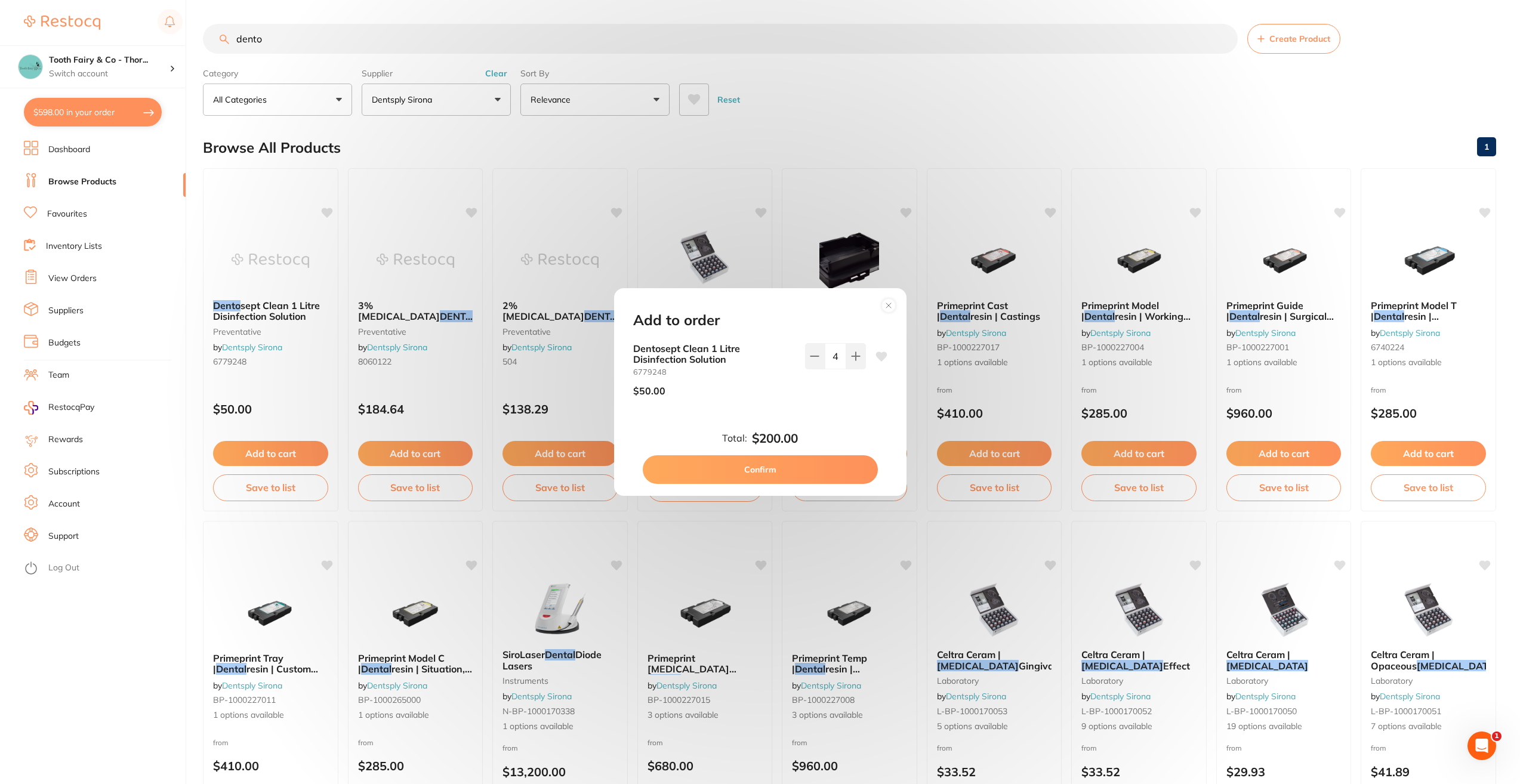
click at [808, 472] on button "Confirm" at bounding box center [760, 469] width 236 height 28
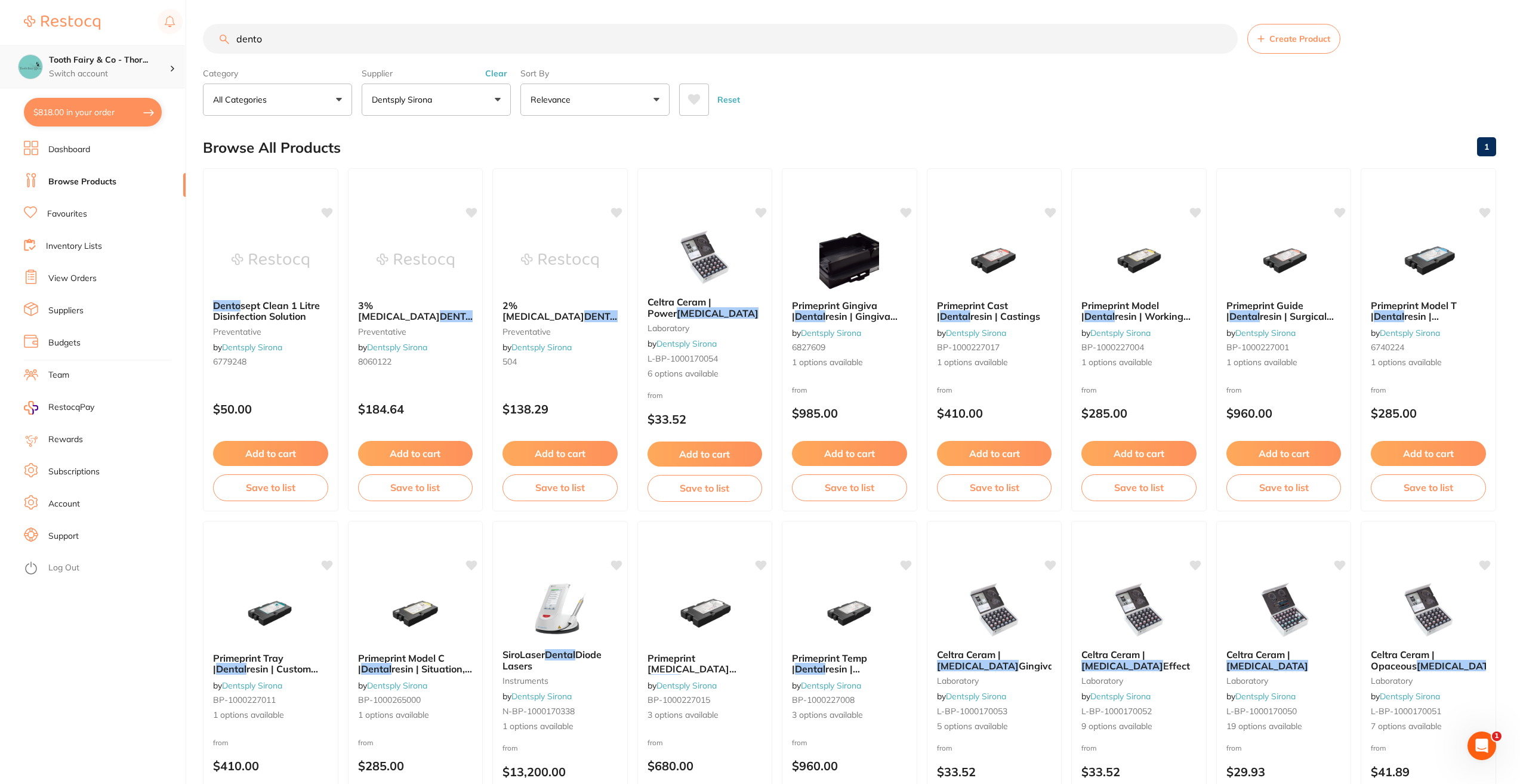
scroll to position [1, 0]
drag, startPoint x: 376, startPoint y: 42, endPoint x: 166, endPoint y: 51, distance: 210.2
click at [166, 51] on div "$818.00 Tooth Fairy & Co - Thor... Switch account Tooth Fairy & Co - Thornlands…" at bounding box center [760, 392] width 1520 height 784
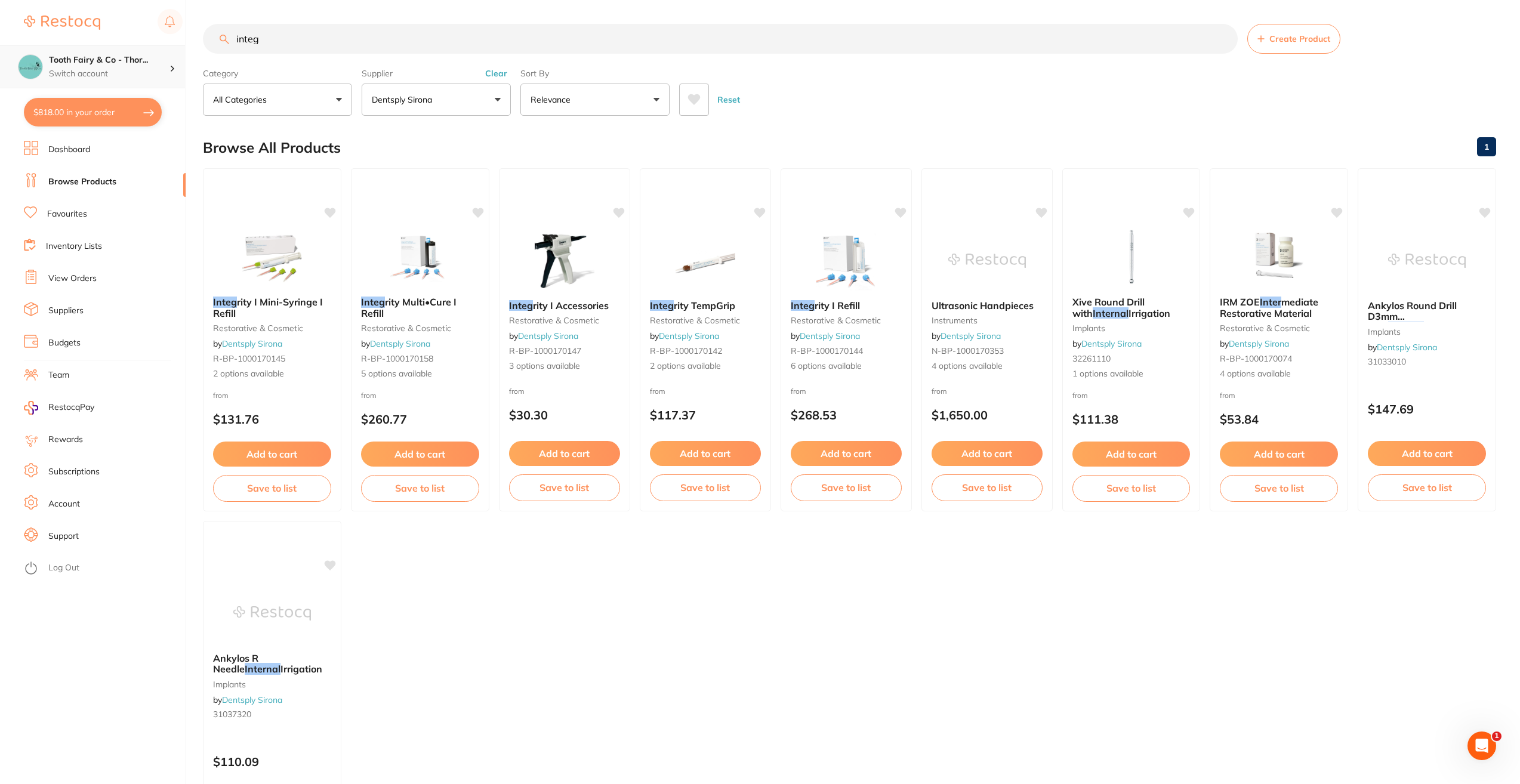
scroll to position [0, 0]
type input "integ"
click at [716, 455] on button "Add to cart" at bounding box center [706, 455] width 112 height 26
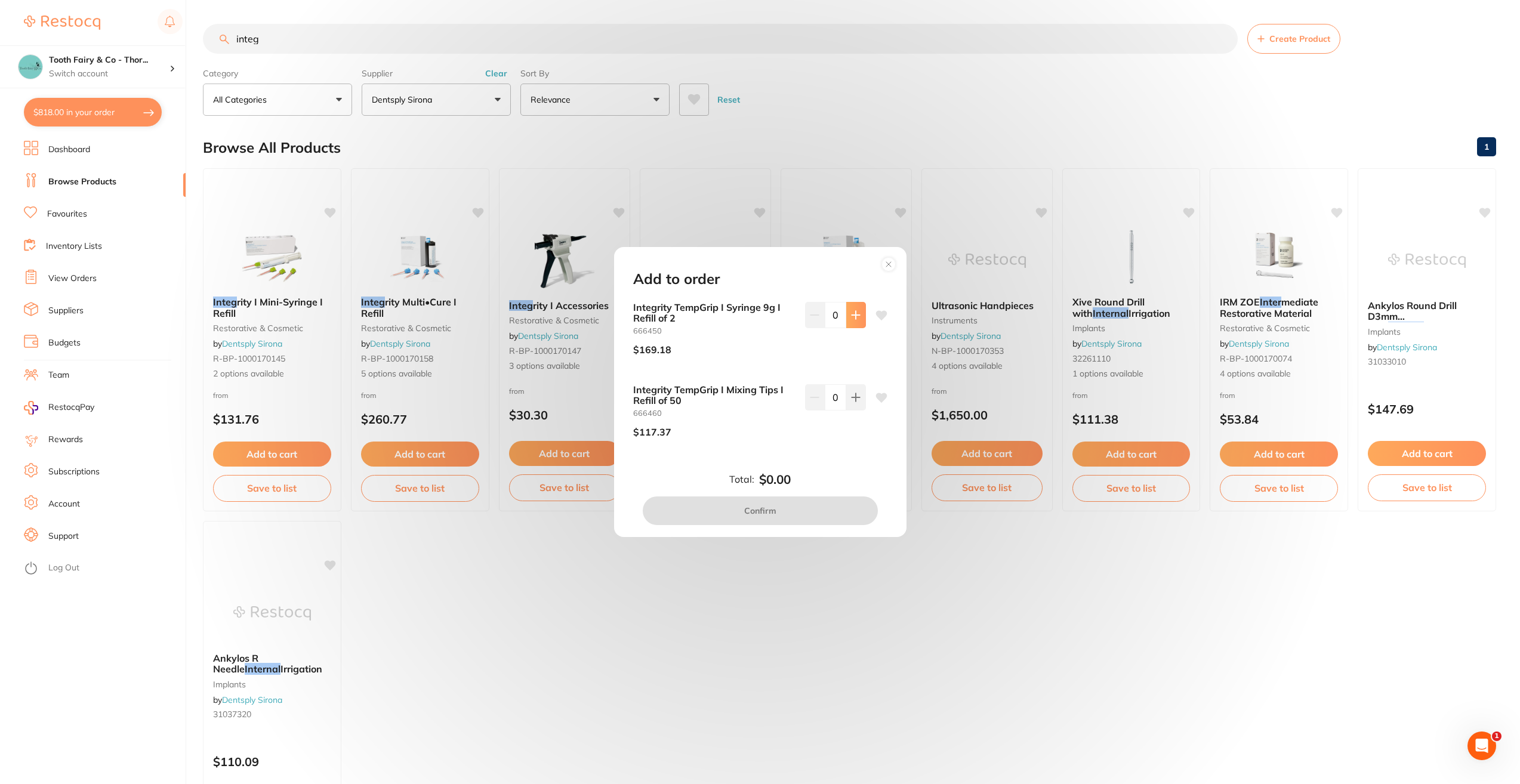
click at [855, 321] on button at bounding box center [856, 315] width 20 height 26
type input "1"
click at [875, 399] on icon at bounding box center [881, 397] width 12 height 10
click at [880, 316] on icon at bounding box center [881, 316] width 12 height 10
click at [789, 507] on button "Confirm" at bounding box center [760, 510] width 236 height 28
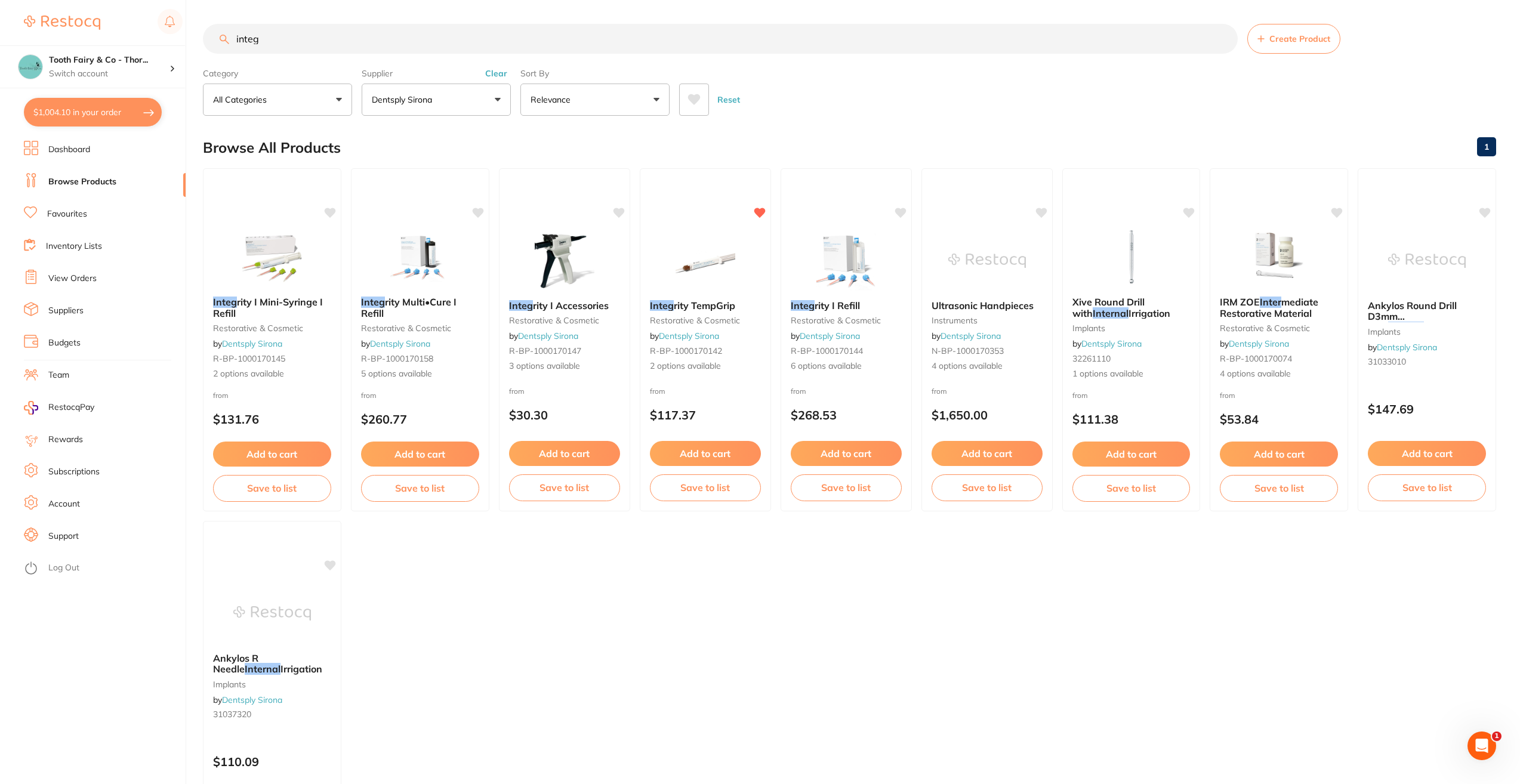
click at [506, 101] on button "Dentsply Sirona" at bounding box center [436, 99] width 149 height 32
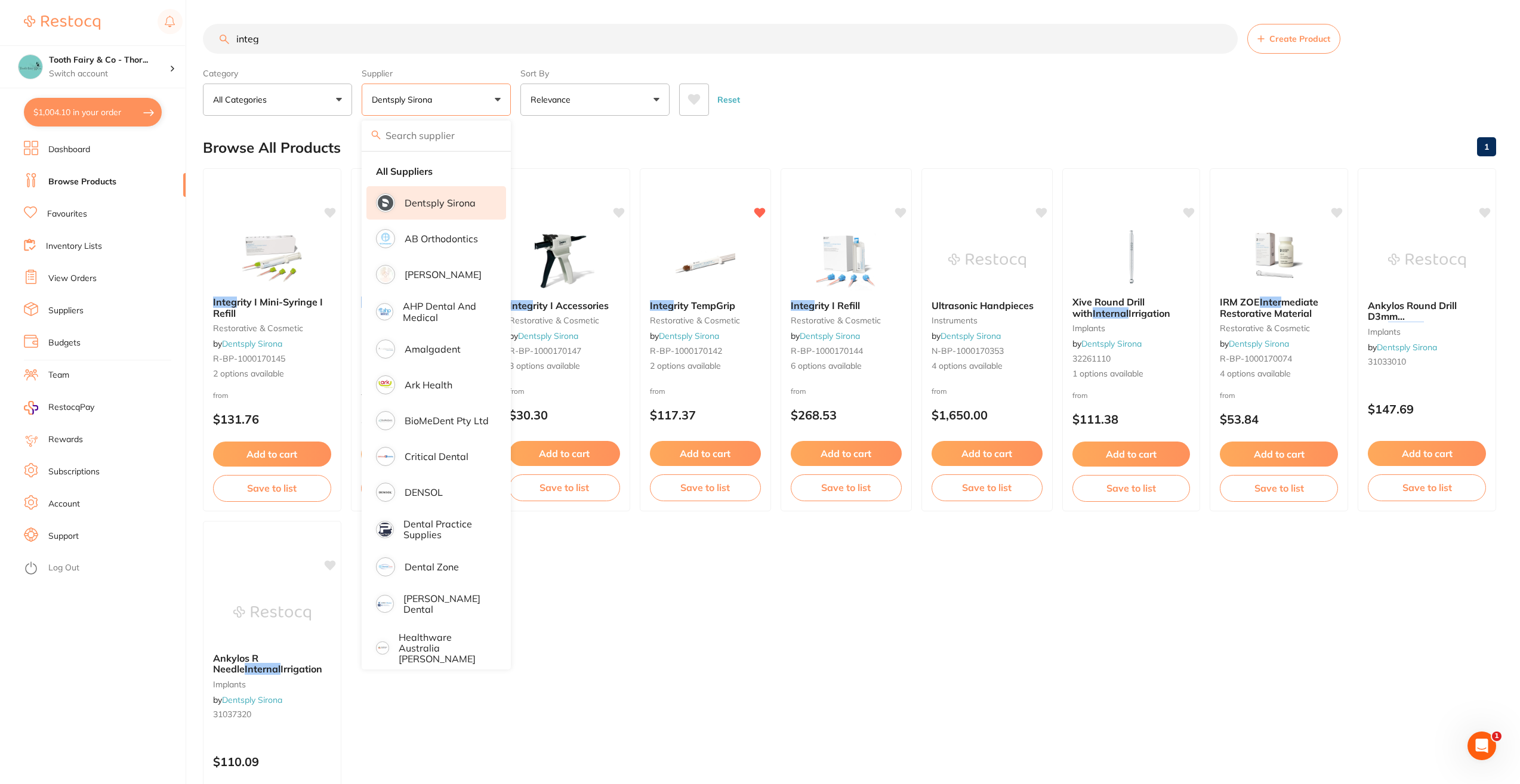
click at [438, 203] on p "Dentsply Sirona" at bounding box center [440, 202] width 71 height 11
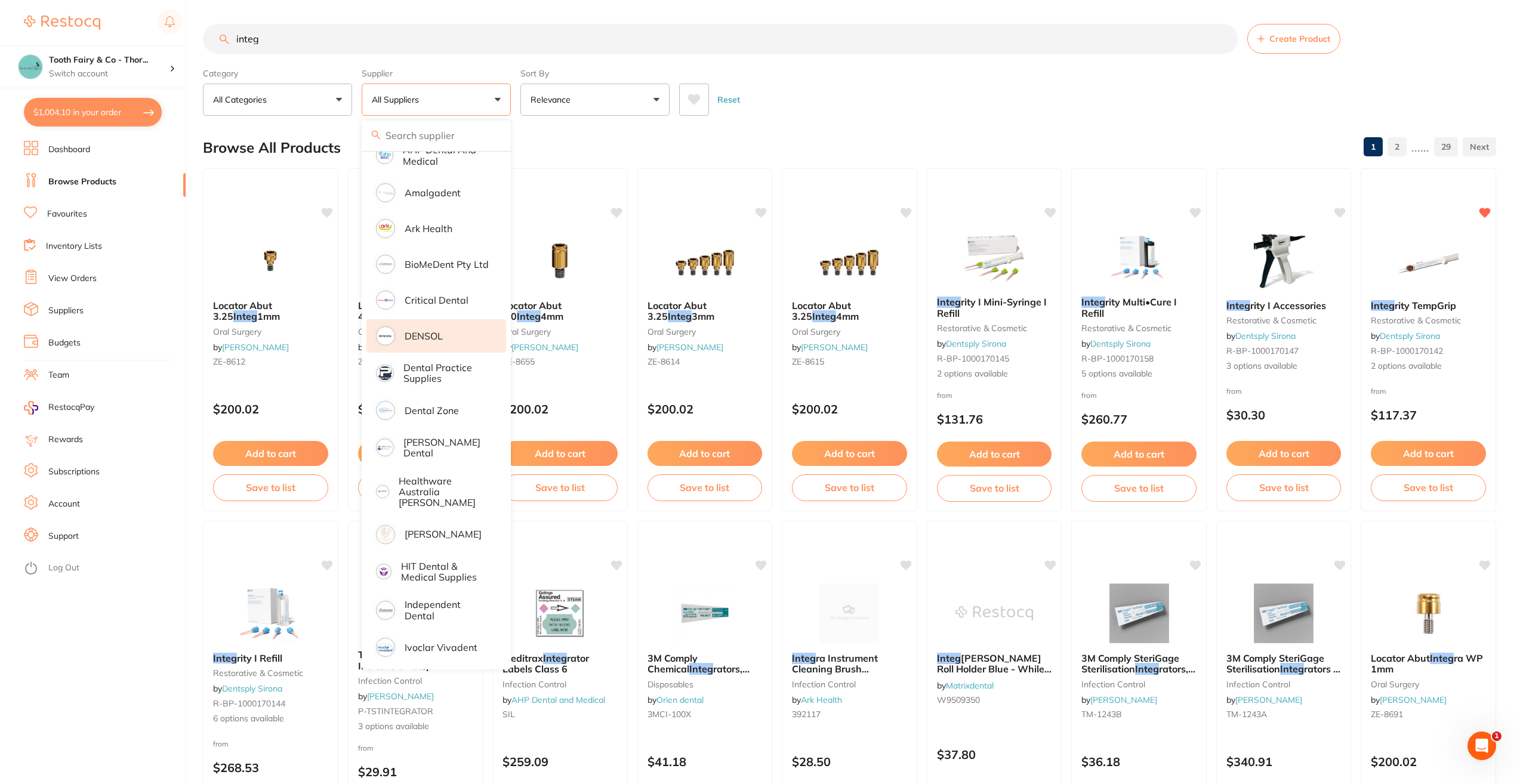
scroll to position [179, 0]
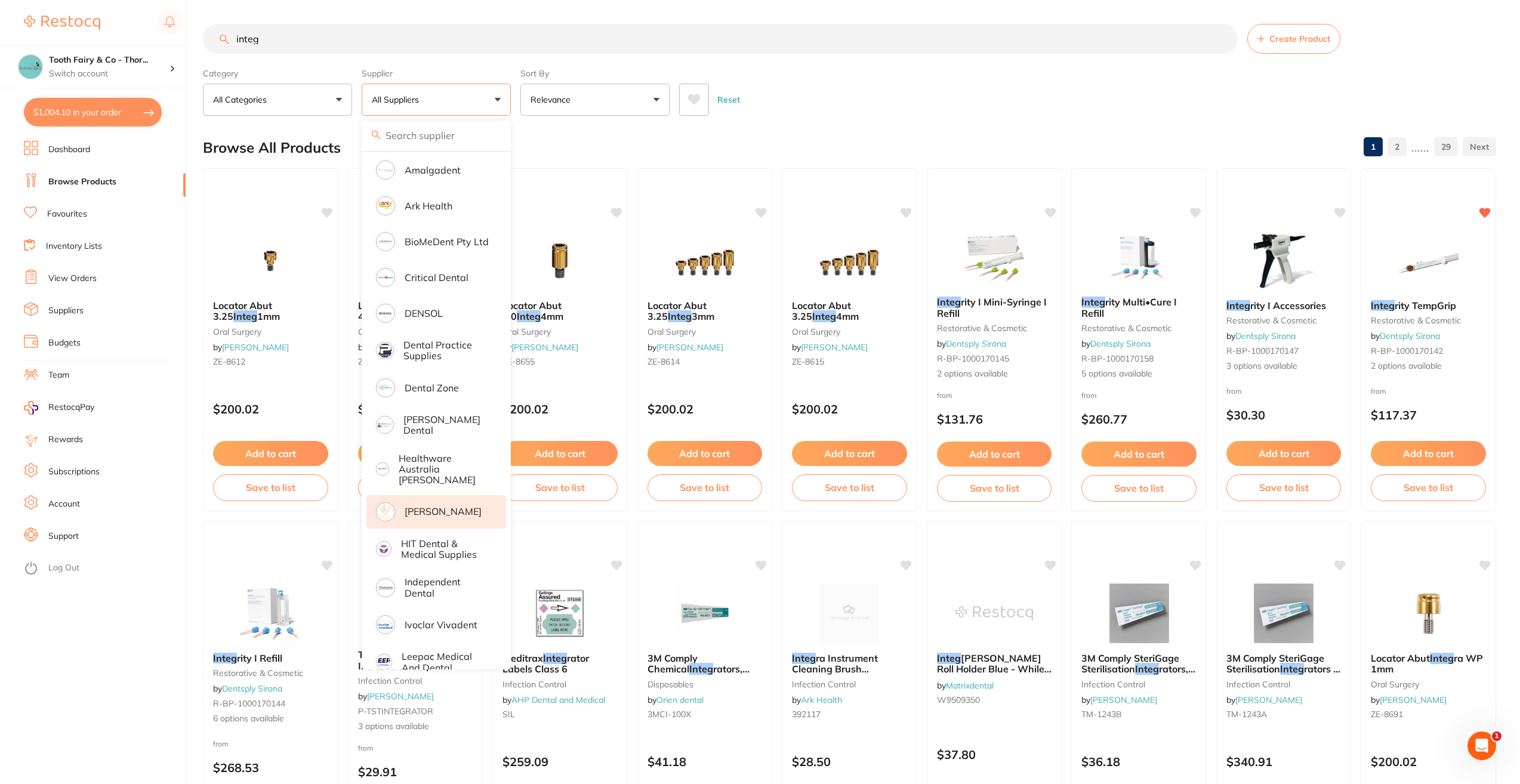
click at [429, 506] on p "[PERSON_NAME]" at bounding box center [443, 511] width 77 height 11
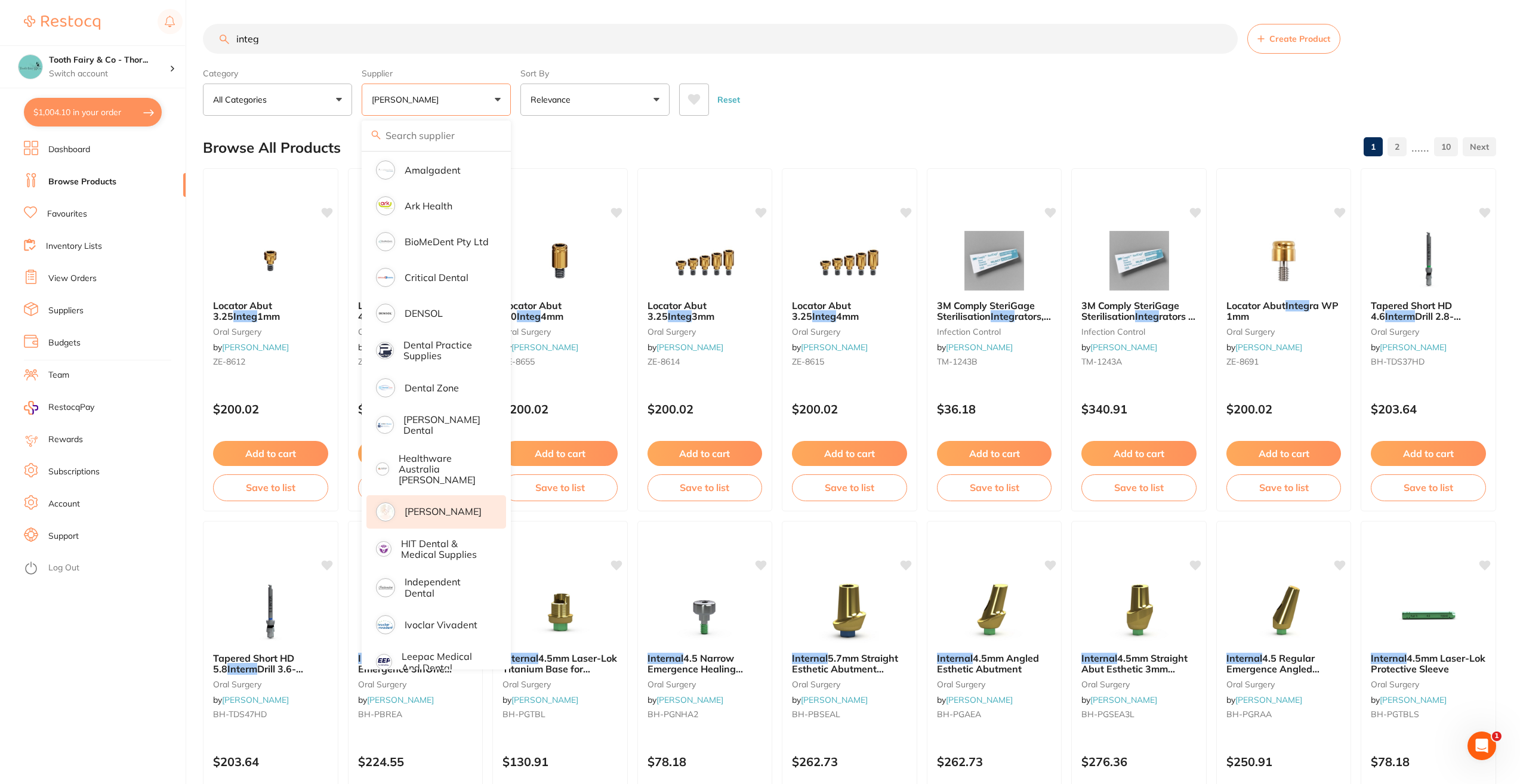
scroll to position [0, 0]
click at [369, 43] on input "integ" at bounding box center [720, 38] width 1034 height 29
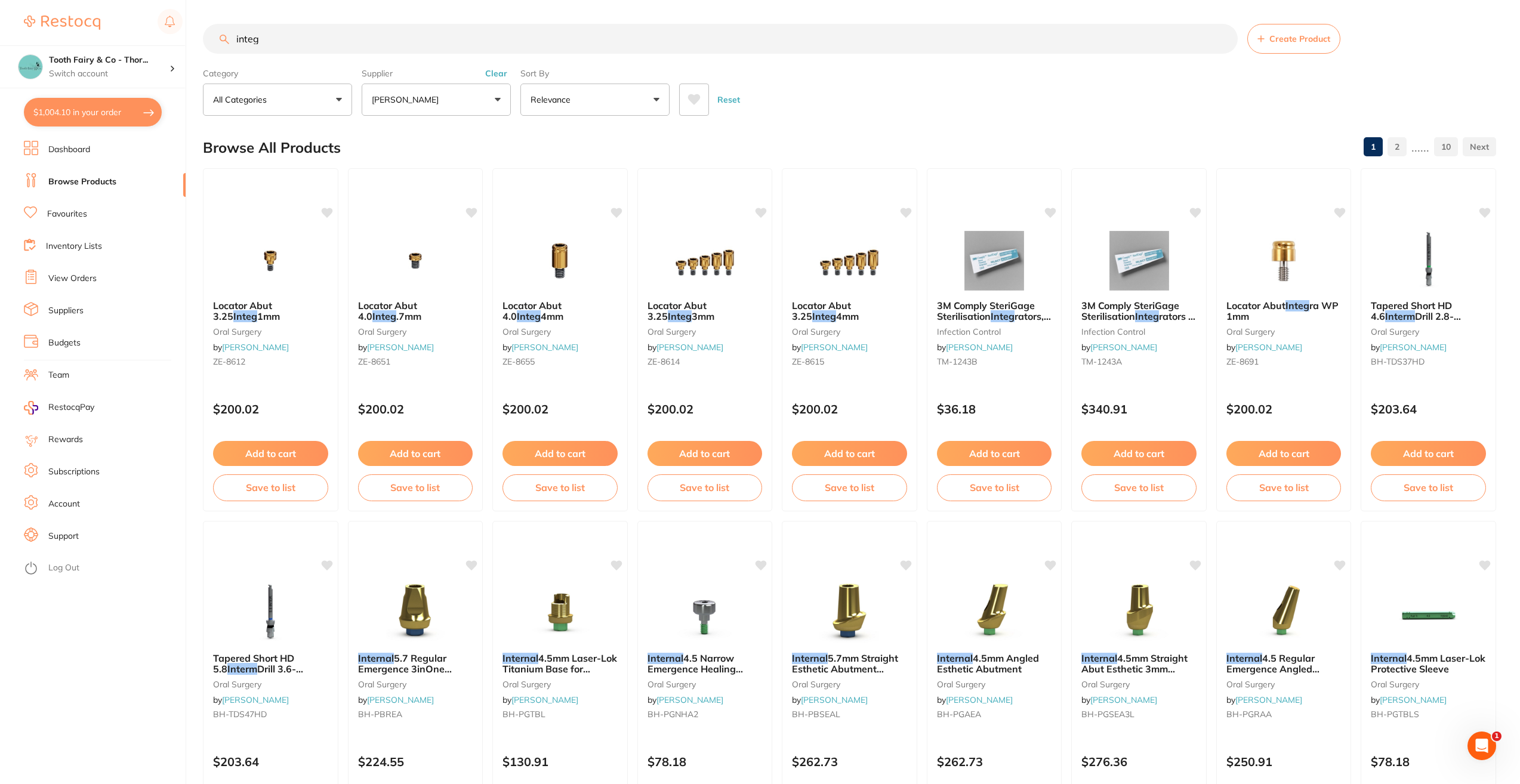
drag, startPoint x: 369, startPoint y: 43, endPoint x: 154, endPoint y: 40, distance: 215.0
click at [160, 41] on div "$1,004.10 Tooth Fairy & Co - Thor... Switch account Tooth Fairy & Co - Thornlan…" at bounding box center [760, 392] width 1520 height 784
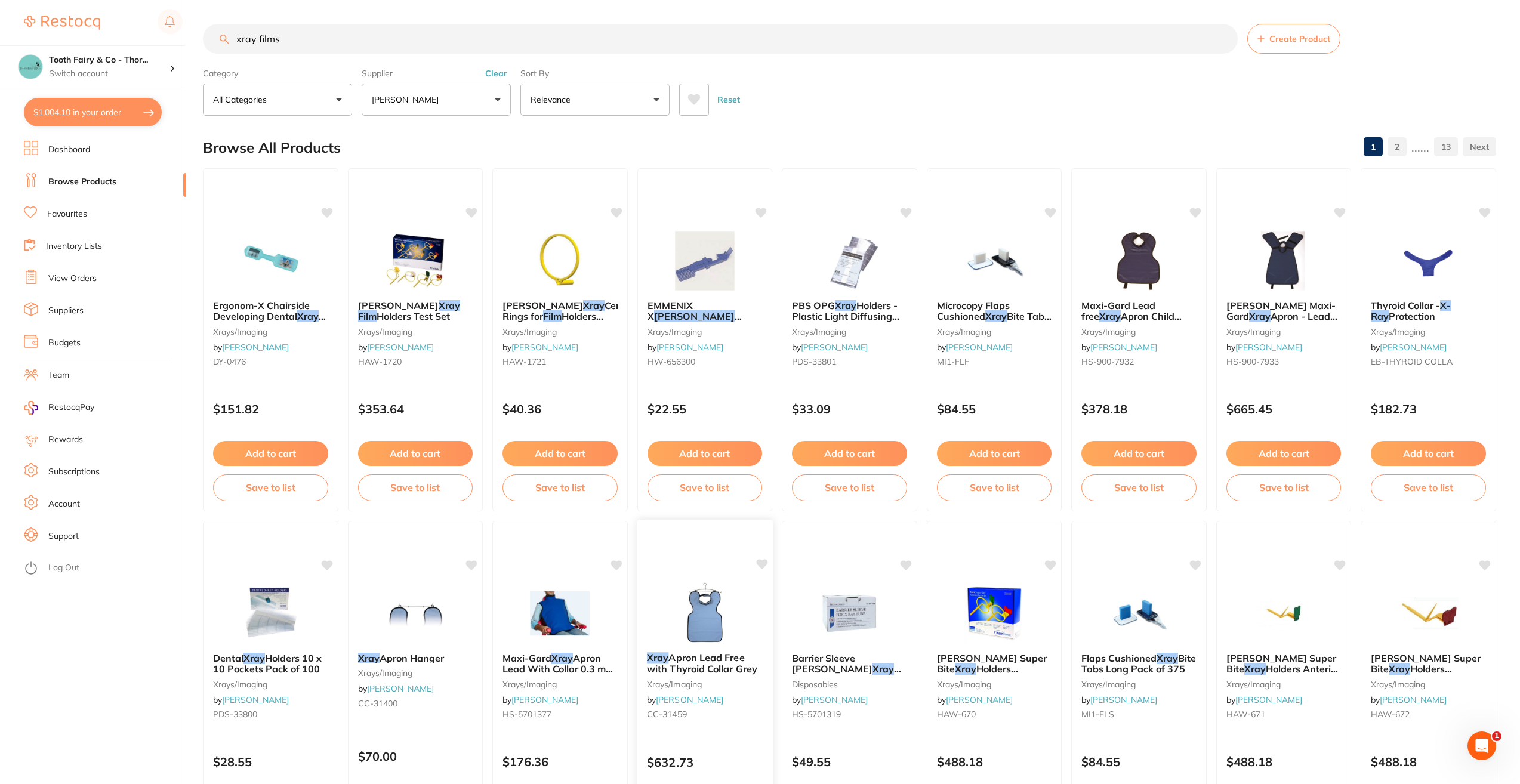
type input "xray films"
click at [128, 113] on button "$1,004.10 in your order" at bounding box center [92, 112] width 137 height 28
checkbox input "true"
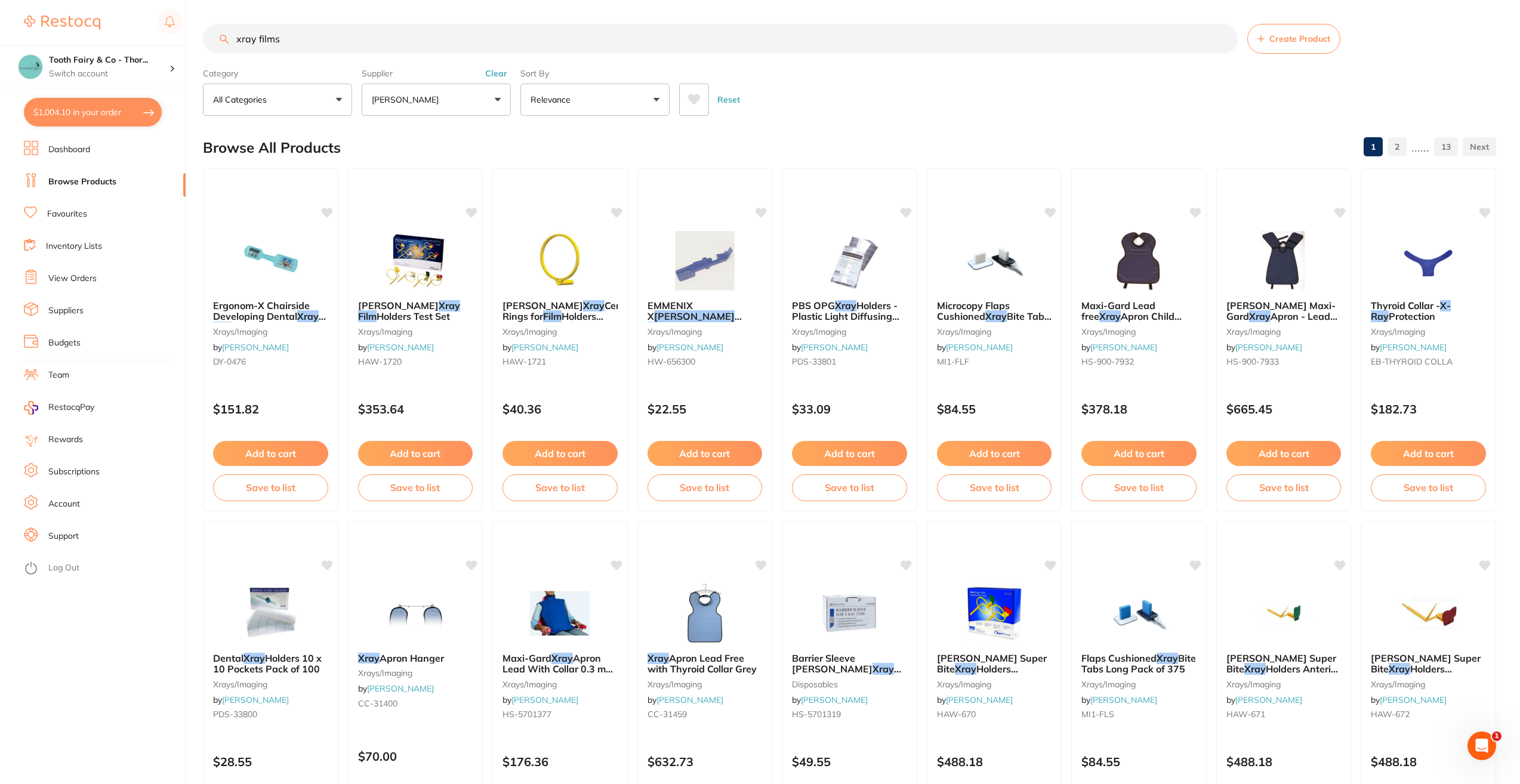
checkbox input "true"
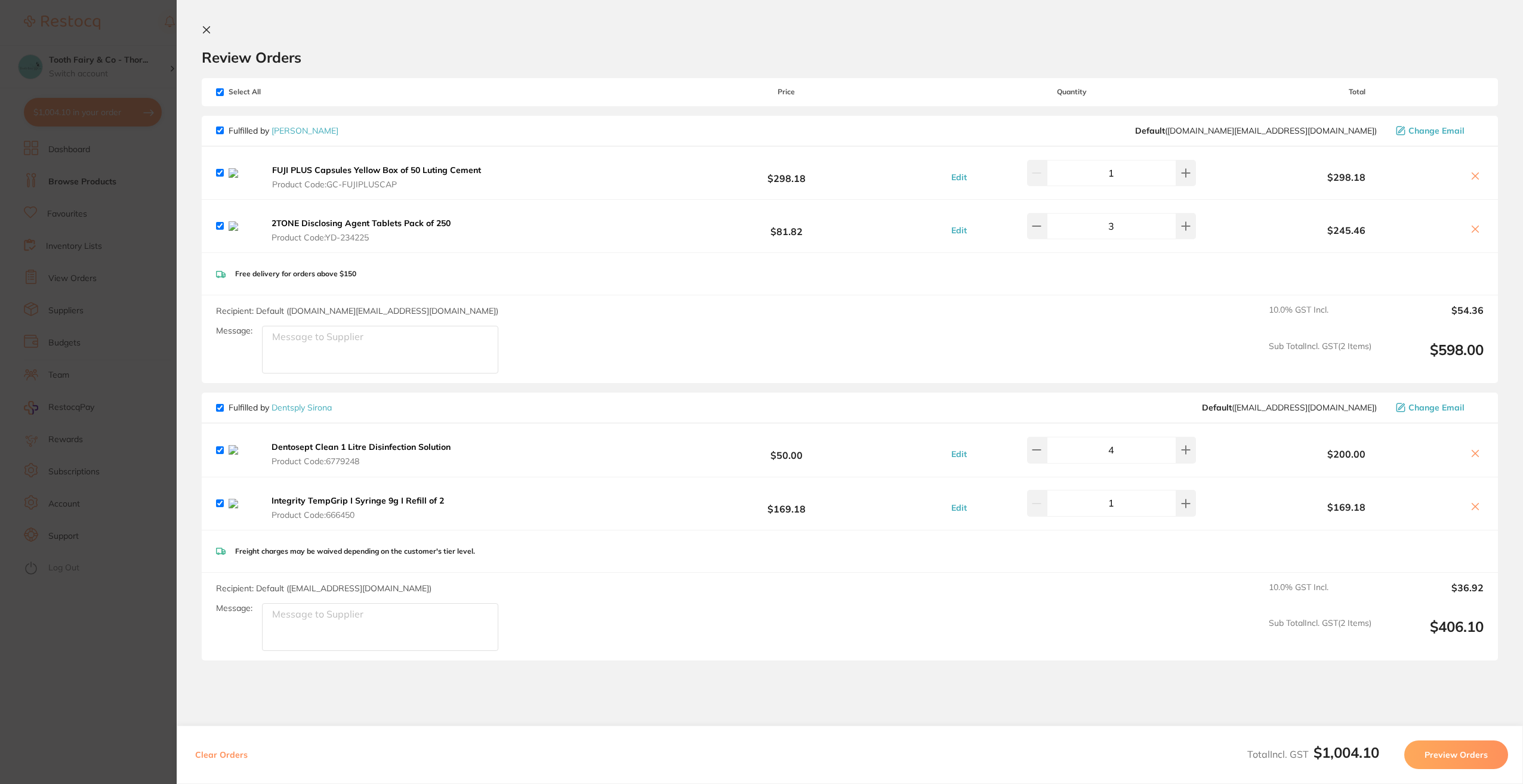
click at [1472, 233] on icon at bounding box center [1475, 230] width 10 height 10
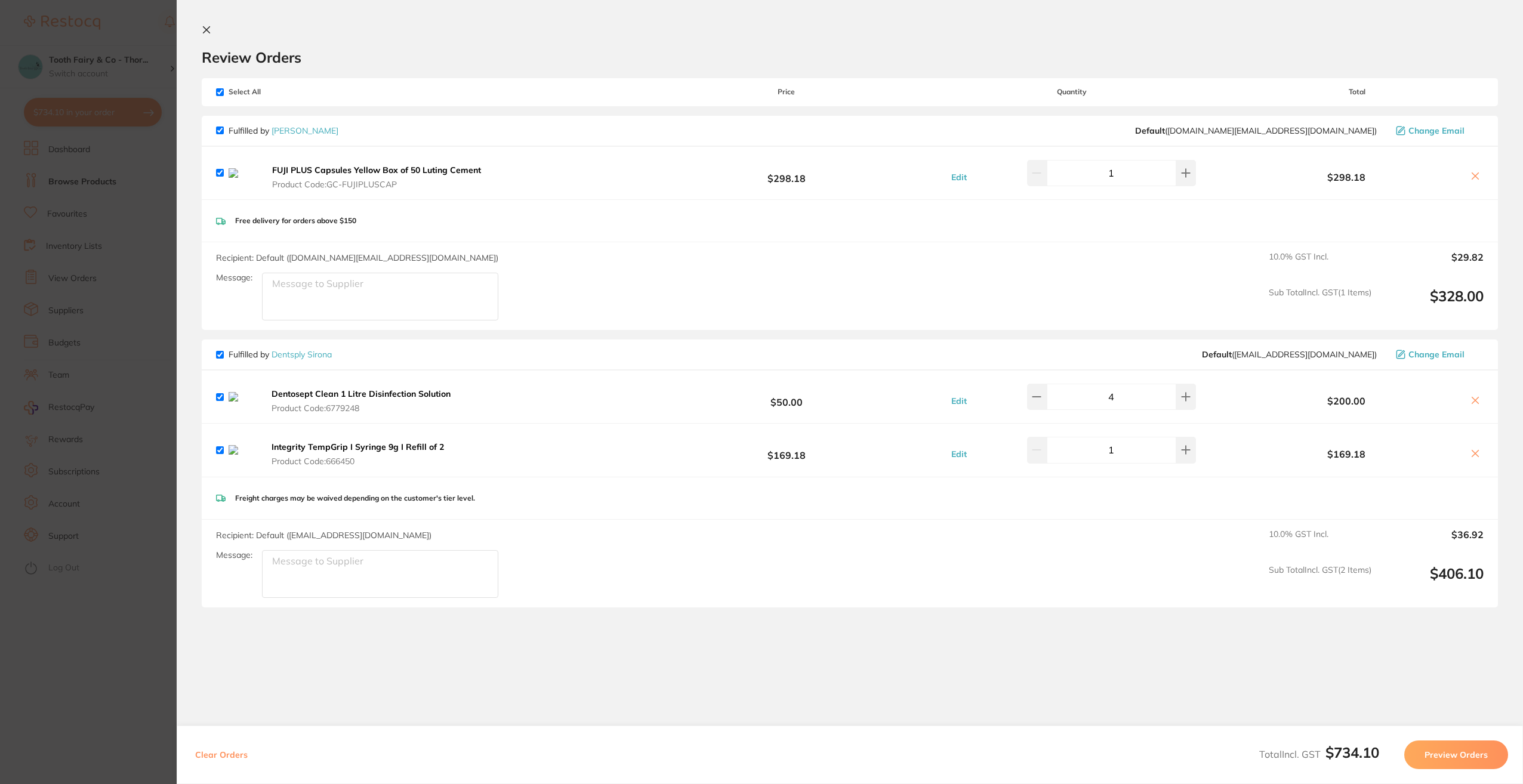
click at [1472, 179] on icon at bounding box center [1475, 176] width 7 height 7
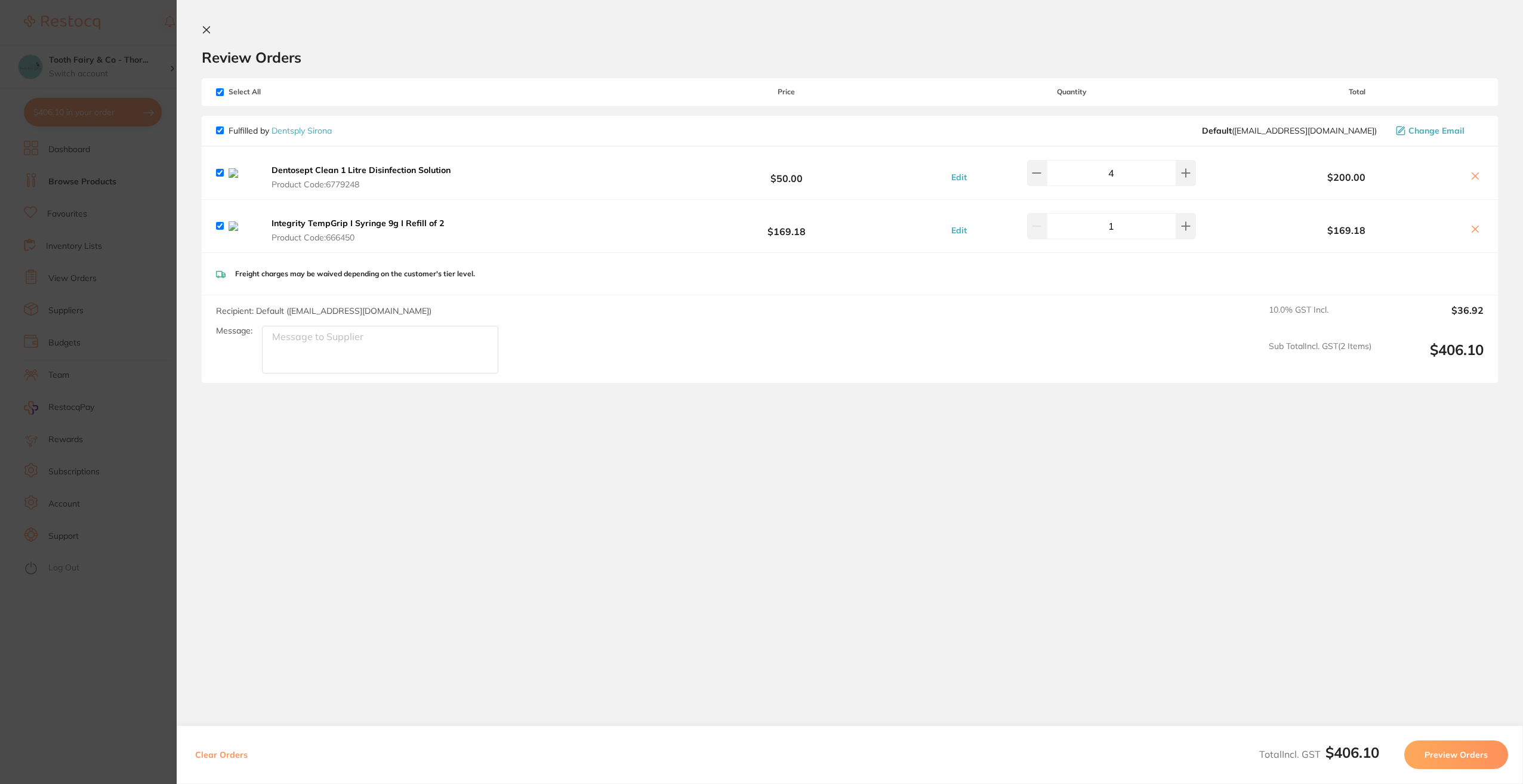
click at [1475, 230] on icon at bounding box center [1475, 230] width 10 height 10
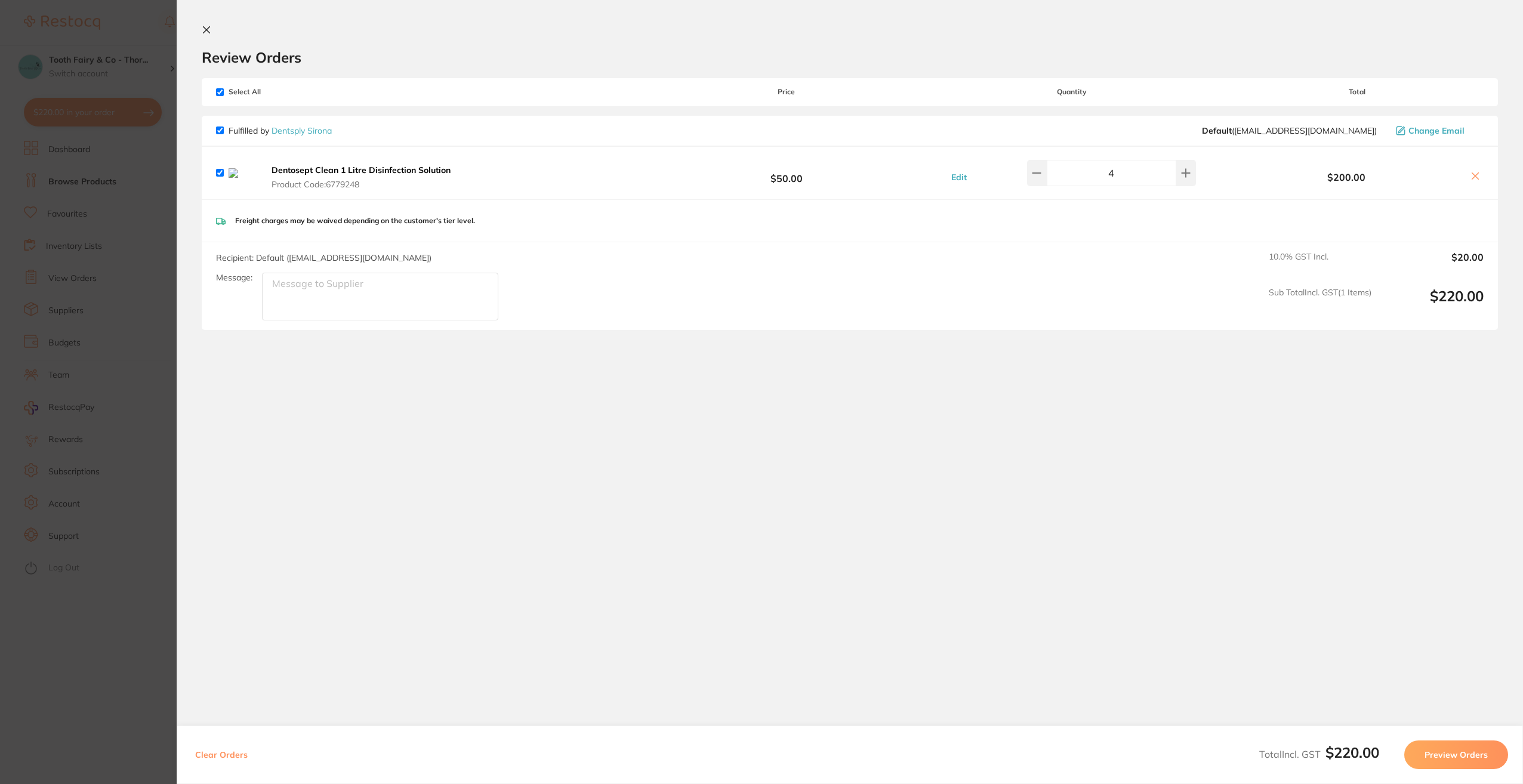
click at [1471, 178] on icon at bounding box center [1475, 177] width 10 height 10
checkbox input "false"
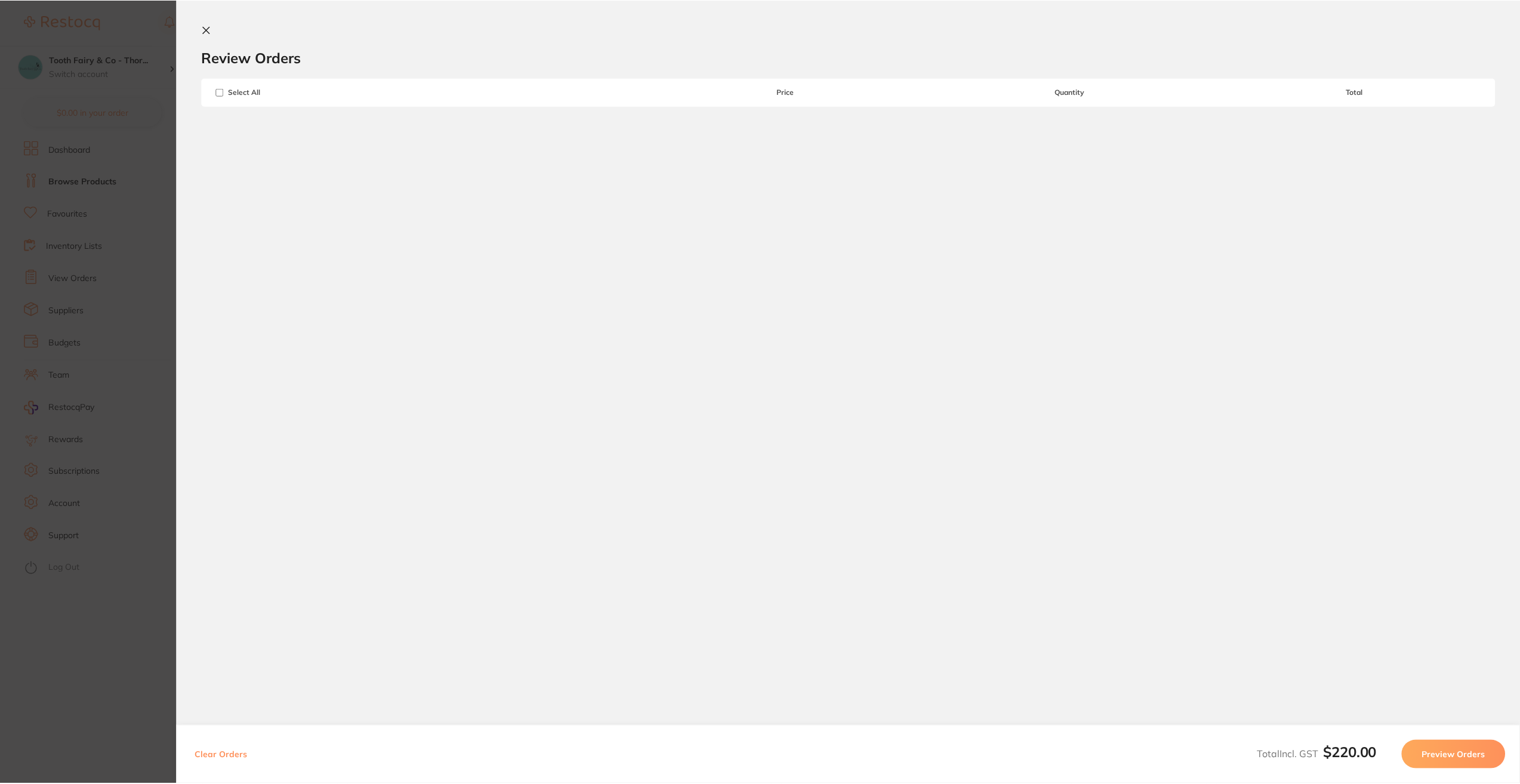
scroll to position [1, 0]
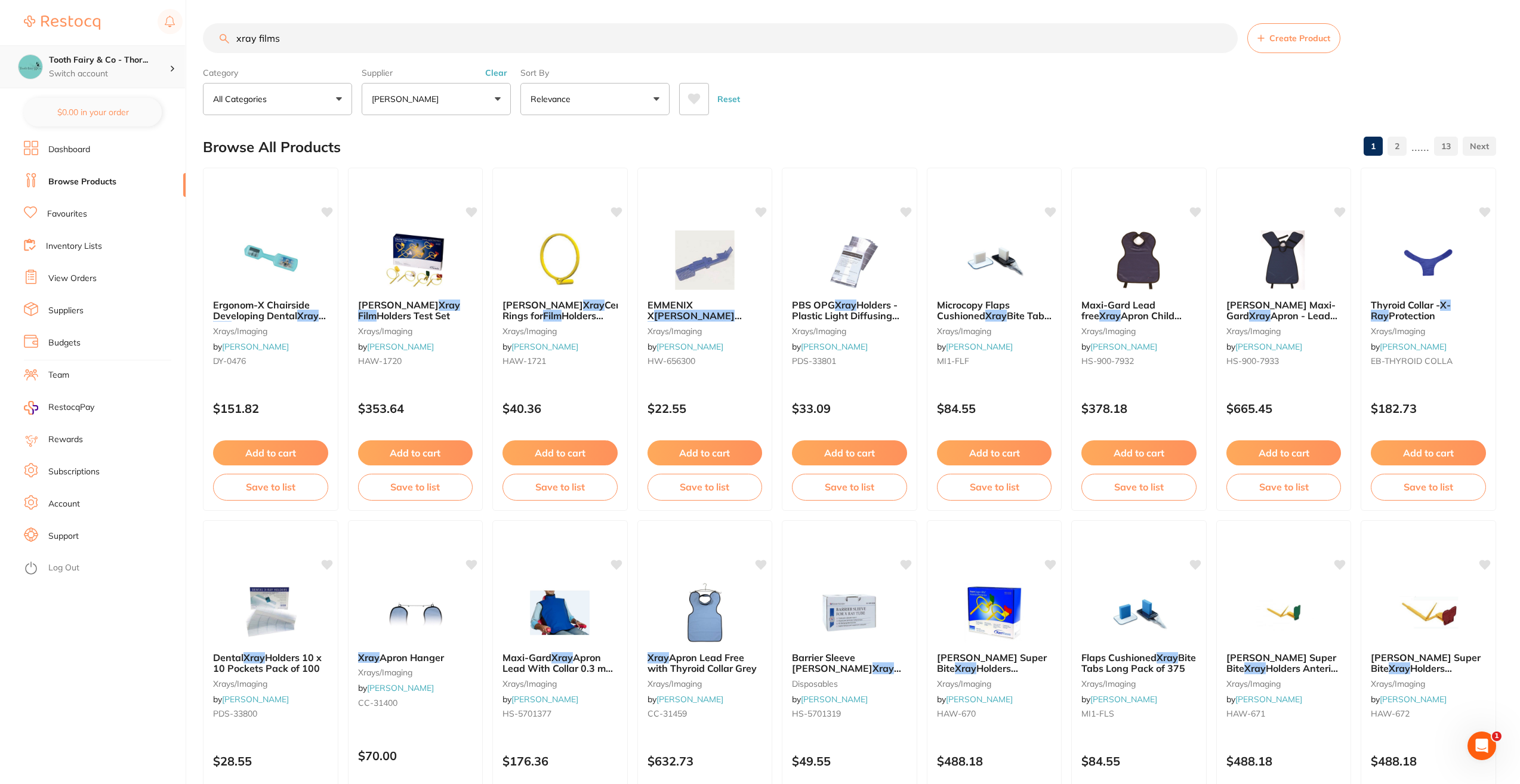
click at [121, 73] on p "Switch account" at bounding box center [109, 74] width 121 height 12
click at [138, 140] on h4 "Tooth Fairy & Co - [PERSON_NAME]" at bounding box center [113, 145] width 128 height 24
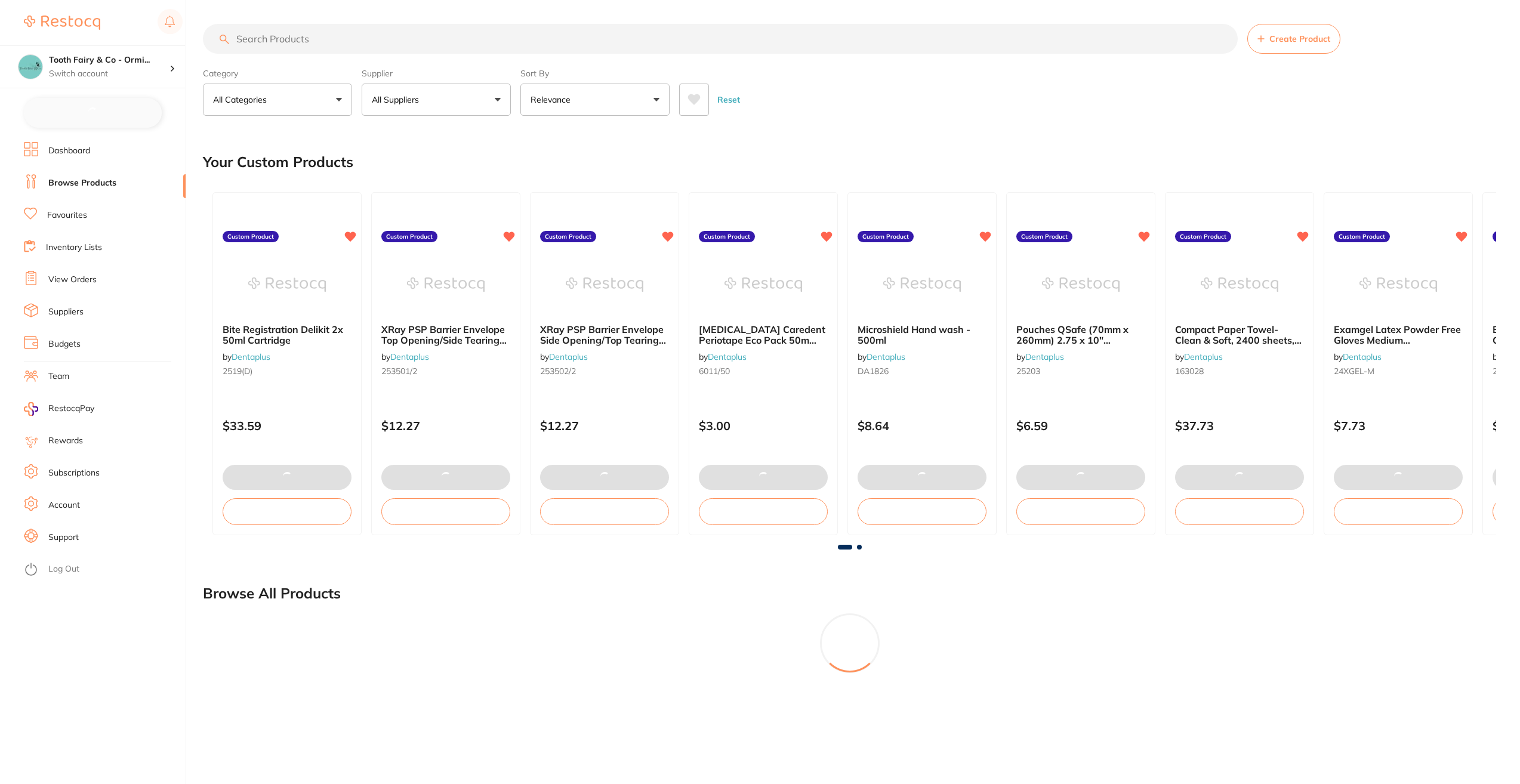
checkbox input "false"
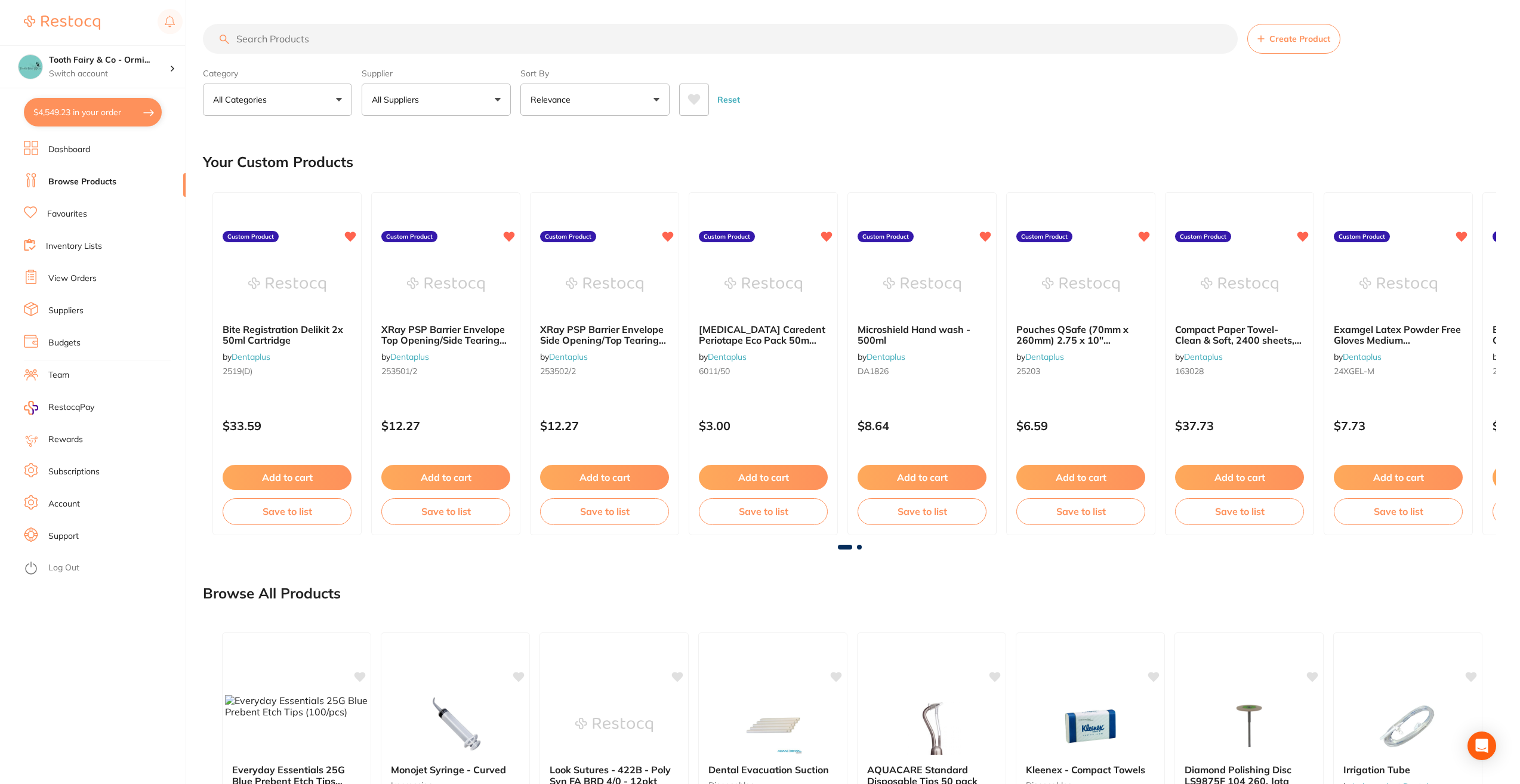
click at [499, 98] on button "All Suppliers" at bounding box center [436, 99] width 149 height 32
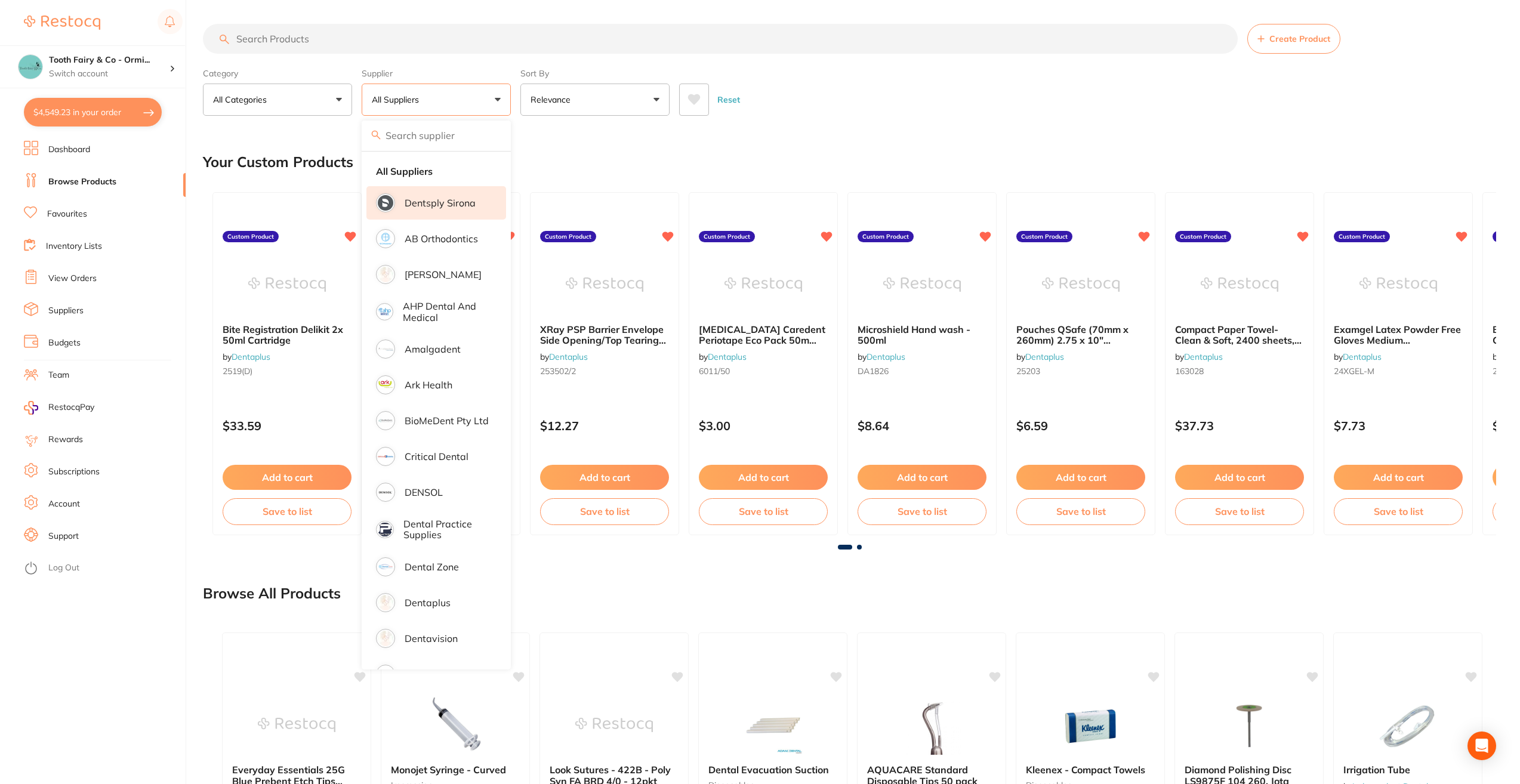
click at [462, 207] on p "Dentsply Sirona" at bounding box center [440, 202] width 71 height 11
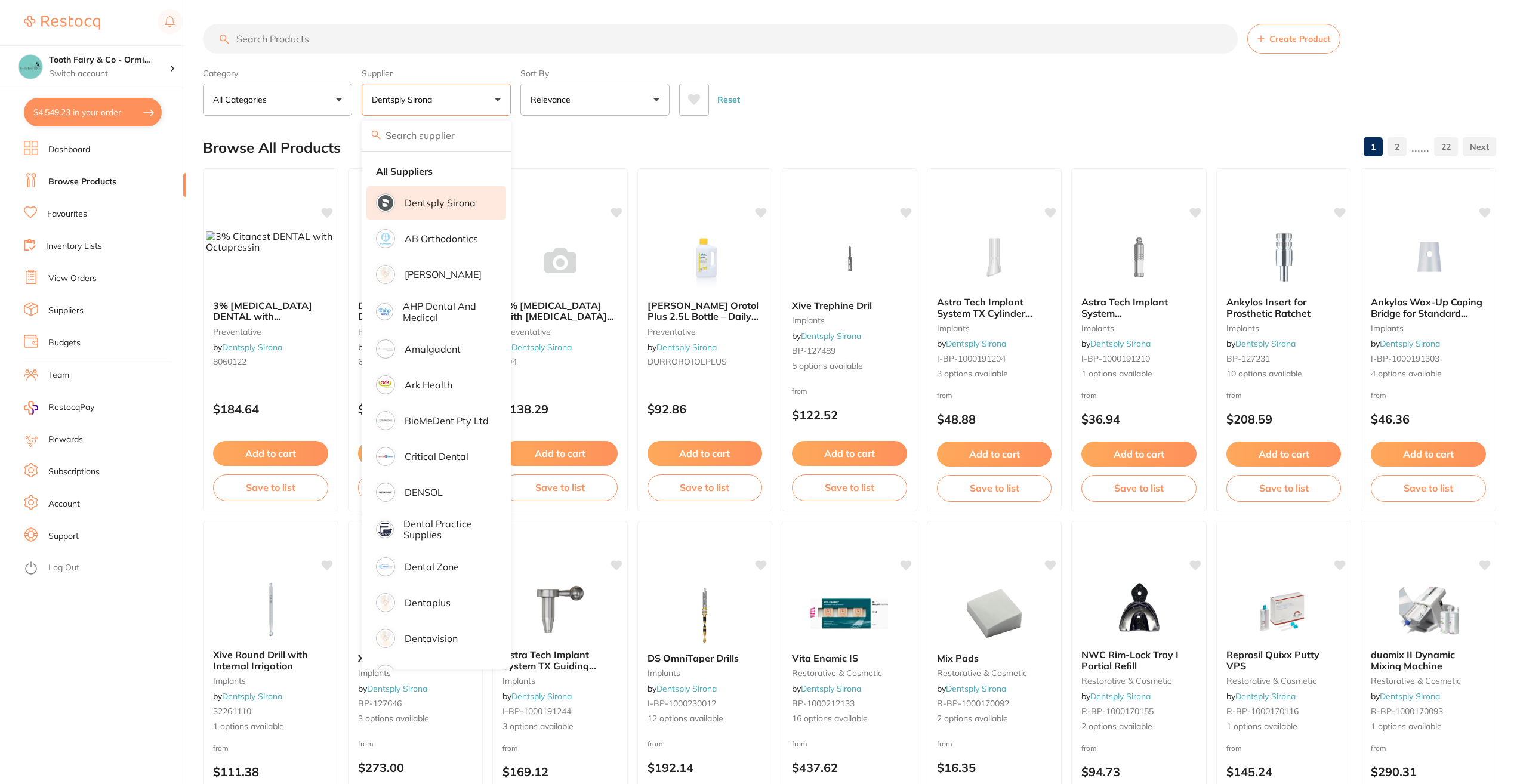
click at [330, 46] on input "search" at bounding box center [720, 38] width 1034 height 29
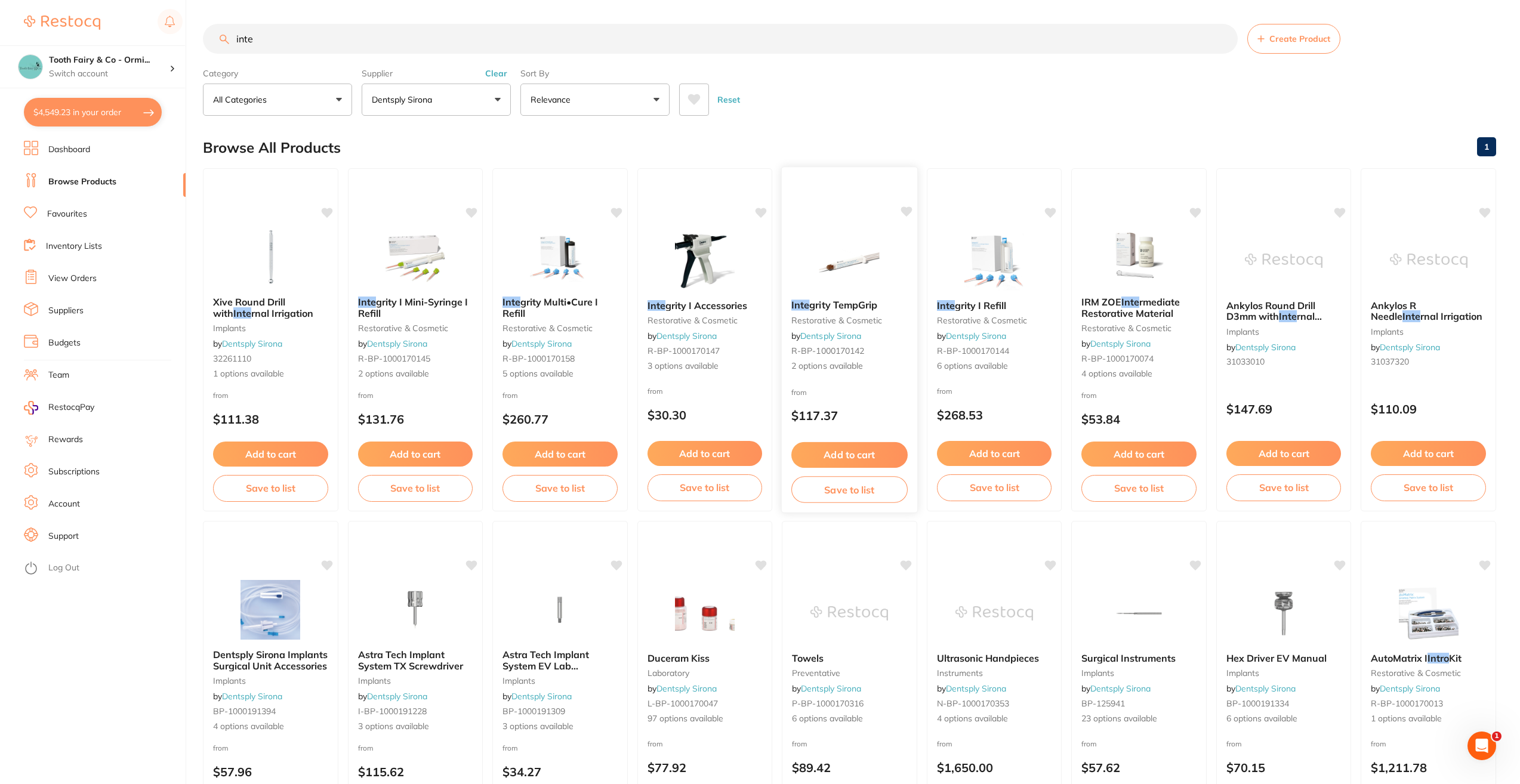
type input "inte"
click at [858, 451] on button "Add to cart" at bounding box center [849, 455] width 116 height 26
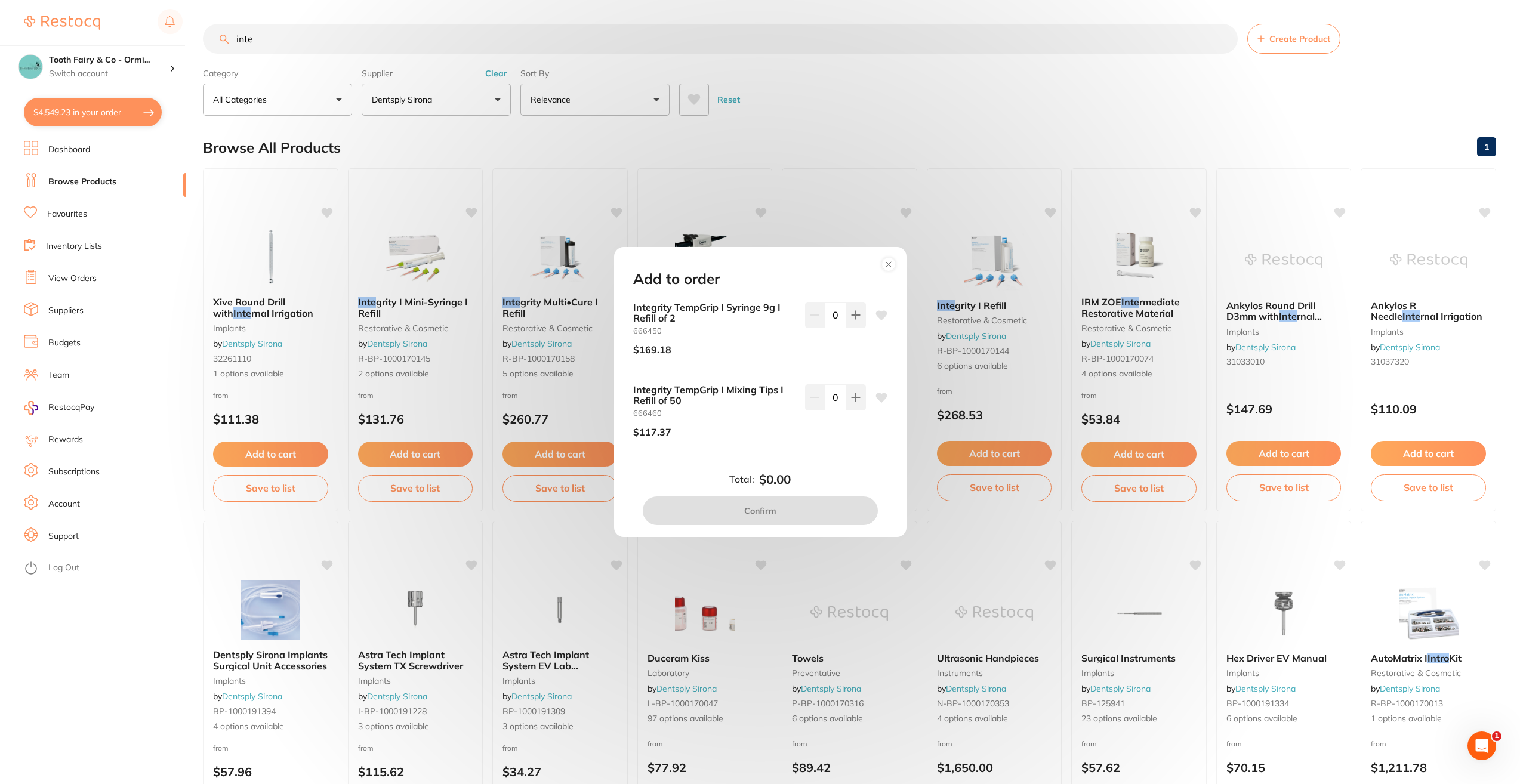
click at [879, 316] on icon at bounding box center [881, 316] width 12 height 10
click at [875, 396] on icon at bounding box center [881, 397] width 12 height 10
click at [857, 311] on icon at bounding box center [856, 315] width 10 height 10
type input "1"
click at [832, 509] on button "Confirm" at bounding box center [760, 510] width 236 height 28
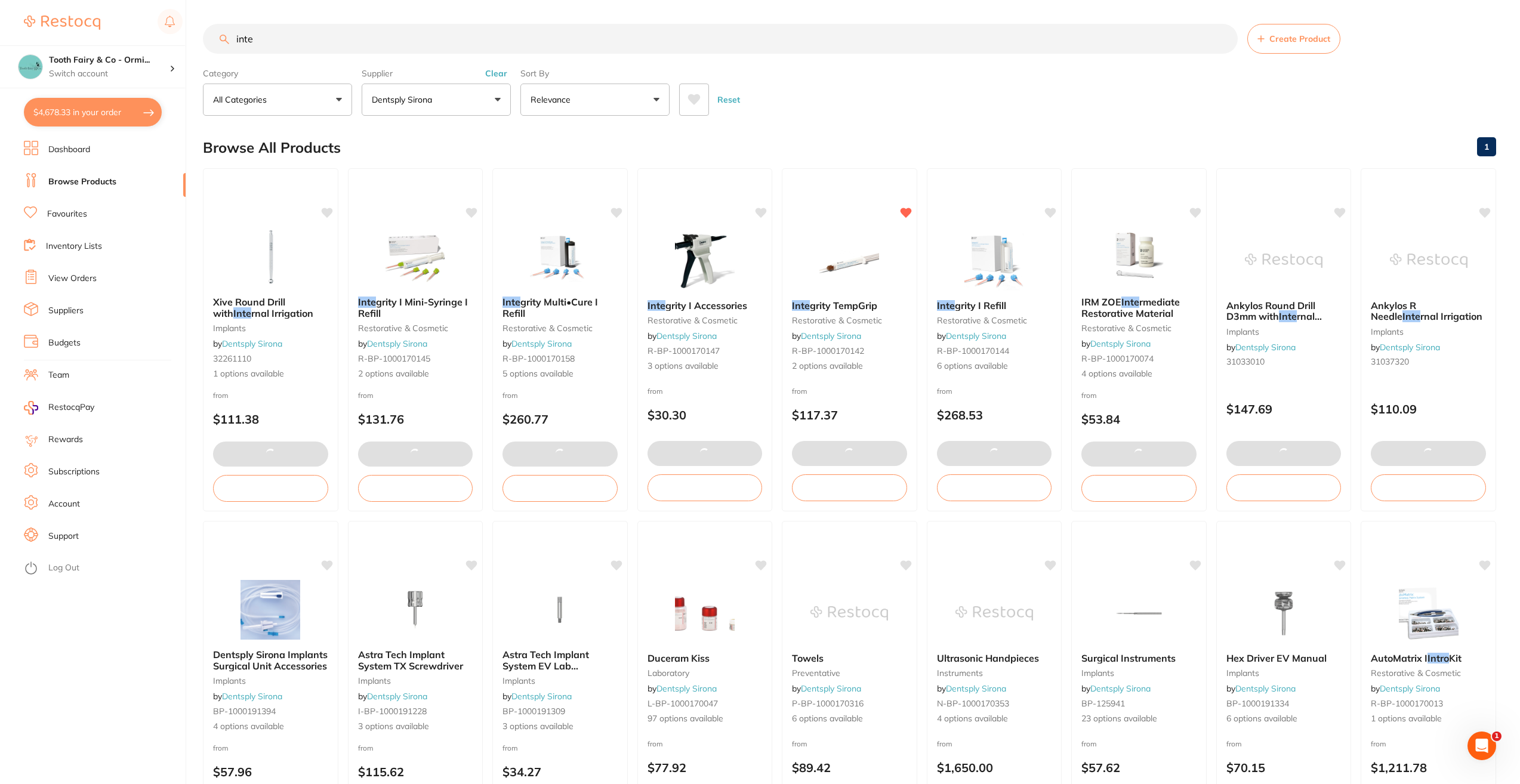
click at [317, 40] on input "inte" at bounding box center [720, 38] width 1034 height 29
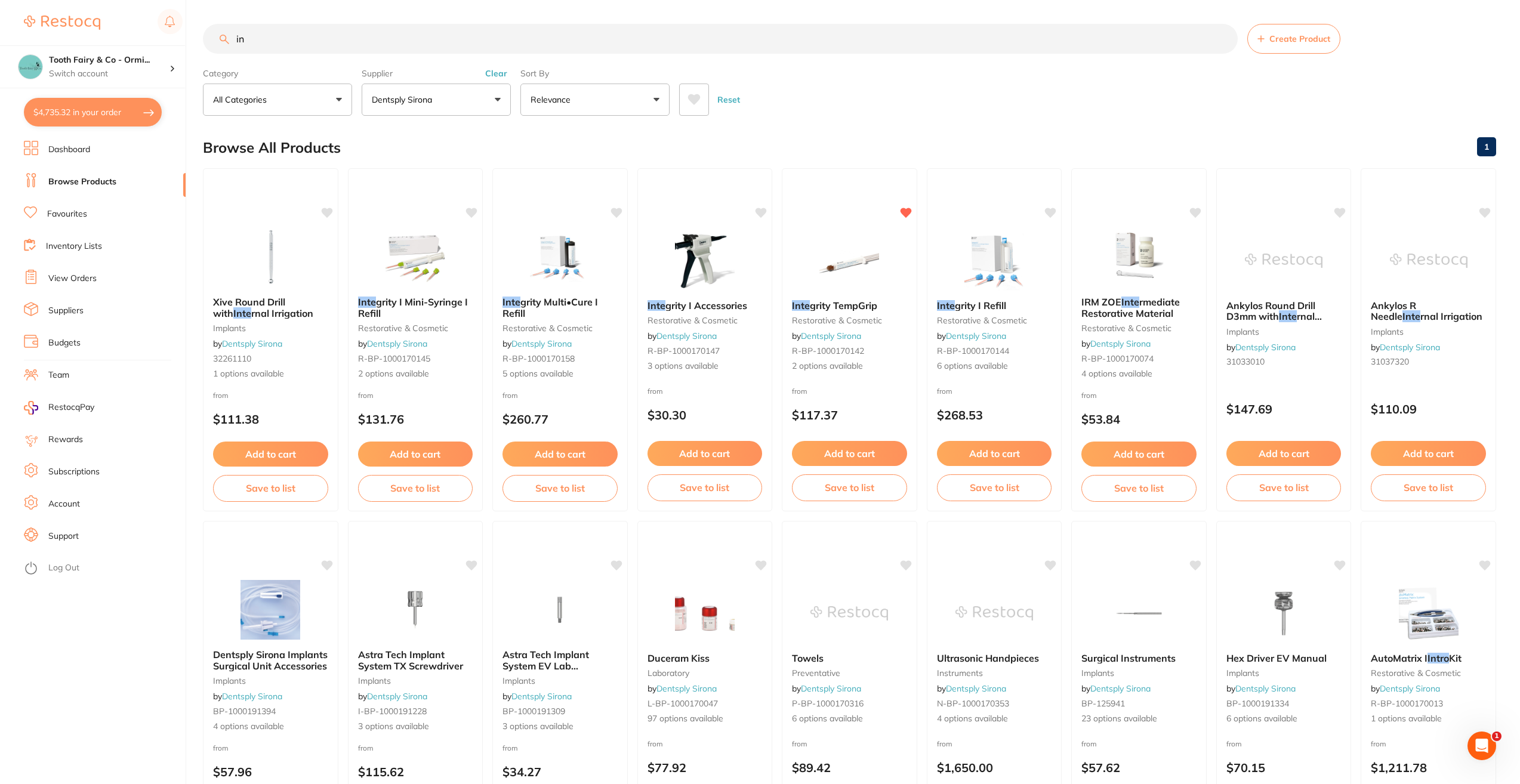
type input "i"
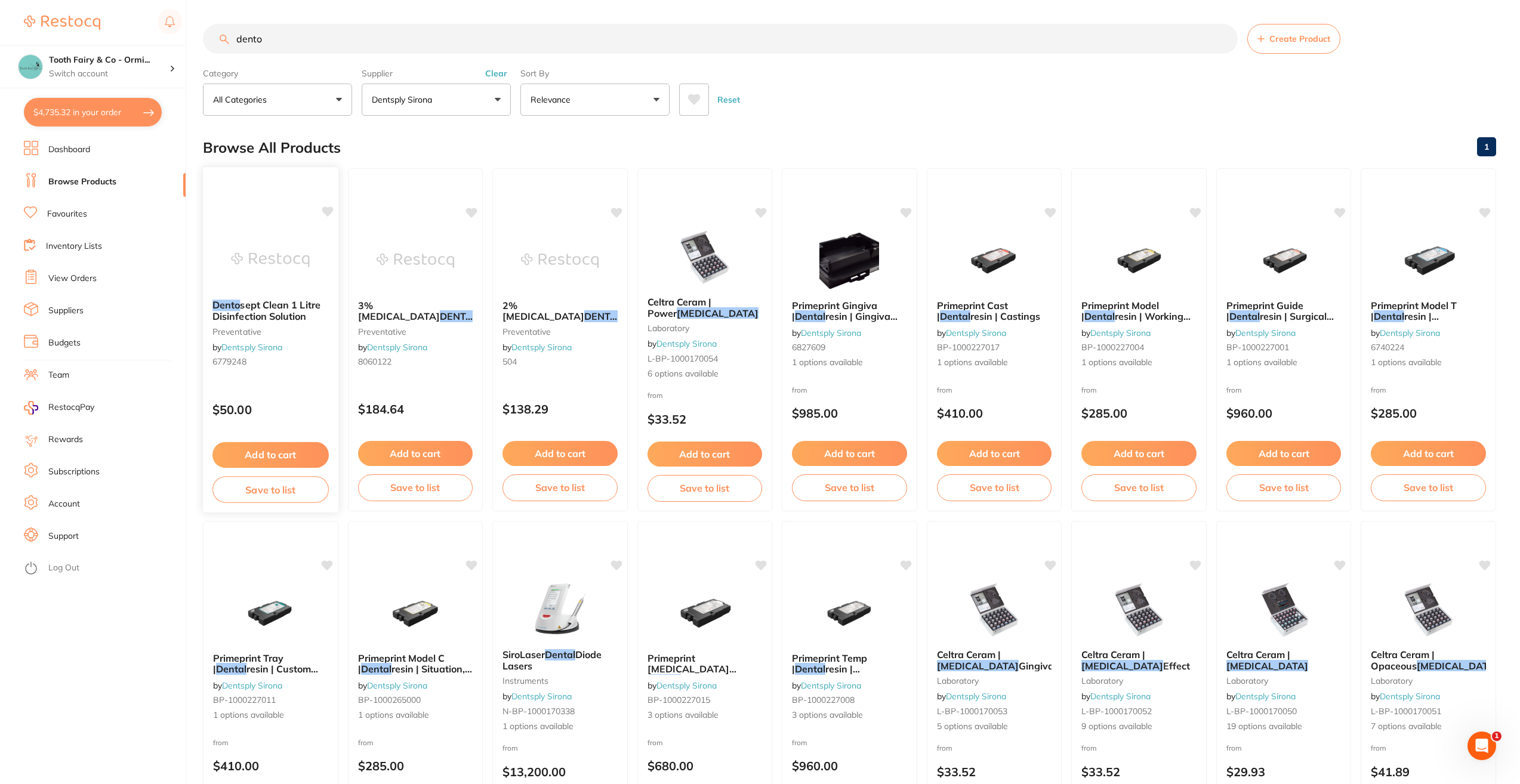
type input "dento"
click at [272, 448] on button "Add to cart" at bounding box center [270, 455] width 116 height 26
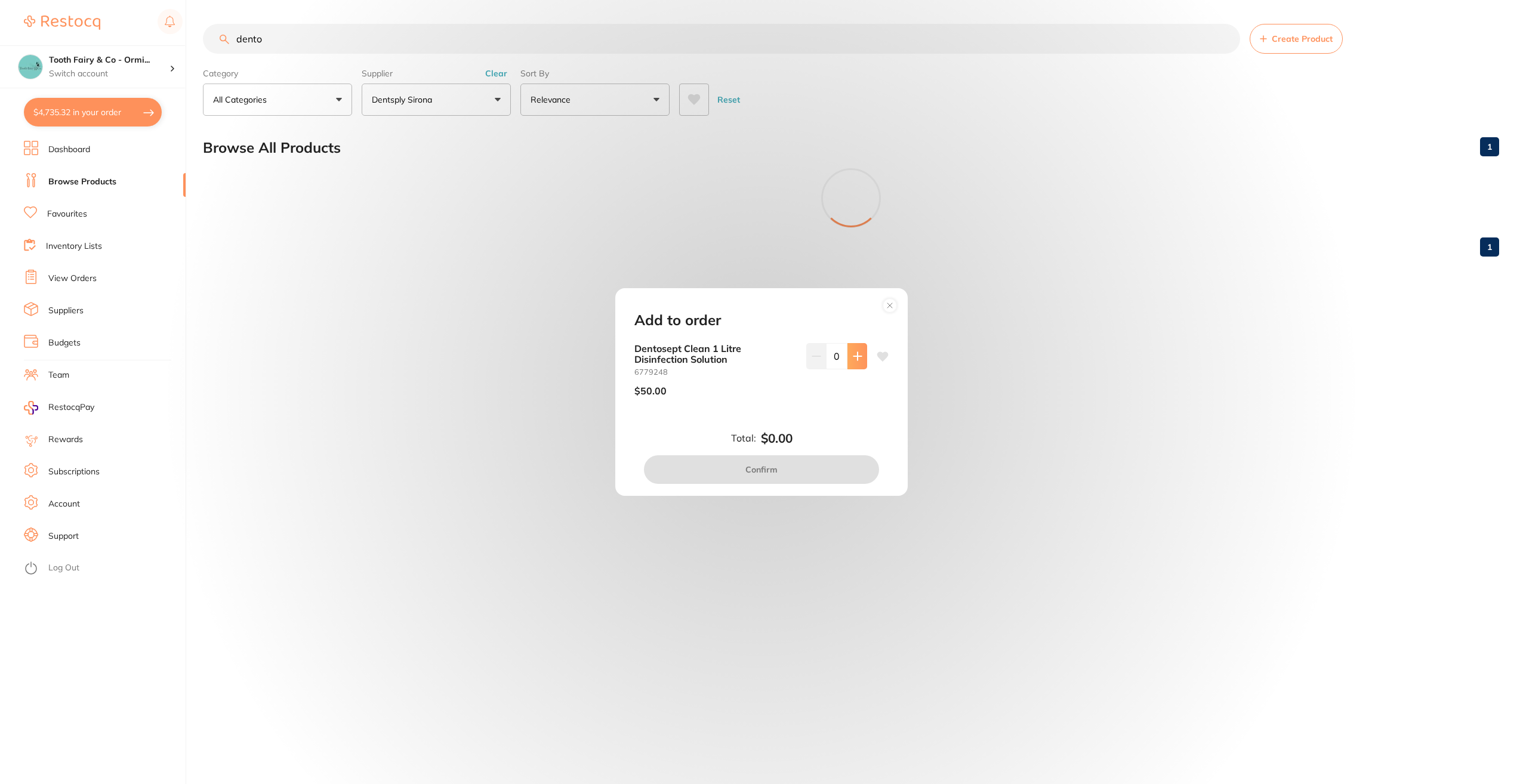
click at [853, 360] on icon at bounding box center [858, 356] width 10 height 10
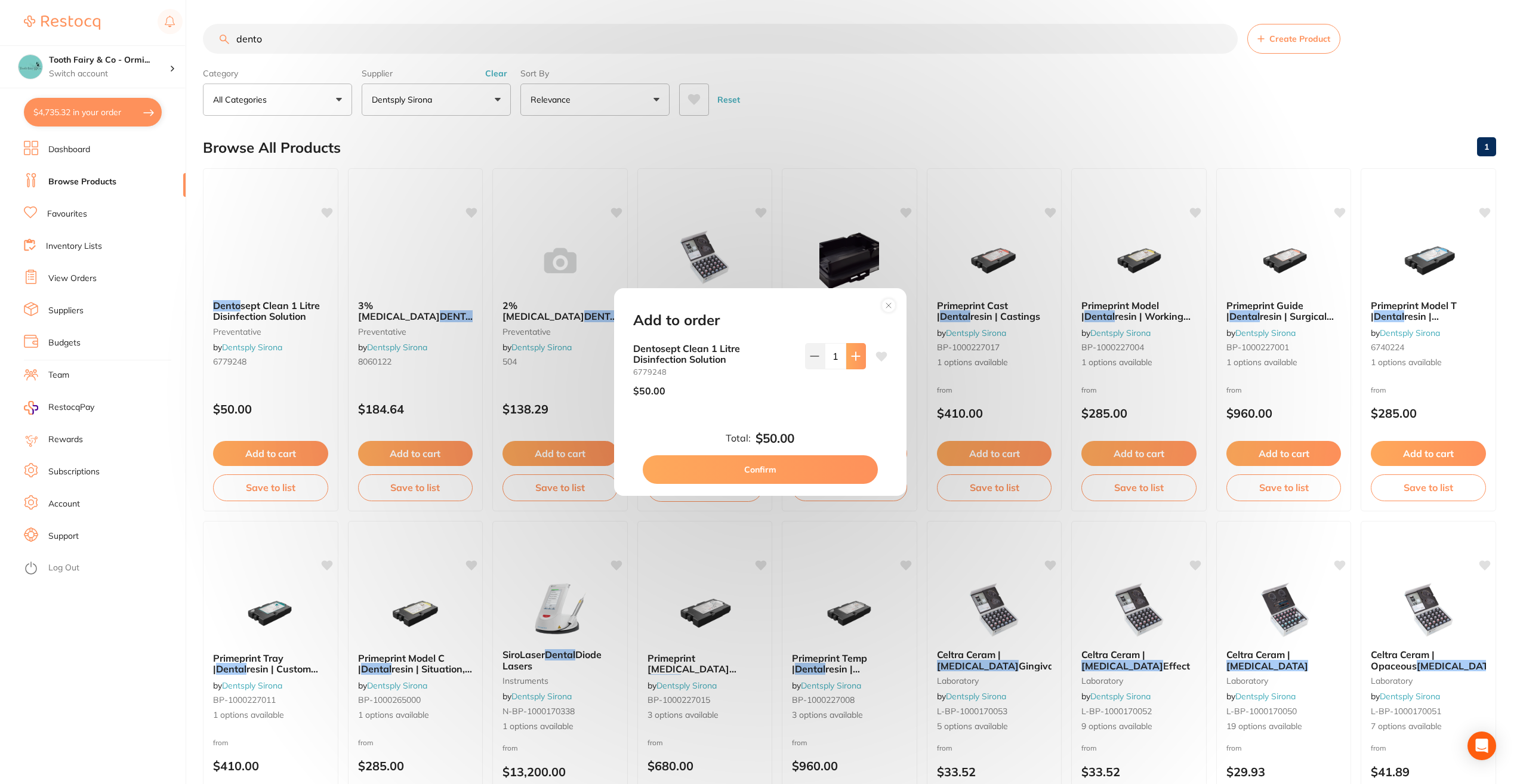
click at [852, 360] on icon at bounding box center [856, 356] width 10 height 10
type input "4"
click at [806, 473] on button "Confirm" at bounding box center [760, 469] width 236 height 28
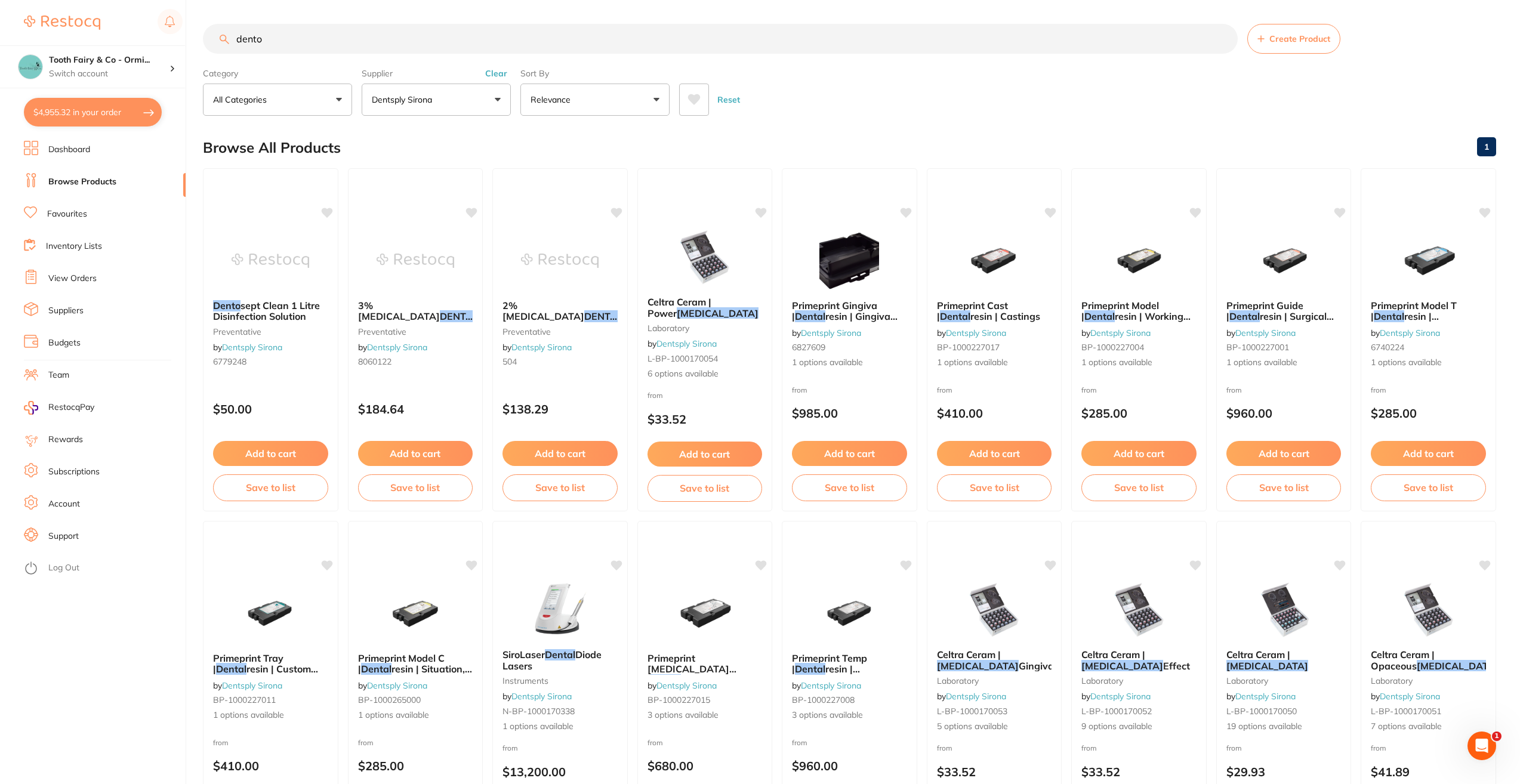
click at [291, 39] on input "dento" at bounding box center [720, 38] width 1034 height 29
type input "d"
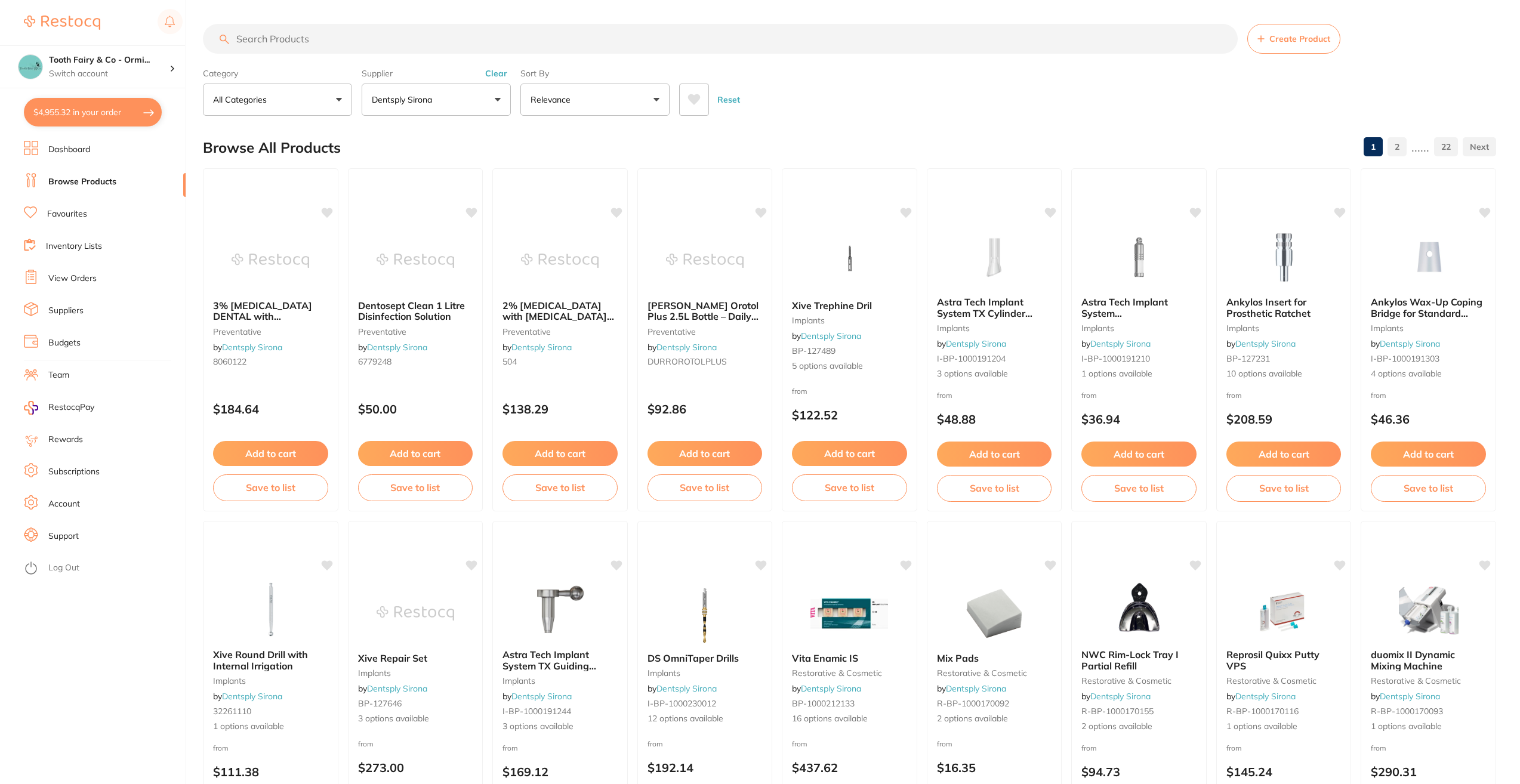
click at [498, 97] on button "Dentsply Sirona" at bounding box center [436, 99] width 149 height 32
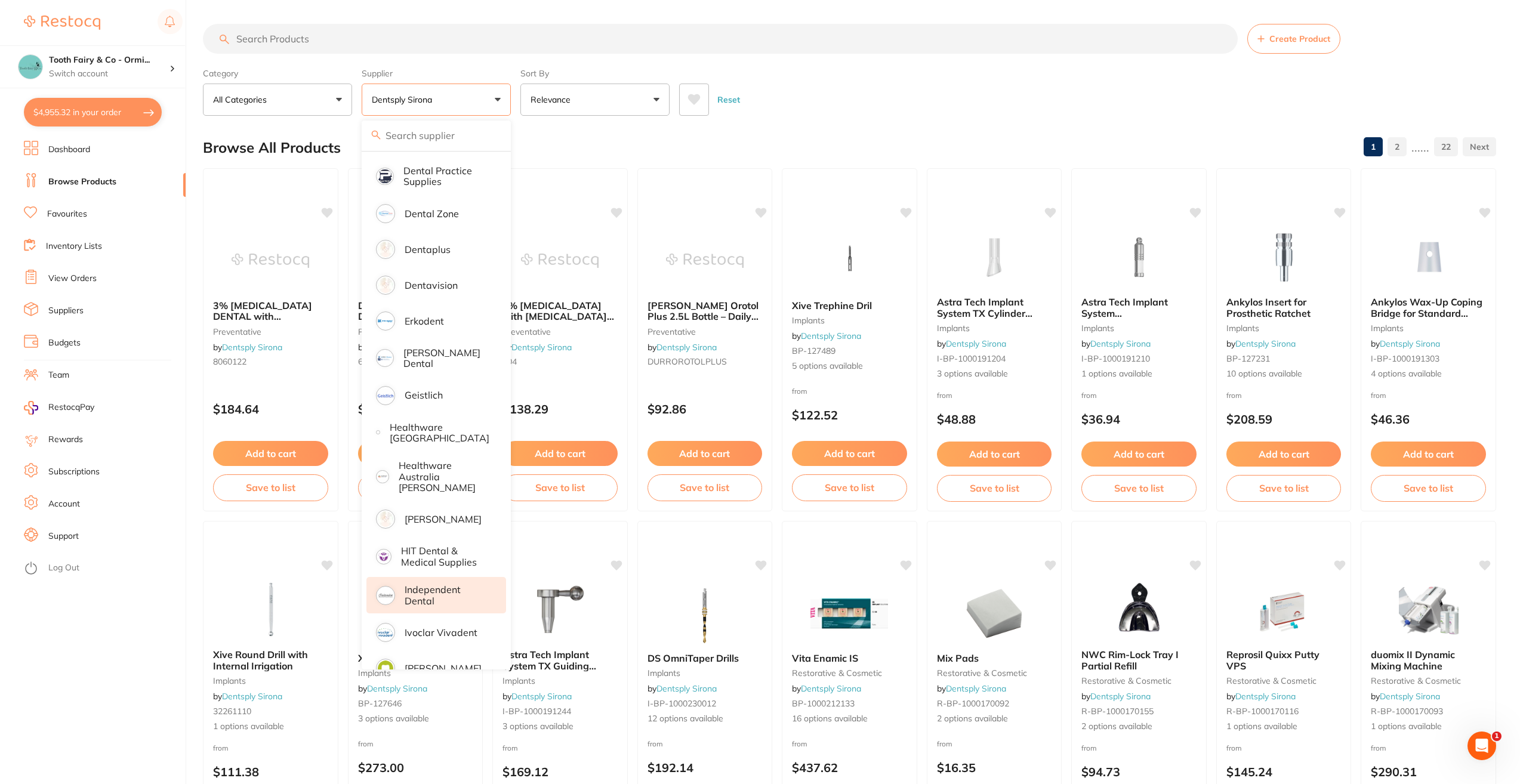
scroll to position [358, 0]
click at [430, 509] on p "[PERSON_NAME]" at bounding box center [443, 514] width 77 height 11
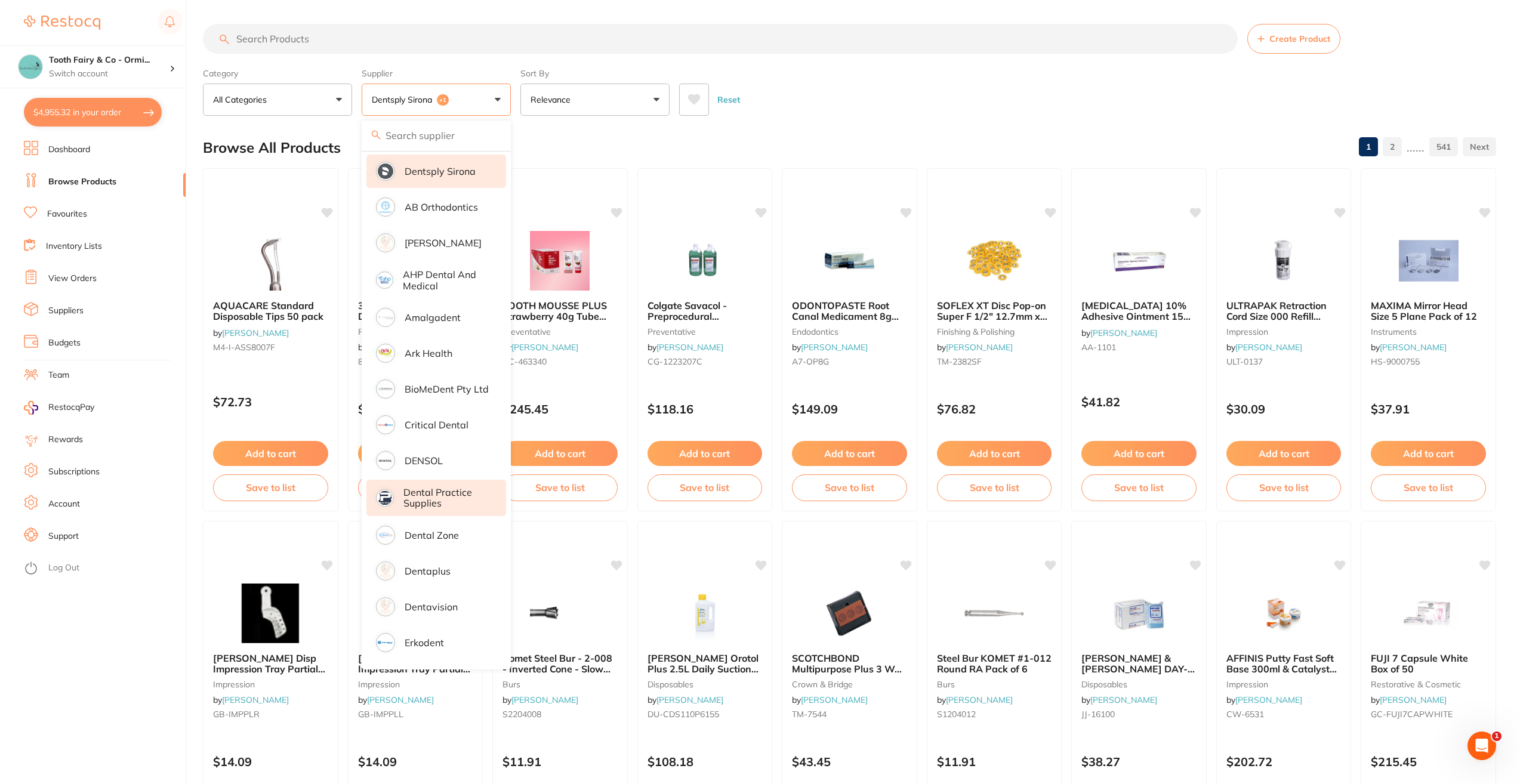
scroll to position [0, 0]
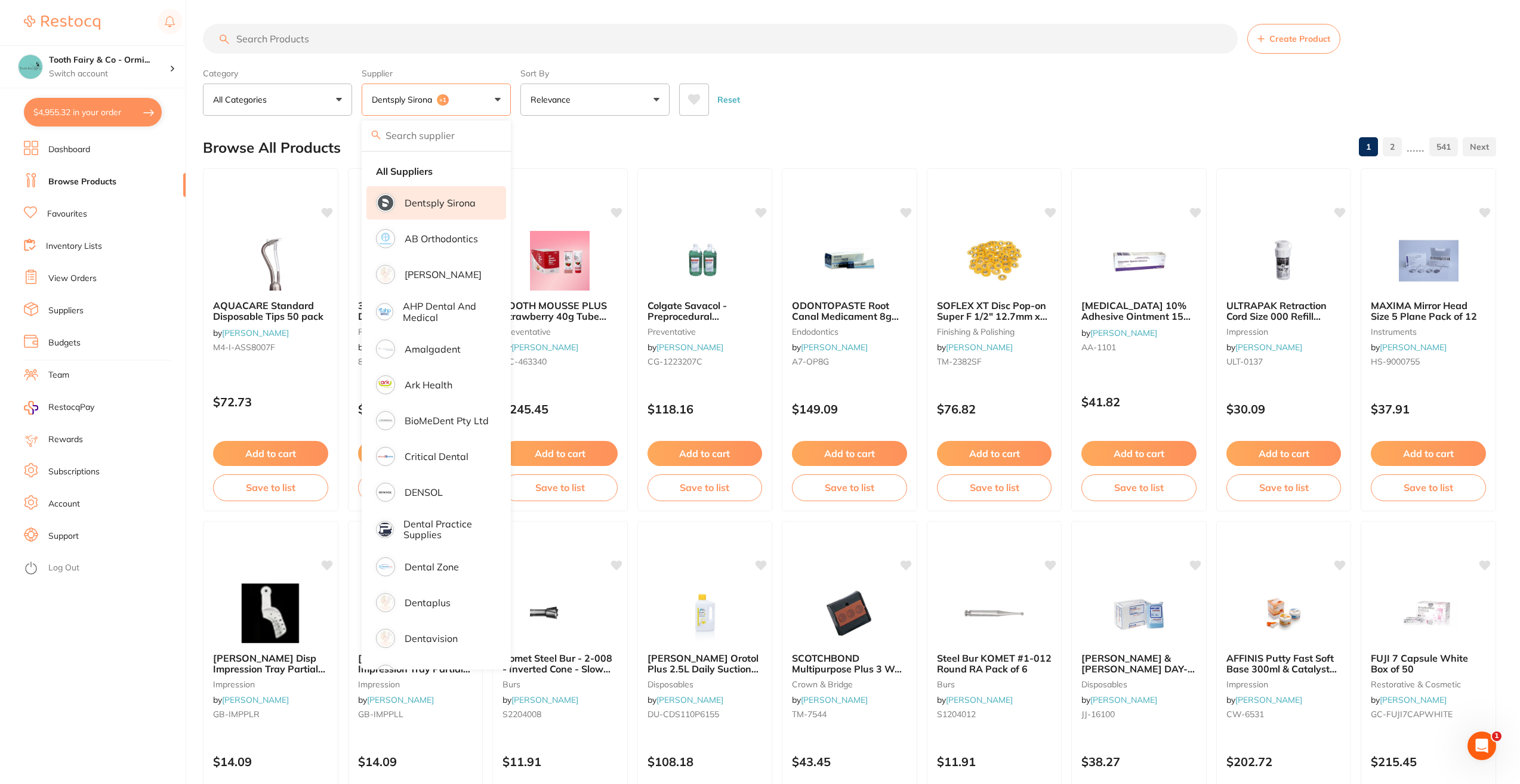
click at [441, 198] on p "Dentsply Sirona" at bounding box center [440, 202] width 71 height 11
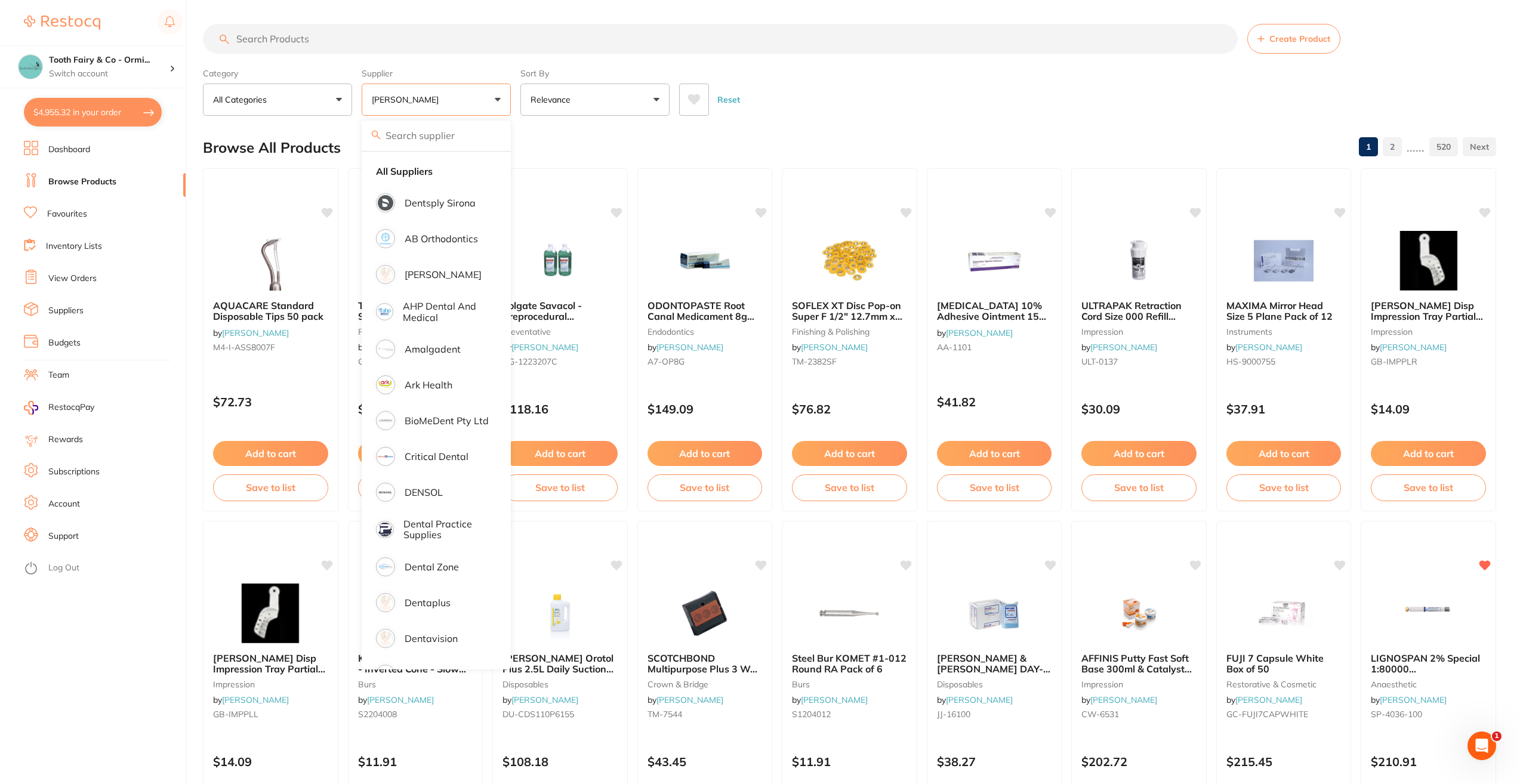
click at [339, 45] on input "search" at bounding box center [720, 38] width 1034 height 29
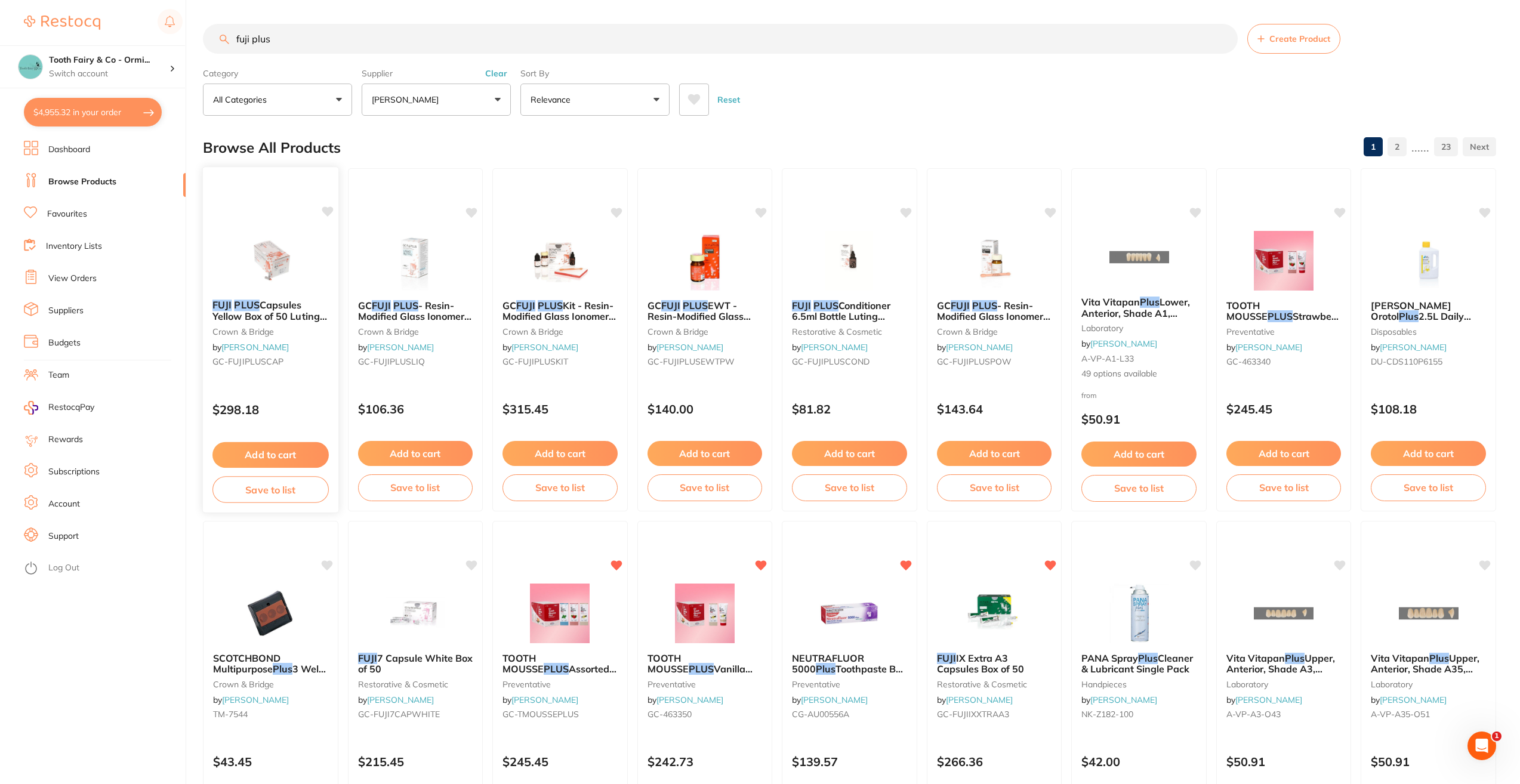
type input "fuji plus"
click at [275, 454] on button "Add to cart" at bounding box center [270, 455] width 116 height 26
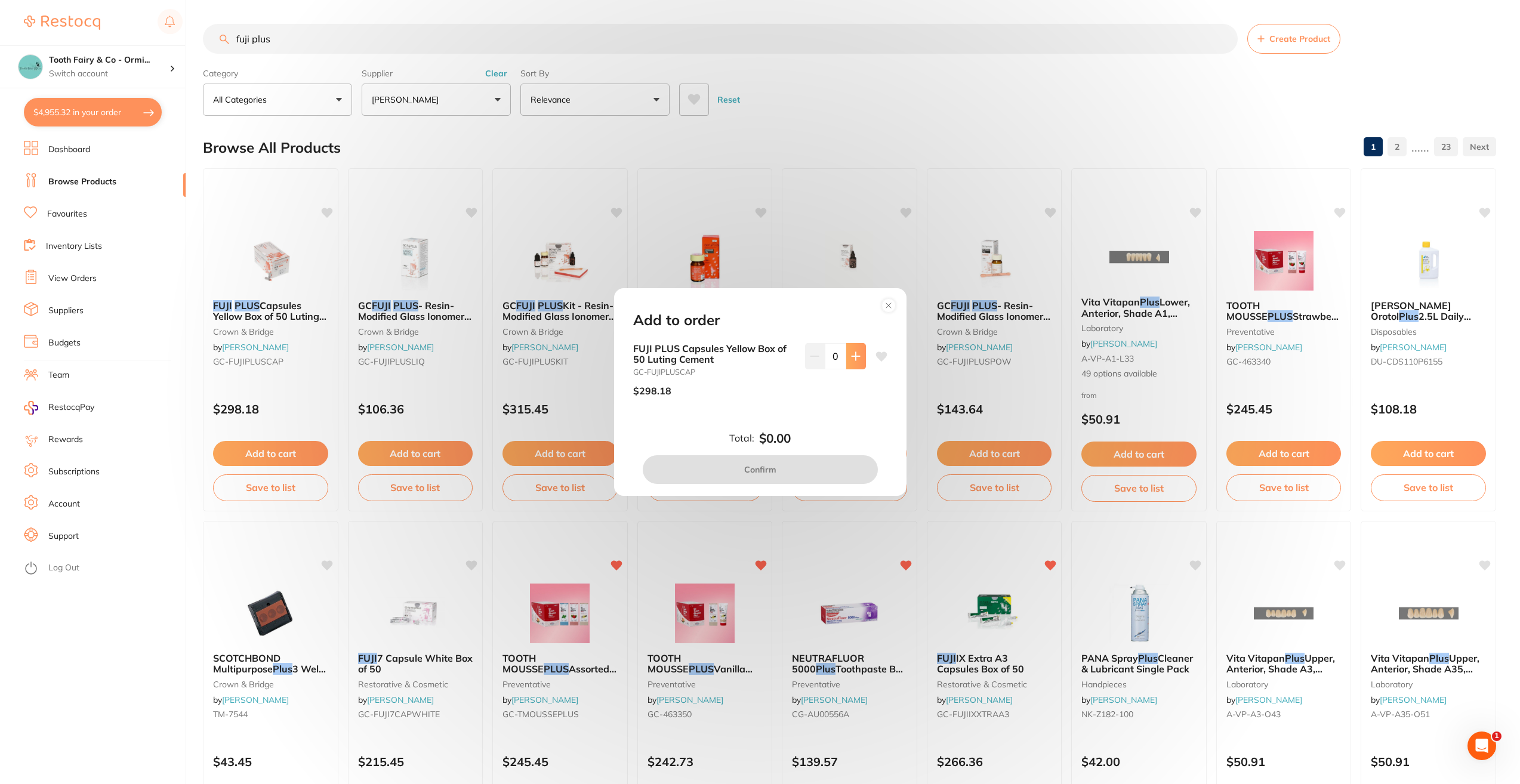
click at [851, 352] on icon at bounding box center [856, 356] width 10 height 10
type input "1"
click at [780, 471] on button "Confirm" at bounding box center [760, 469] width 236 height 28
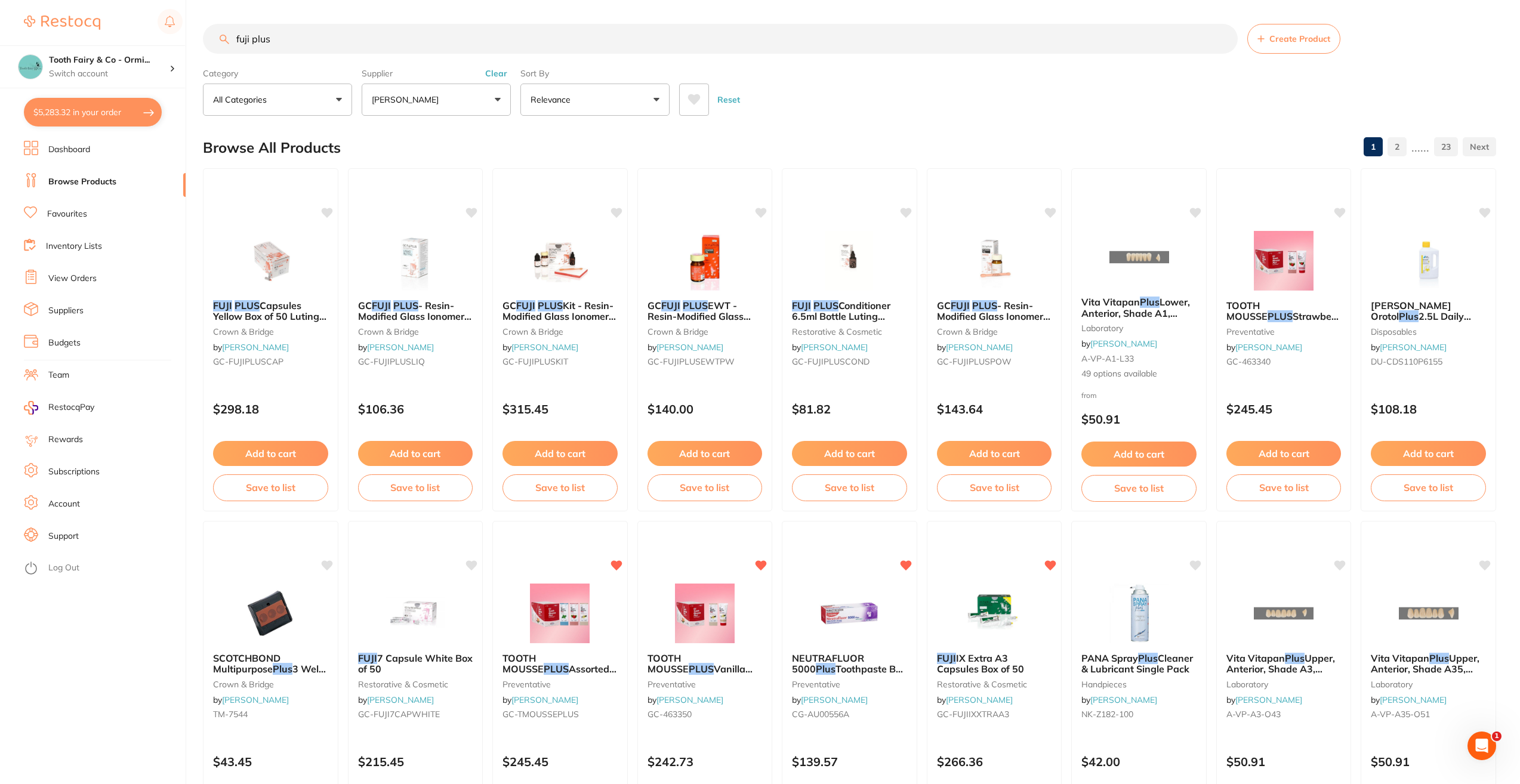
drag, startPoint x: 331, startPoint y: 45, endPoint x: 177, endPoint y: 44, distance: 154.0
click at [177, 44] on div "$5,283.32 Tooth Fairy & Co - Ormi... Switch account Tooth Fairy & Co - Thornlan…" at bounding box center [760, 392] width 1520 height 784
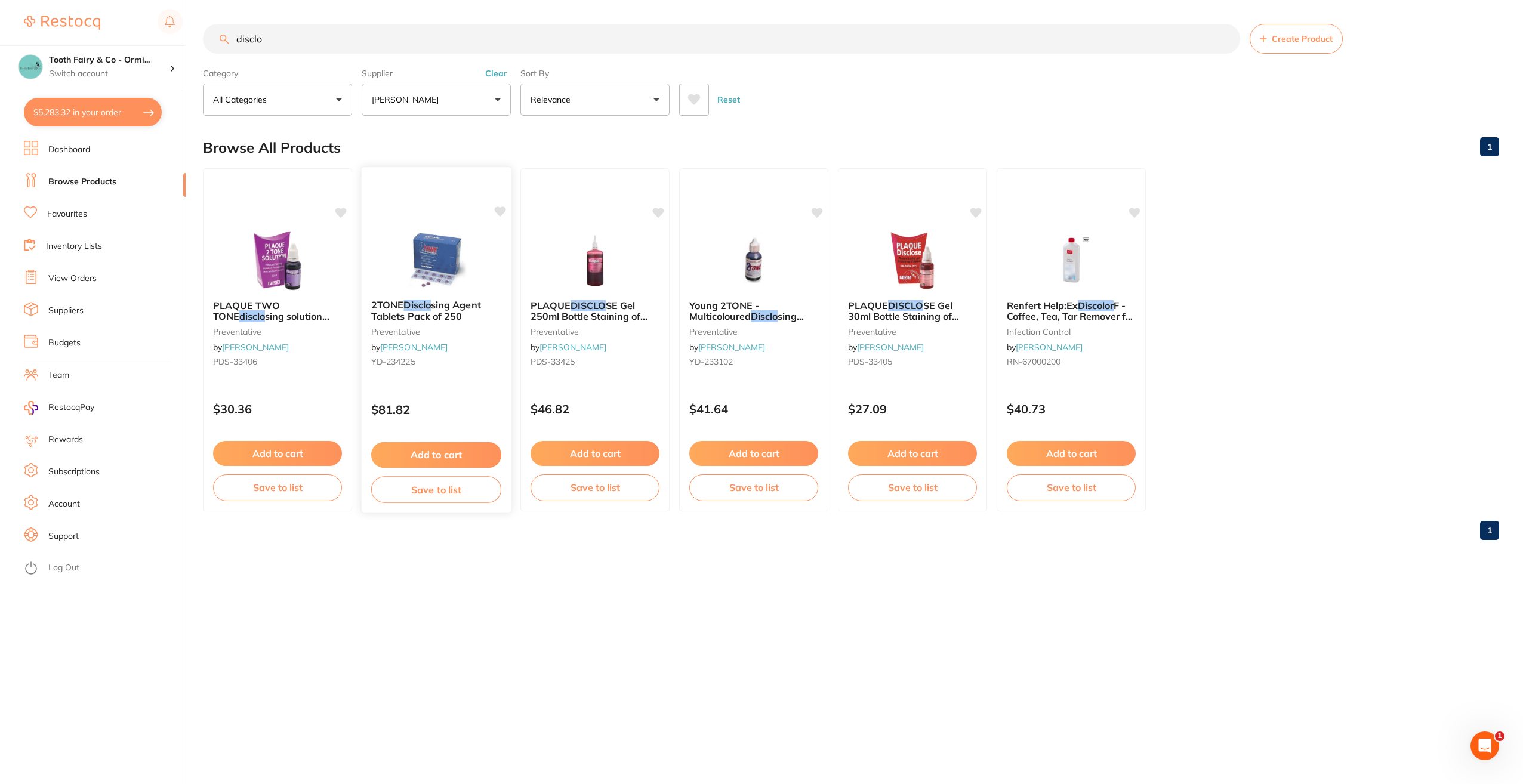
type input "disclo"
click at [453, 449] on button "Add to cart" at bounding box center [436, 455] width 131 height 26
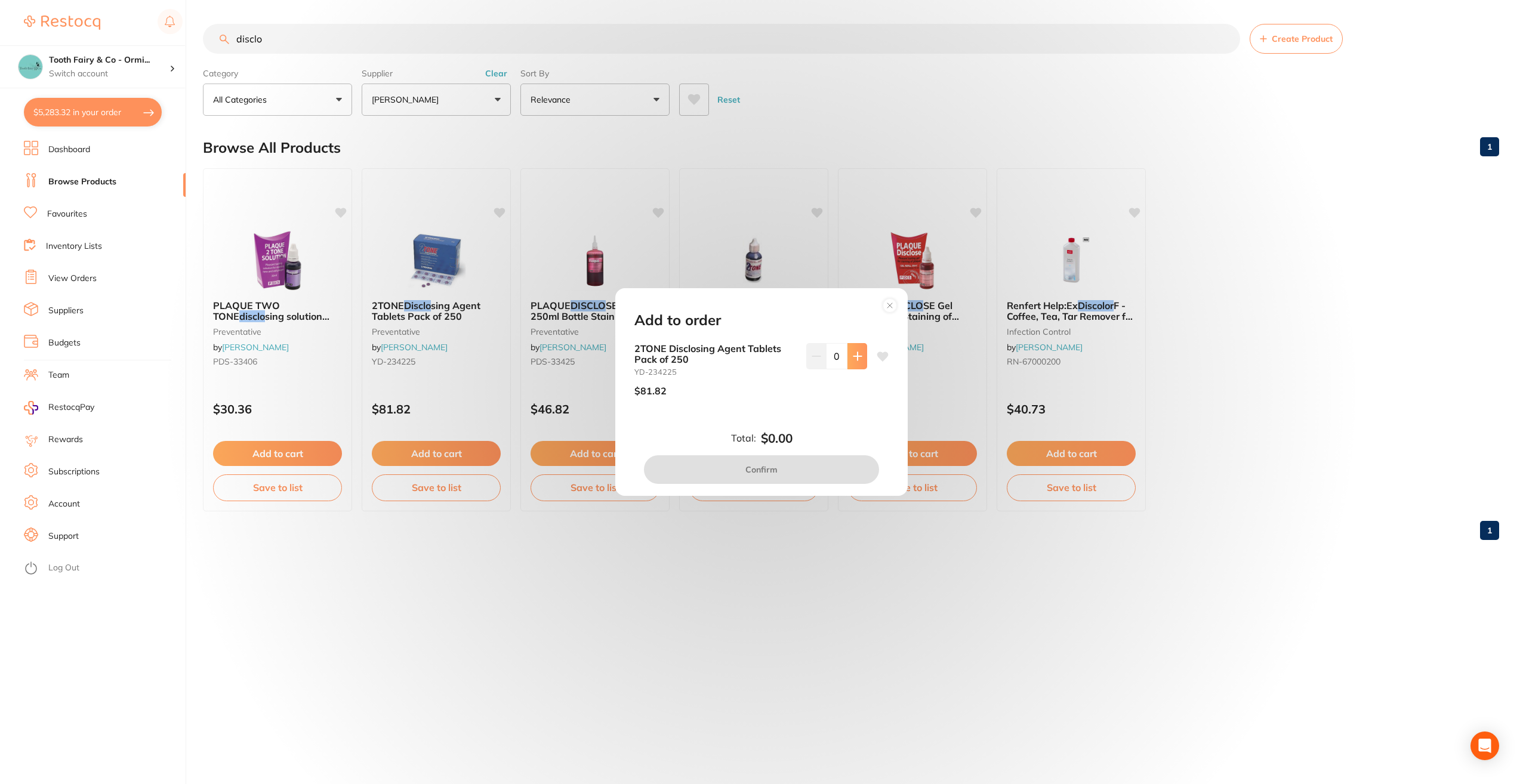
click at [858, 359] on icon at bounding box center [858, 356] width 10 height 10
type input "3"
click at [814, 465] on button "Confirm" at bounding box center [762, 469] width 236 height 28
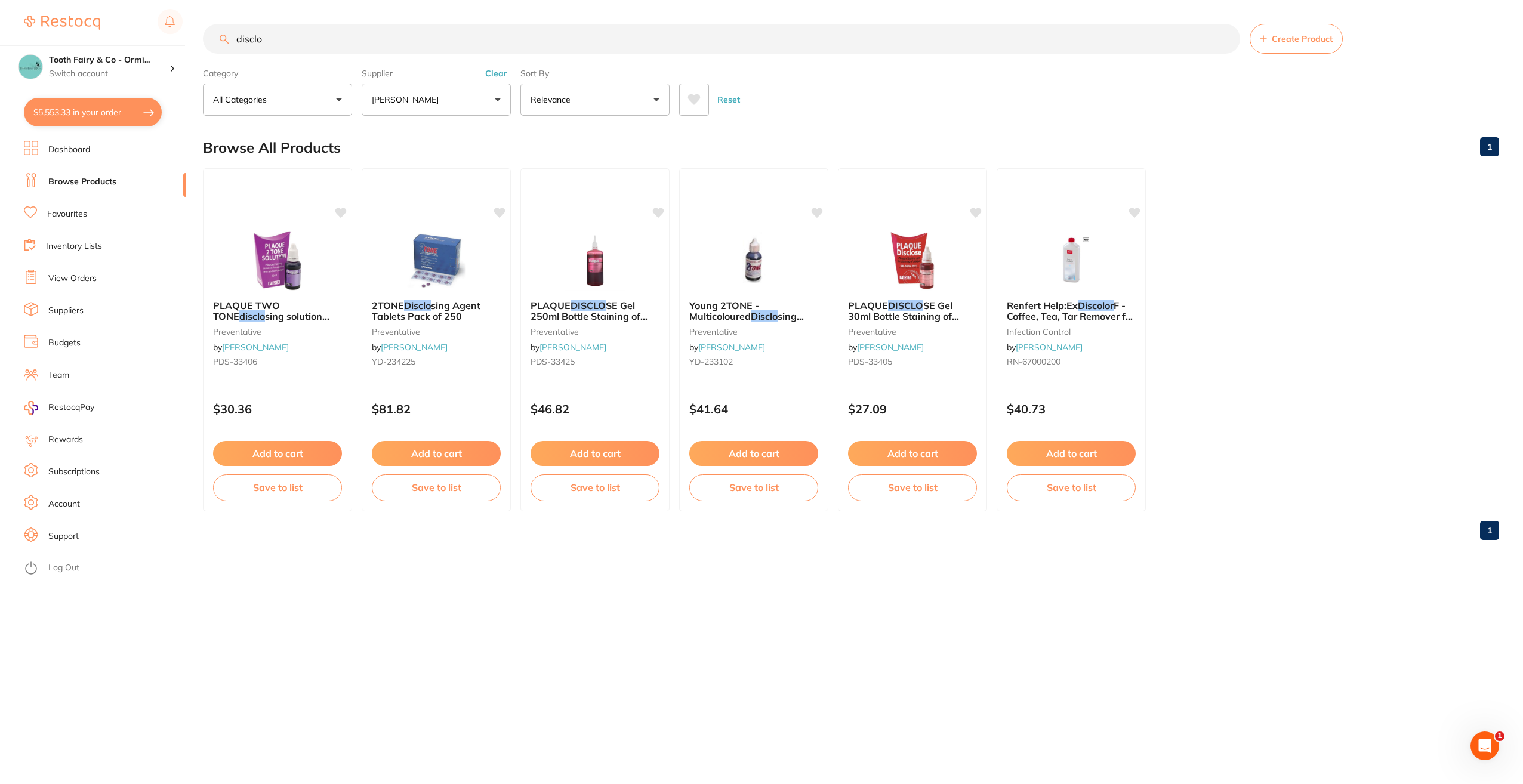
click at [494, 99] on button "[PERSON_NAME]" at bounding box center [436, 99] width 149 height 32
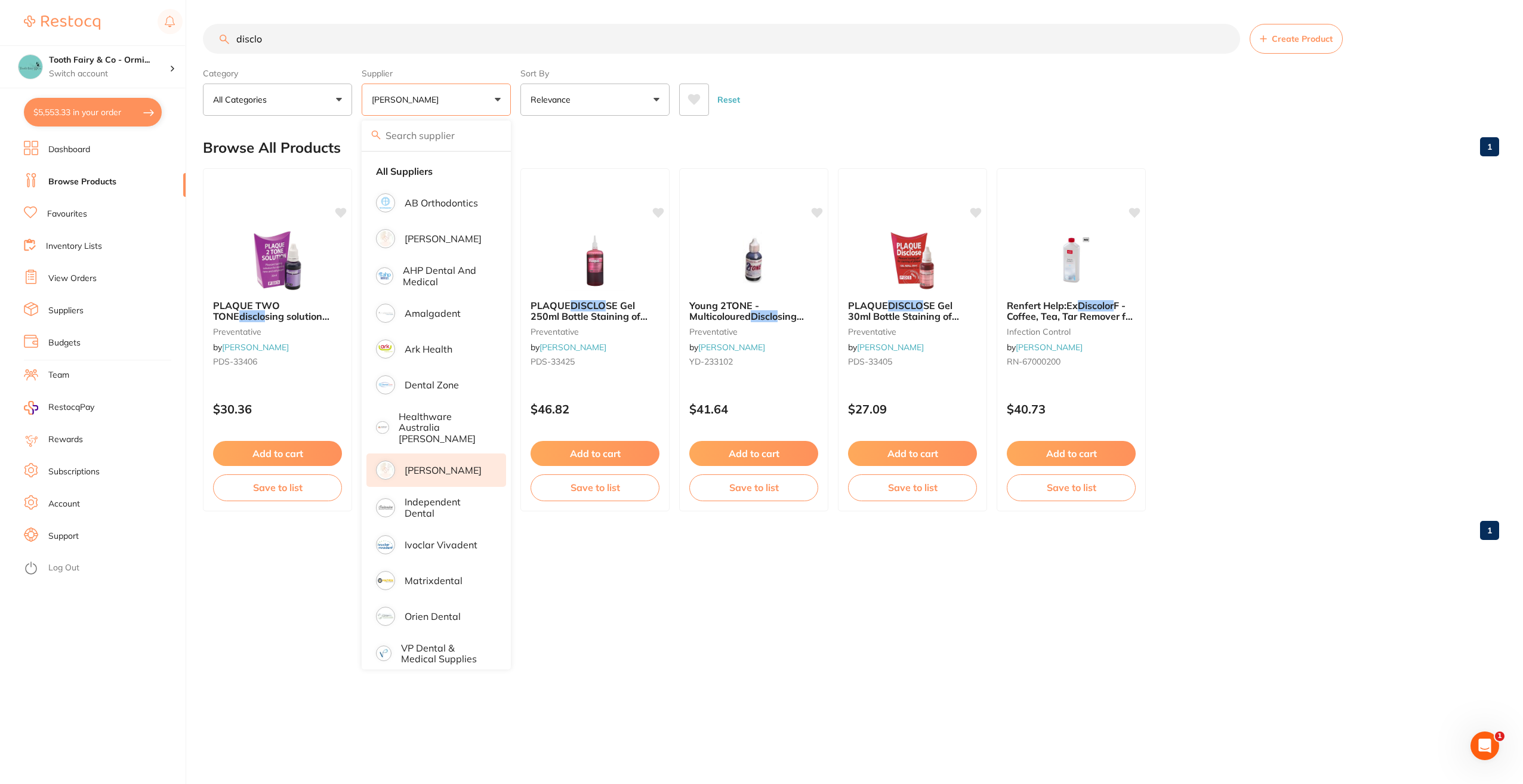
click at [430, 465] on p "[PERSON_NAME]" at bounding box center [443, 470] width 77 height 11
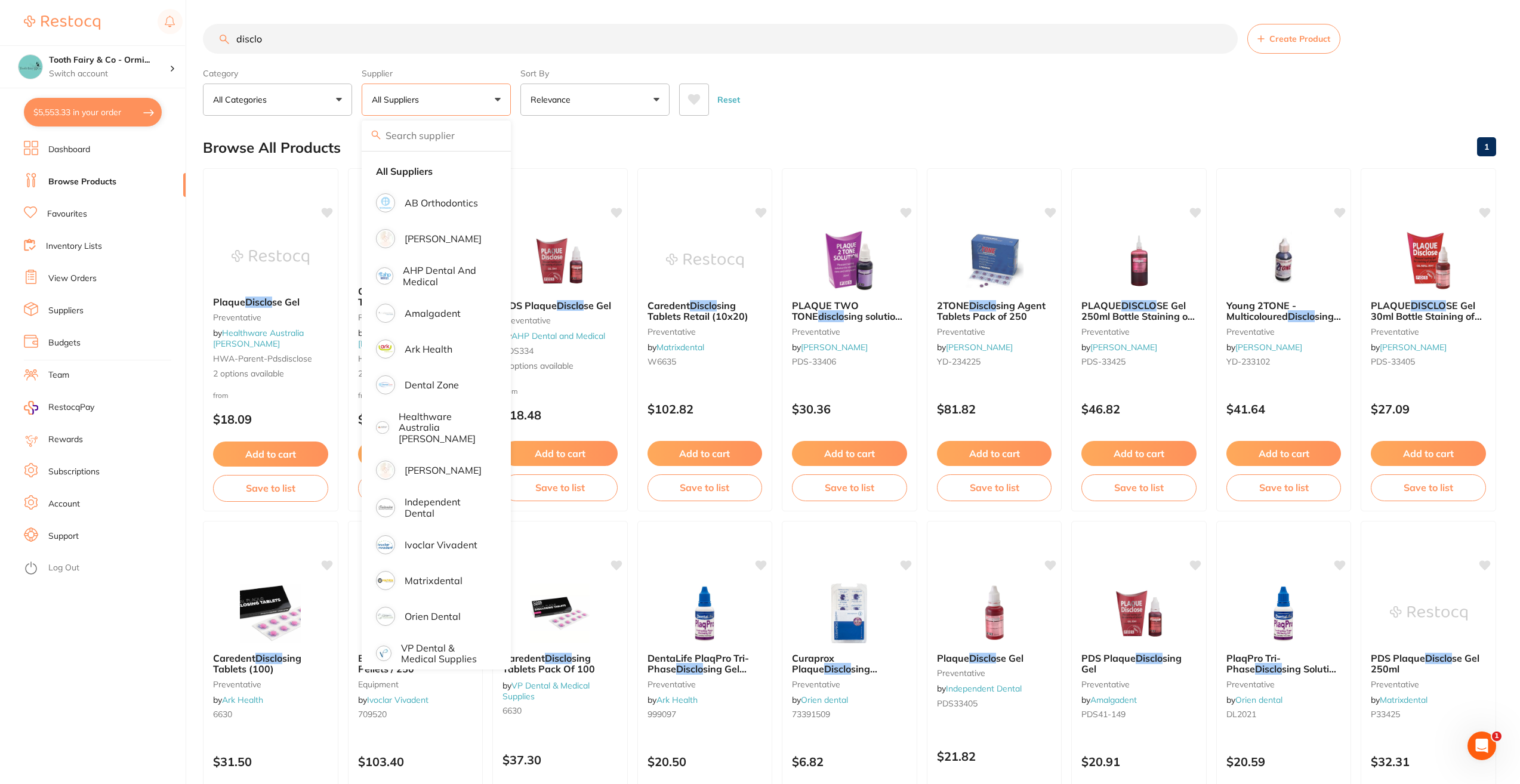
click at [106, 113] on button "$5,553.33 in your order" at bounding box center [92, 112] width 137 height 28
checkbox input "true"
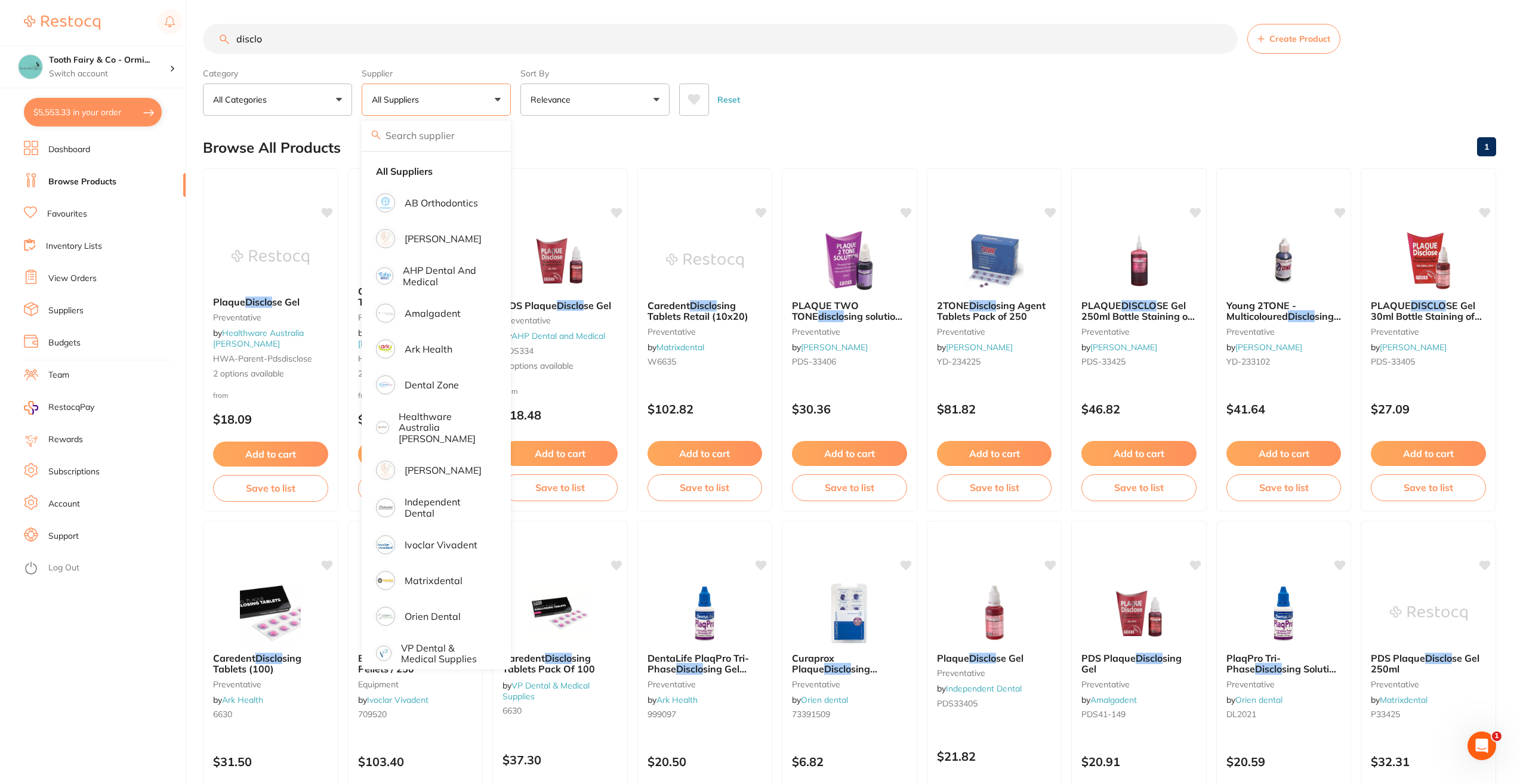
checkbox input "true"
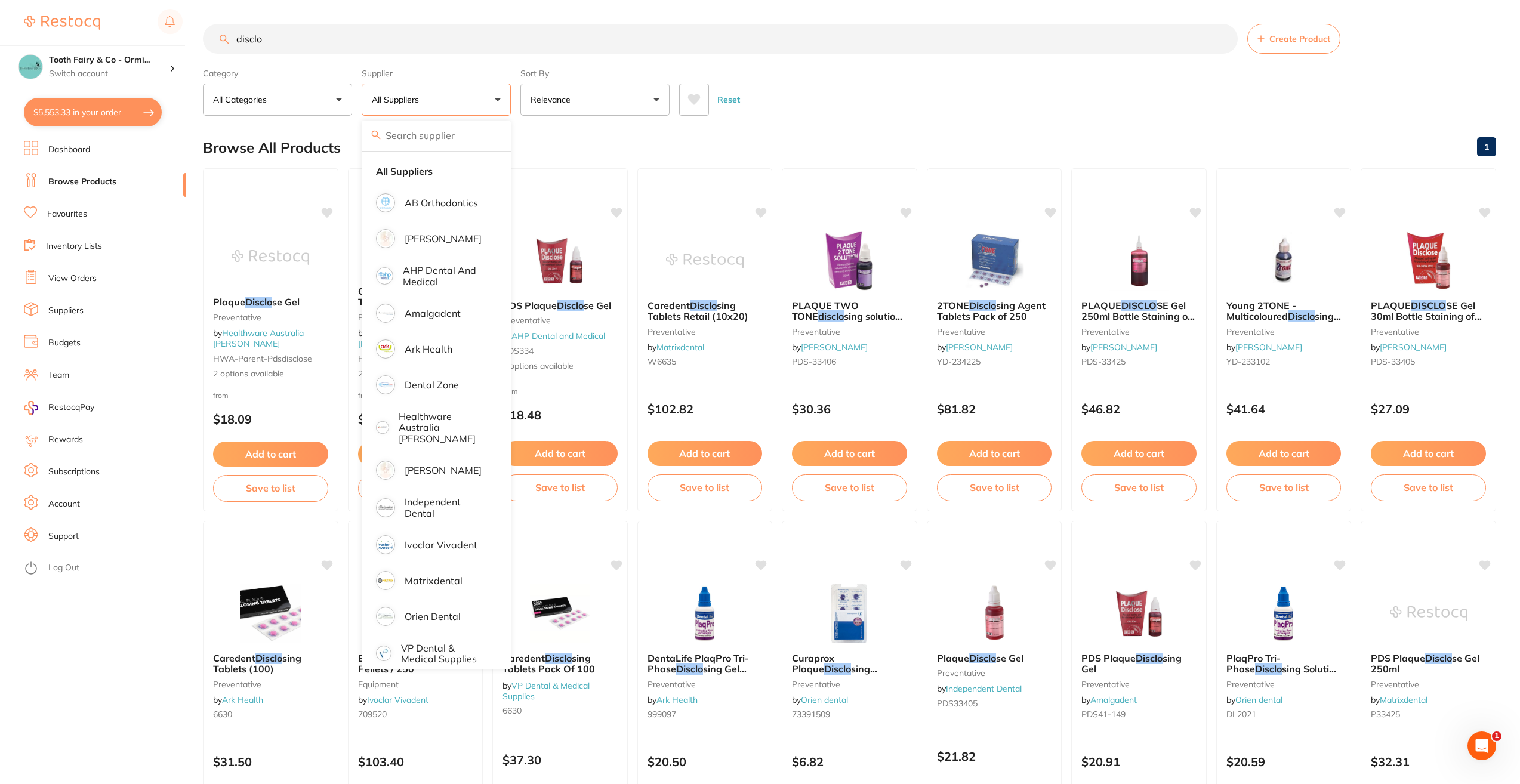
checkbox input "true"
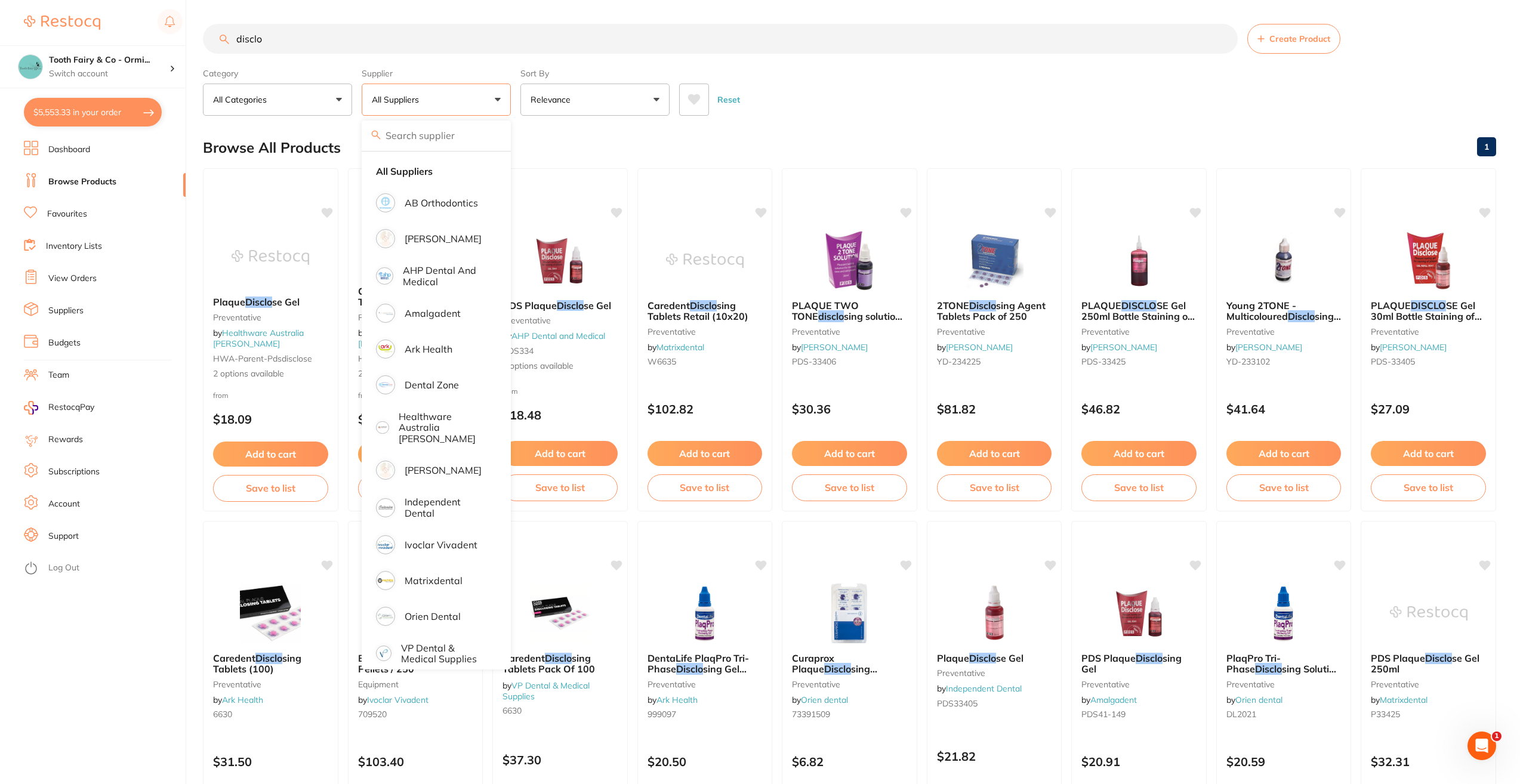
checkbox input "true"
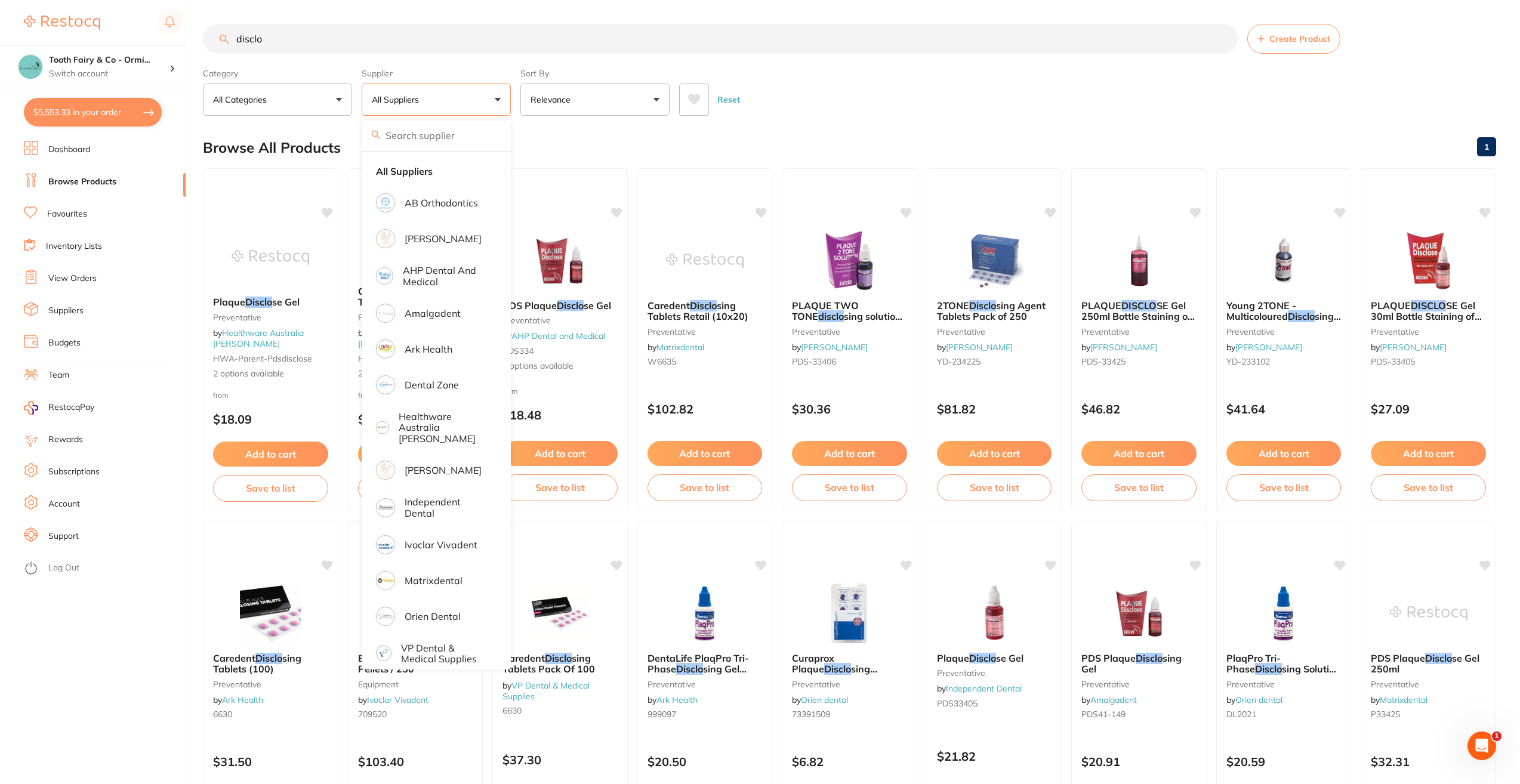
checkbox input "true"
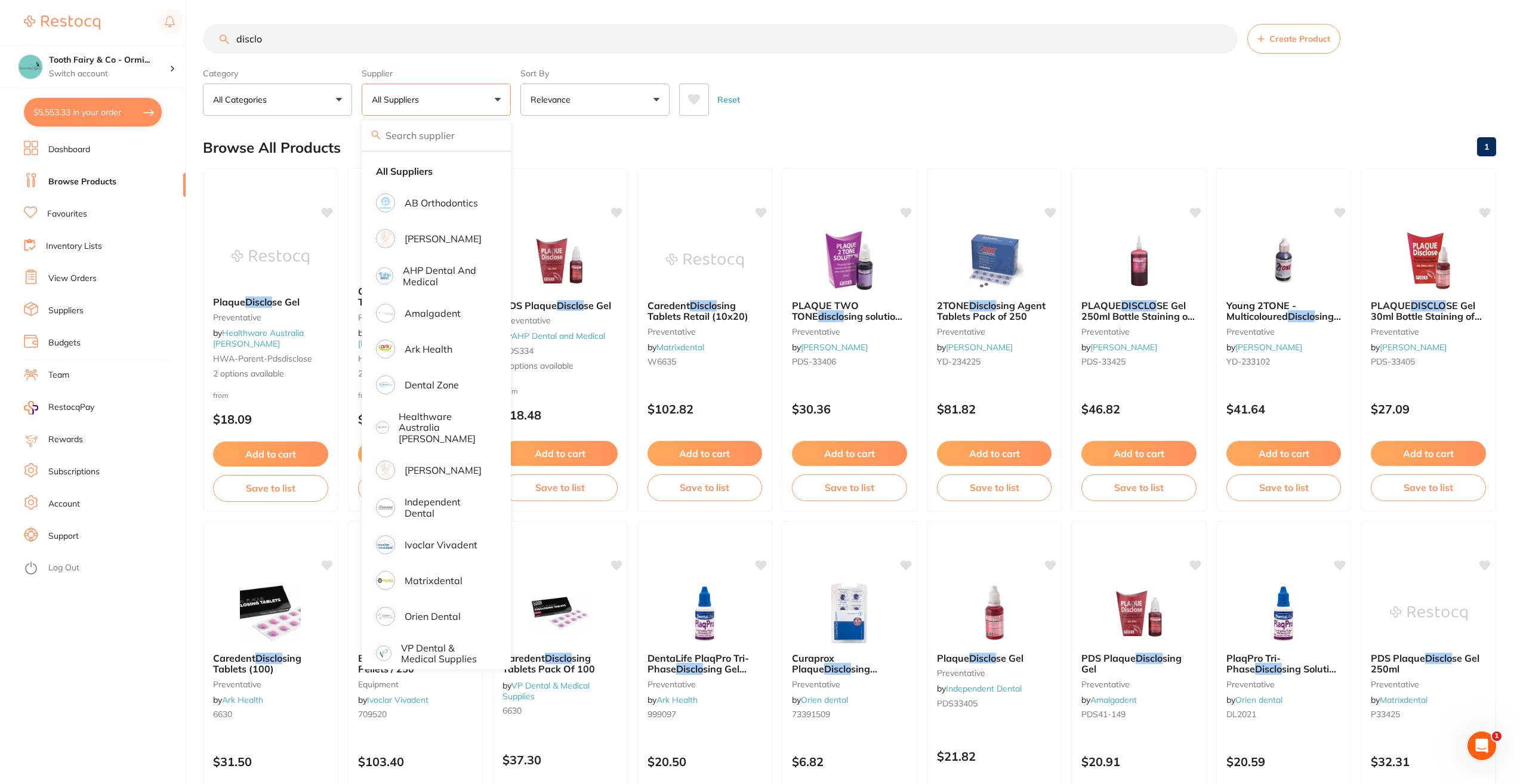
checkbox input "true"
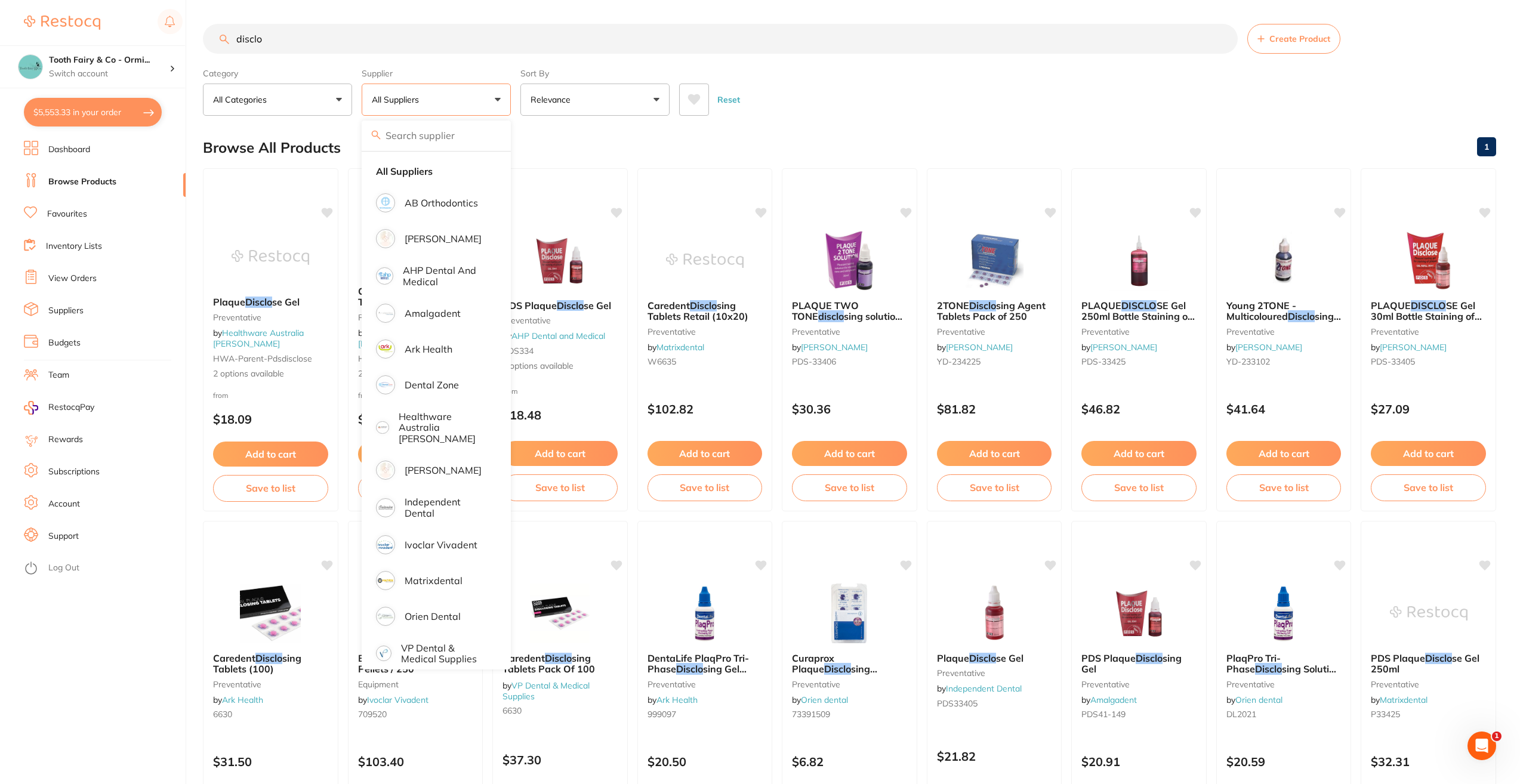
checkbox input "true"
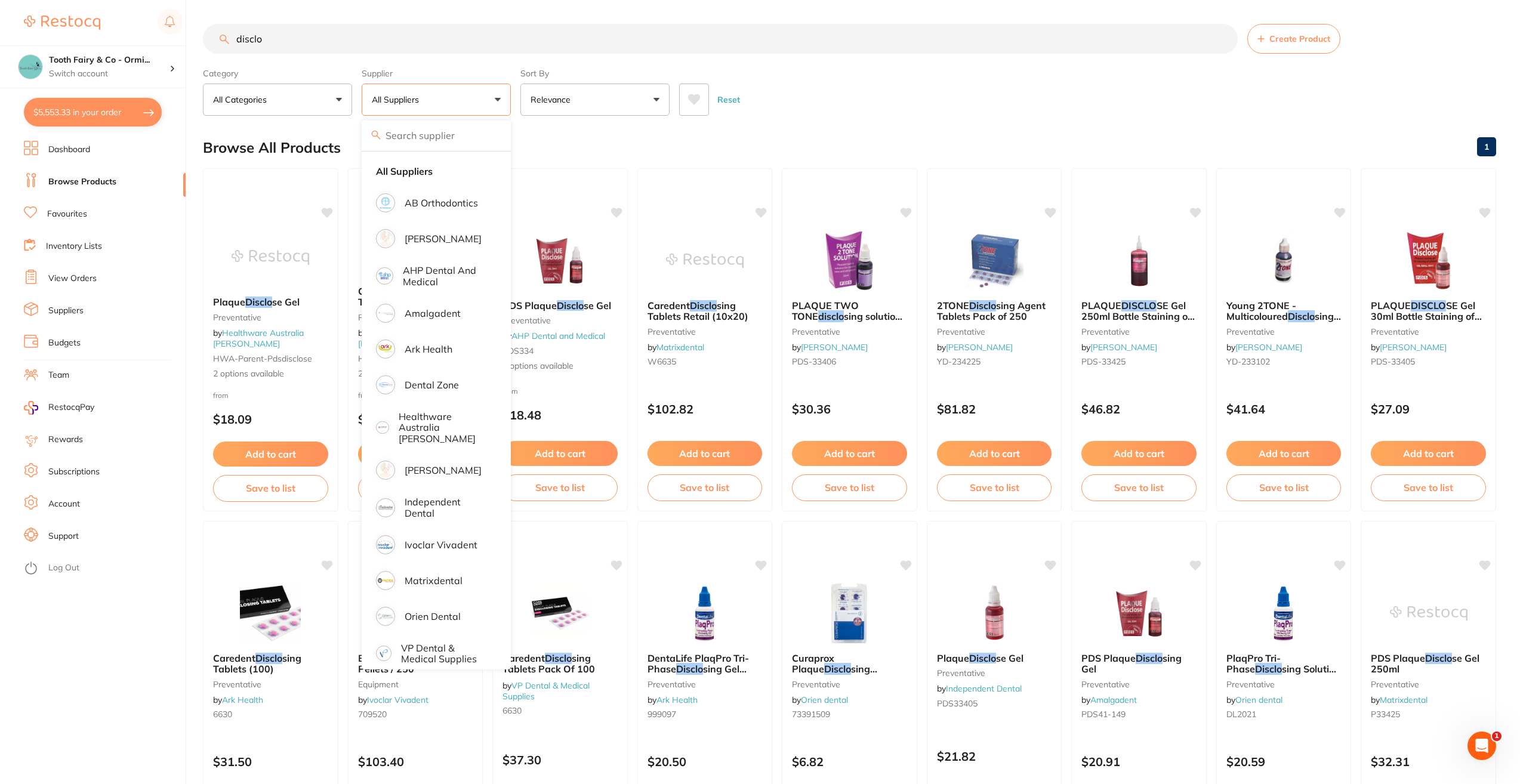
checkbox input "true"
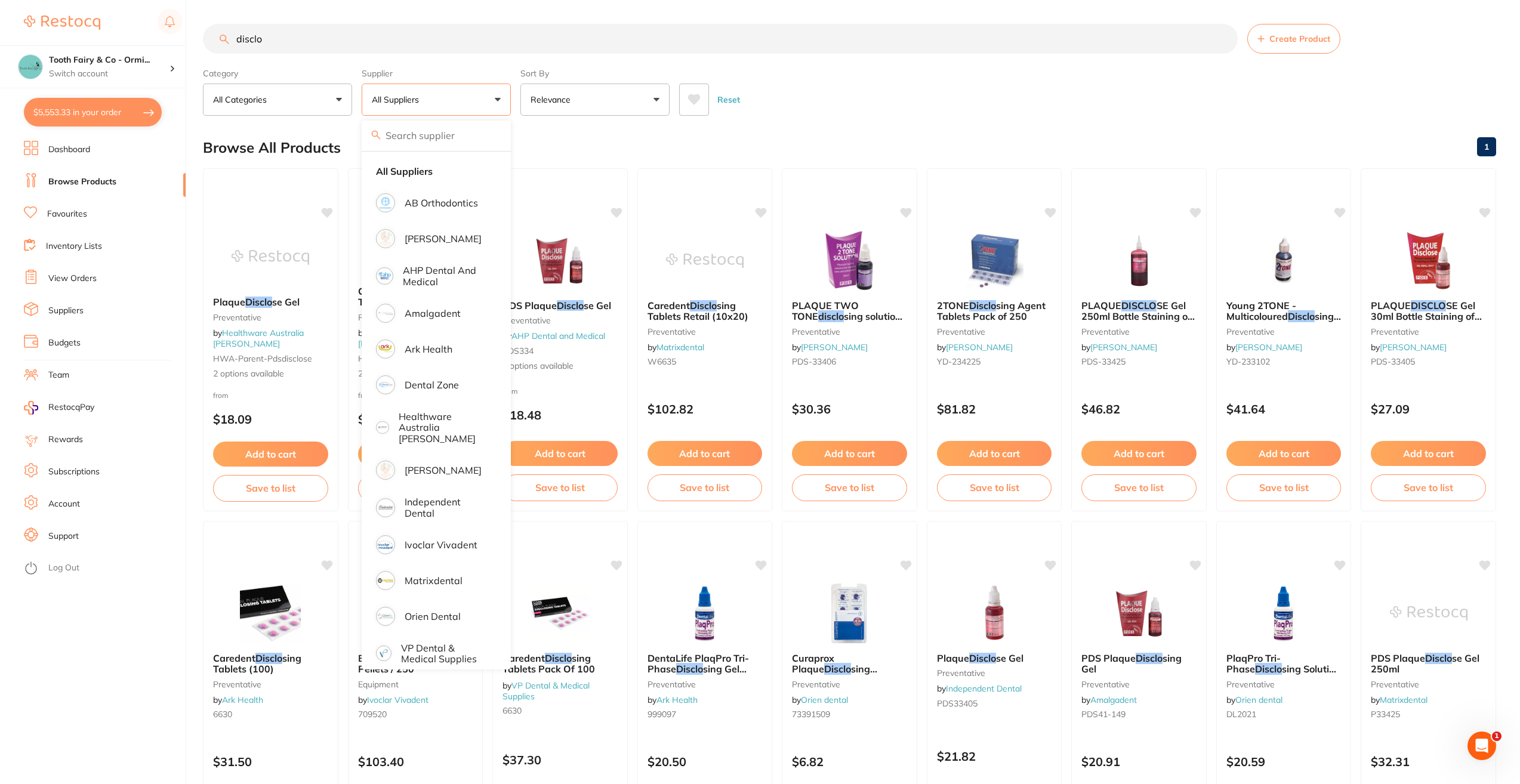
checkbox input "true"
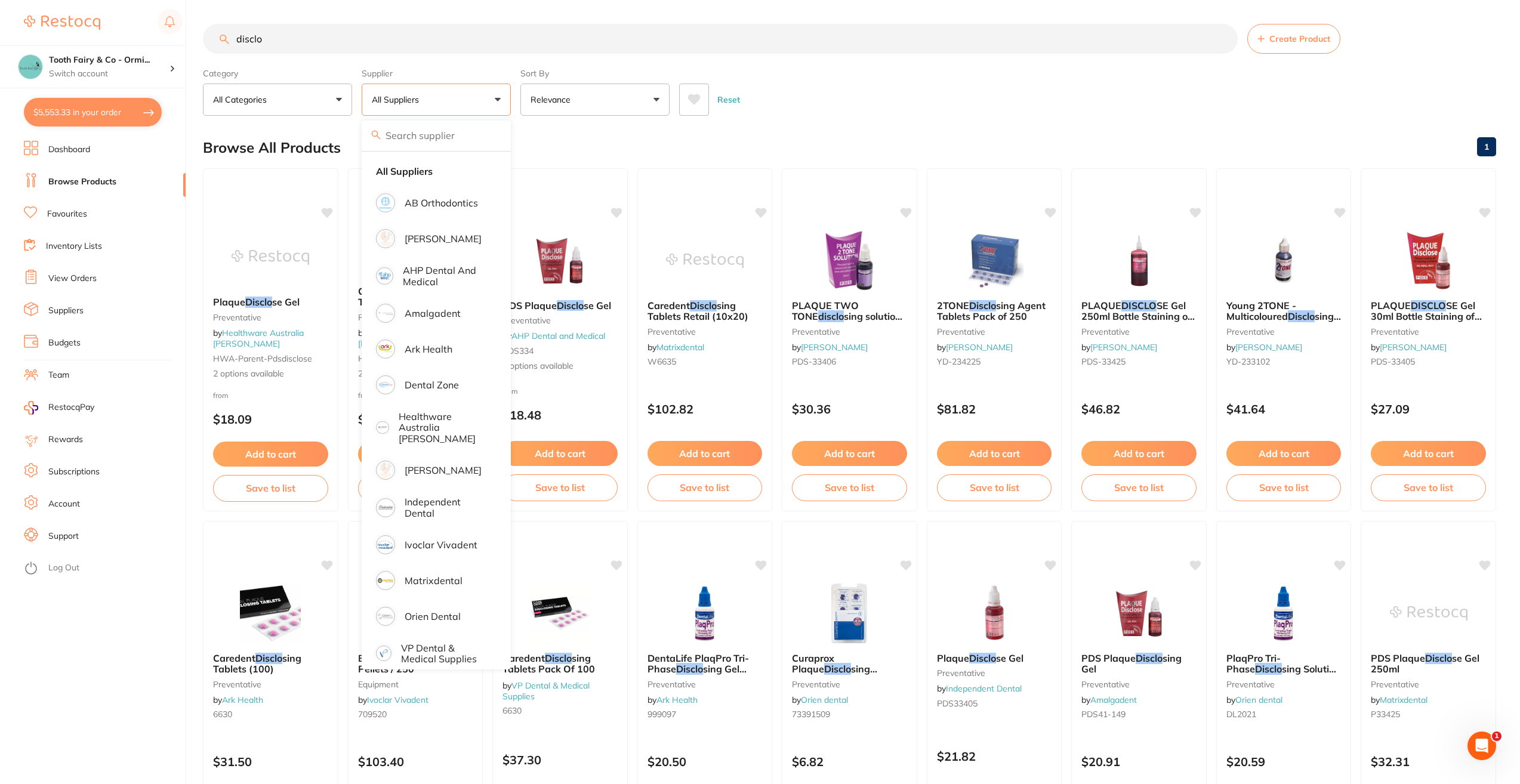
checkbox input "true"
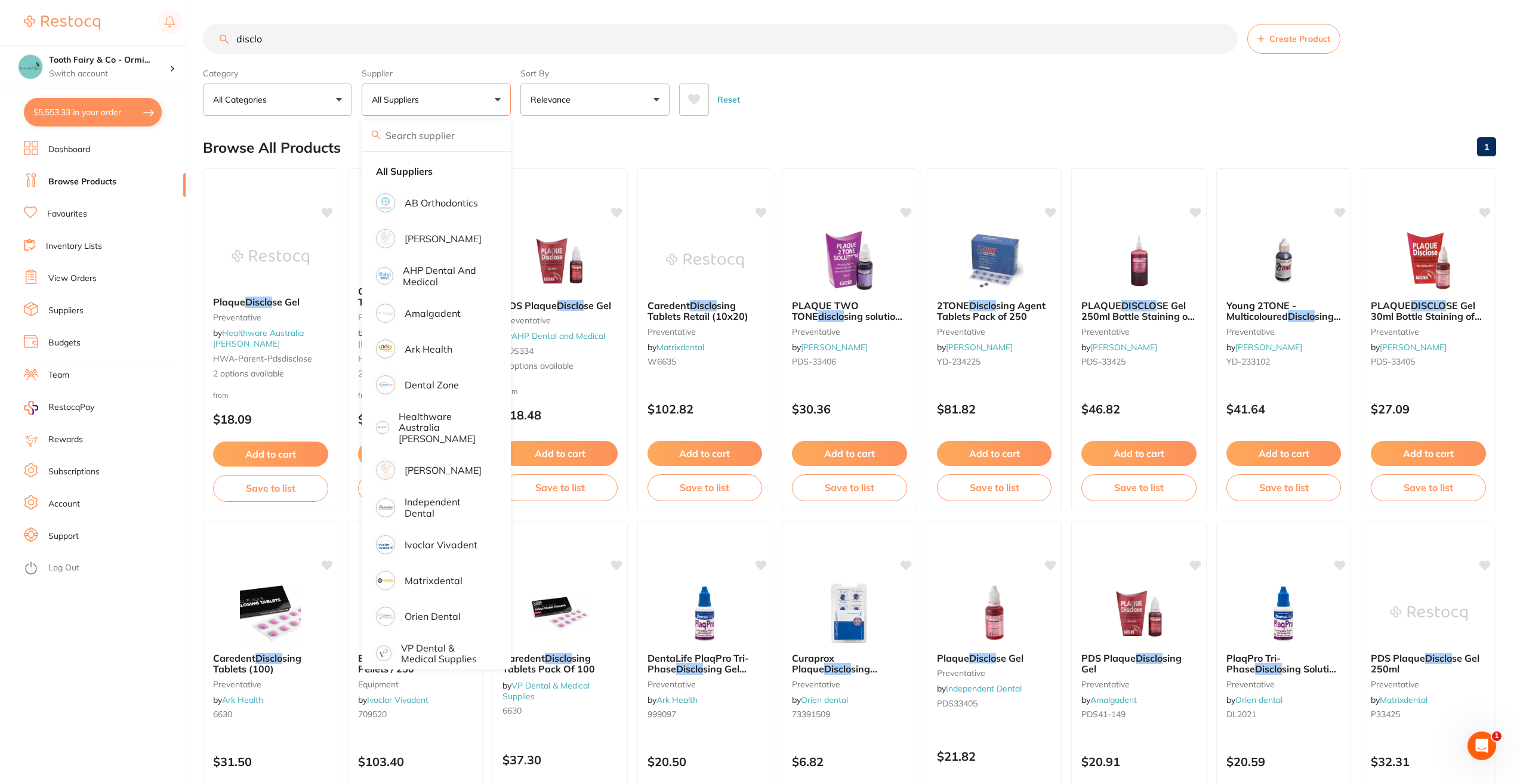
checkbox input "true"
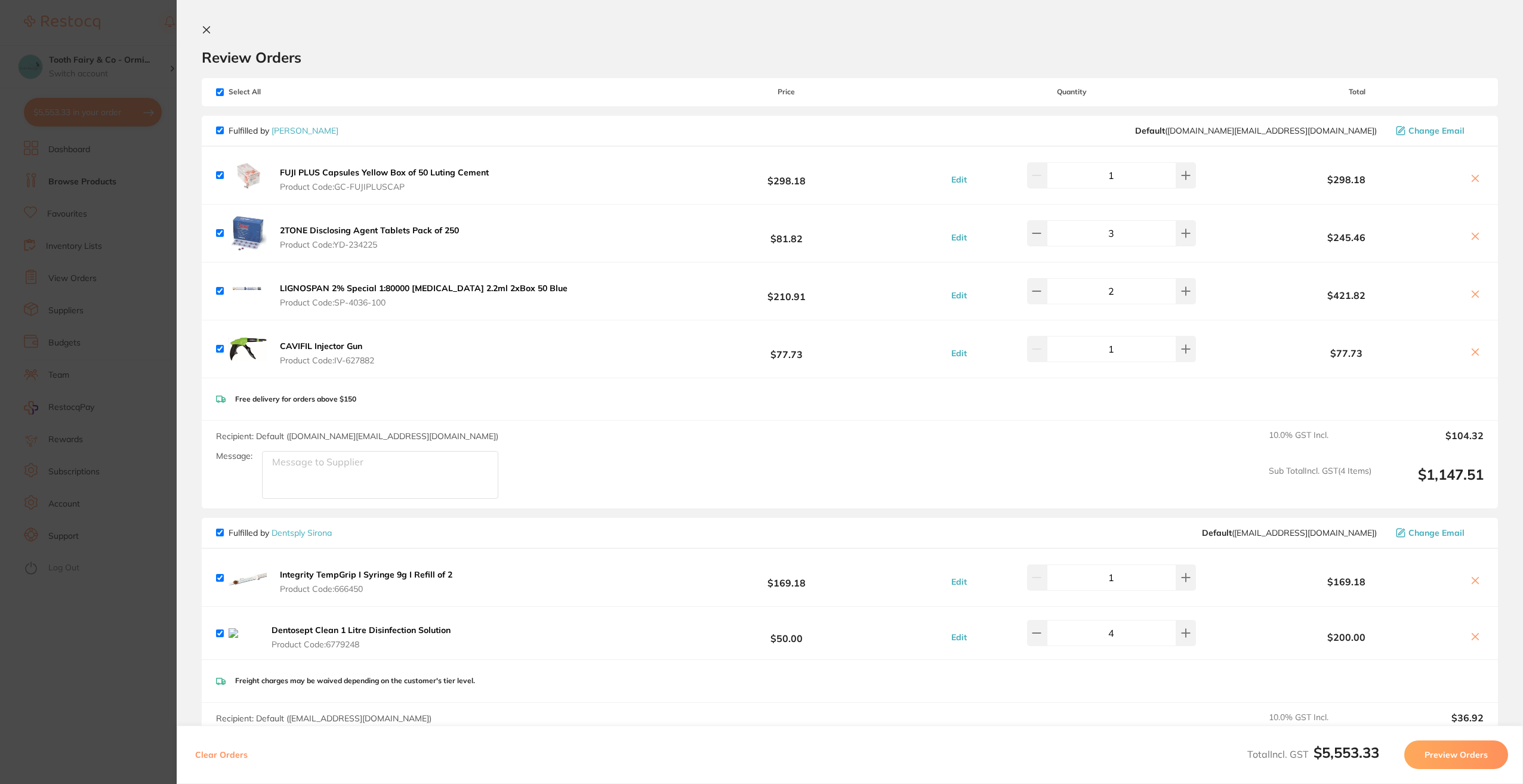
click at [318, 531] on link "Dentsply Sirona" at bounding box center [301, 533] width 60 height 11
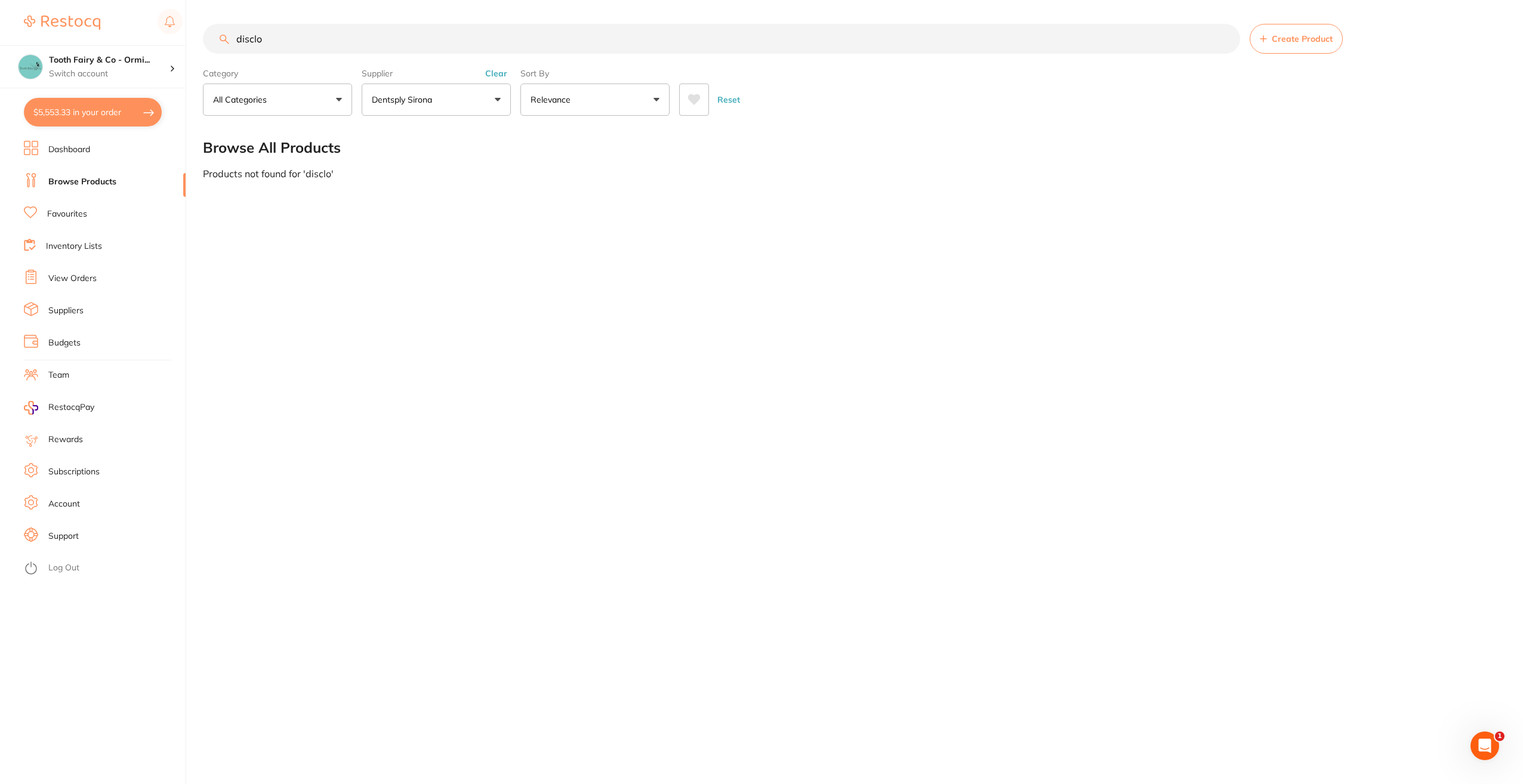
scroll to position [1, 0]
drag, startPoint x: 292, startPoint y: 49, endPoint x: 234, endPoint y: 45, distance: 58.1
click at [234, 45] on input "disclo" at bounding box center [721, 38] width 1037 height 29
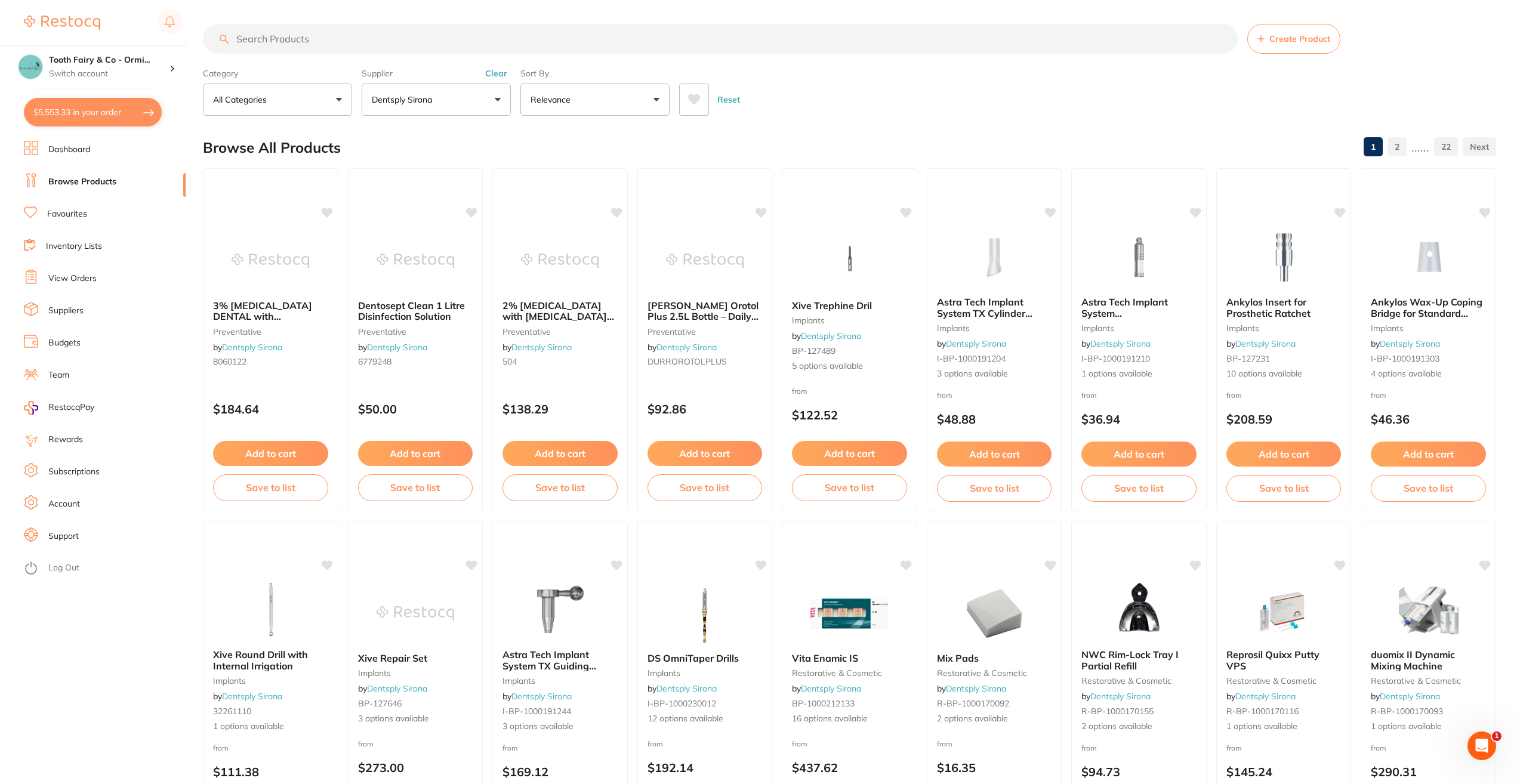
scroll to position [0, 0]
click at [494, 97] on button "Dentsply Sirona" at bounding box center [436, 99] width 149 height 32
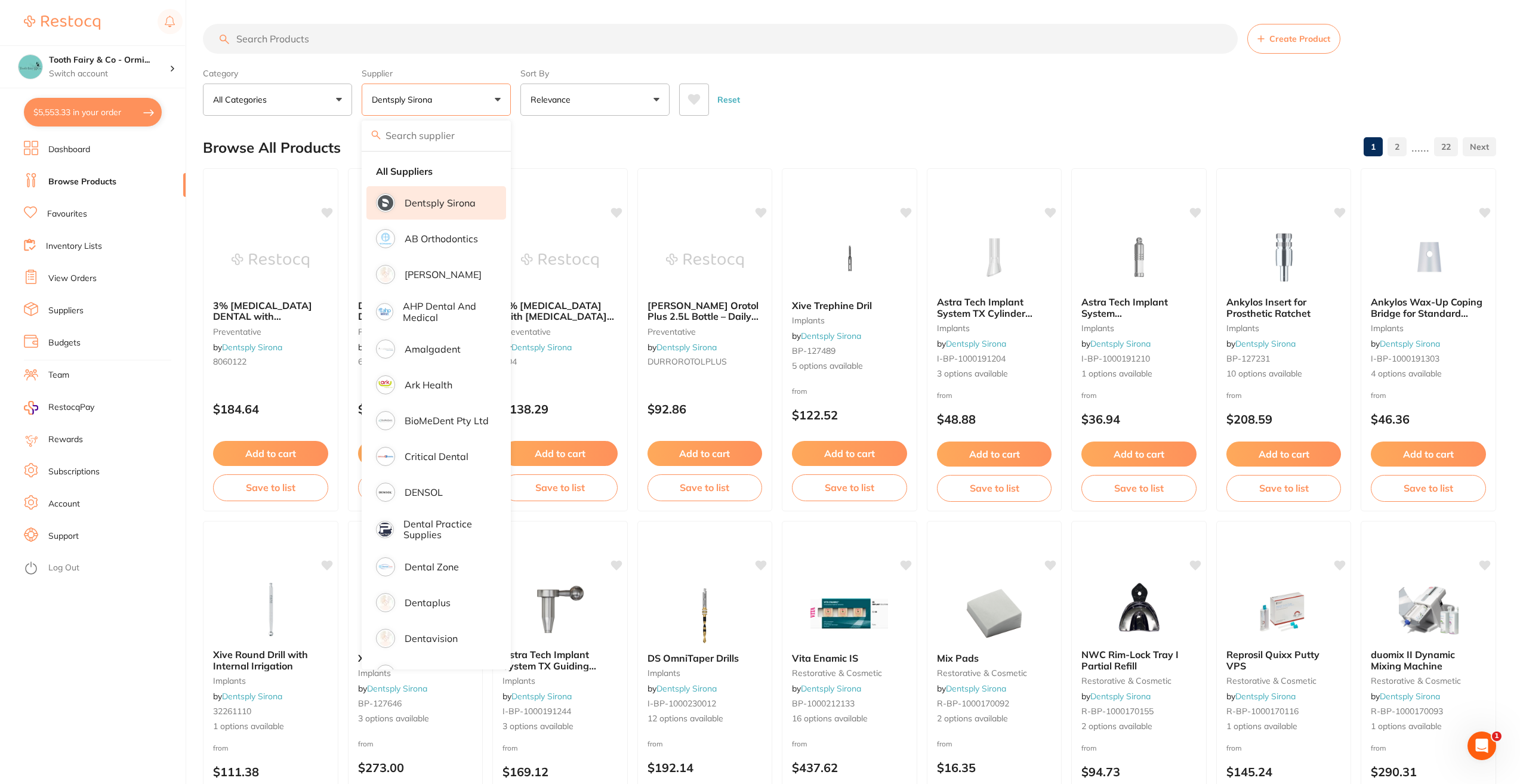
click at [494, 97] on button "Dentsply Sirona" at bounding box center [436, 99] width 149 height 32
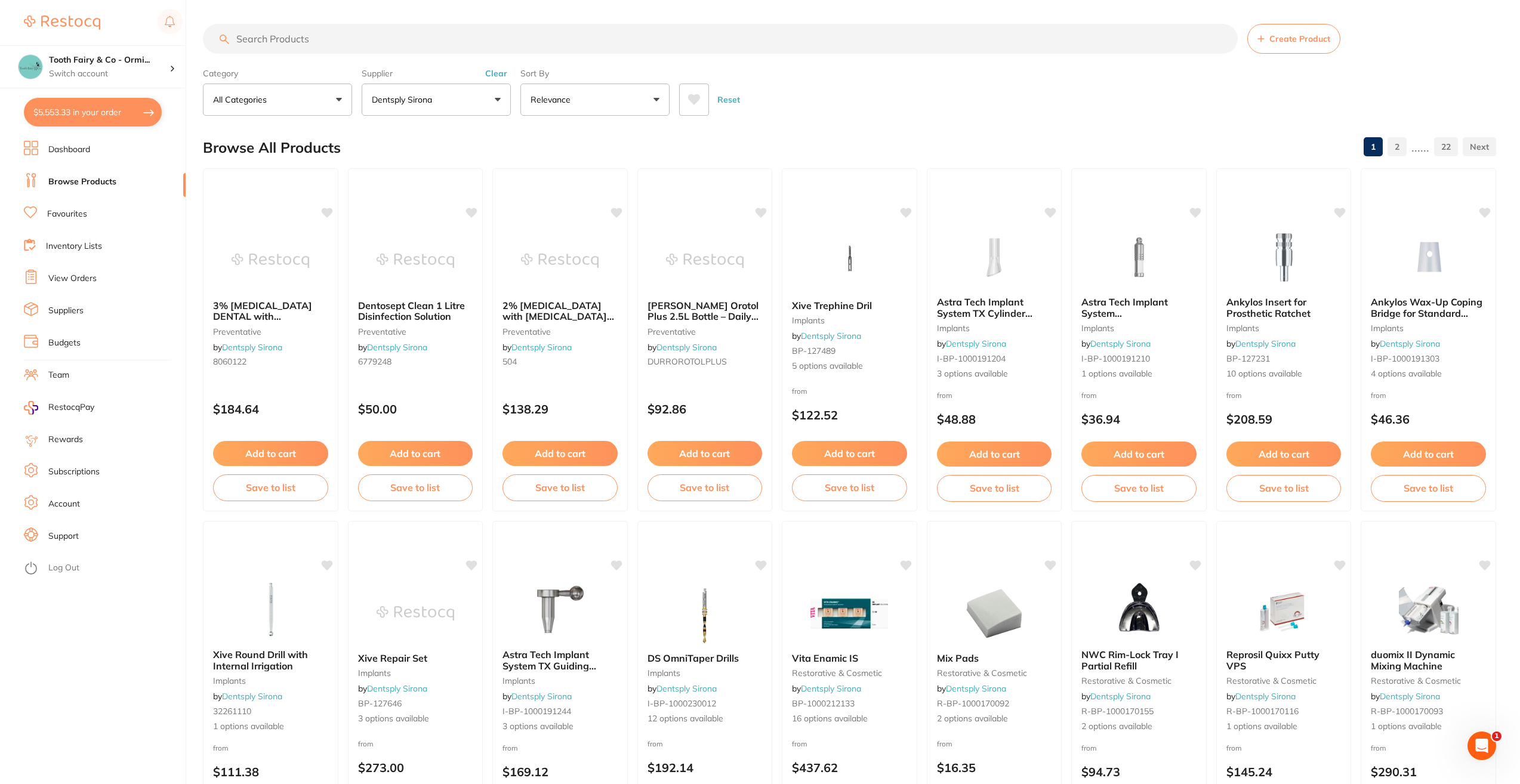
click at [358, 35] on input "search" at bounding box center [720, 38] width 1034 height 29
type input "p"
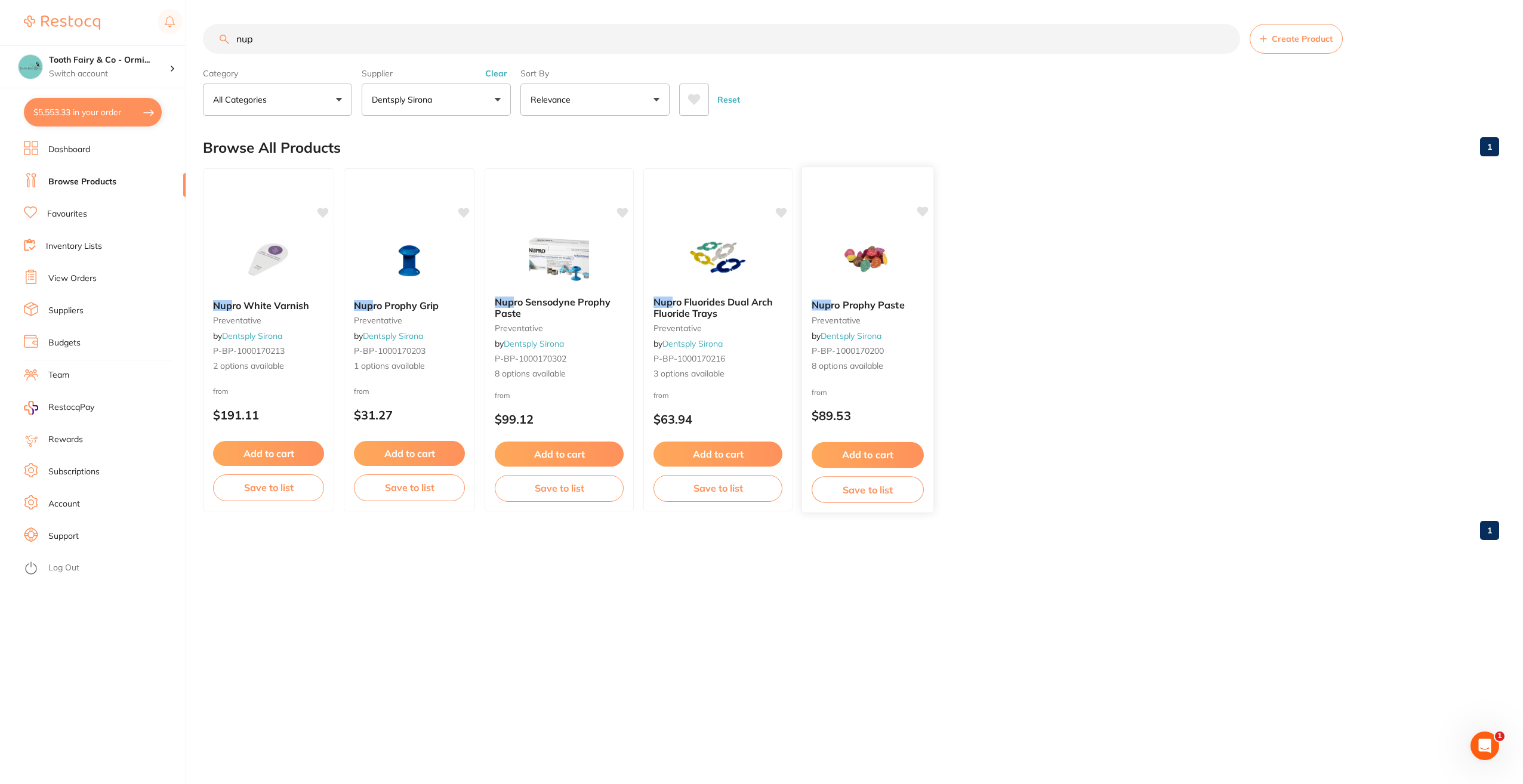
type input "nup"
click at [874, 285] on img at bounding box center [867, 259] width 79 height 60
click at [872, 452] on button "Add to cart" at bounding box center [867, 455] width 112 height 26
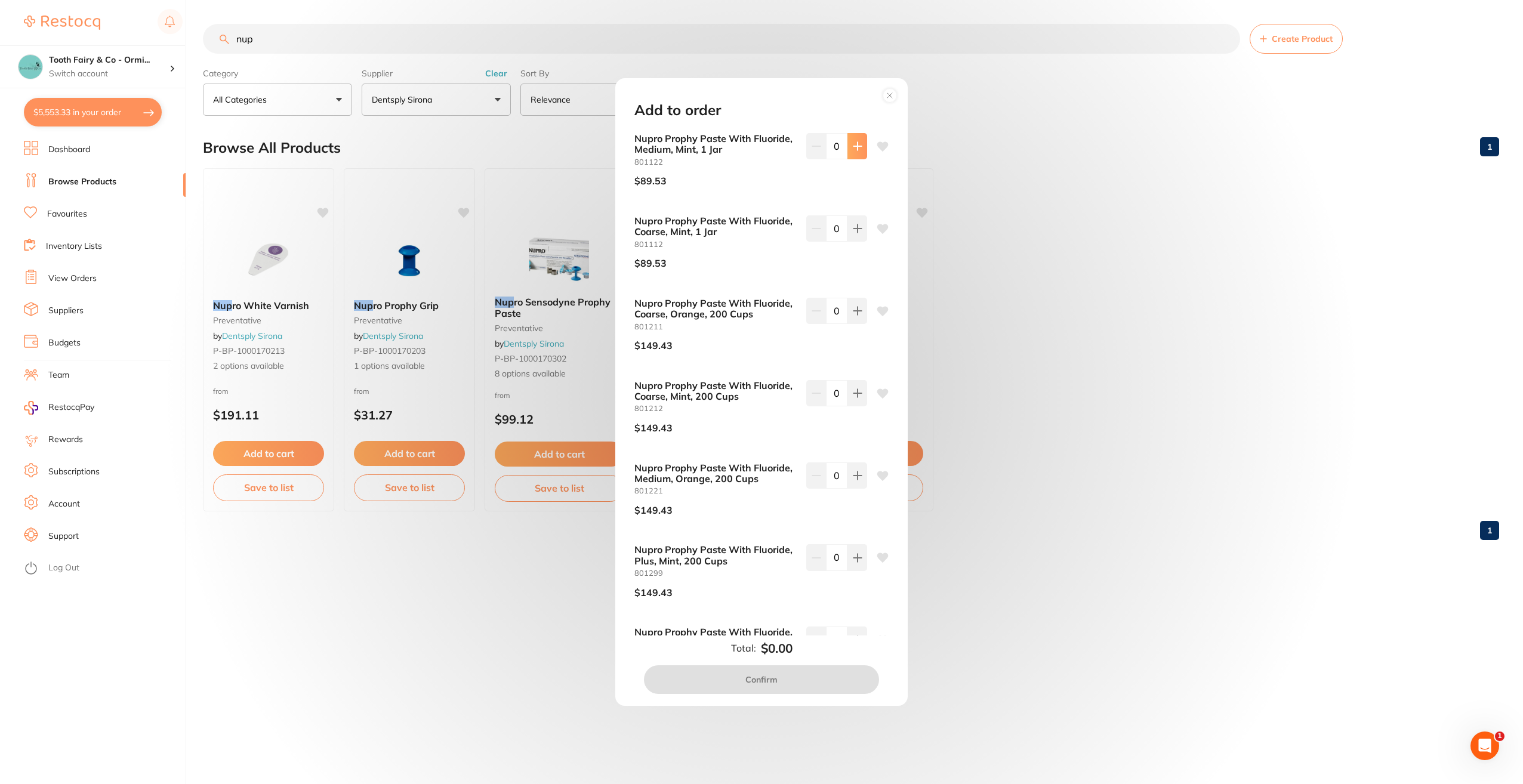
click at [855, 150] on icon at bounding box center [858, 146] width 8 height 8
type input "1"
click at [878, 148] on icon at bounding box center [883, 147] width 12 height 10
click at [854, 239] on button at bounding box center [857, 229] width 20 height 26
type input "1"
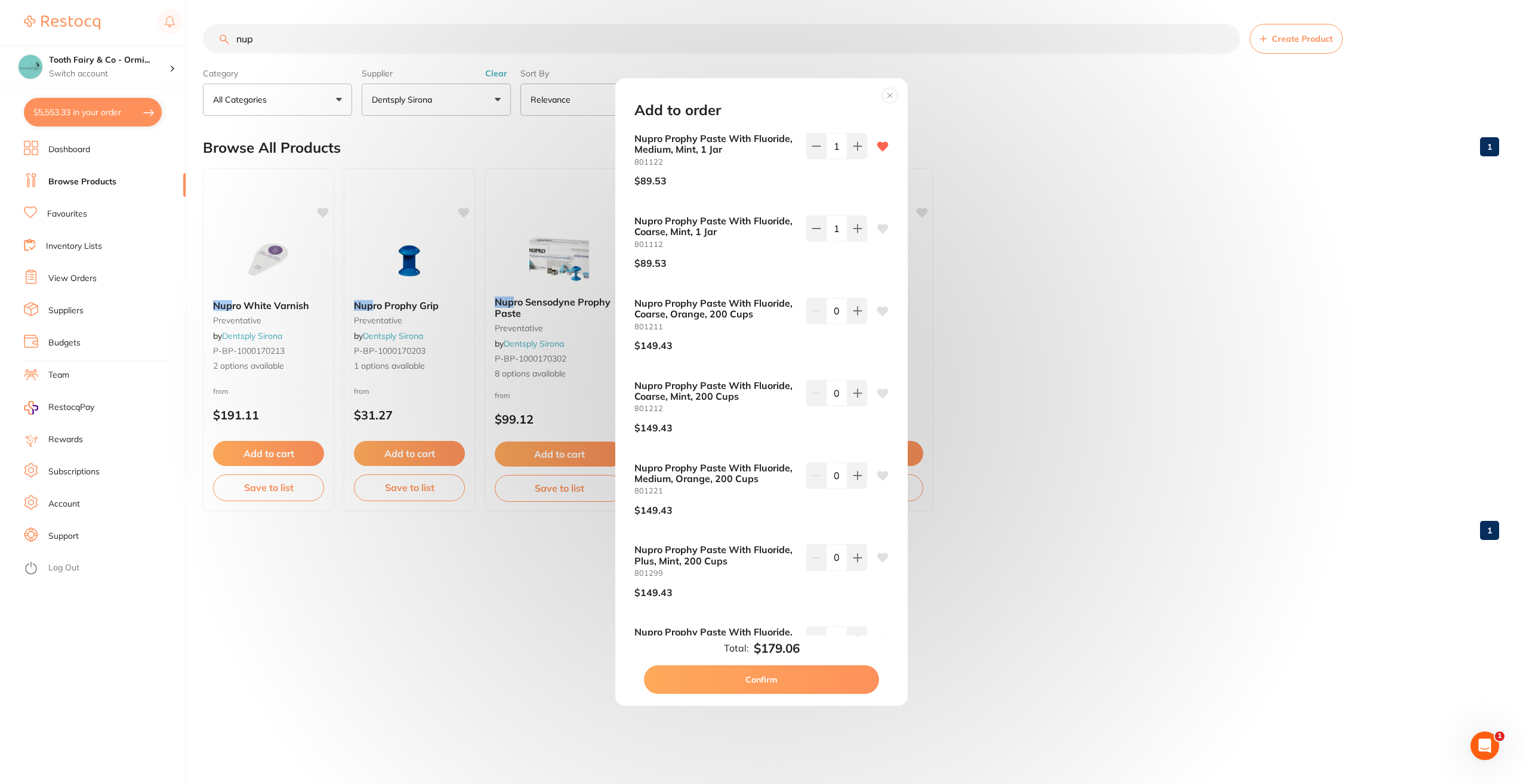
click at [877, 226] on icon at bounding box center [883, 229] width 12 height 10
click at [778, 675] on button "Confirm" at bounding box center [762, 679] width 236 height 28
checkbox input "false"
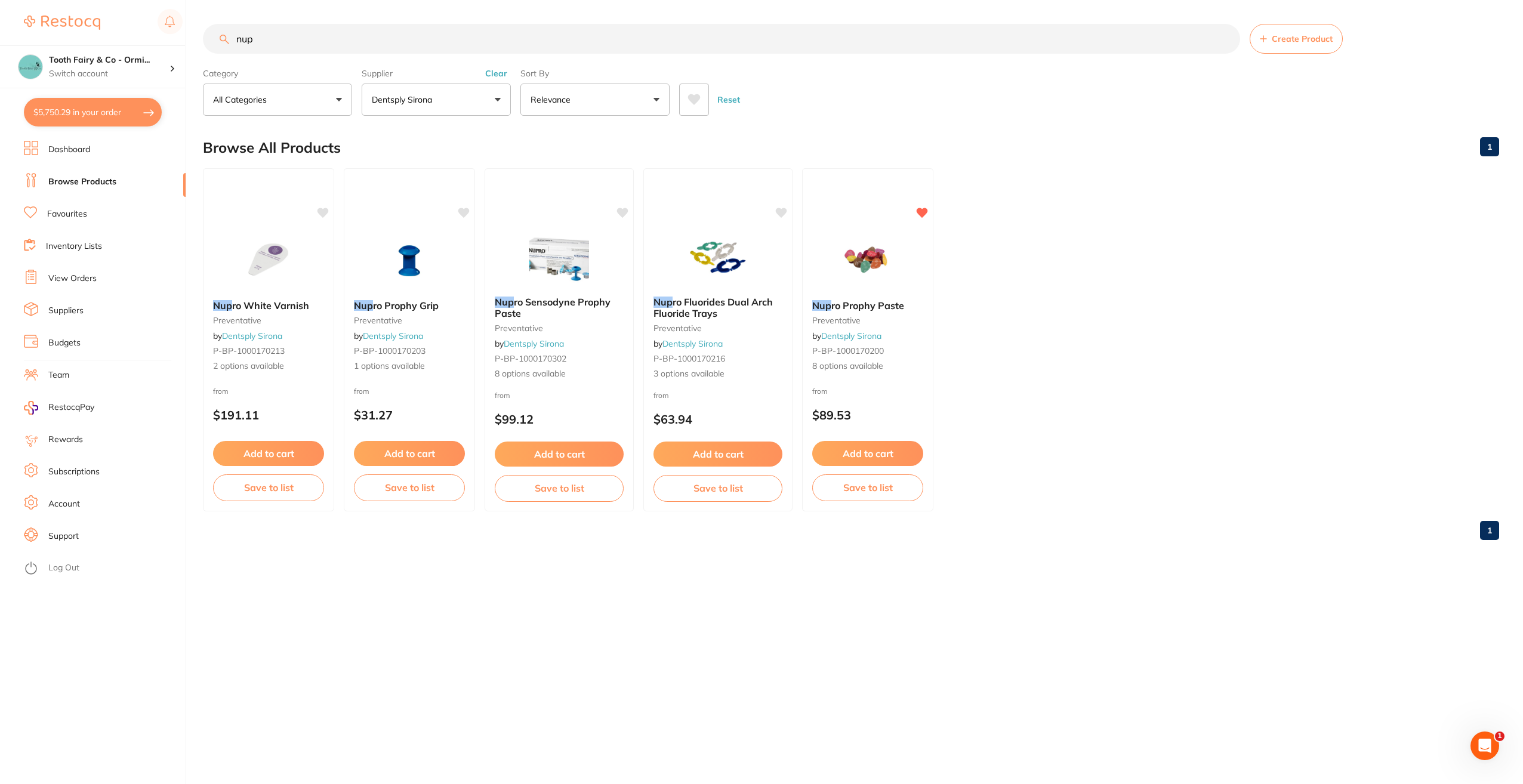
click at [494, 98] on button "Dentsply Sirona" at bounding box center [436, 99] width 149 height 32
click at [413, 172] on strong "All Suppliers" at bounding box center [404, 171] width 57 height 11
click at [343, 45] on input "nup" at bounding box center [721, 38] width 1037 height 29
type input "n"
click at [491, 99] on button "All Suppliers" at bounding box center [436, 99] width 149 height 32
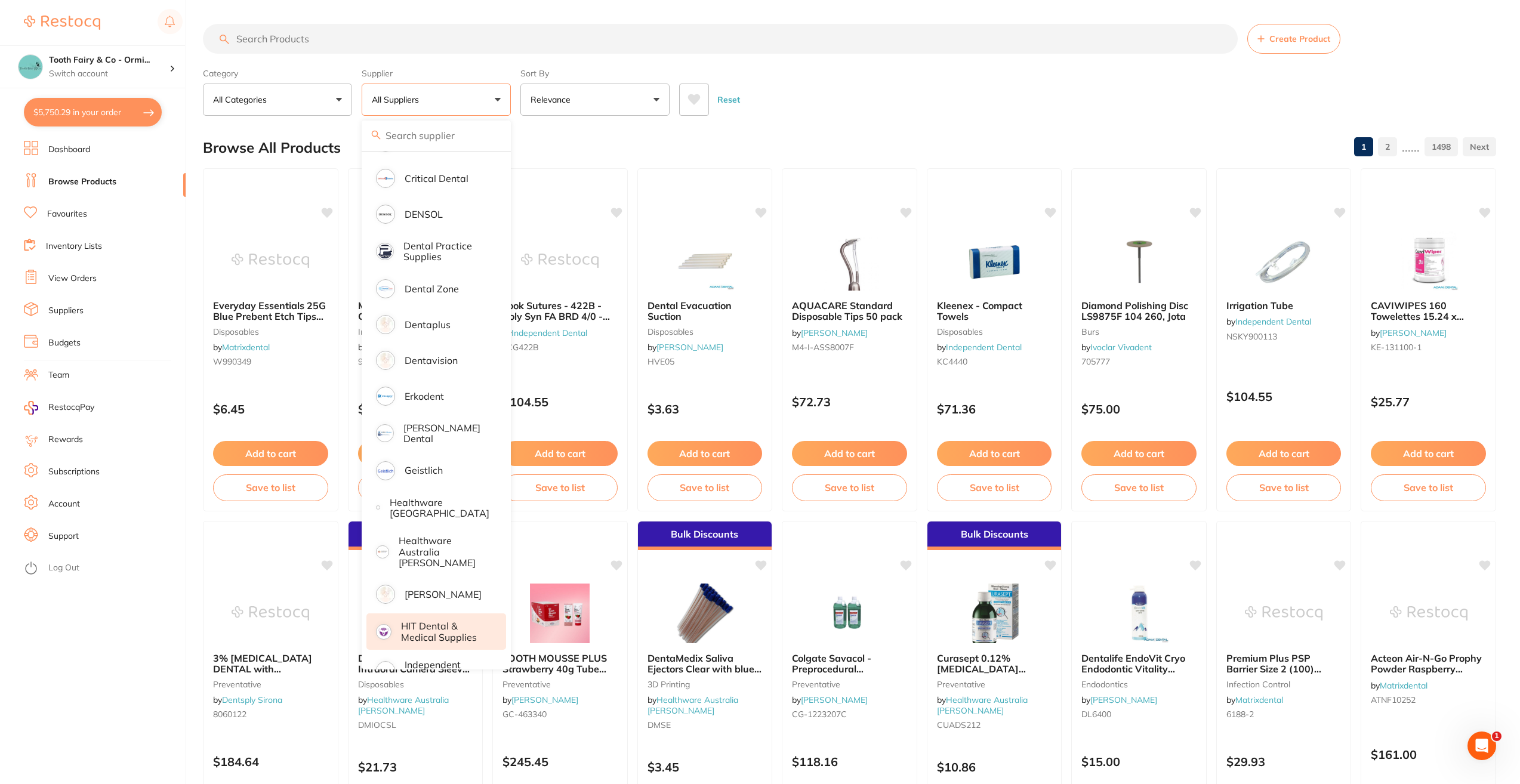
scroll to position [358, 0]
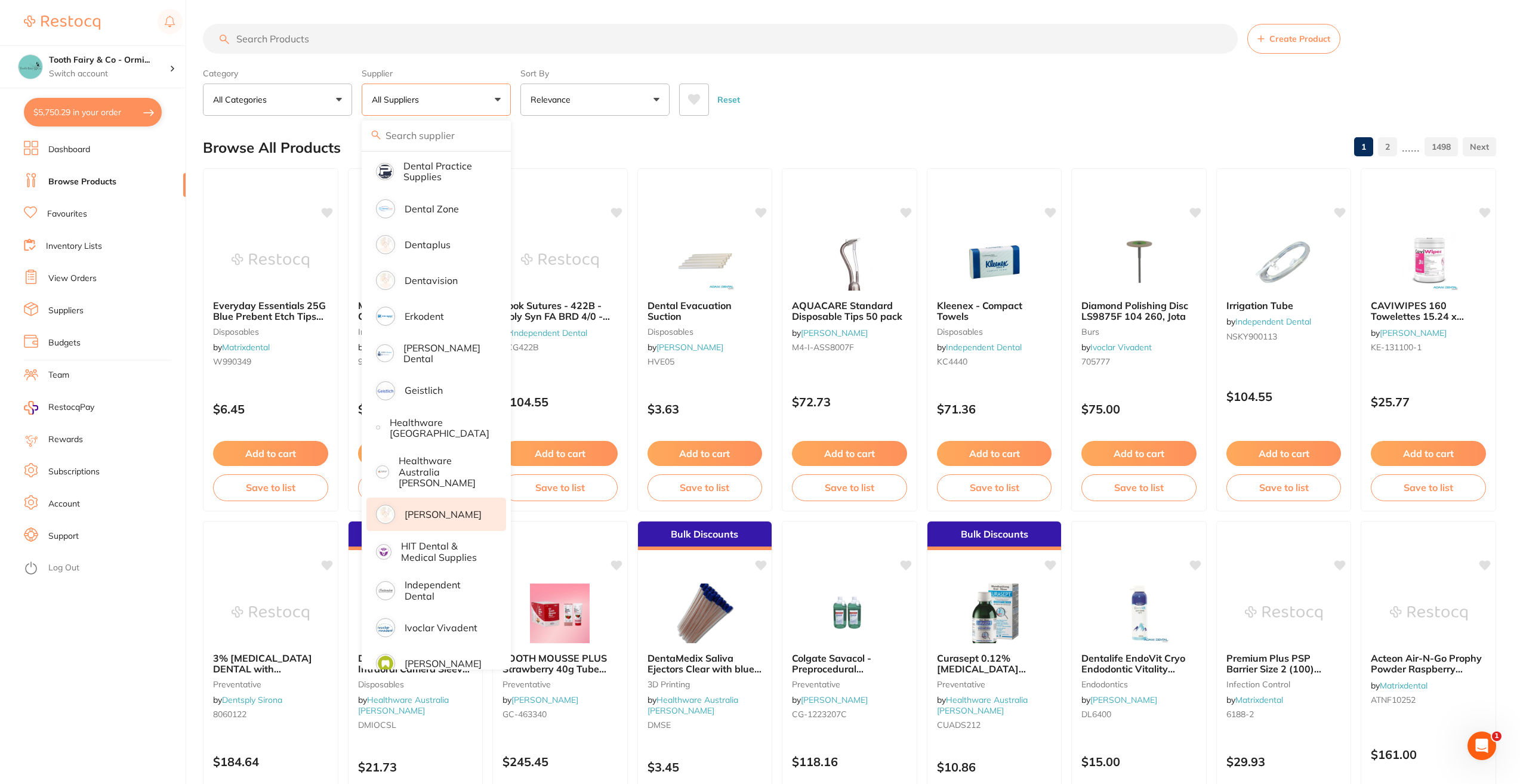
click at [421, 509] on p "[PERSON_NAME]" at bounding box center [443, 514] width 77 height 11
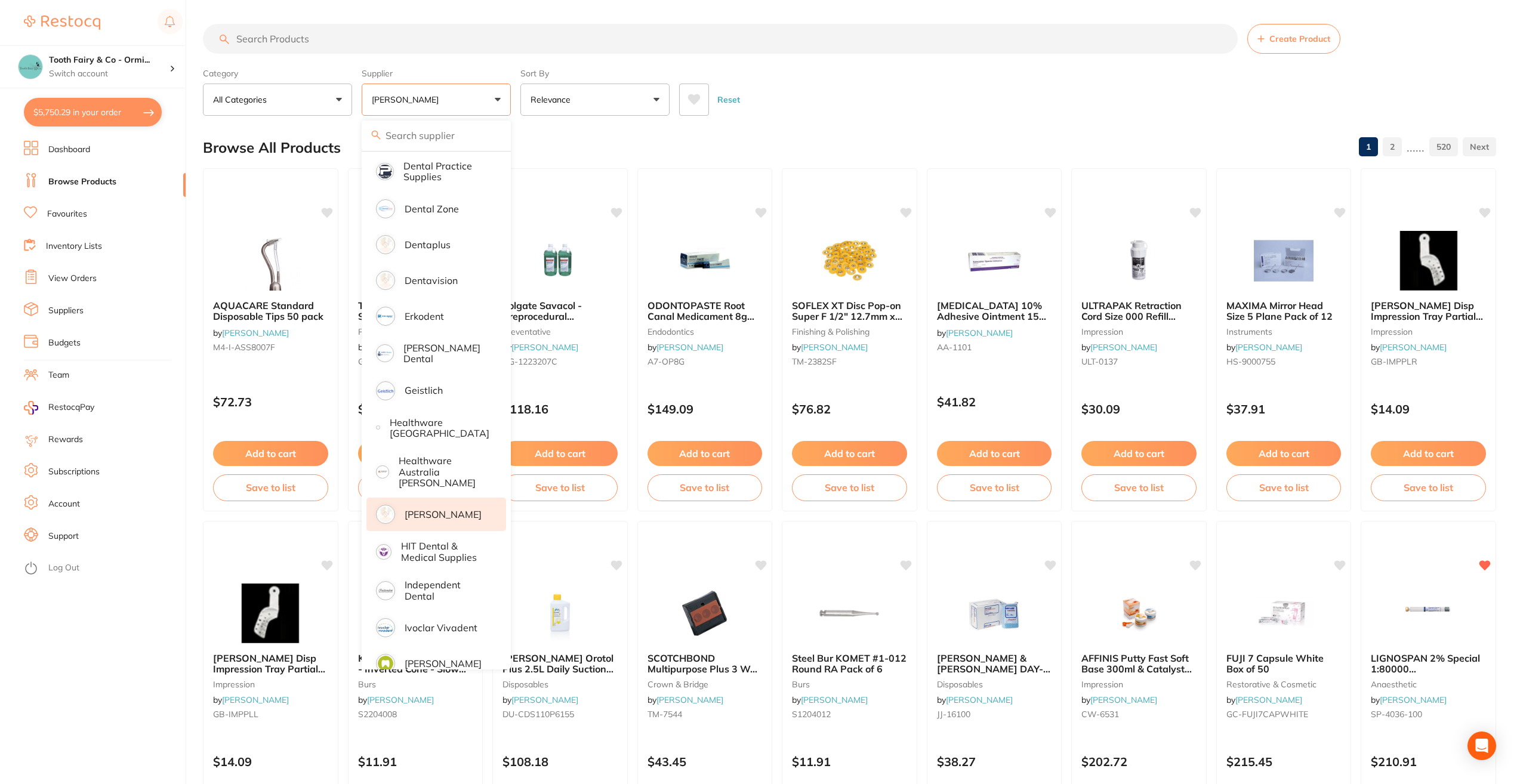
click at [397, 44] on input "search" at bounding box center [720, 38] width 1034 height 29
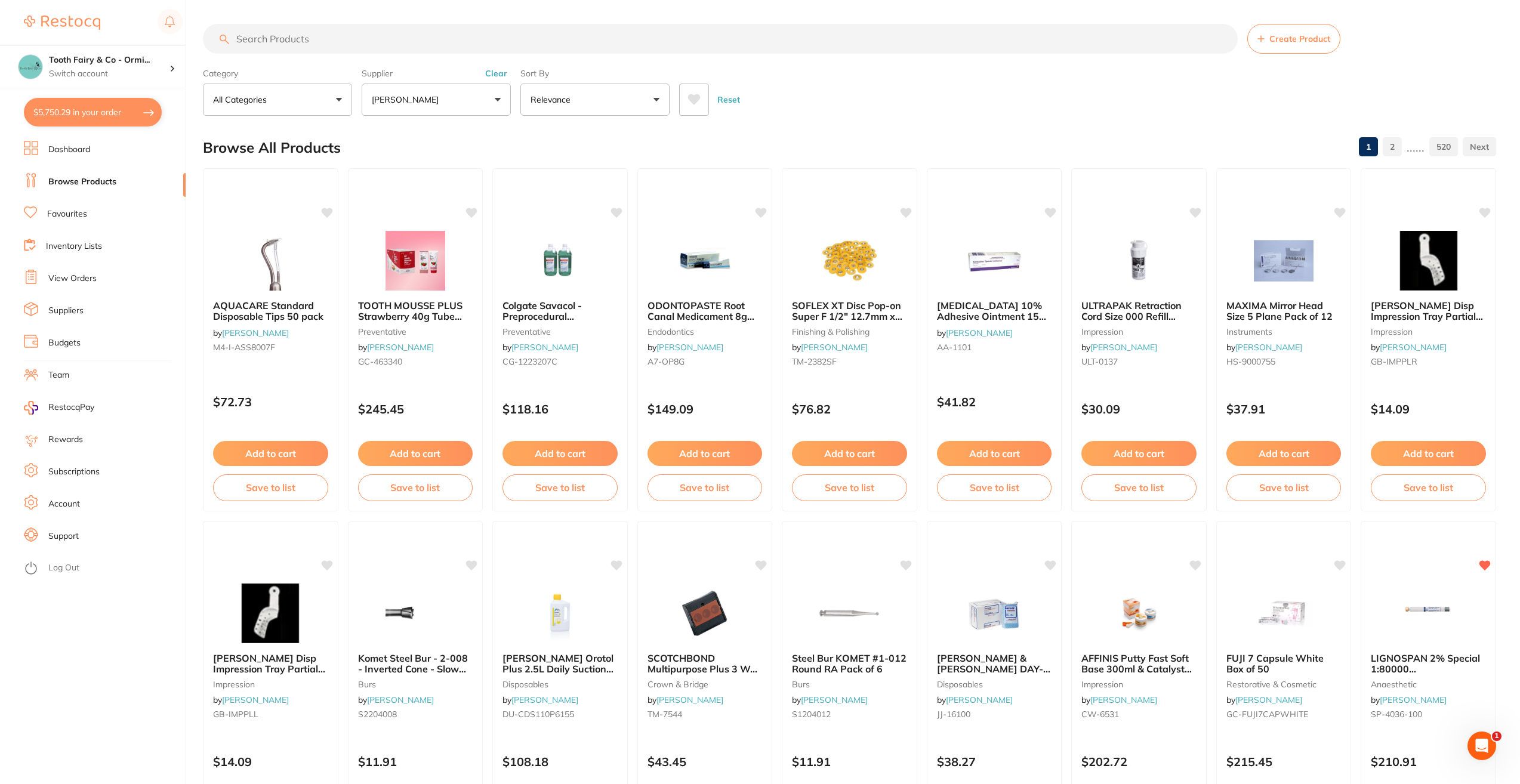
scroll to position [0, 0]
type input "g-pre"
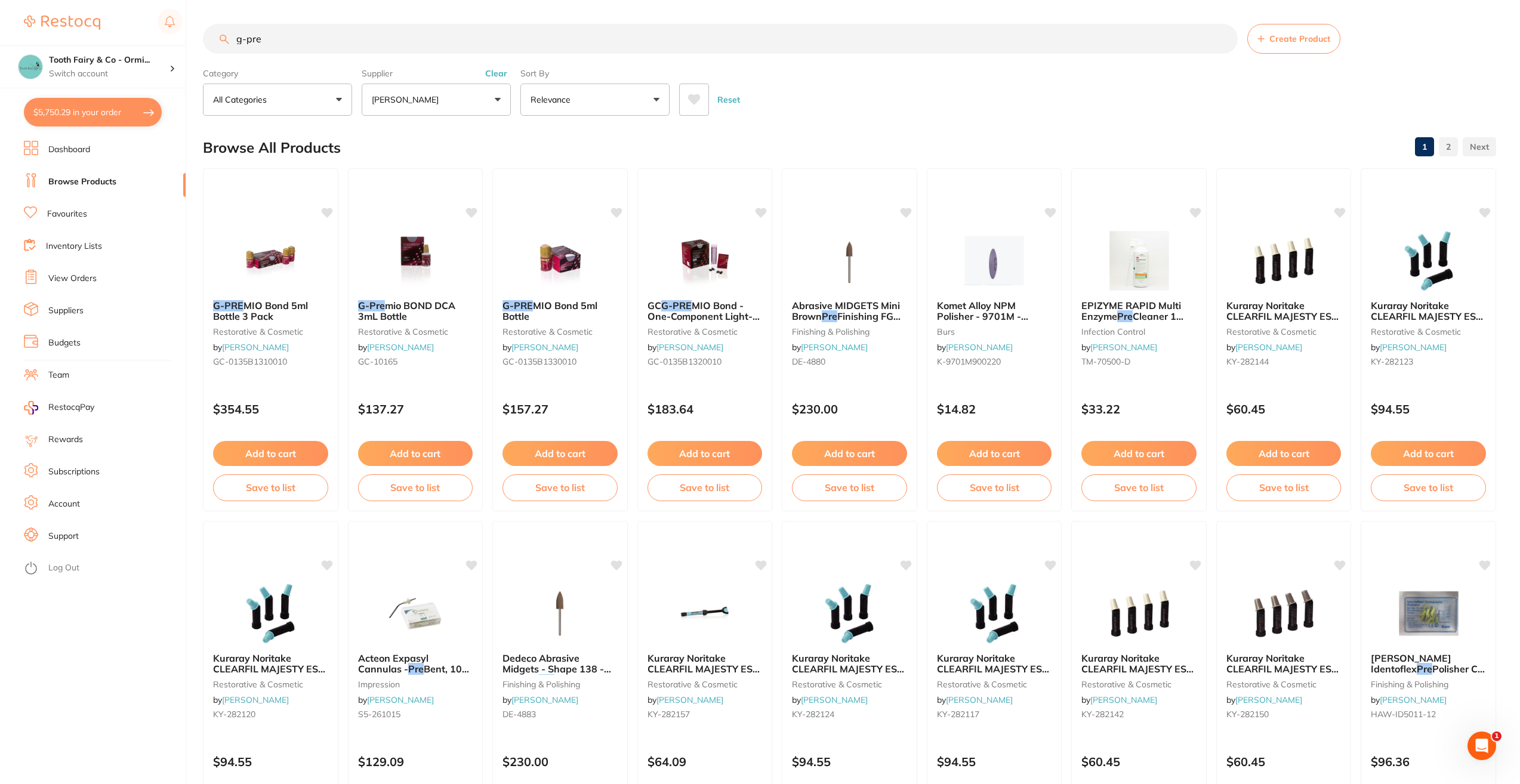
drag, startPoint x: 248, startPoint y: 34, endPoint x: 221, endPoint y: 32, distance: 27.1
click at [221, 32] on input "g-pre" at bounding box center [720, 38] width 1034 height 29
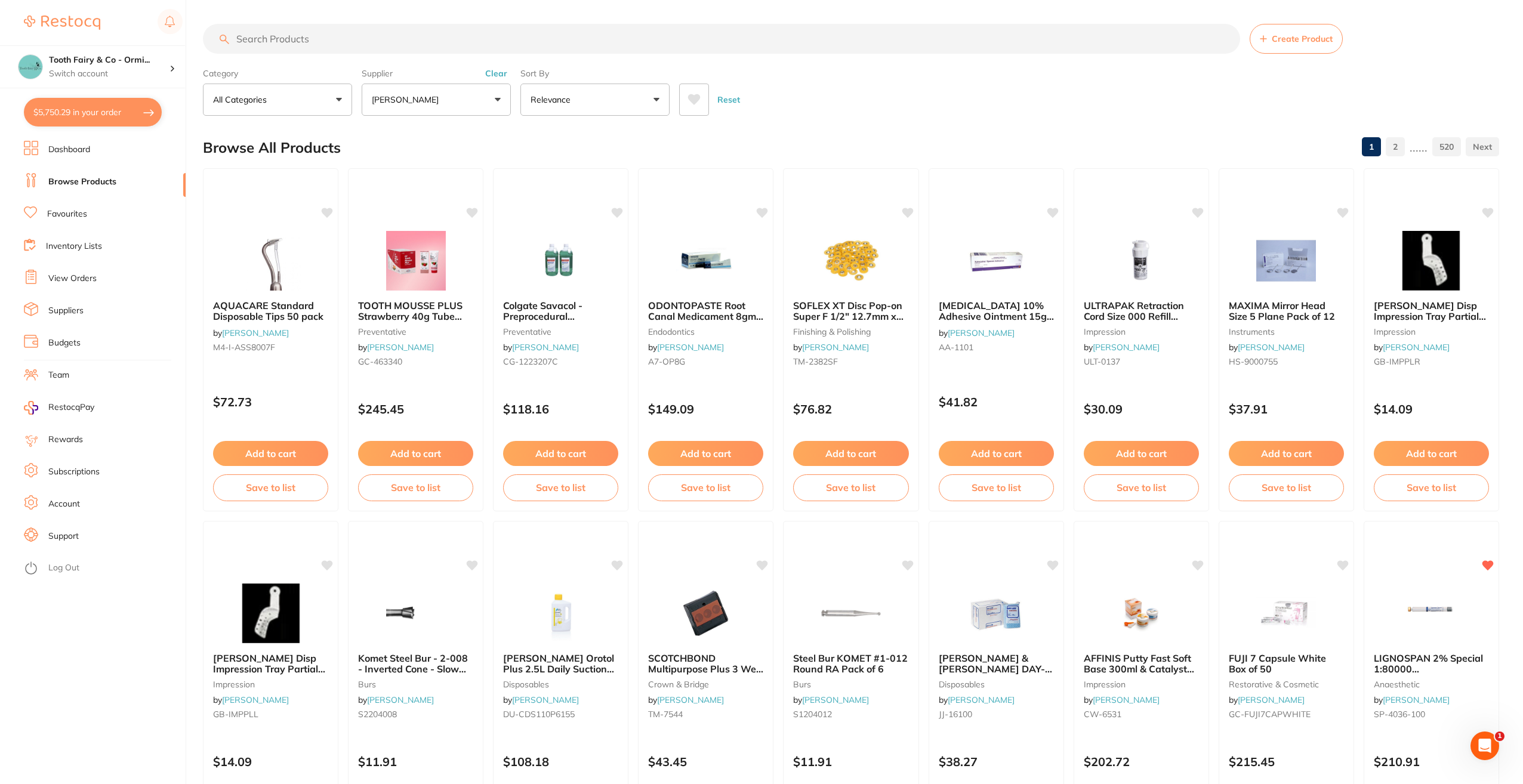
scroll to position [358, 0]
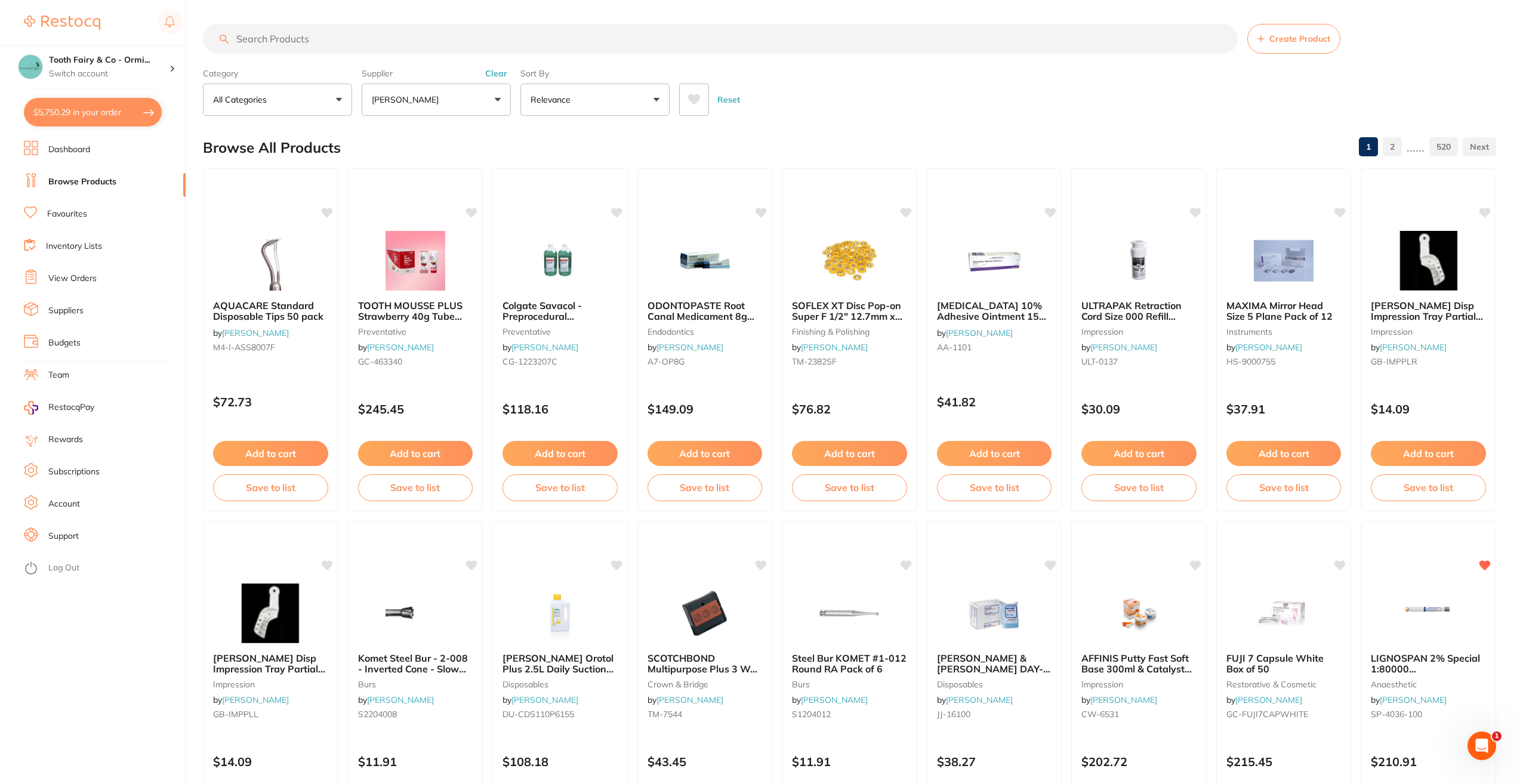
click at [120, 115] on button "$5,750.29 in your order" at bounding box center [92, 112] width 137 height 28
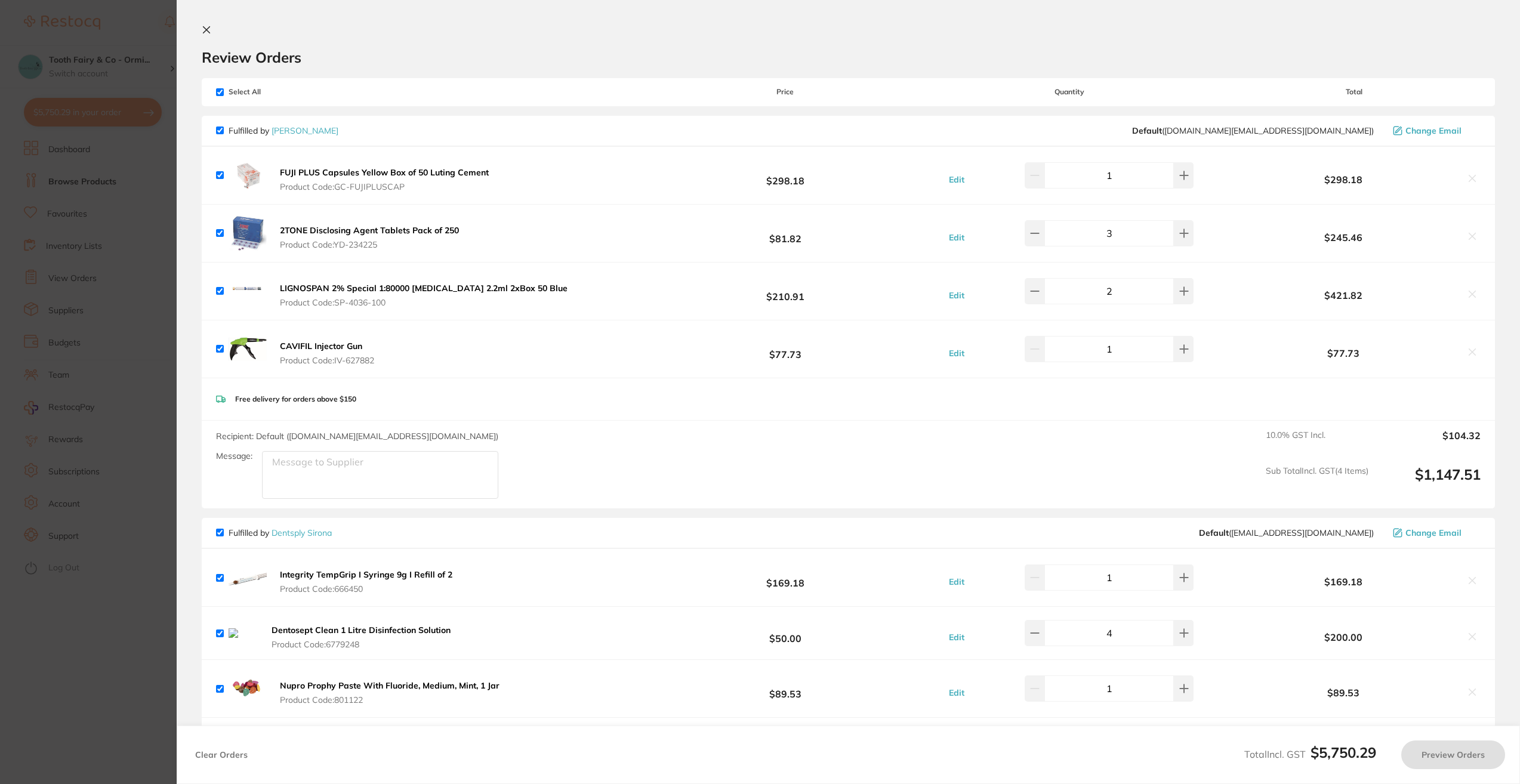
checkbox input "true"
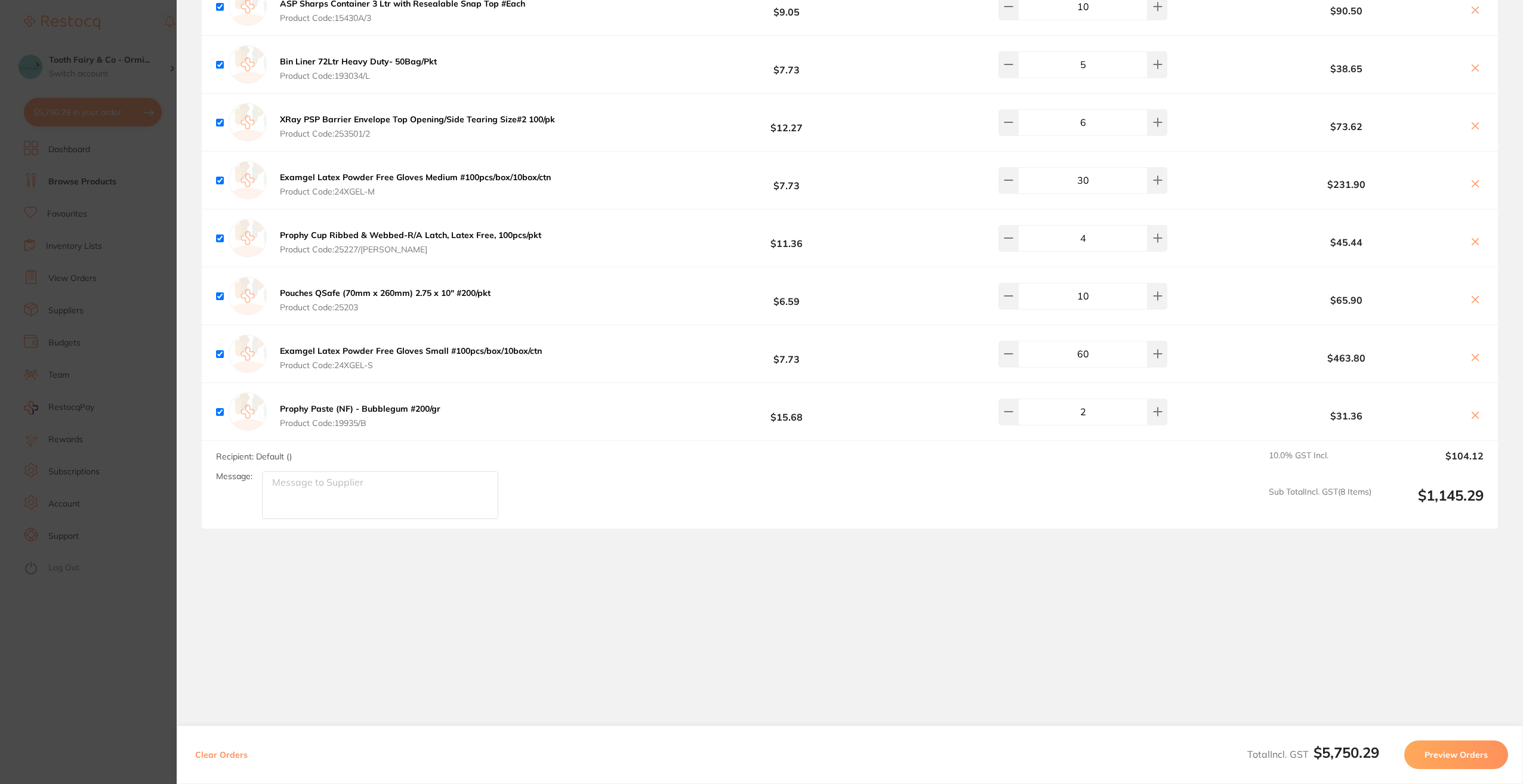
scroll to position [3207, 0]
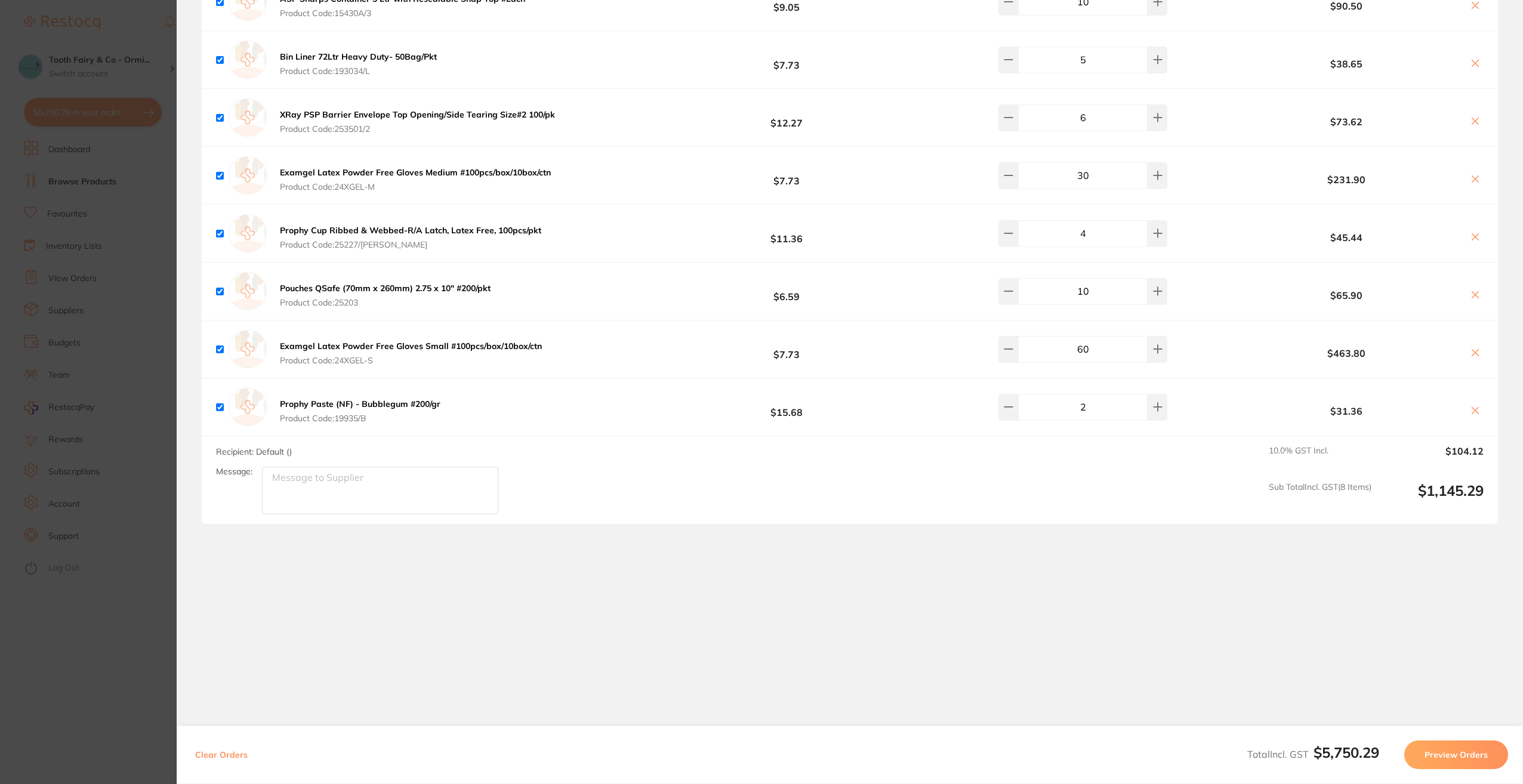
click at [1458, 753] on button "Preview Orders" at bounding box center [1456, 755] width 104 height 28
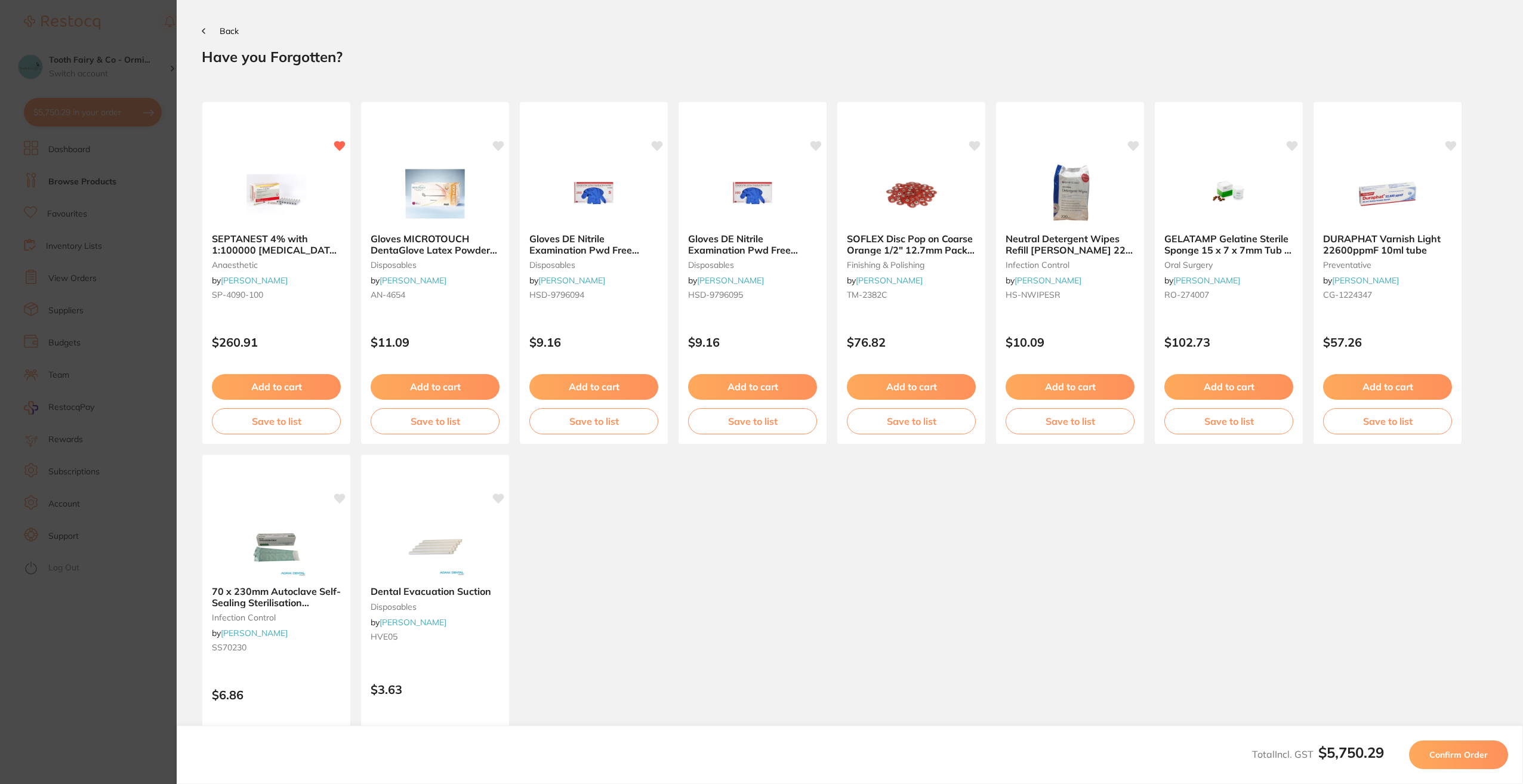
scroll to position [0, 0]
click at [1474, 753] on span "Confirm Order" at bounding box center [1458, 755] width 59 height 11
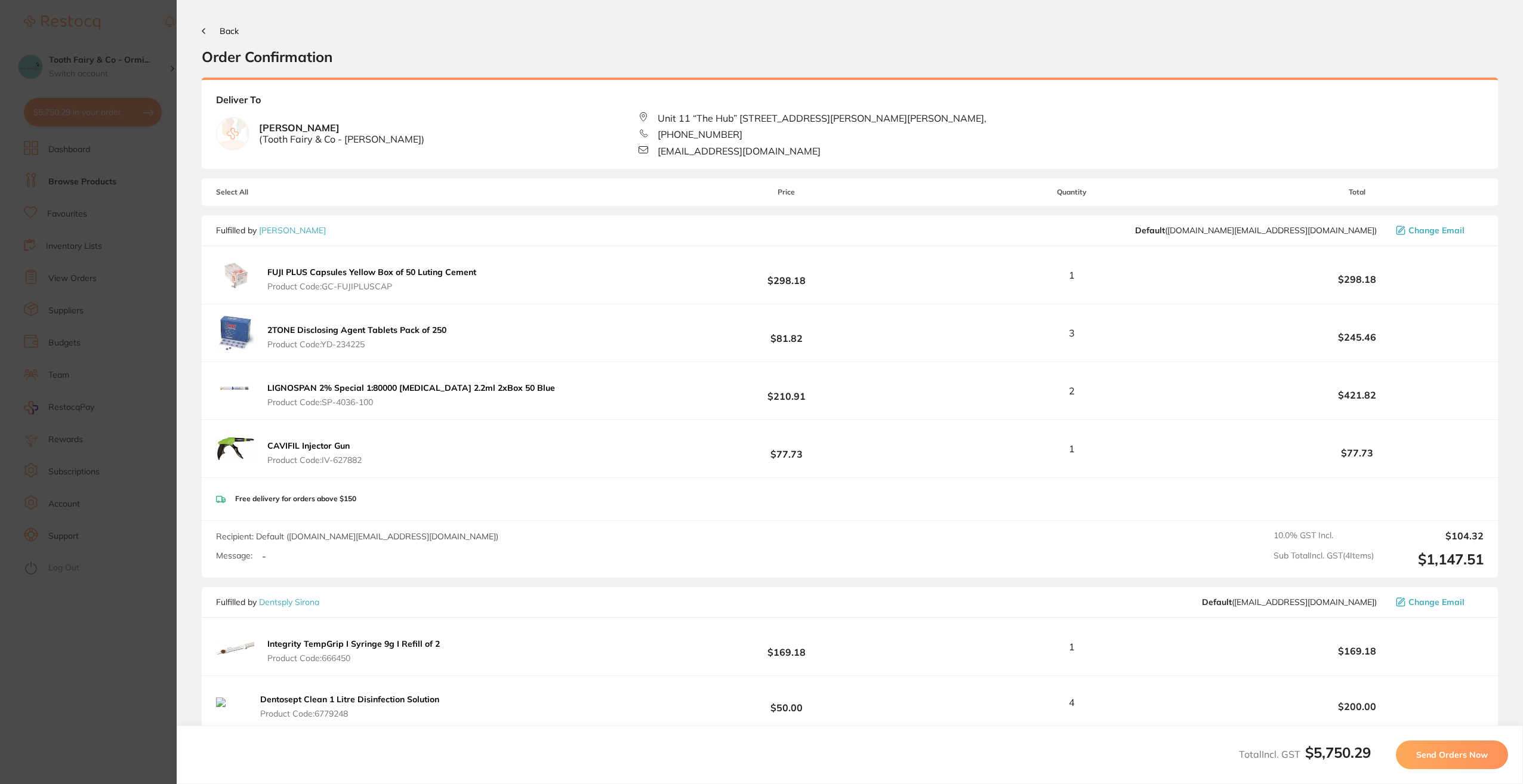
click at [1451, 750] on span "Send Orders Now" at bounding box center [1451, 755] width 72 height 11
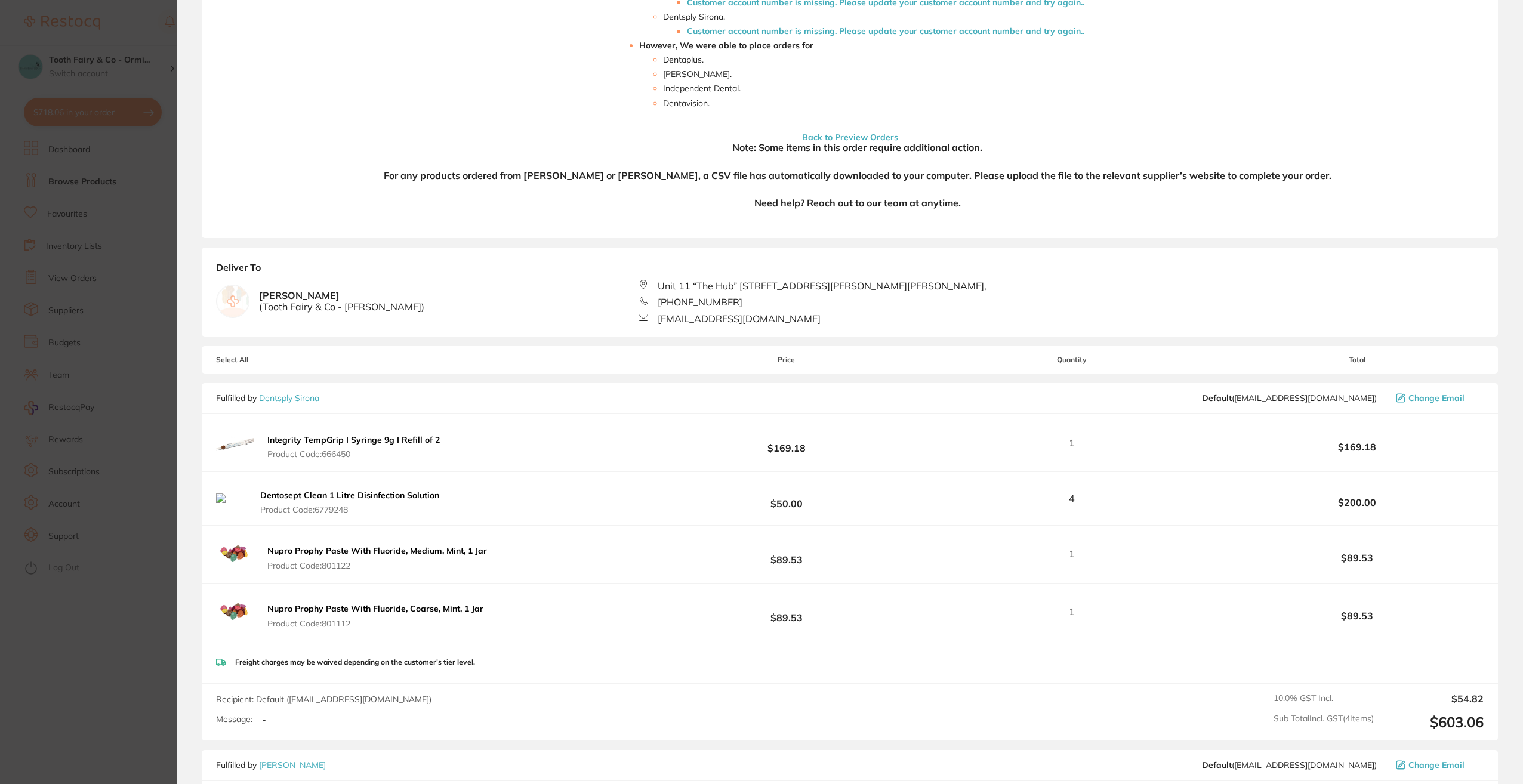
scroll to position [298, 0]
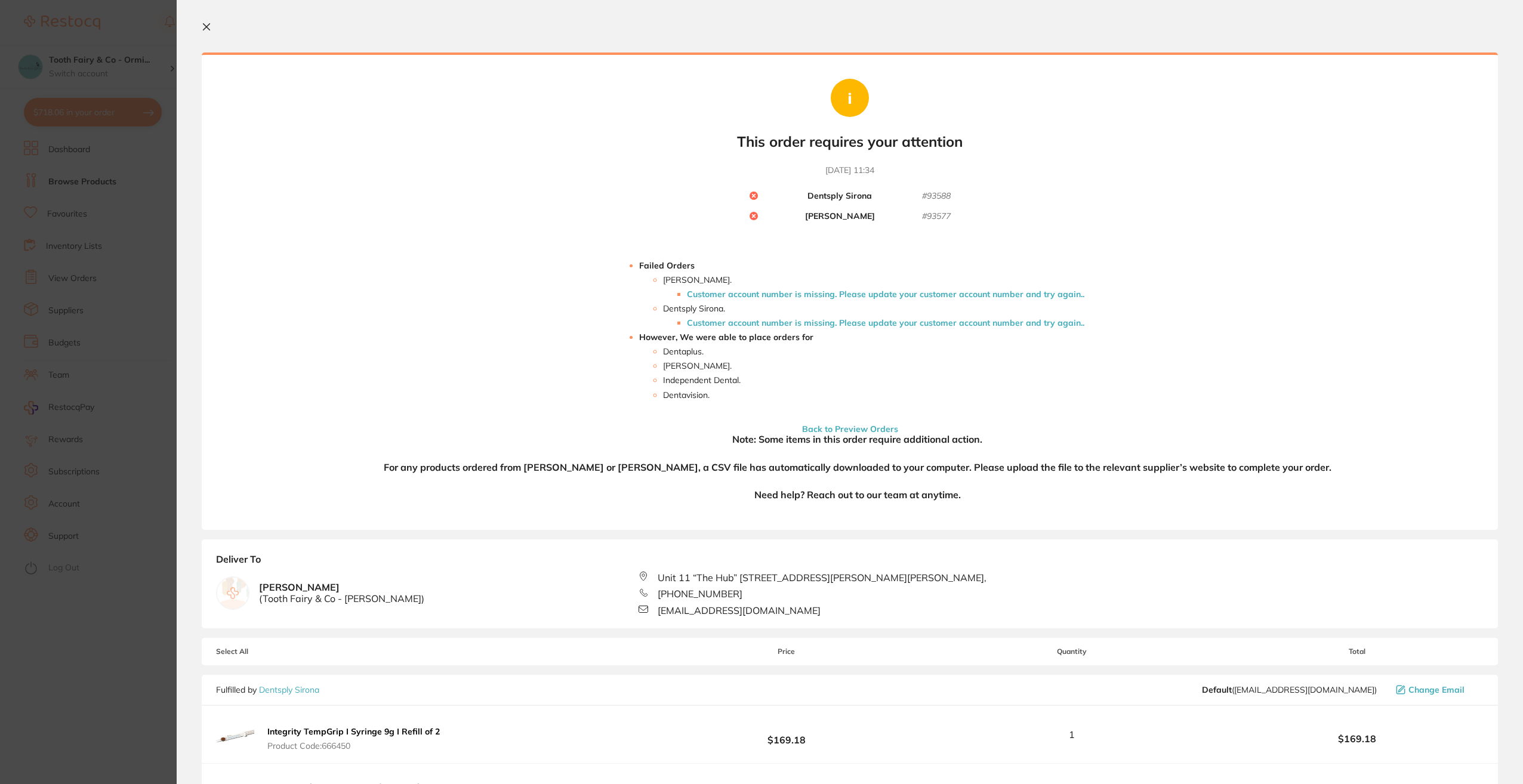
scroll to position [0, 0]
click at [207, 25] on section "Your orders are being processed and we will notify you once we have placed the …" at bounding box center [850, 392] width 1346 height 784
click at [211, 29] on icon at bounding box center [207, 30] width 10 height 10
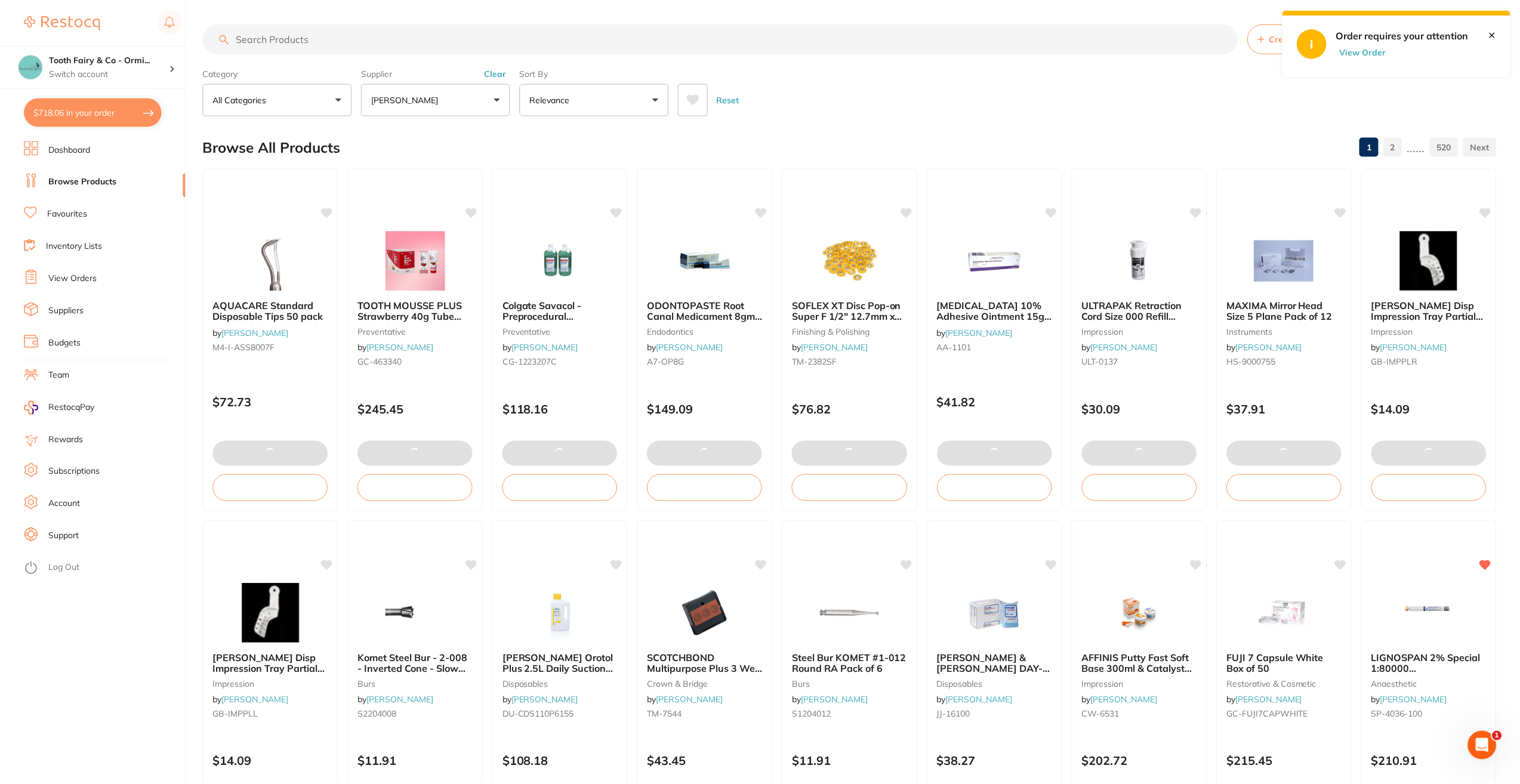
scroll to position [2, 0]
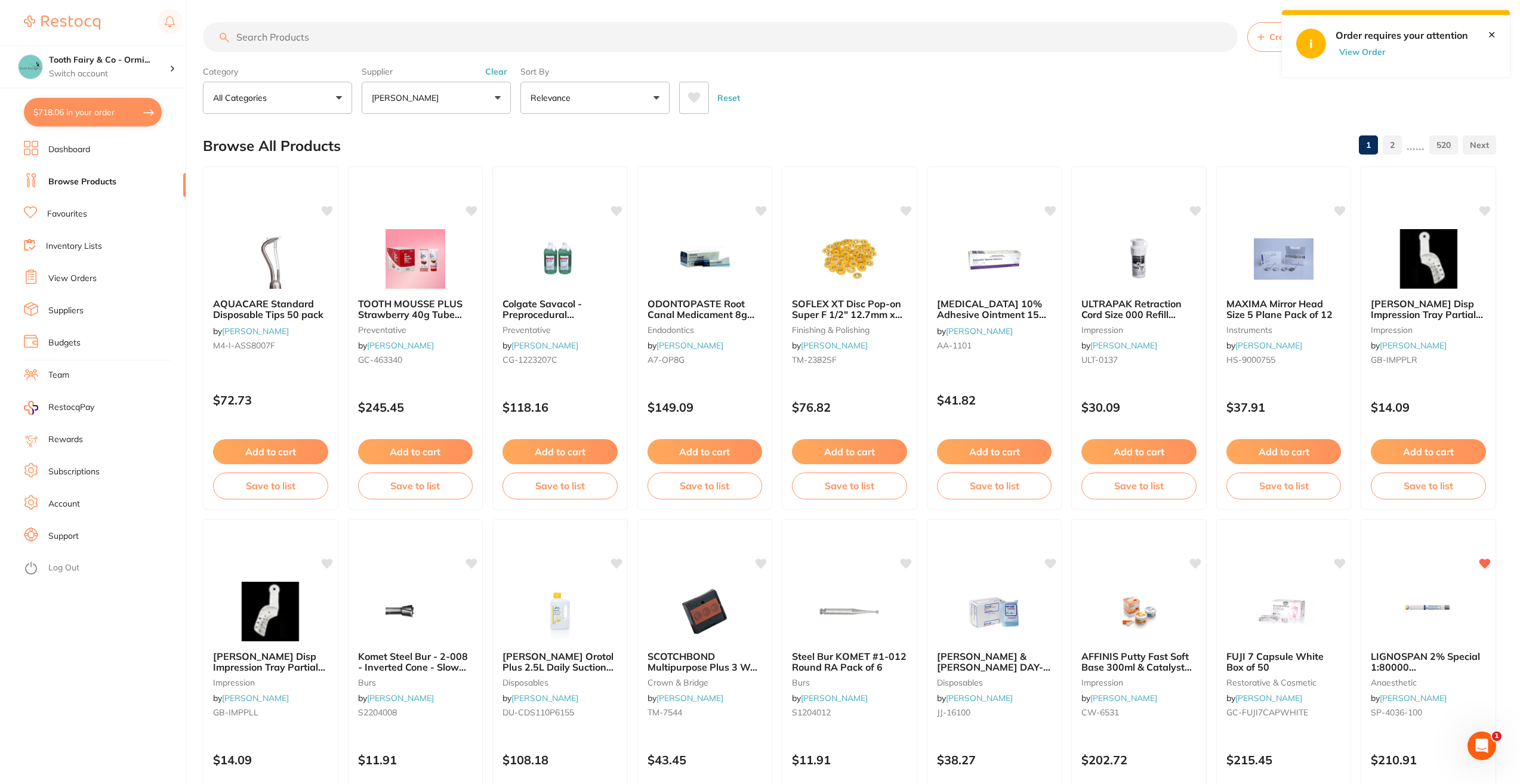
click at [84, 314] on li "Suppliers" at bounding box center [104, 311] width 162 height 18
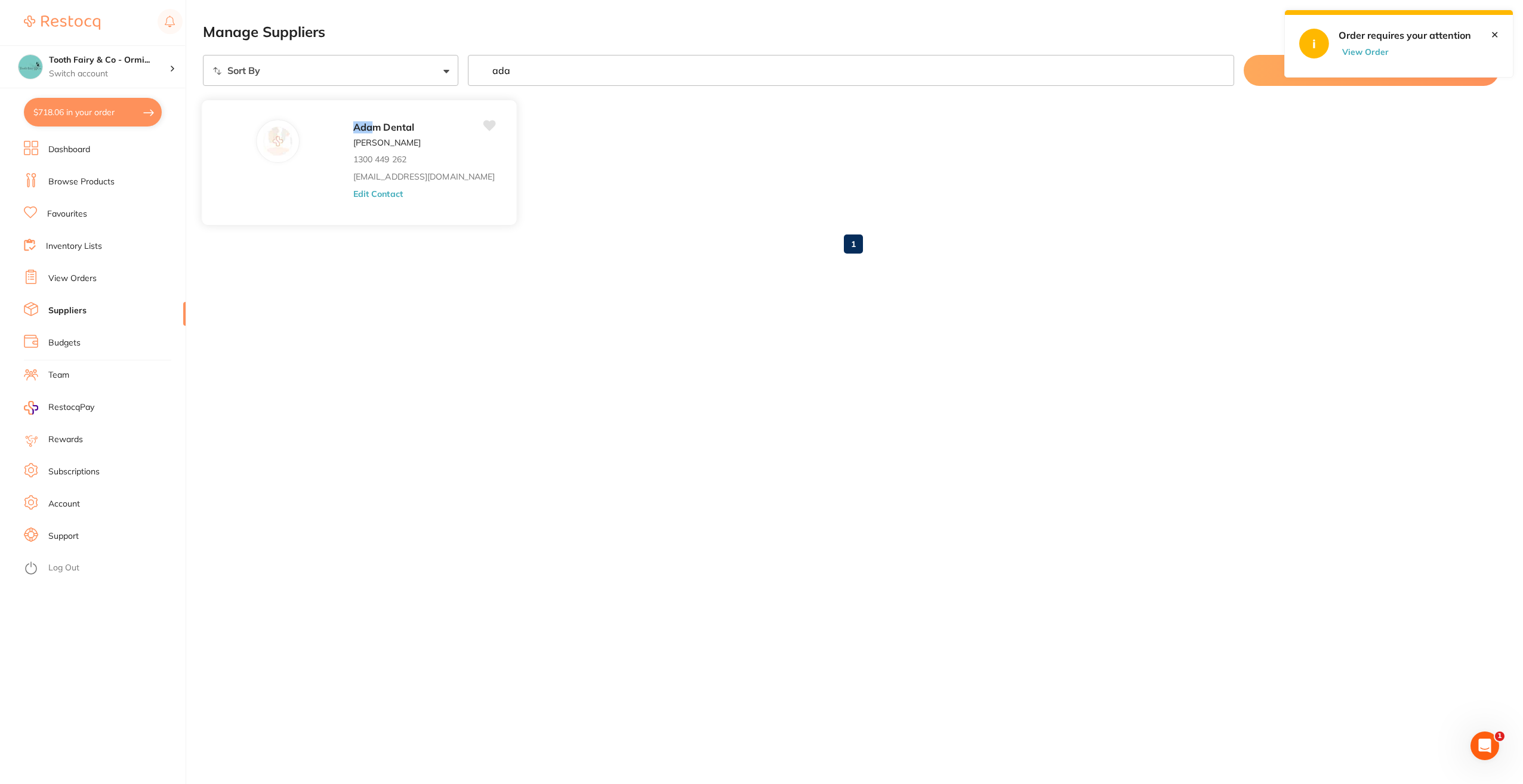
type input "ada"
click at [353, 135] on div "[PERSON_NAME] [PERSON_NAME] 1300 449 262 [EMAIL_ADDRESS][DOMAIN_NAME] Edit Cont…" at bounding box center [429, 166] width 151 height 93
click at [353, 195] on button "Edit Contact" at bounding box center [378, 193] width 49 height 10
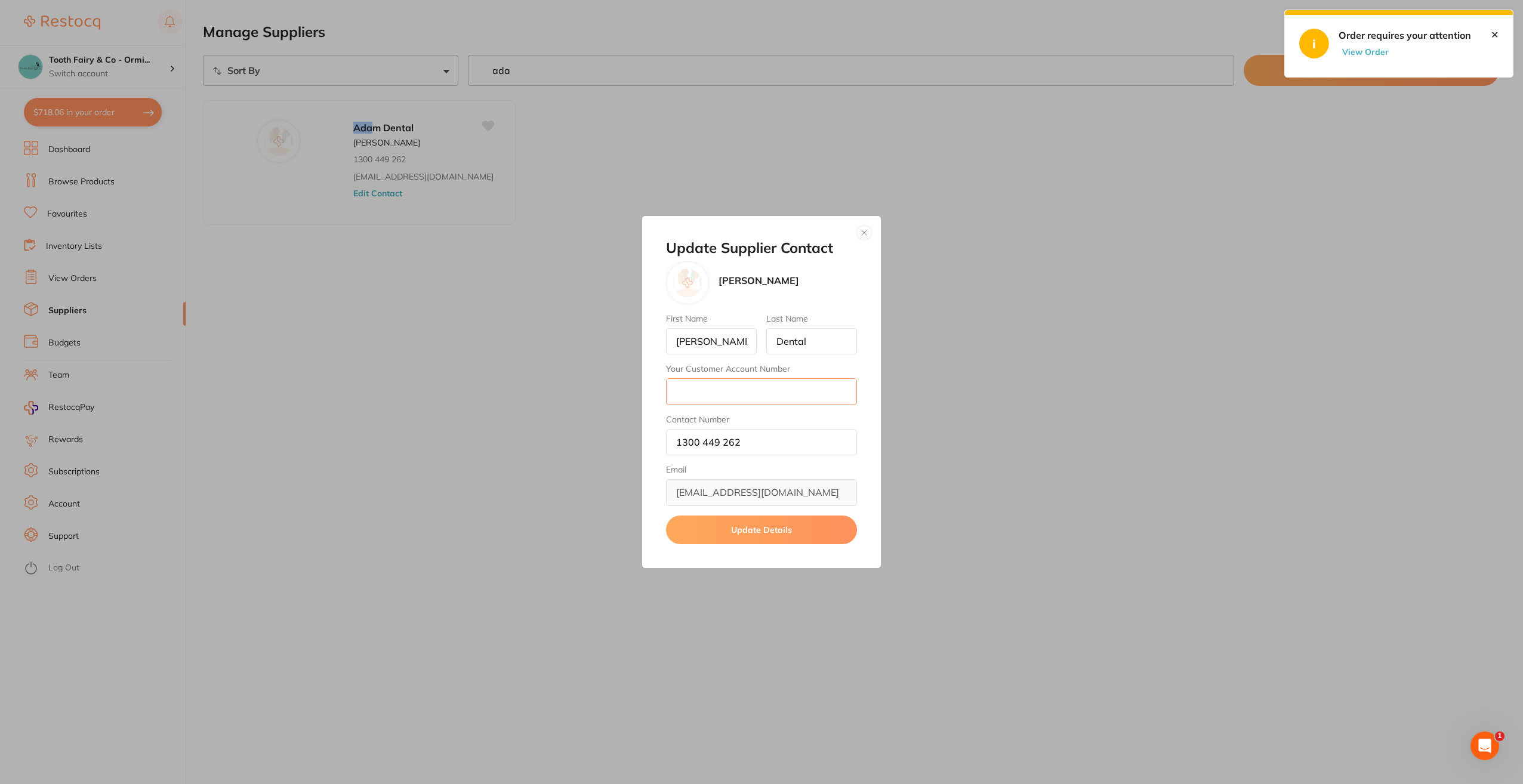
click at [744, 397] on input "Your Customer Account Number" at bounding box center [762, 391] width 191 height 26
type input "AD14511"
click at [758, 536] on button "Update Details" at bounding box center [762, 529] width 191 height 28
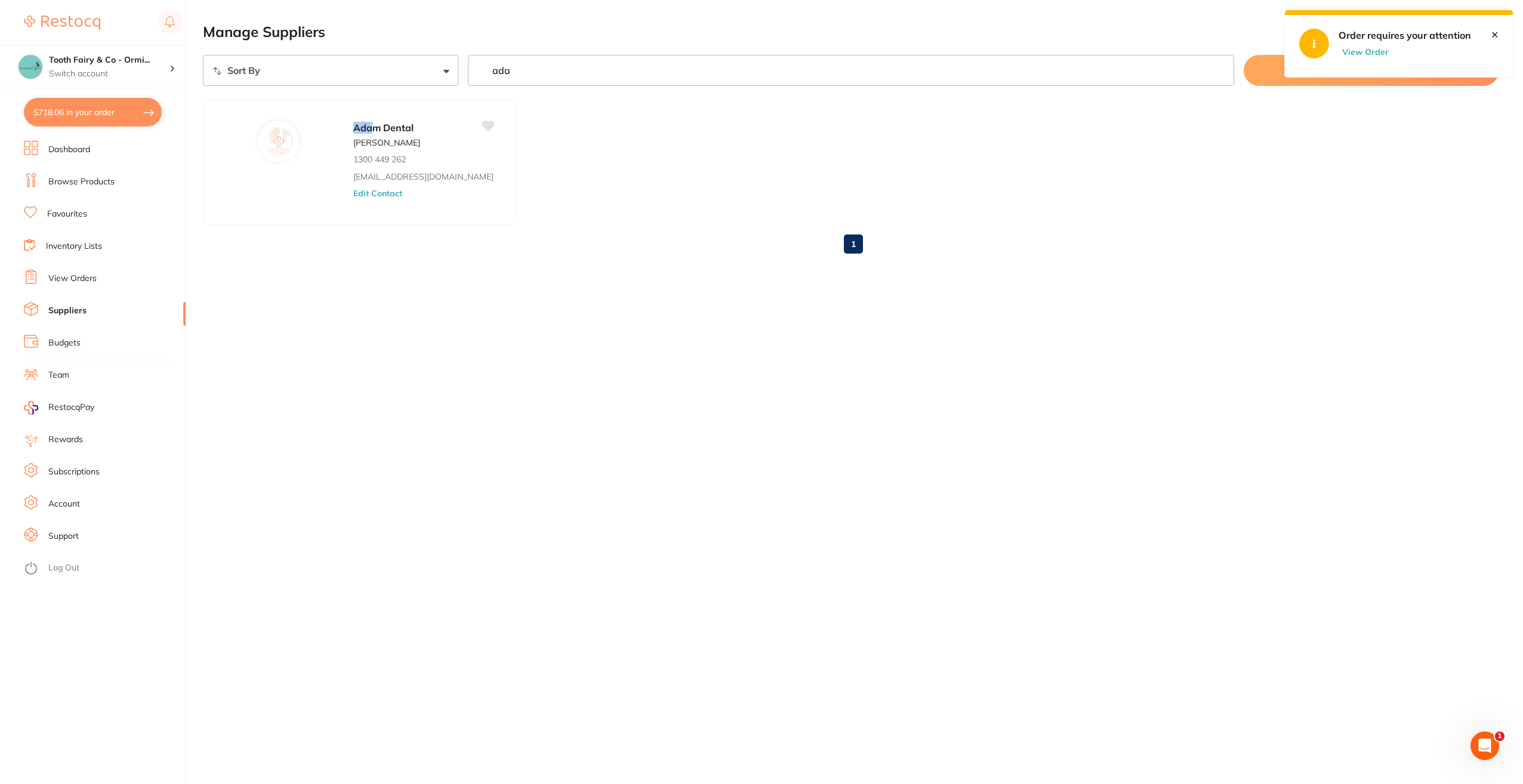
drag, startPoint x: 503, startPoint y: 70, endPoint x: 457, endPoint y: 68, distance: 46.0
click at [458, 68] on div "Sort By A-Z Z-A ada Manage Suppliers" at bounding box center [851, 71] width 1296 height 31
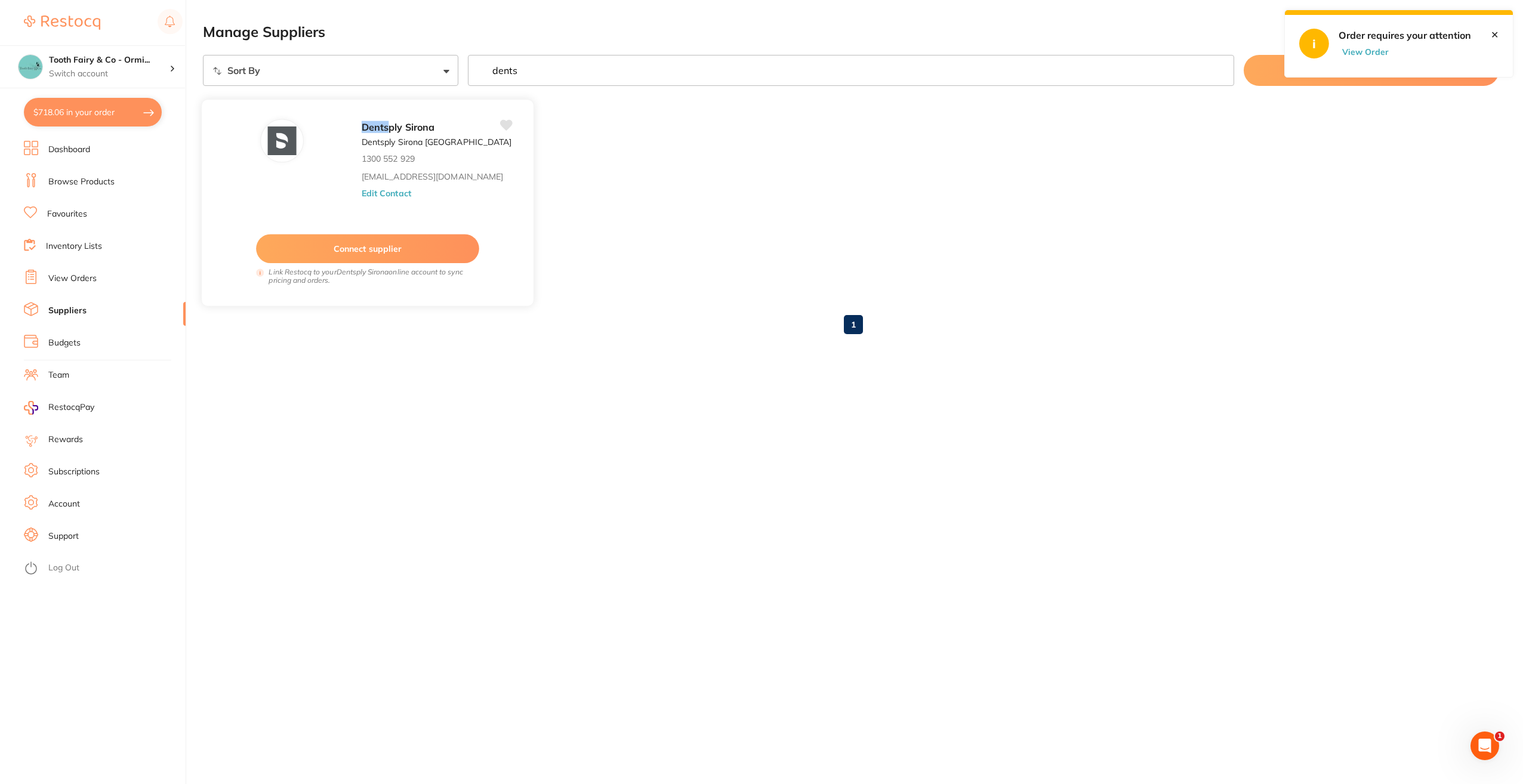
type input "dents"
click at [373, 189] on button "Edit Contact" at bounding box center [386, 193] width 49 height 10
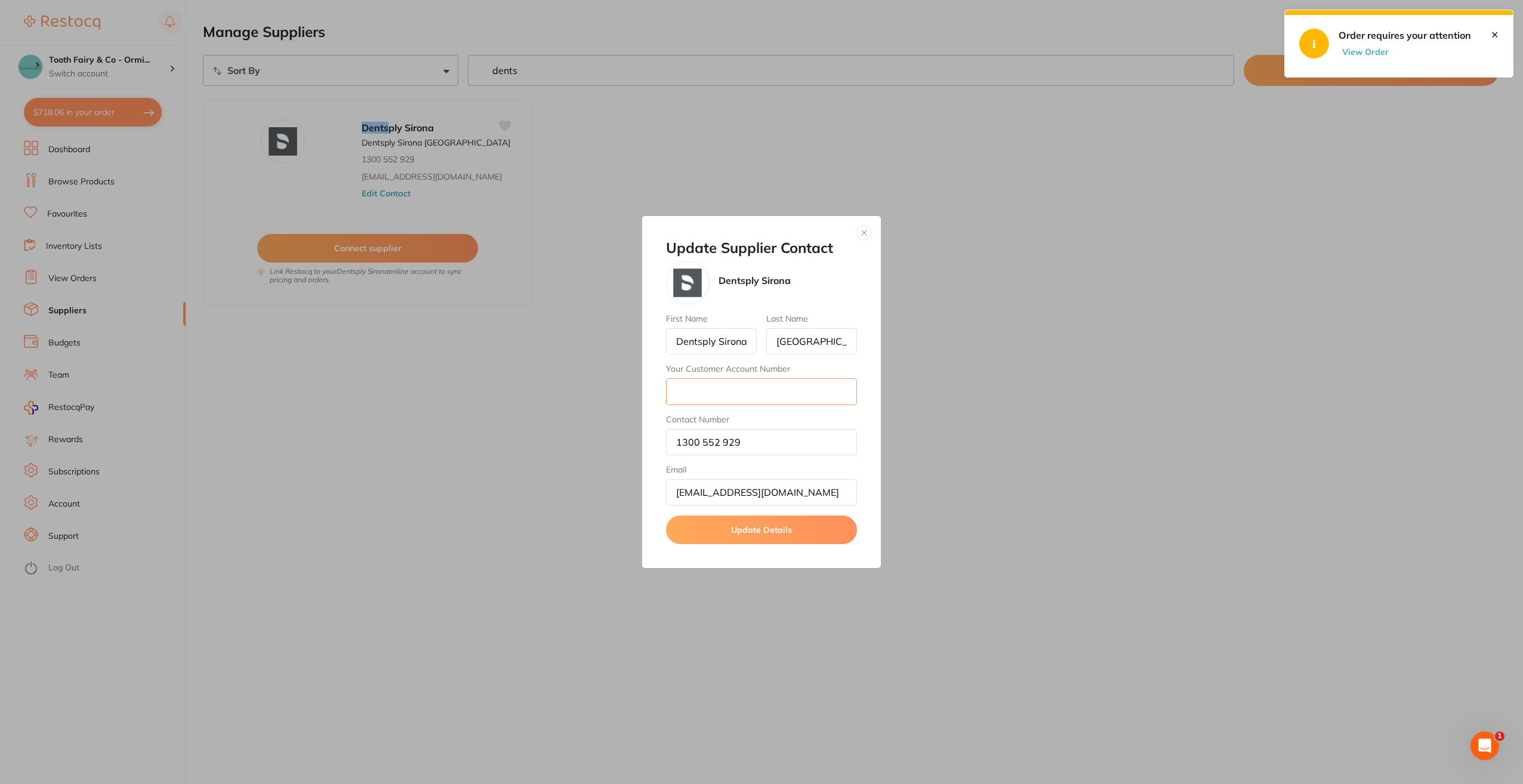
click at [719, 395] on input "Your Customer Account Number" at bounding box center [762, 391] width 191 height 26
type input "CA002874"
click at [765, 531] on button "Update Details" at bounding box center [762, 529] width 191 height 28
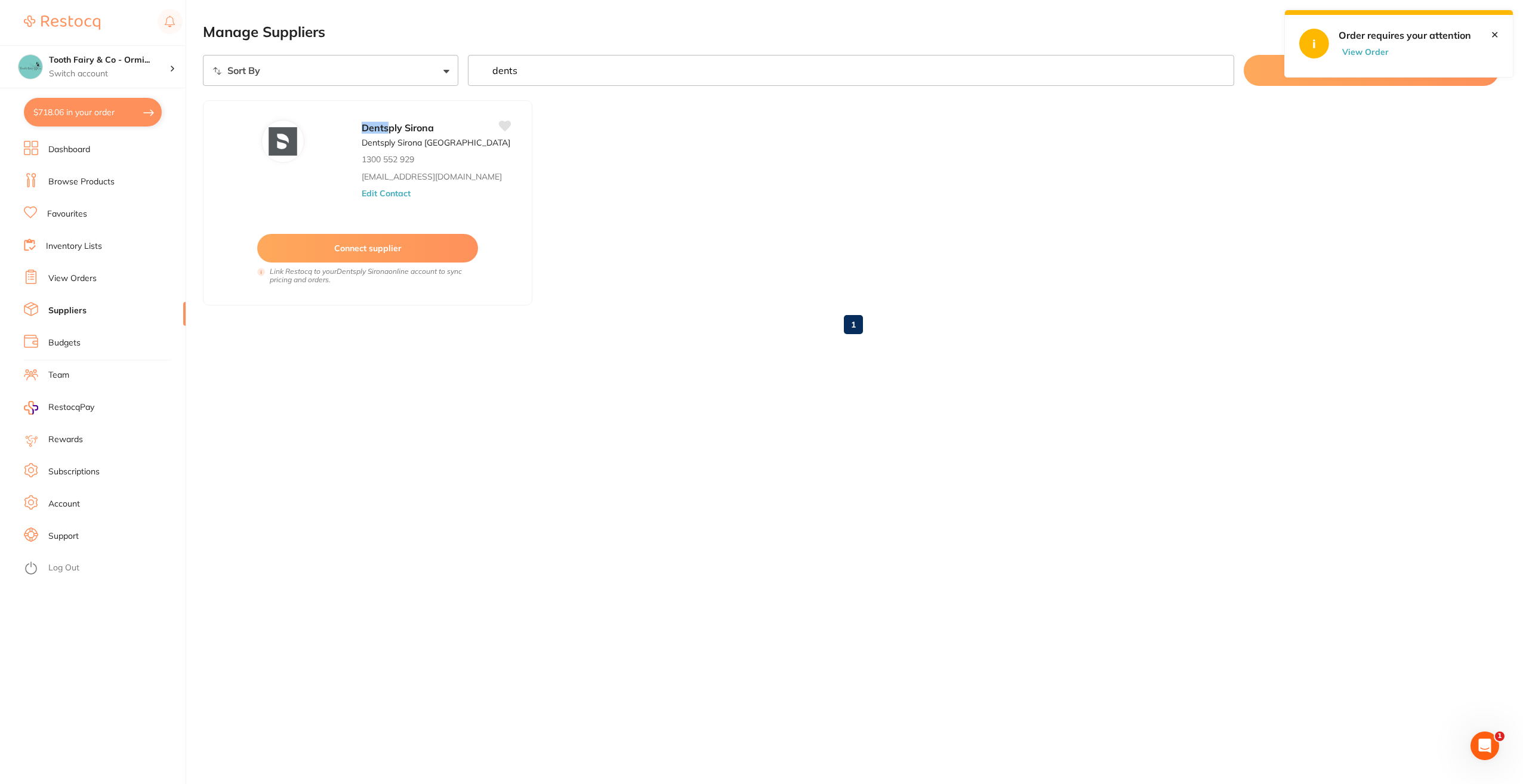
click at [1371, 52] on button "View Order" at bounding box center [1368, 51] width 60 height 11
checkbox input "true"
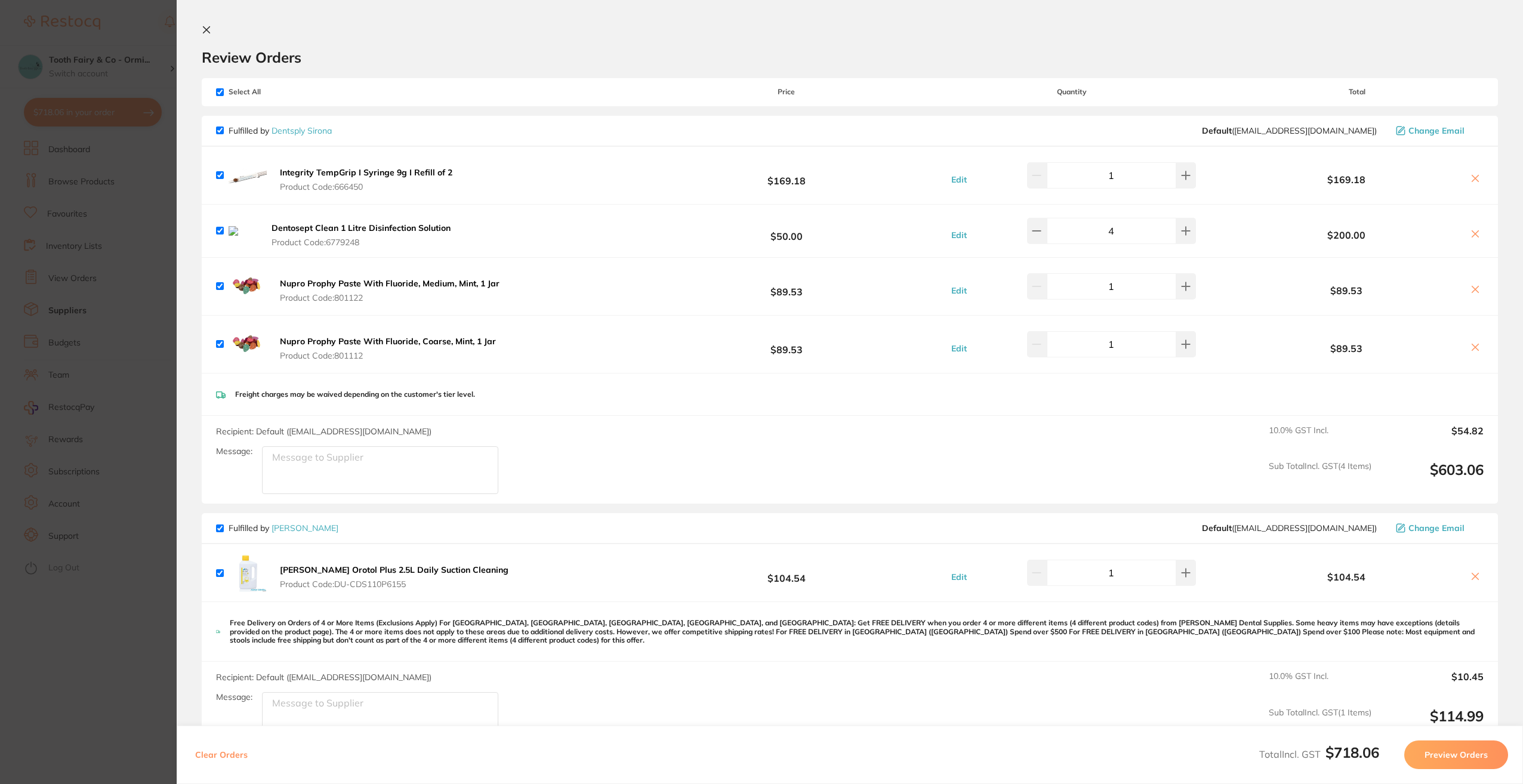
click at [207, 29] on icon at bounding box center [206, 29] width 7 height 7
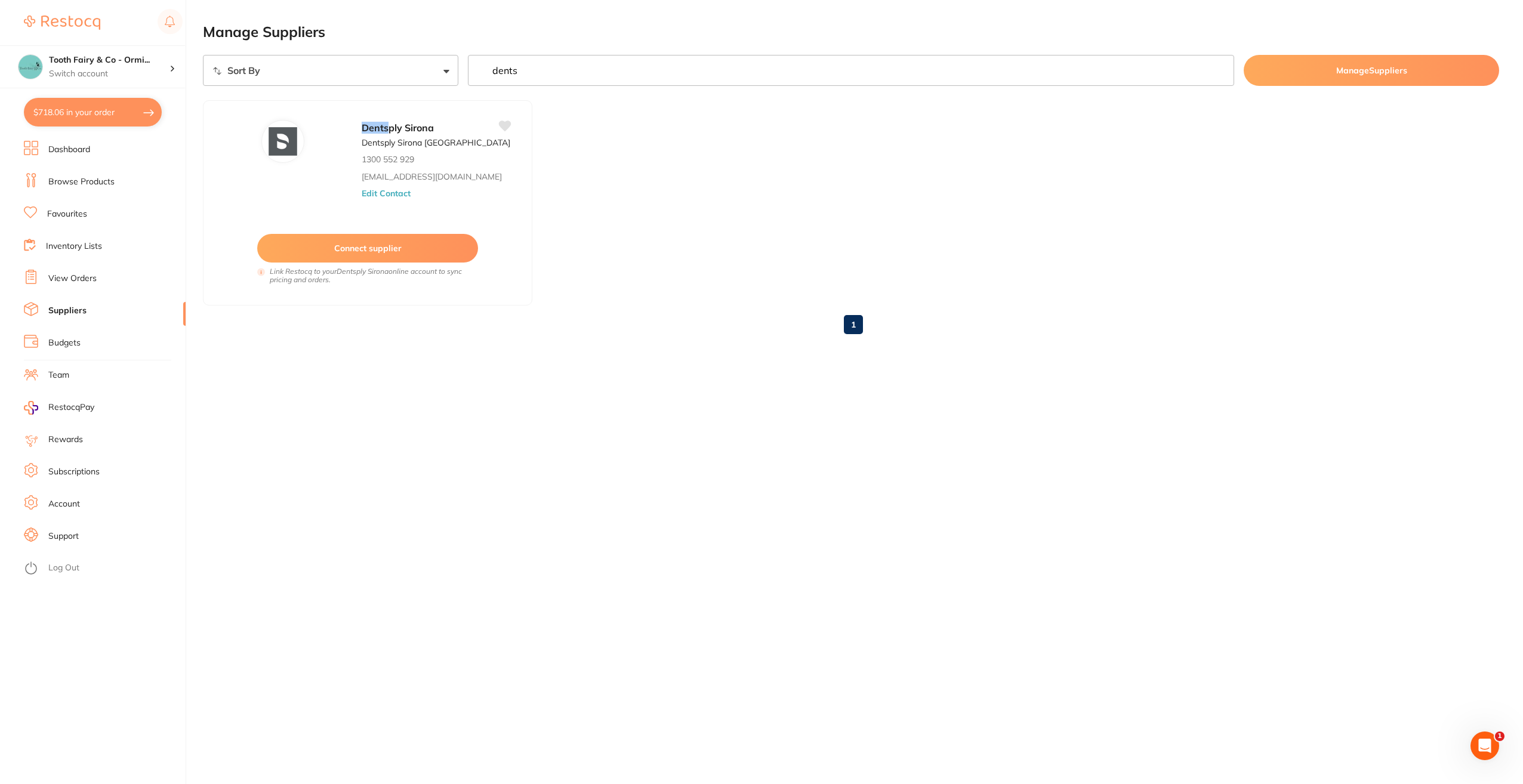
click at [91, 115] on button "$718.06 in your order" at bounding box center [92, 112] width 137 height 28
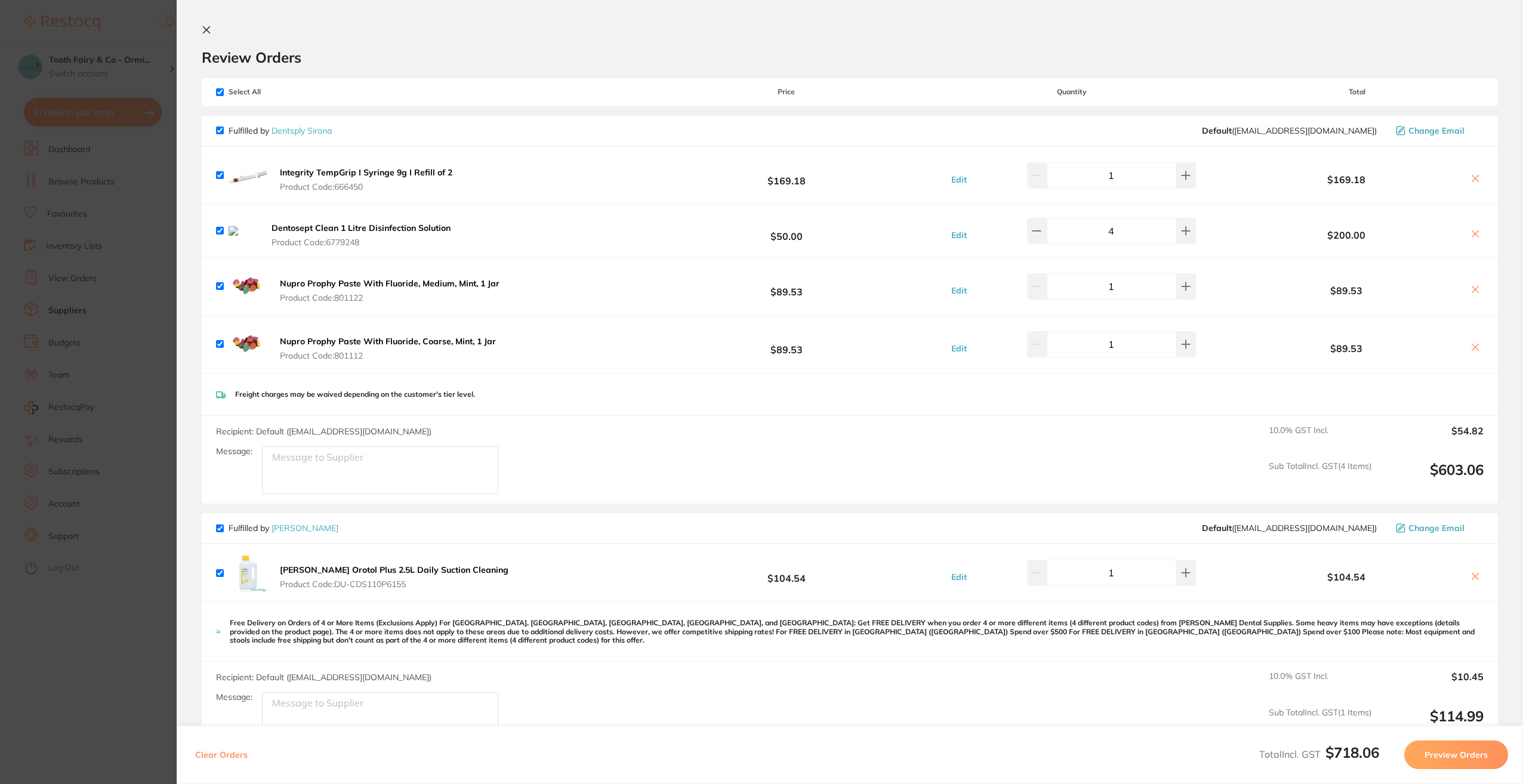
click at [1443, 757] on button "Preview Orders" at bounding box center [1456, 755] width 104 height 28
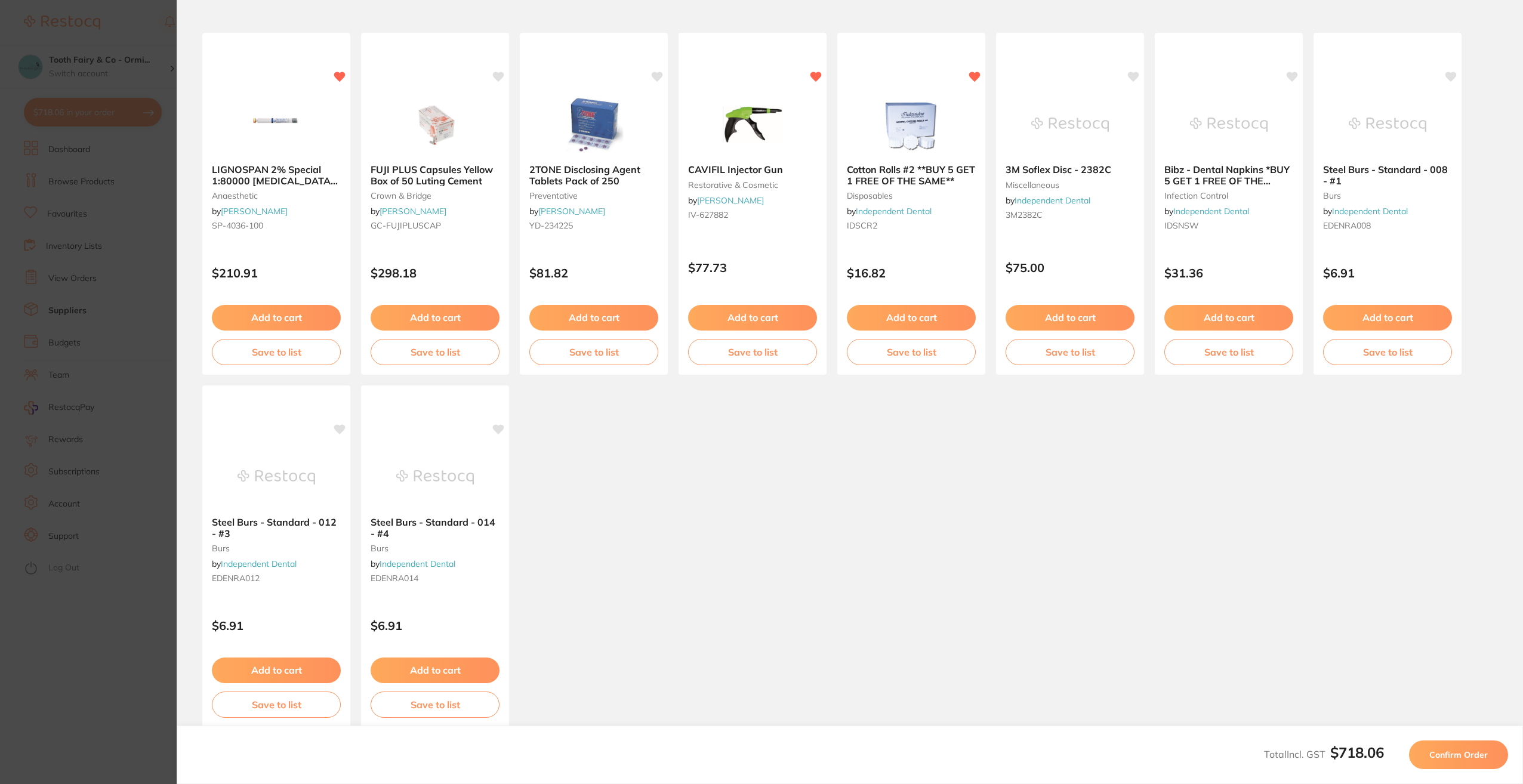
scroll to position [98, 0]
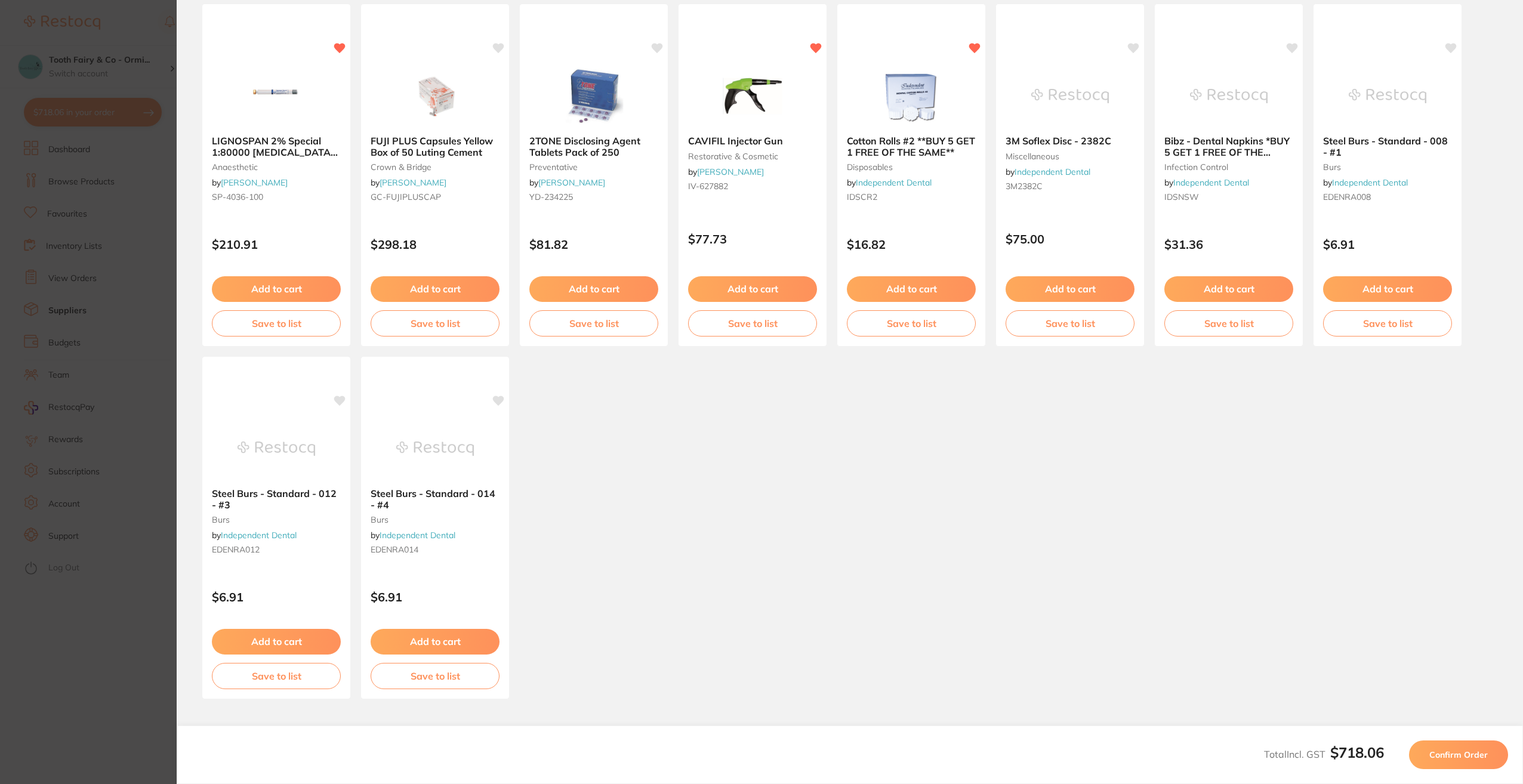
click at [1439, 758] on span "Confirm Order" at bounding box center [1458, 755] width 59 height 11
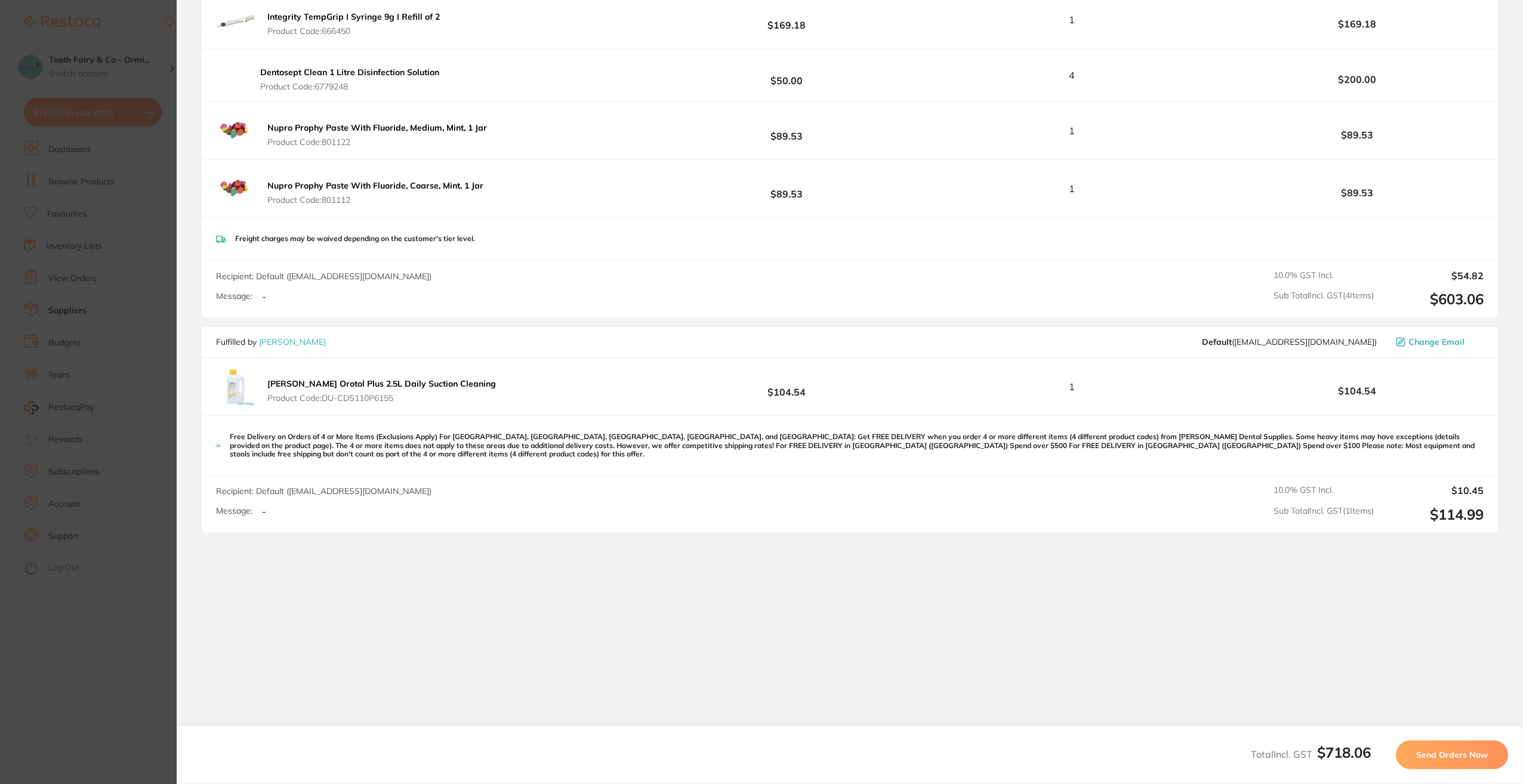
scroll to position [264, 0]
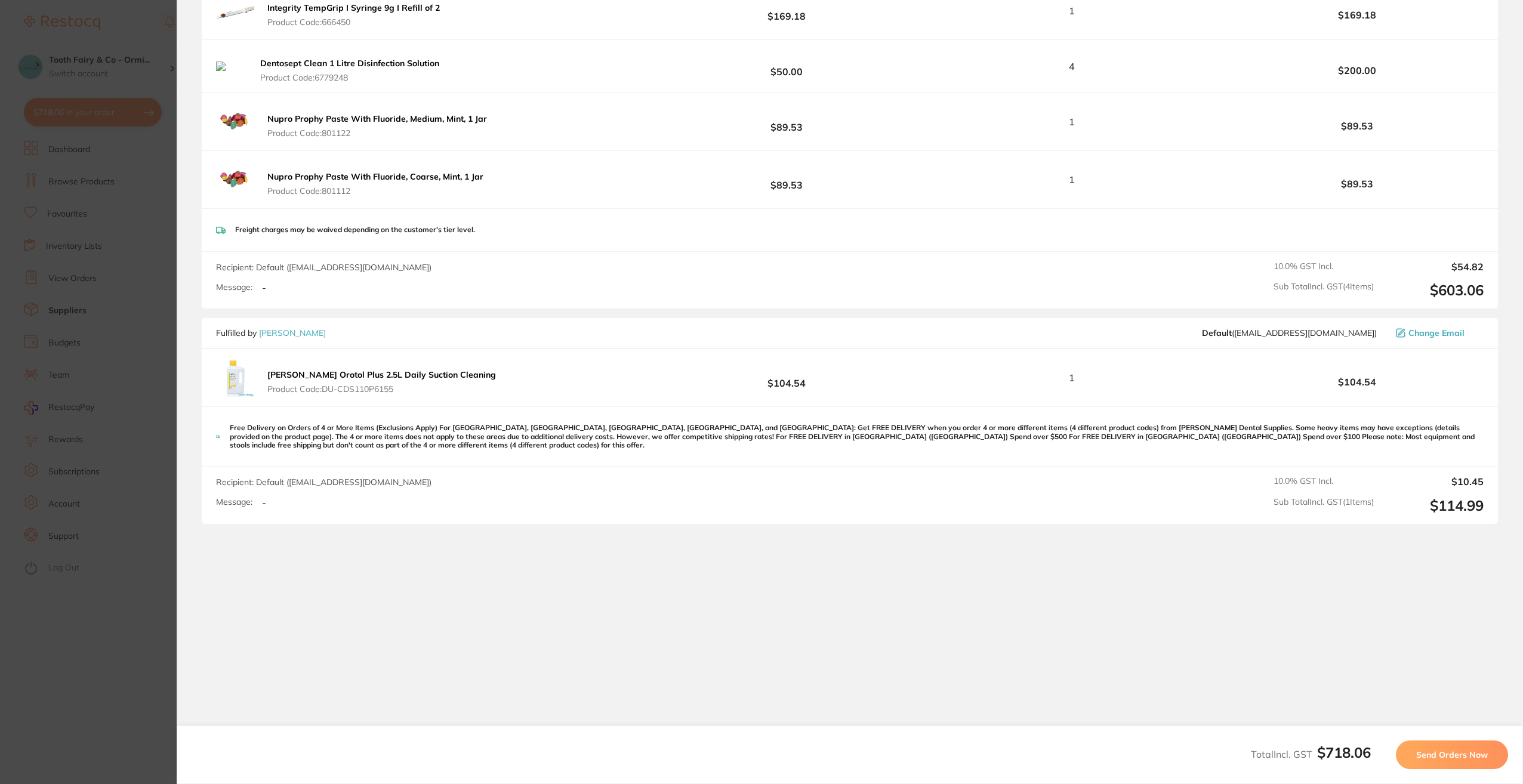
click at [1435, 752] on span "Send Orders Now" at bounding box center [1451, 755] width 72 height 11
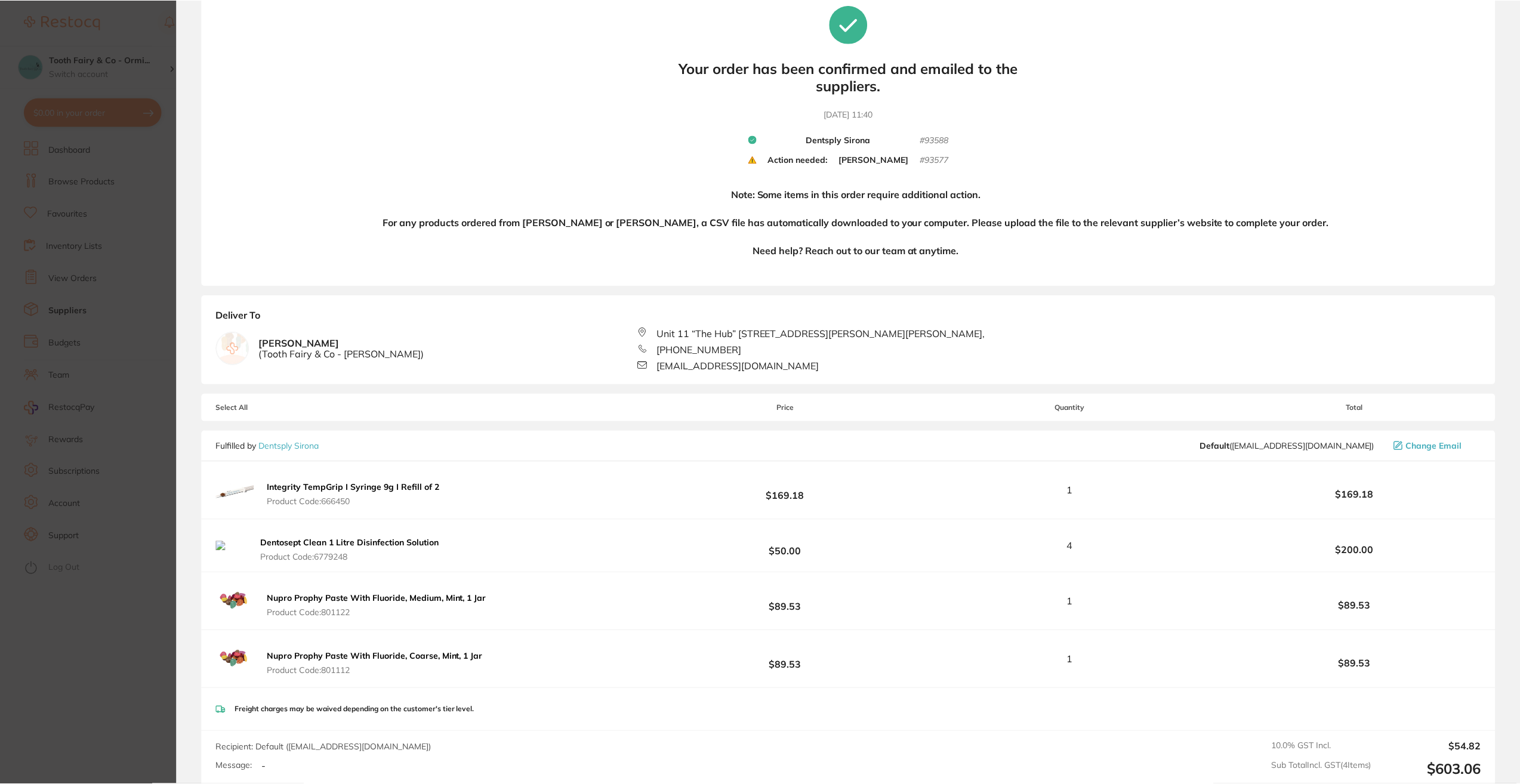
scroll to position [0, 0]
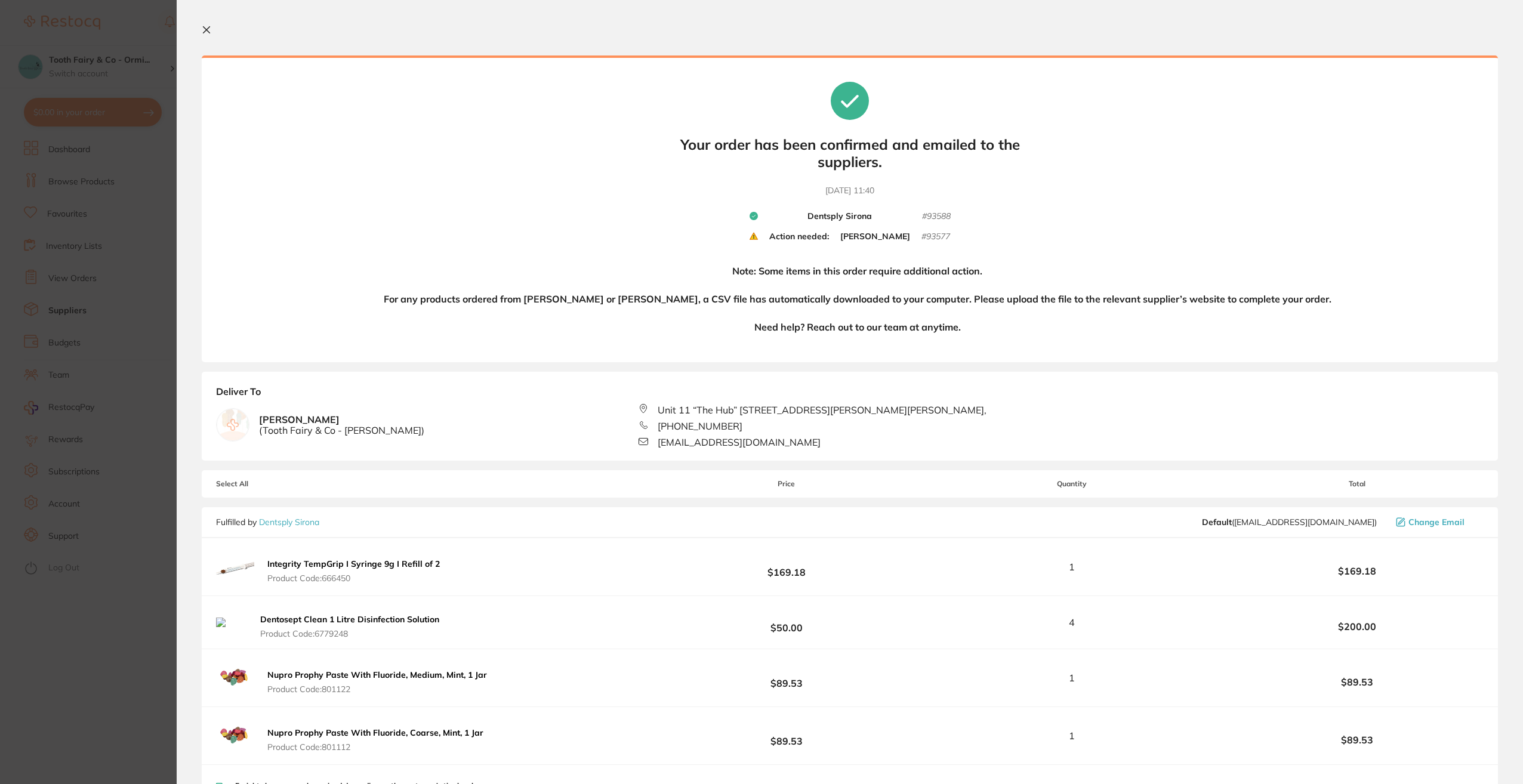
click at [206, 29] on icon at bounding box center [206, 29] width 7 height 7
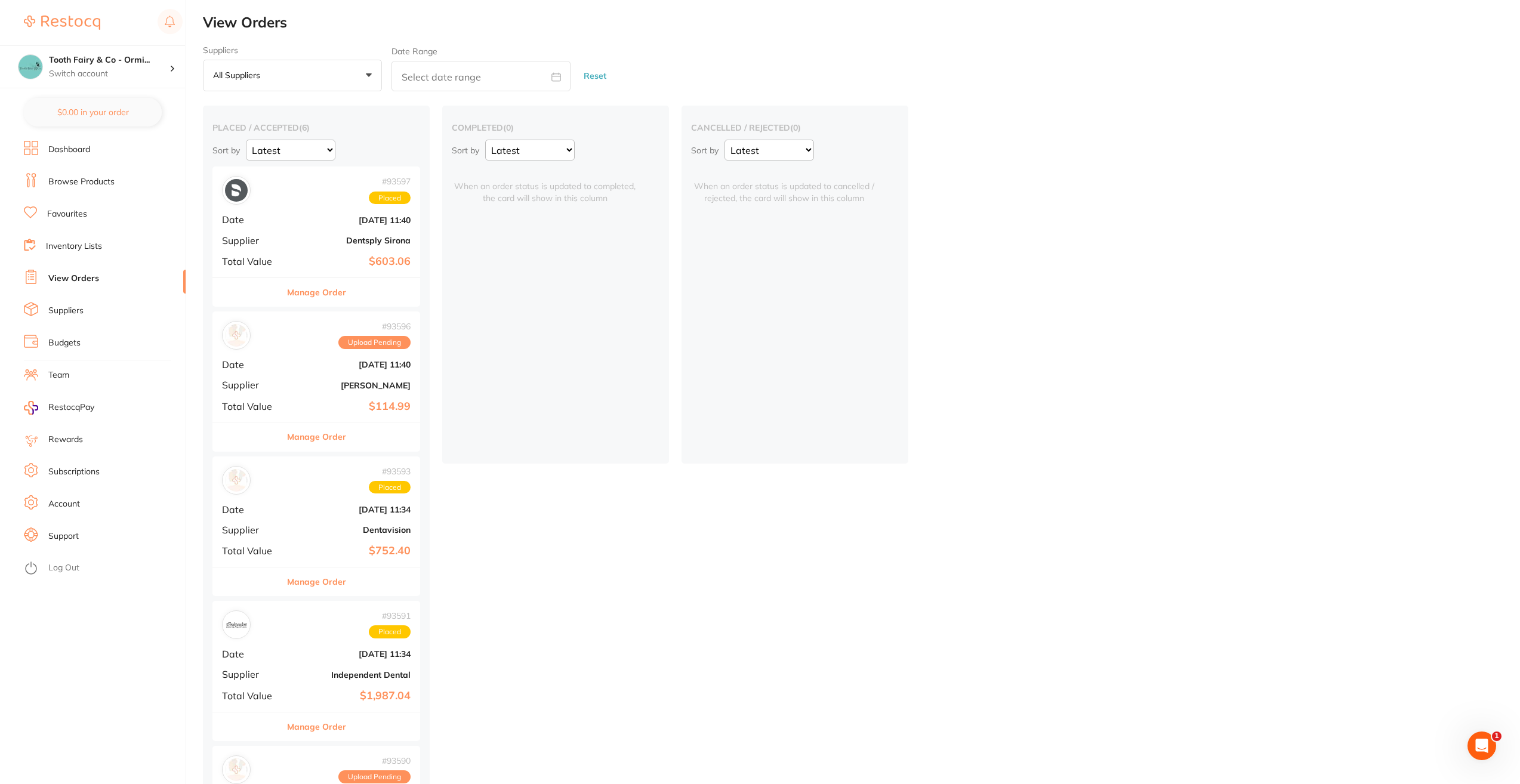
click at [81, 277] on link "View Orders" at bounding box center [74, 279] width 51 height 12
click at [329, 289] on button "Manage Order" at bounding box center [316, 291] width 59 height 28
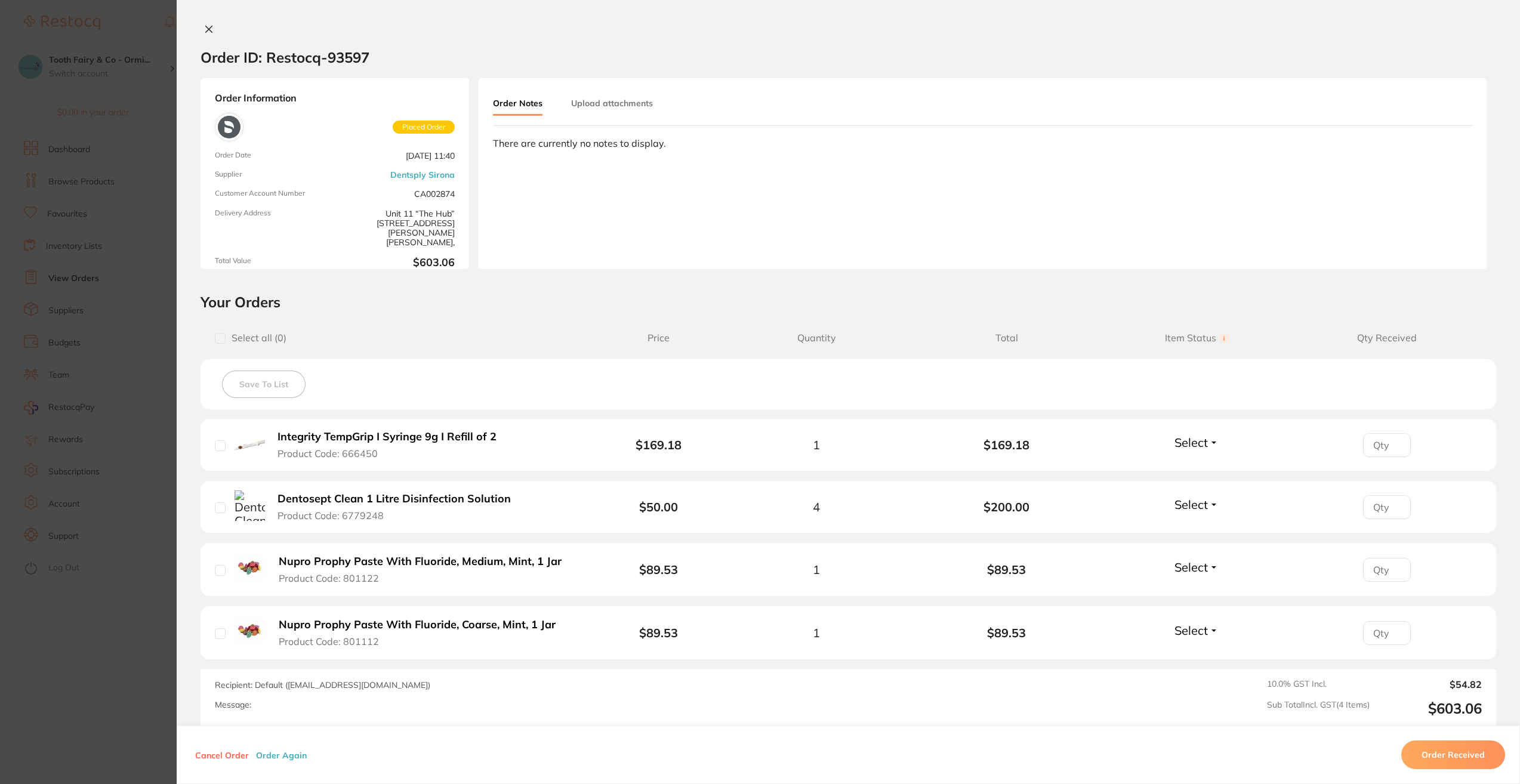
click at [205, 26] on icon at bounding box center [209, 29] width 10 height 10
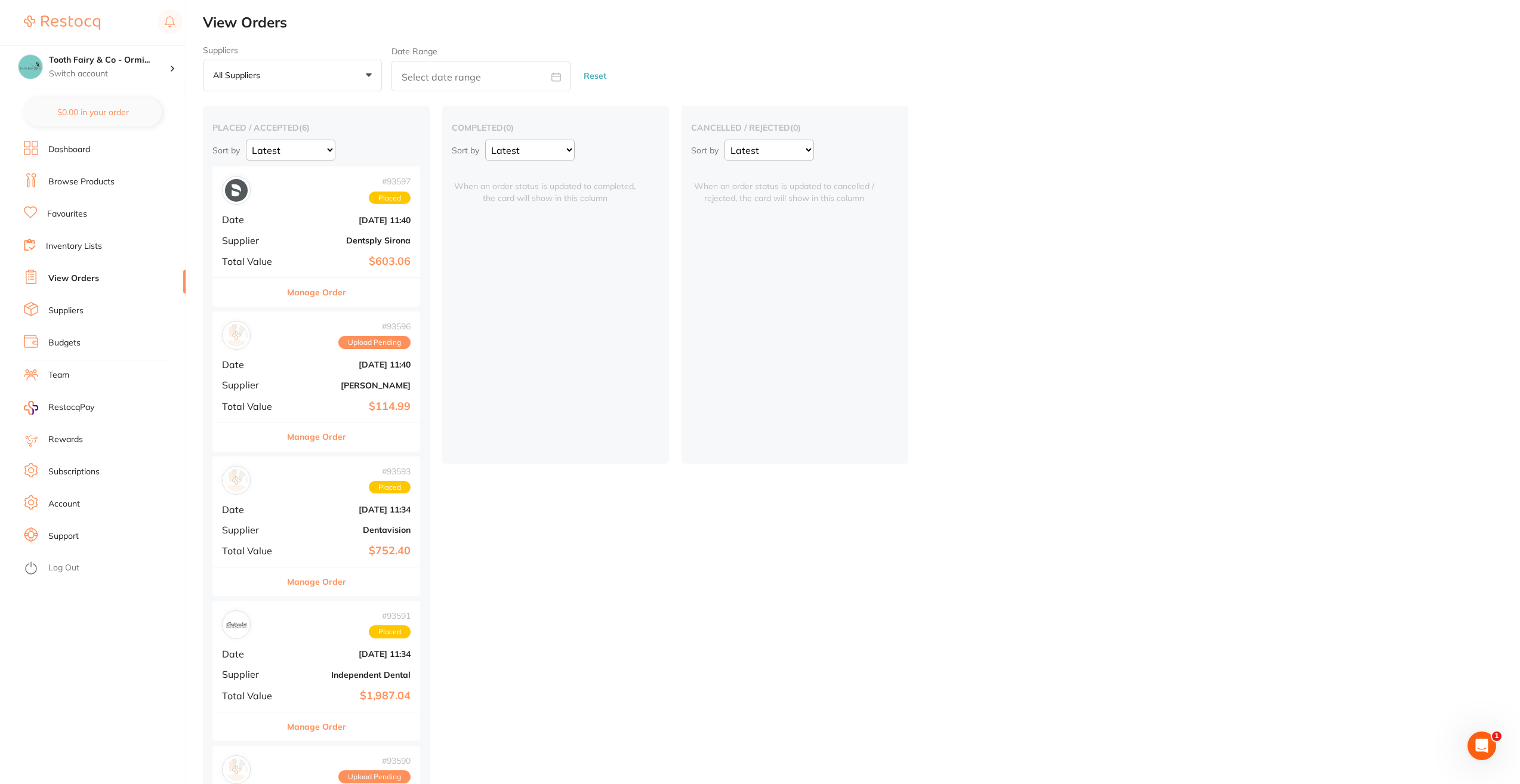
click at [266, 74] on span "+0" at bounding box center [271, 76] width 12 height 12
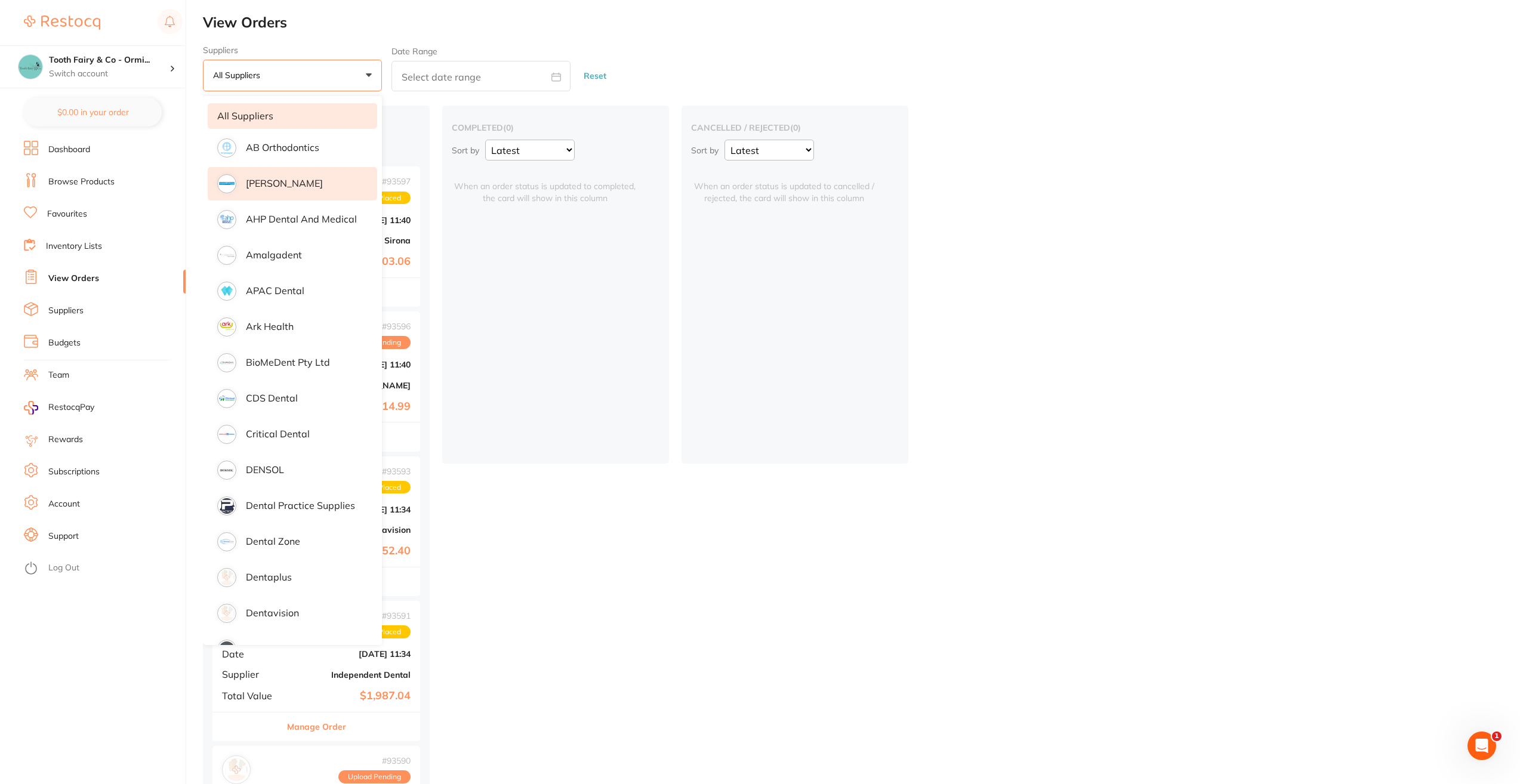
click at [280, 182] on p "[PERSON_NAME]" at bounding box center [285, 183] width 77 height 11
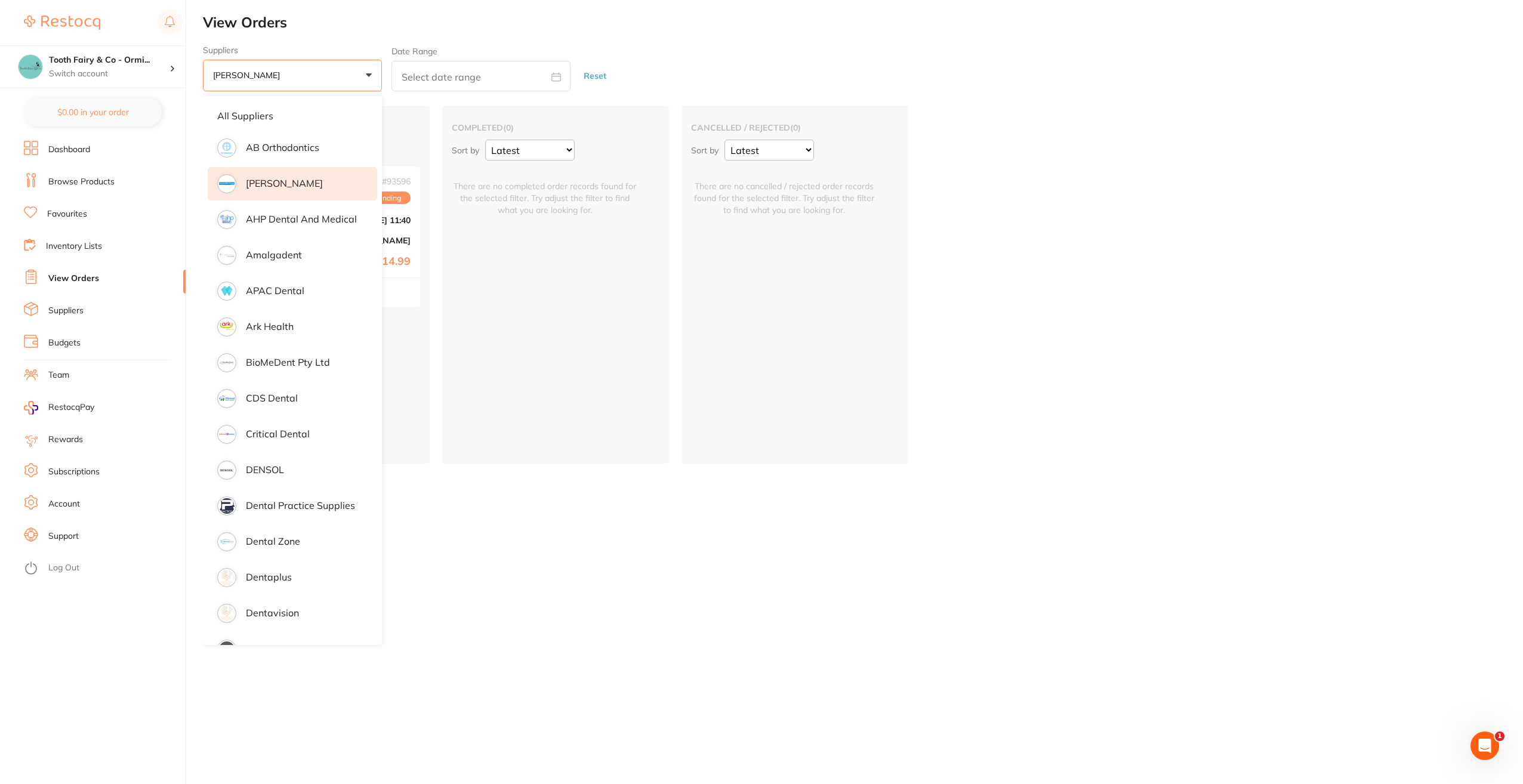
click at [73, 179] on link "Browse Products" at bounding box center [80, 182] width 66 height 12
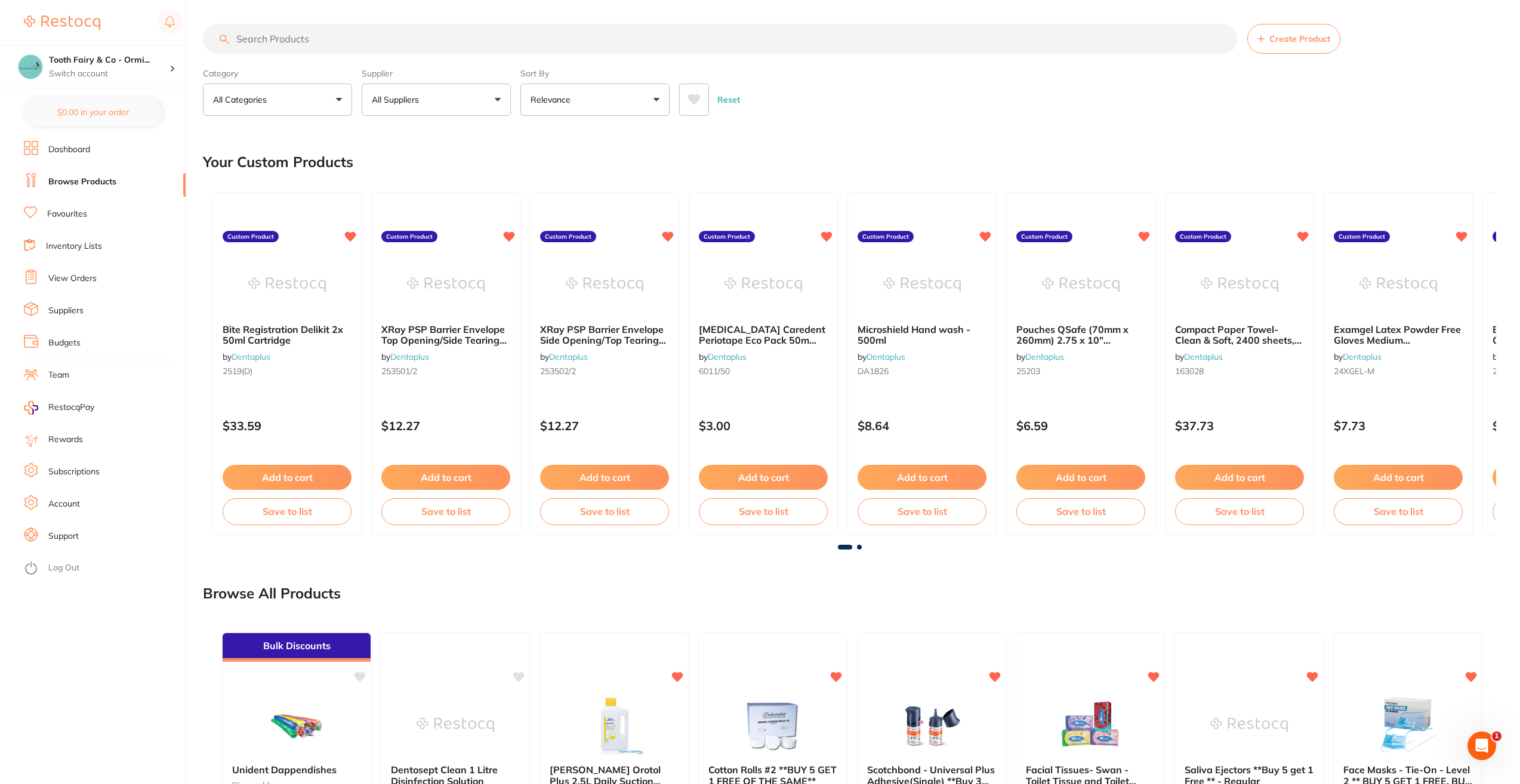
click at [429, 103] on button "All Suppliers" at bounding box center [436, 99] width 149 height 32
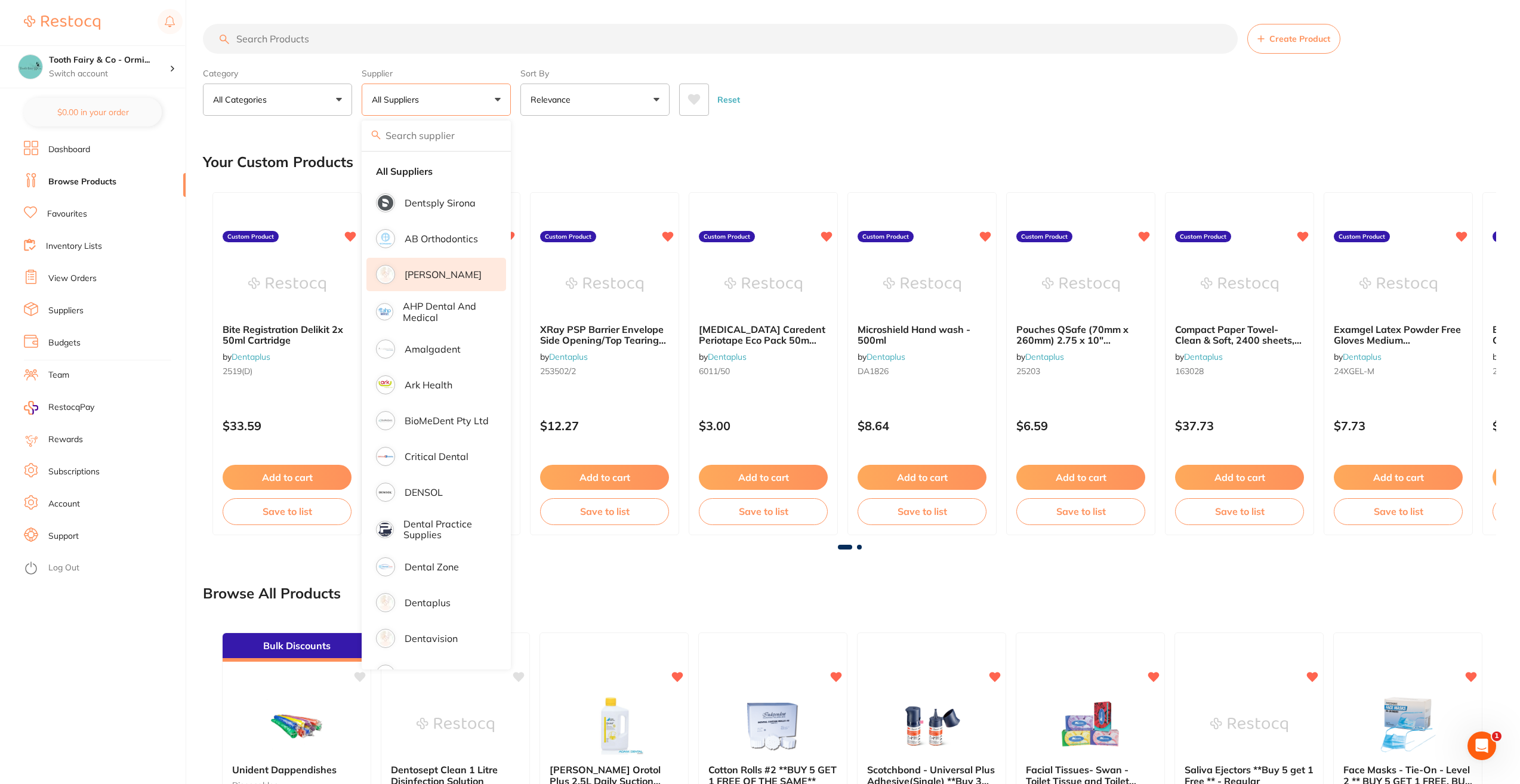
click at [432, 268] on li "[PERSON_NAME]" at bounding box center [436, 275] width 139 height 33
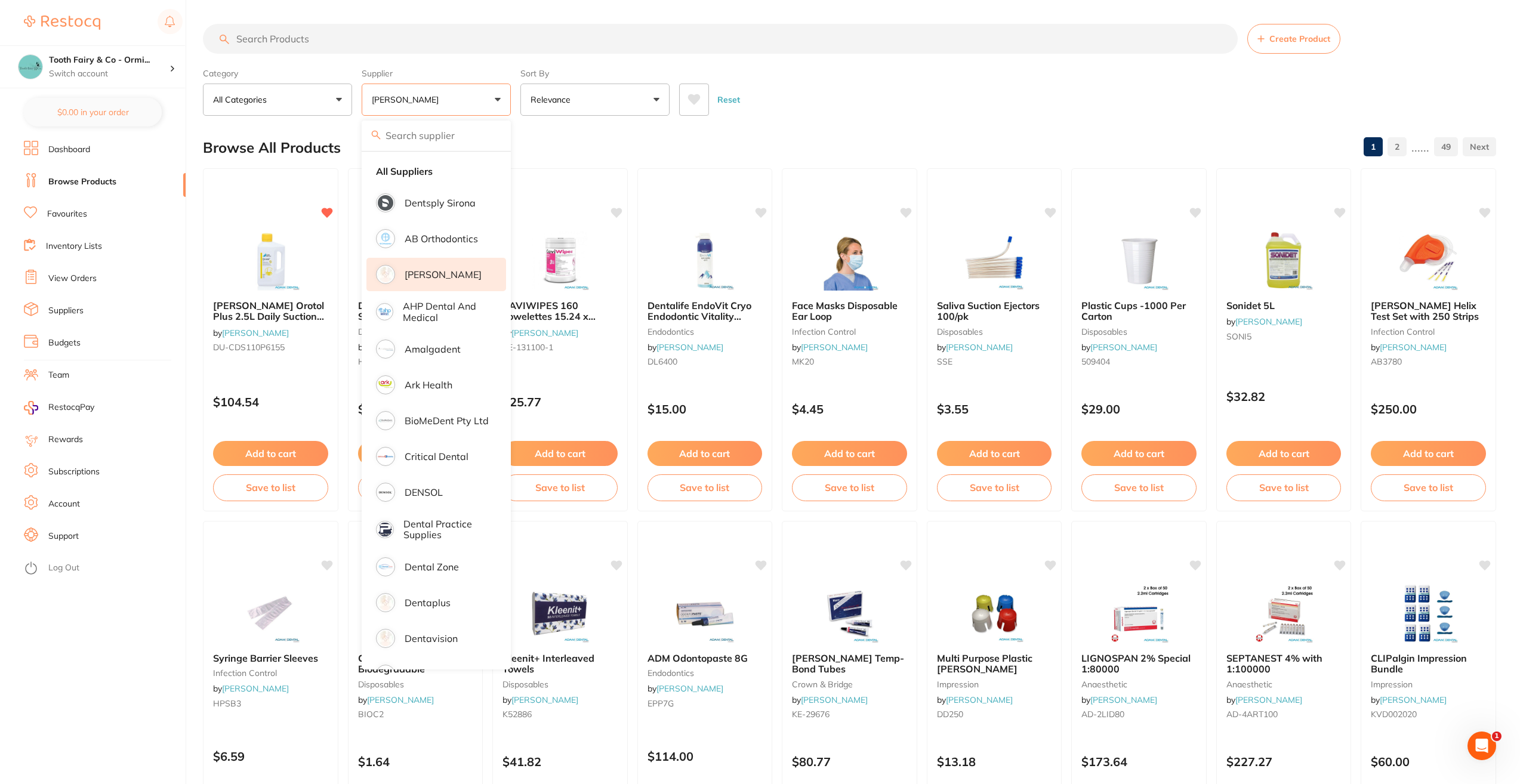
click at [282, 44] on input "search" at bounding box center [720, 38] width 1034 height 29
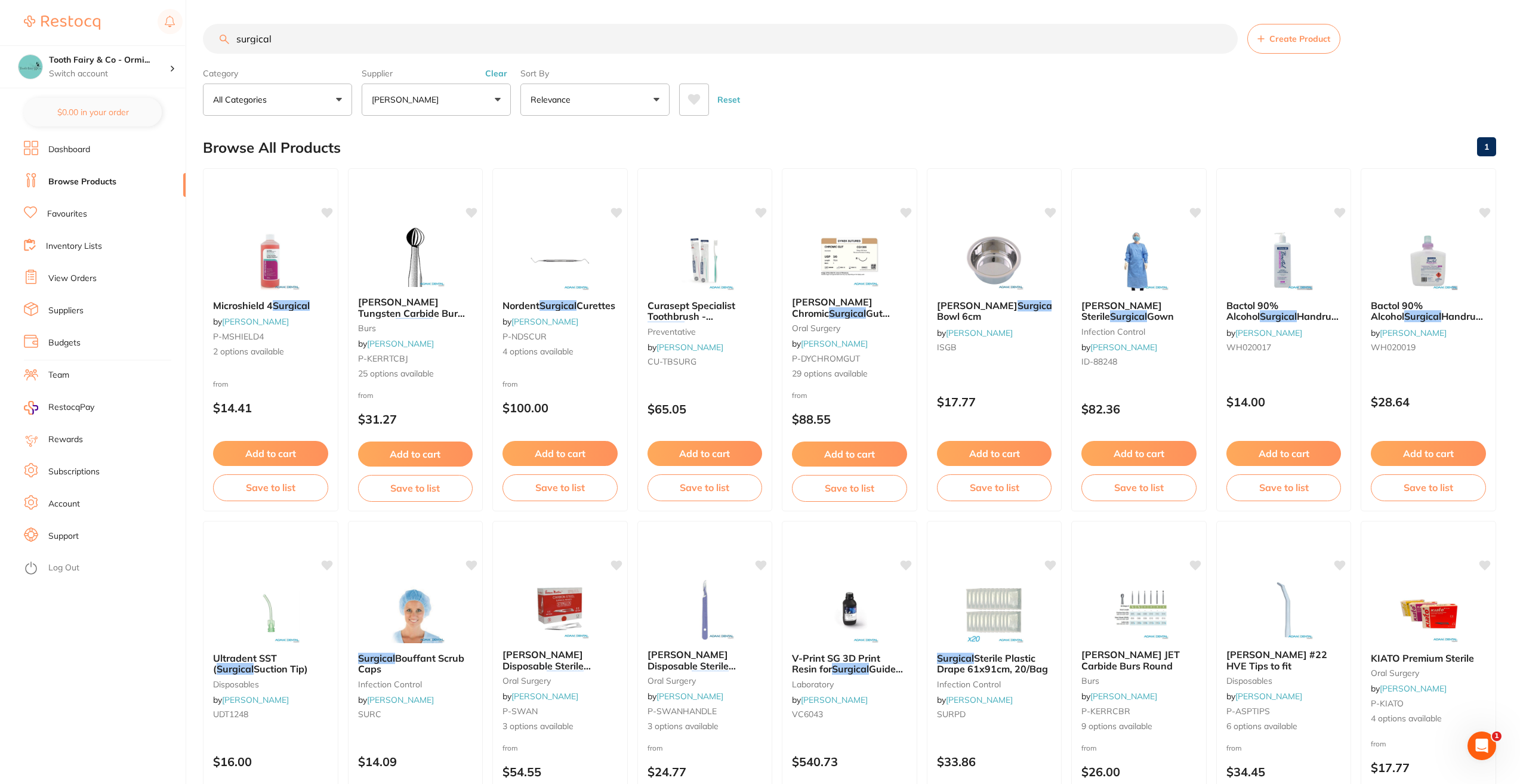
type input "surgical"
